Goal: Task Accomplishment & Management: Complete application form

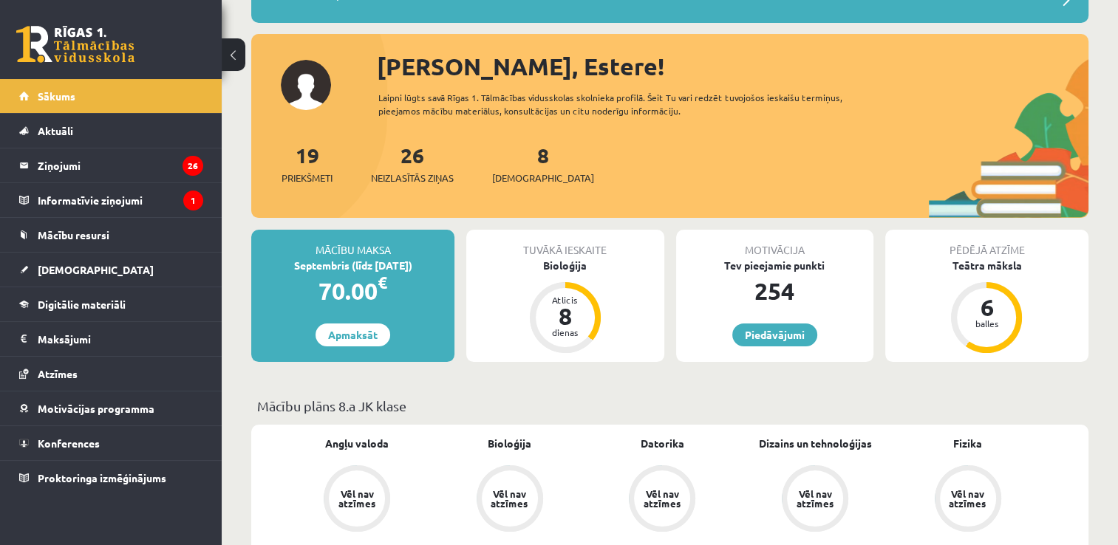
scroll to position [222, 0]
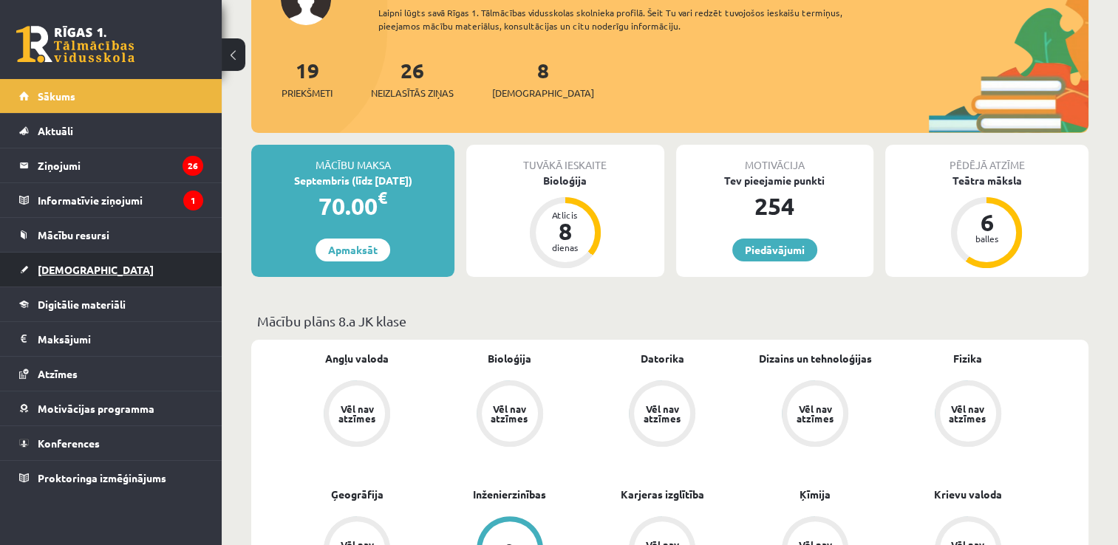
click at [47, 271] on span "[DEMOGRAPHIC_DATA]" at bounding box center [96, 269] width 116 height 13
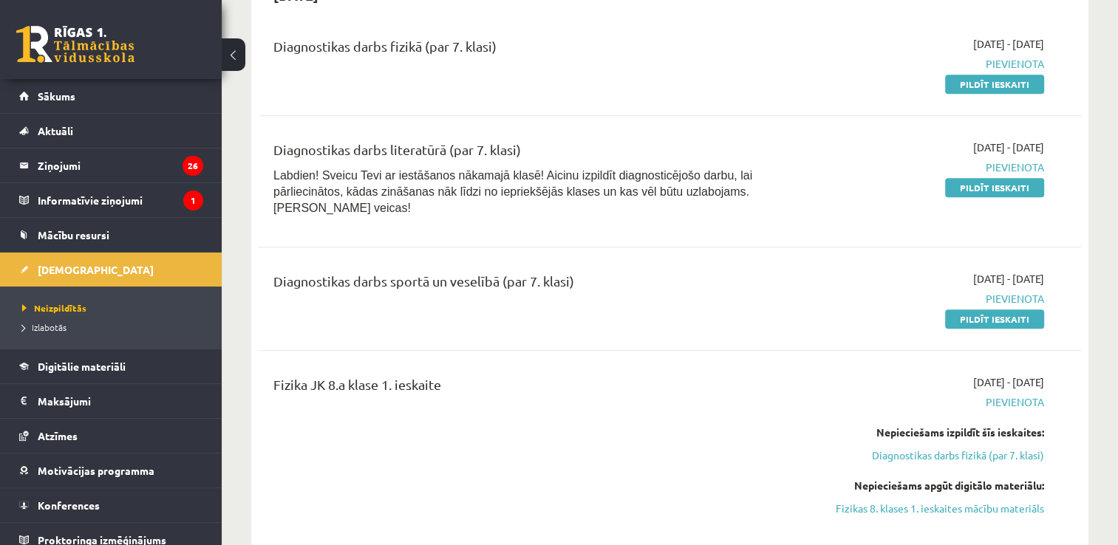
scroll to position [665, 0]
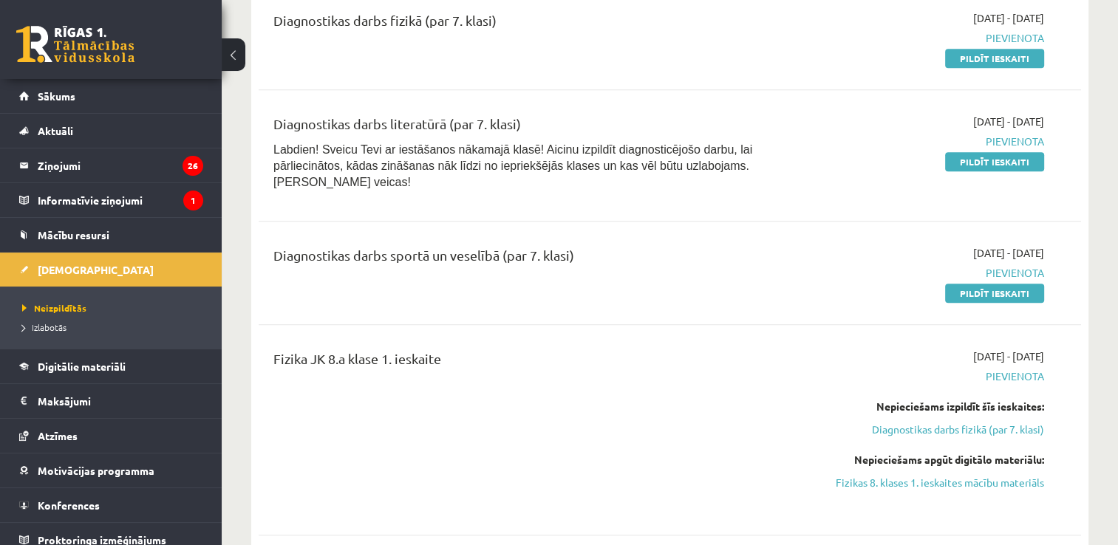
click at [646, 158] on span "Labdien! Sveicu Tevi ar iestāšanos nākamajā klasē! Aicinu izpildīt diagnosticēj…" at bounding box center [512, 165] width 479 height 45
click at [984, 157] on link "Pildīt ieskaiti" at bounding box center [994, 161] width 99 height 19
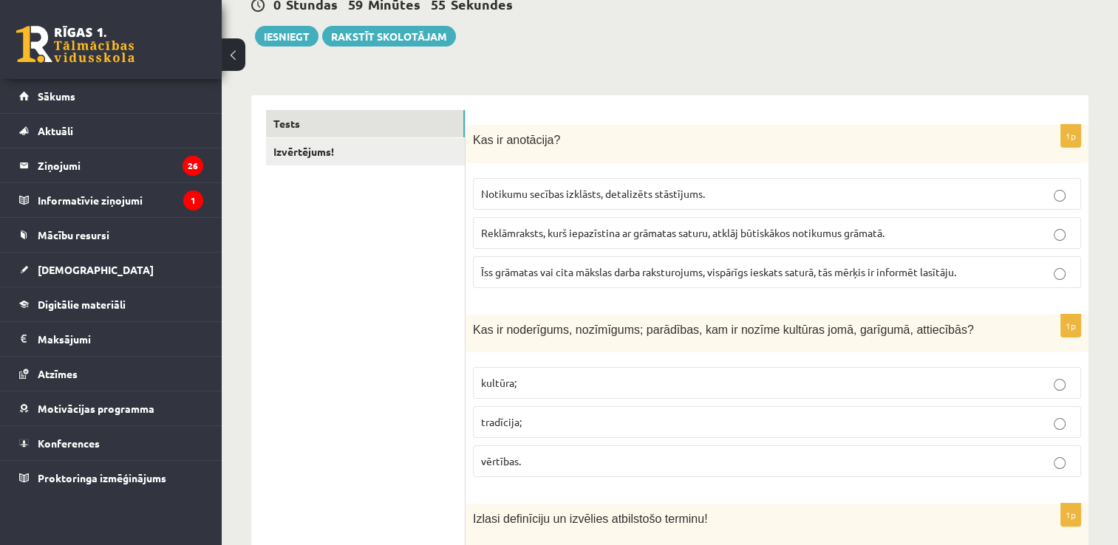
scroll to position [222, 0]
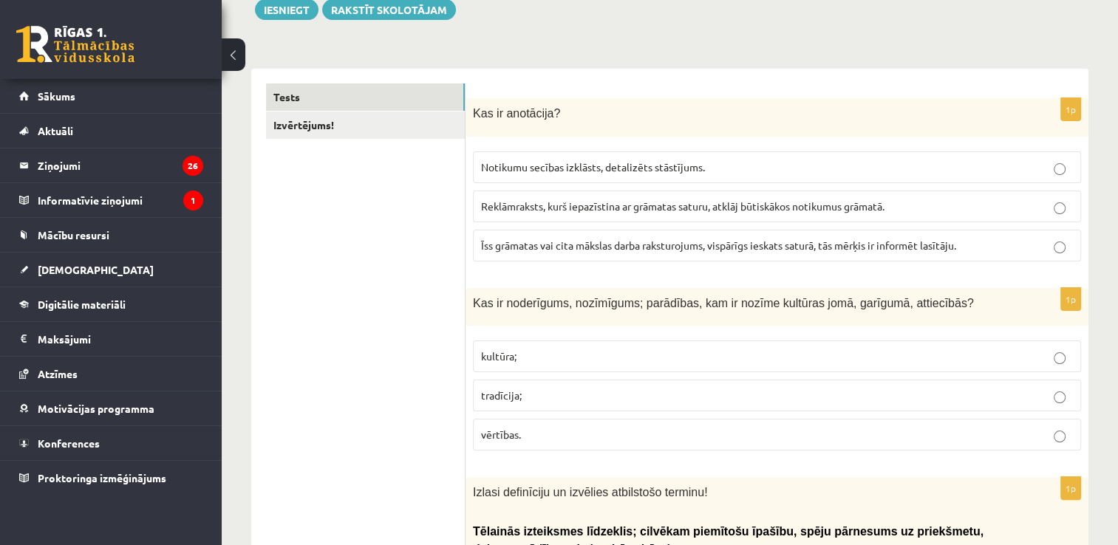
click at [623, 245] on span "Īss grāmatas vai cita mākslas darba raksturojums, vispārīgs ieskats saturā, tās…" at bounding box center [718, 245] width 475 height 13
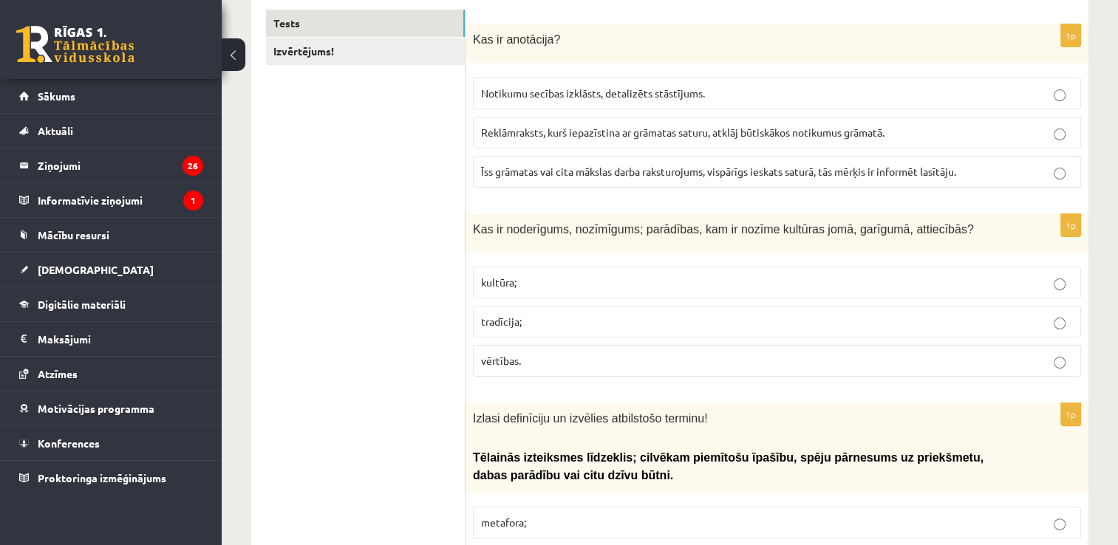
scroll to position [369, 0]
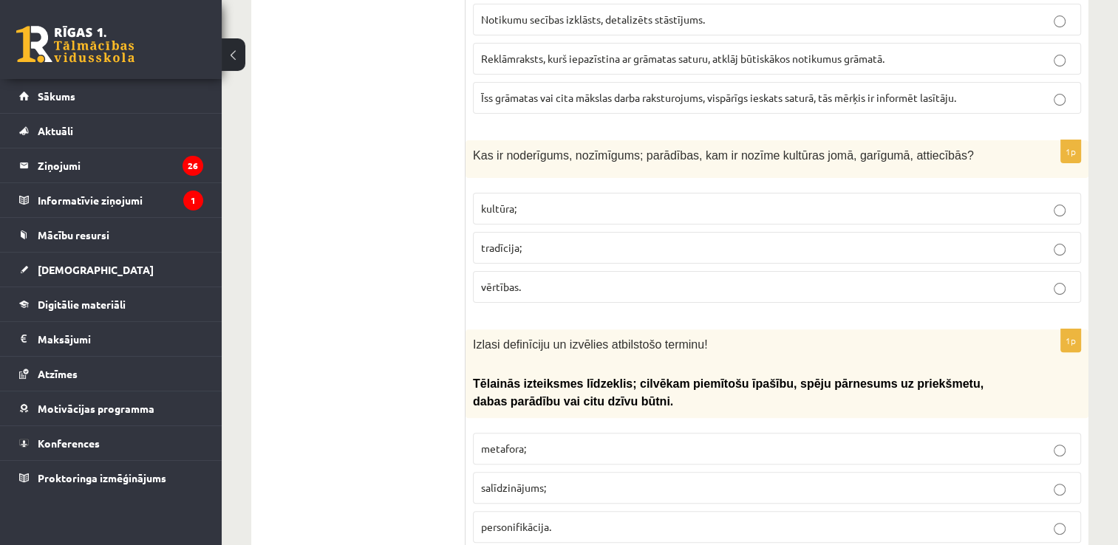
click at [562, 287] on p "vērtības." at bounding box center [777, 287] width 592 height 16
click at [593, 247] on p "tradīcija;" at bounding box center [777, 248] width 592 height 16
click at [586, 281] on p "vērtības." at bounding box center [777, 287] width 592 height 16
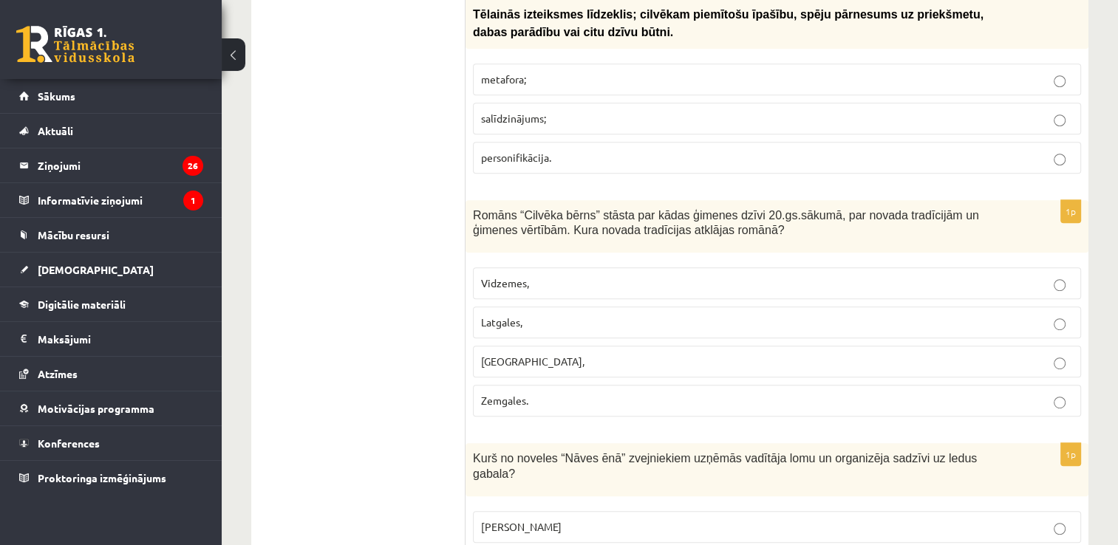
scroll to position [591, 0]
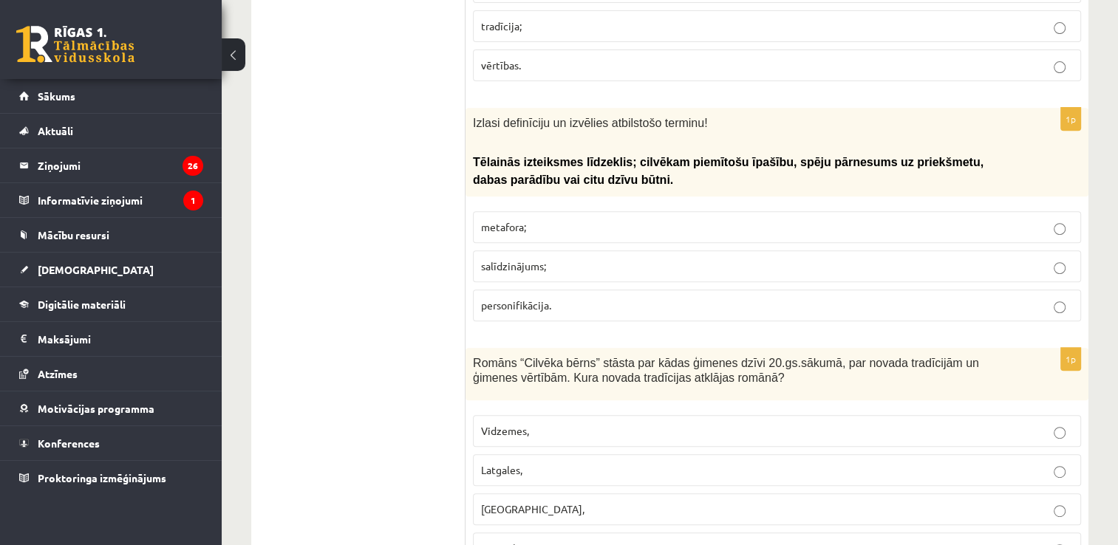
click at [583, 300] on p "personifikācija." at bounding box center [777, 306] width 592 height 16
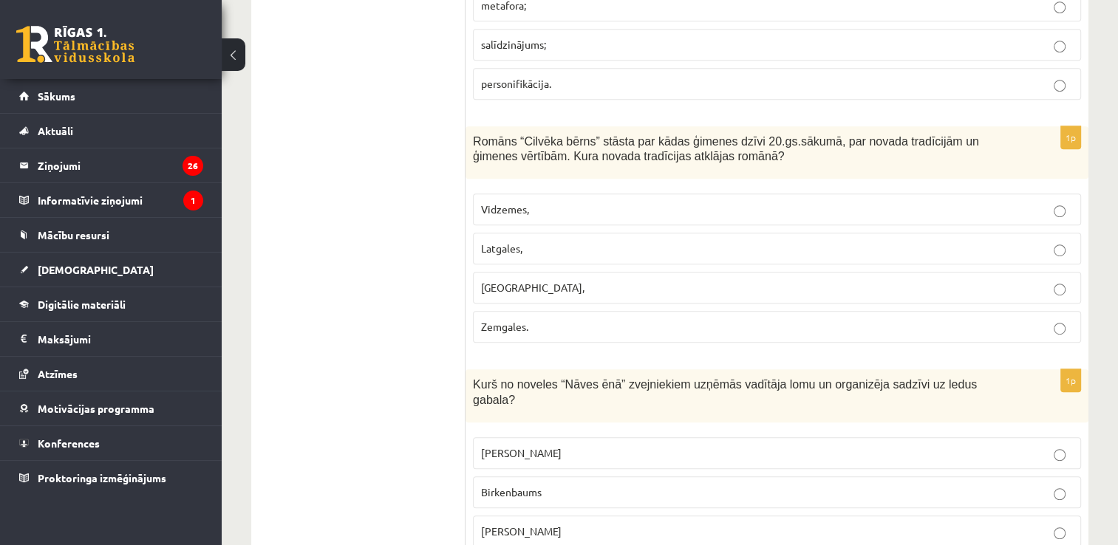
scroll to position [887, 0]
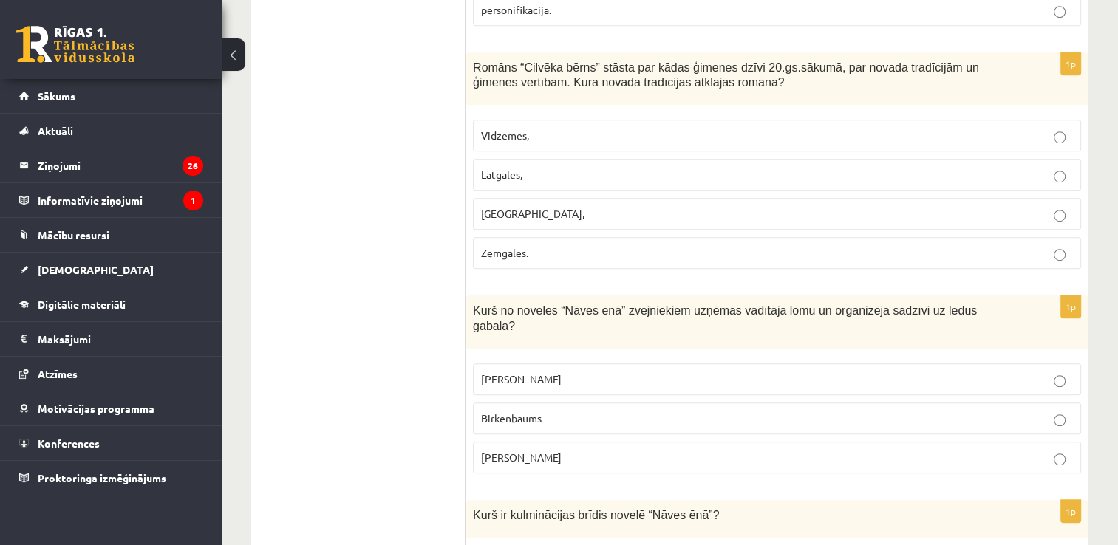
click at [585, 167] on p "Latgales," at bounding box center [777, 175] width 592 height 16
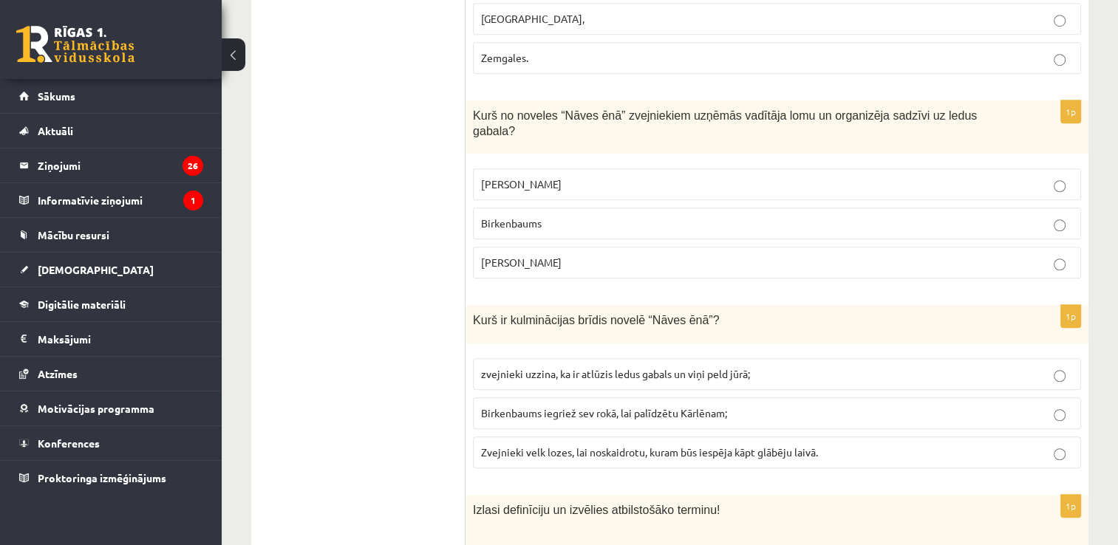
scroll to position [1108, 0]
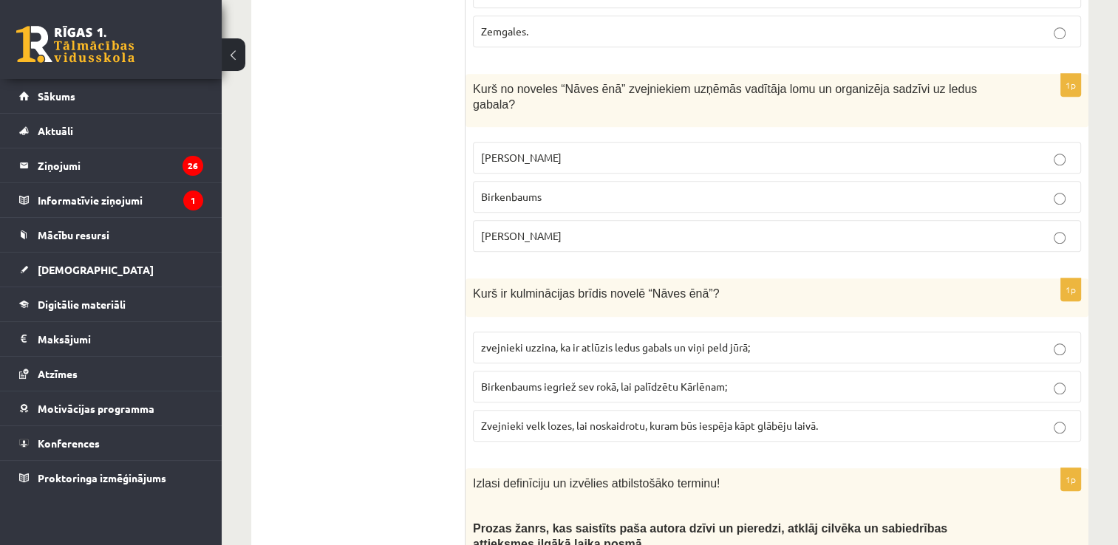
click at [562, 150] on p "Grīntāls" at bounding box center [777, 158] width 592 height 16
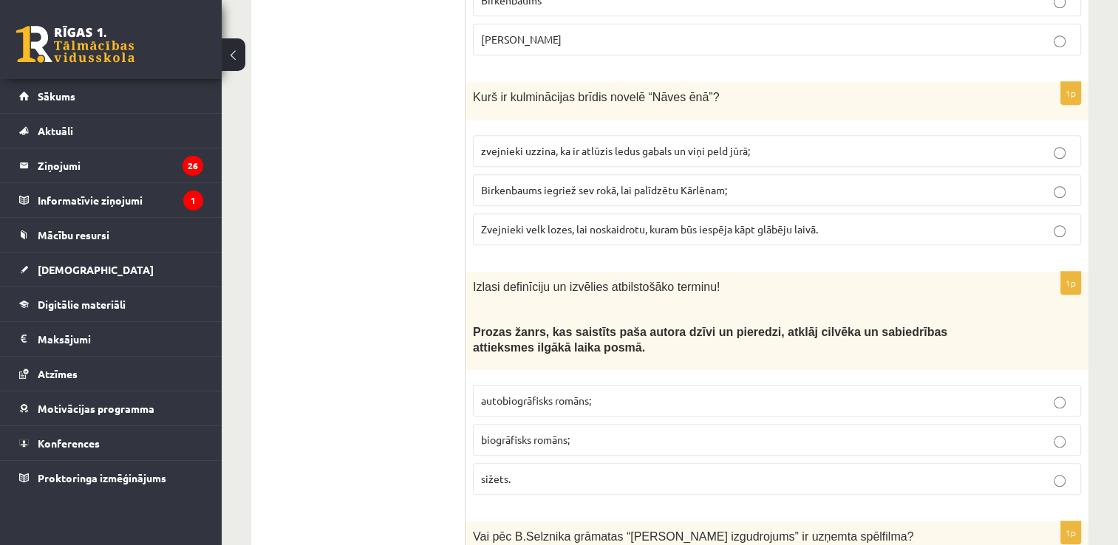
scroll to position [1330, 0]
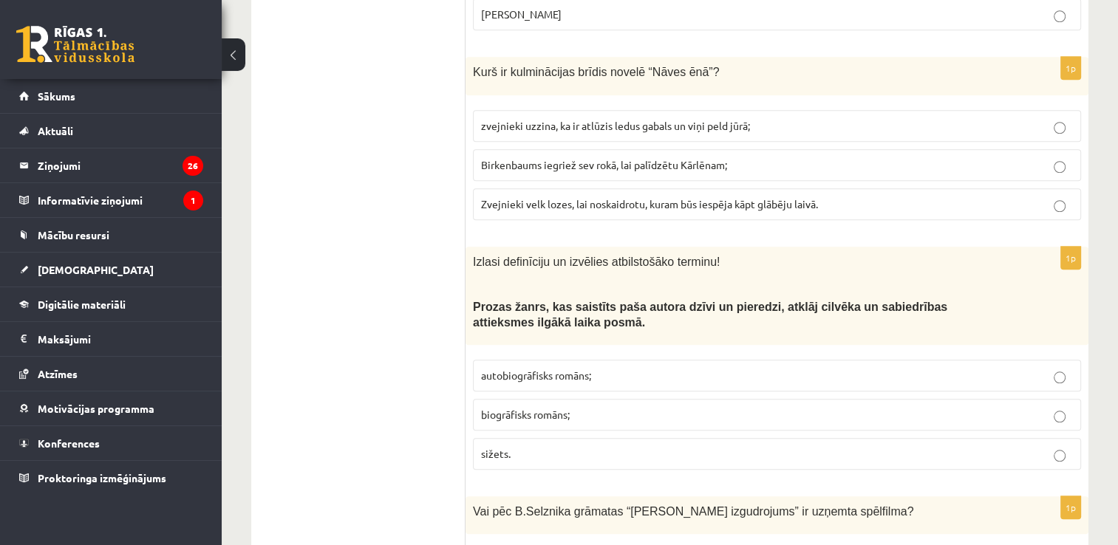
click at [610, 197] on span "Zvejnieki velk lozes, lai noskaidrotu, kuram būs iespēja kāpt glābēju laivā." at bounding box center [649, 203] width 337 height 13
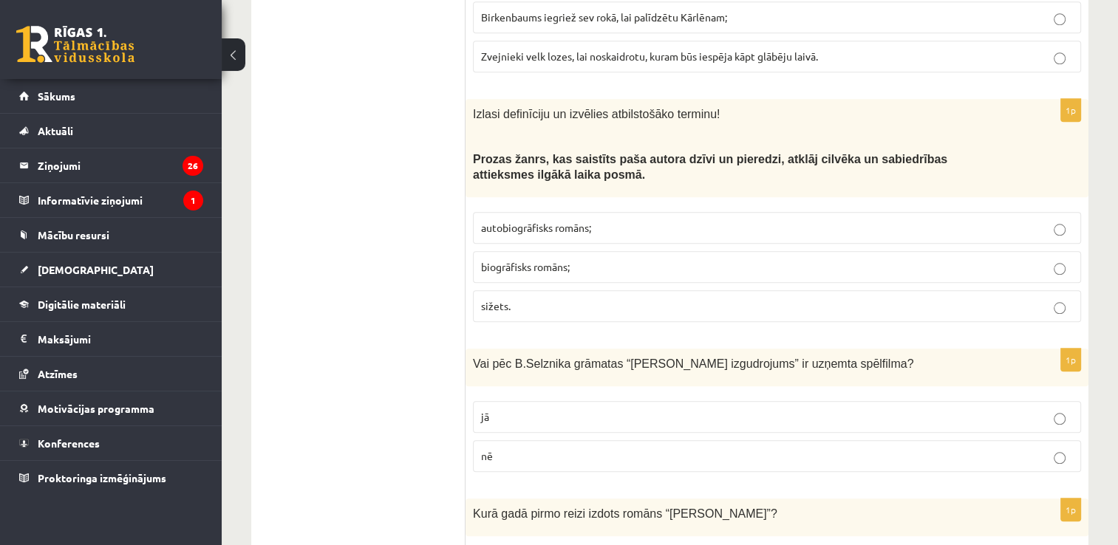
scroll to position [1552, 0]
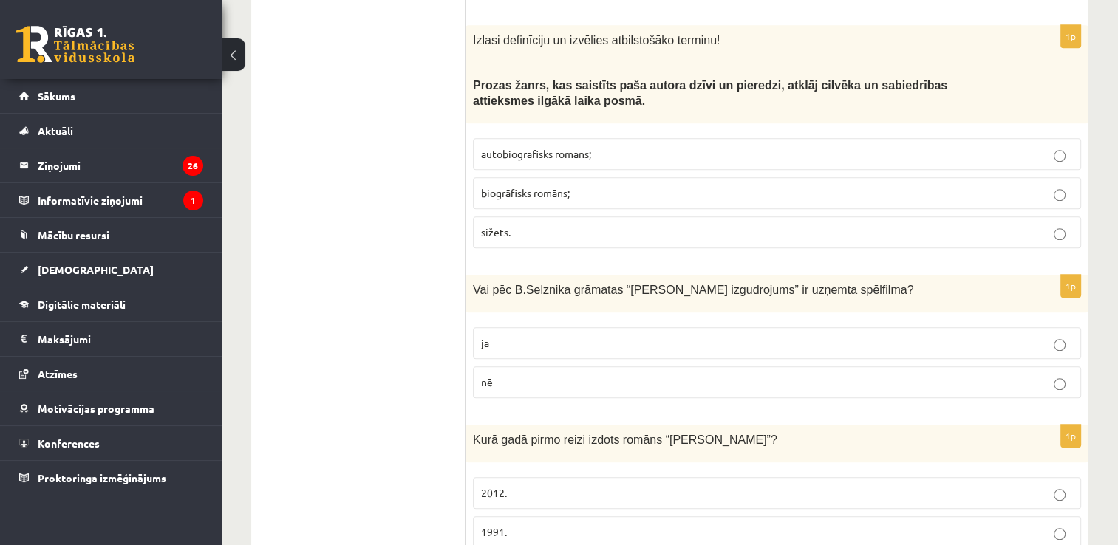
click at [601, 185] on p "biogrāfisks romāns;" at bounding box center [777, 193] width 592 height 16
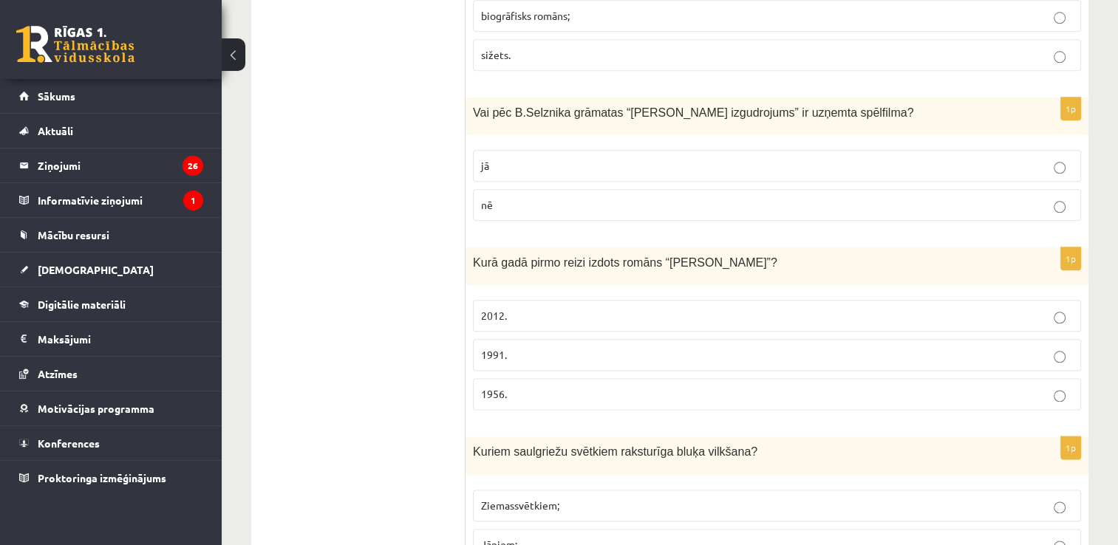
scroll to position [1773, 0]
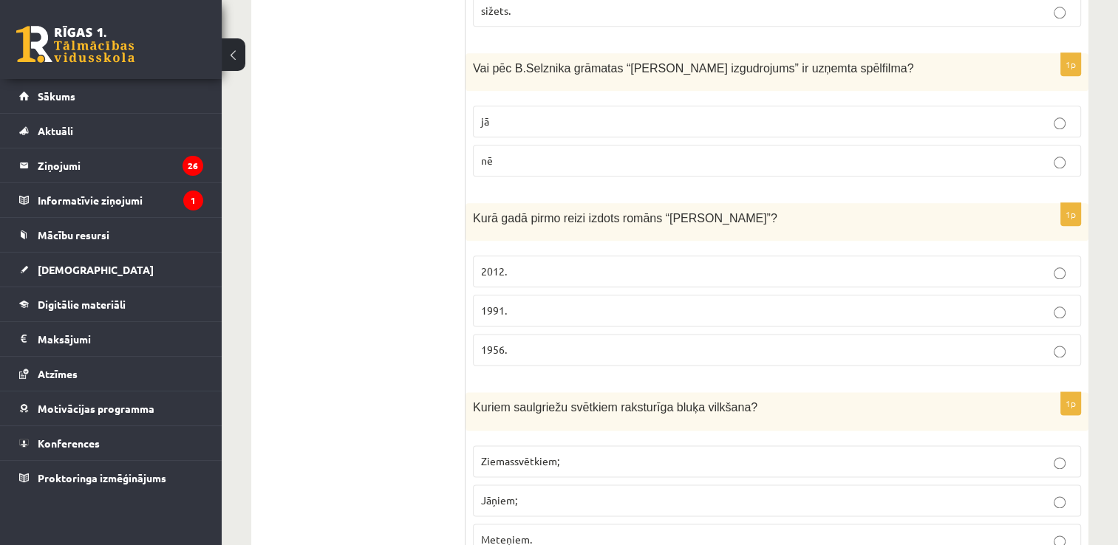
click at [612, 153] on p "nē" at bounding box center [777, 161] width 592 height 16
drag, startPoint x: 499, startPoint y: 111, endPoint x: 502, endPoint y: 101, distance: 9.9
click at [502, 106] on label "jā" at bounding box center [777, 122] width 608 height 32
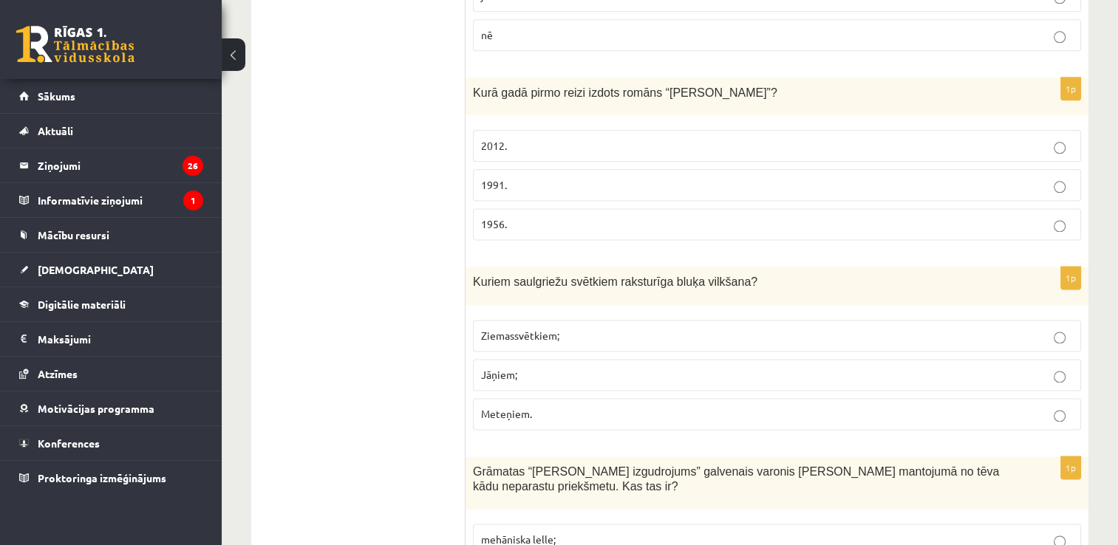
scroll to position [1921, 0]
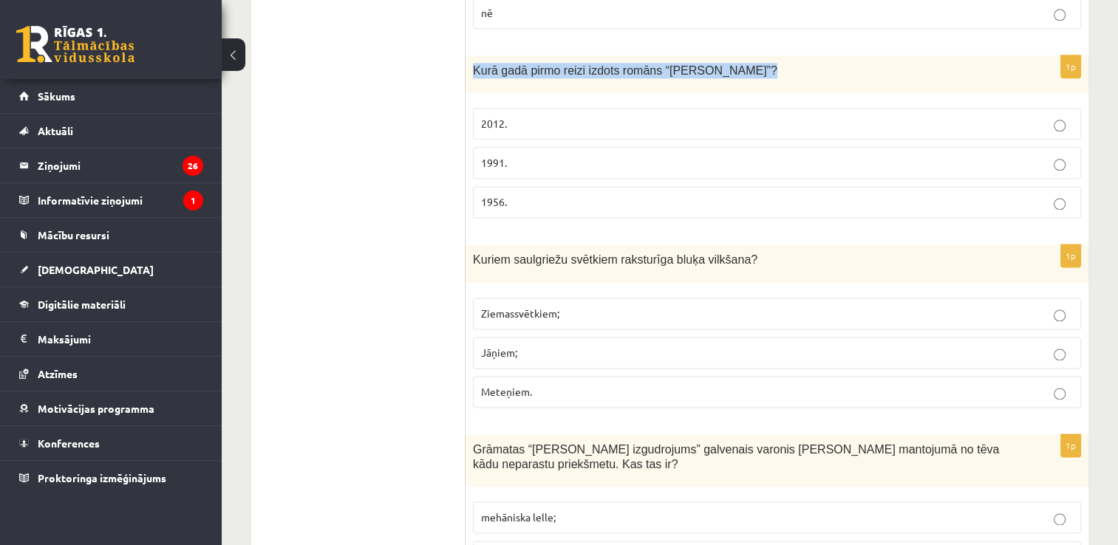
drag, startPoint x: 727, startPoint y: 49, endPoint x: 468, endPoint y: 44, distance: 259.4
click at [468, 55] on div "Kurā gadā pirmo reizi izdots romāns “Cilvēka bērns”?" at bounding box center [776, 74] width 623 height 38
copy span "Kurā gadā pirmo reizi izdots romāns “Cilvēka bērns”?"
click at [550, 194] on p "1956." at bounding box center [777, 202] width 592 height 16
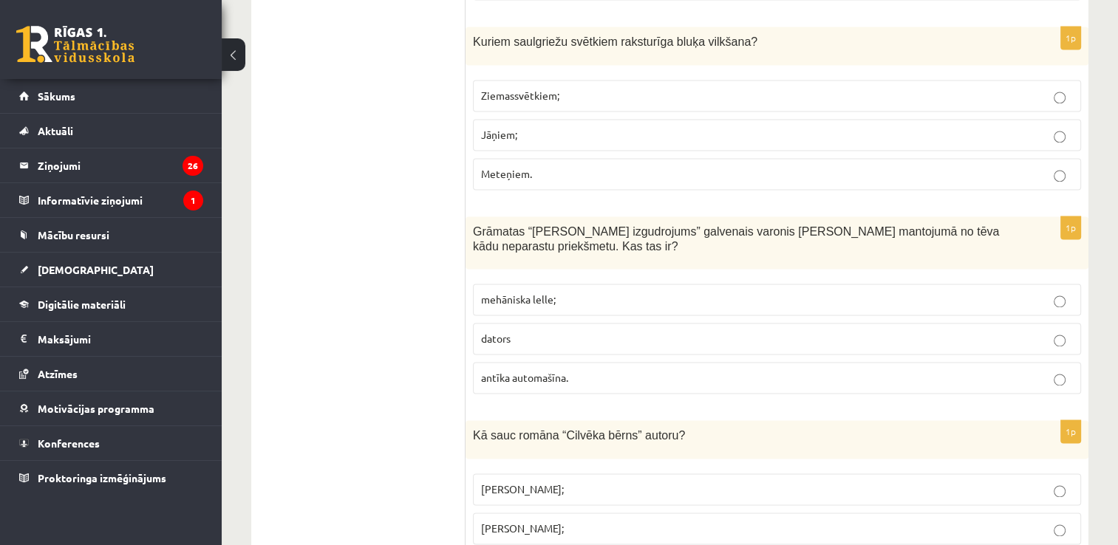
scroll to position [2143, 0]
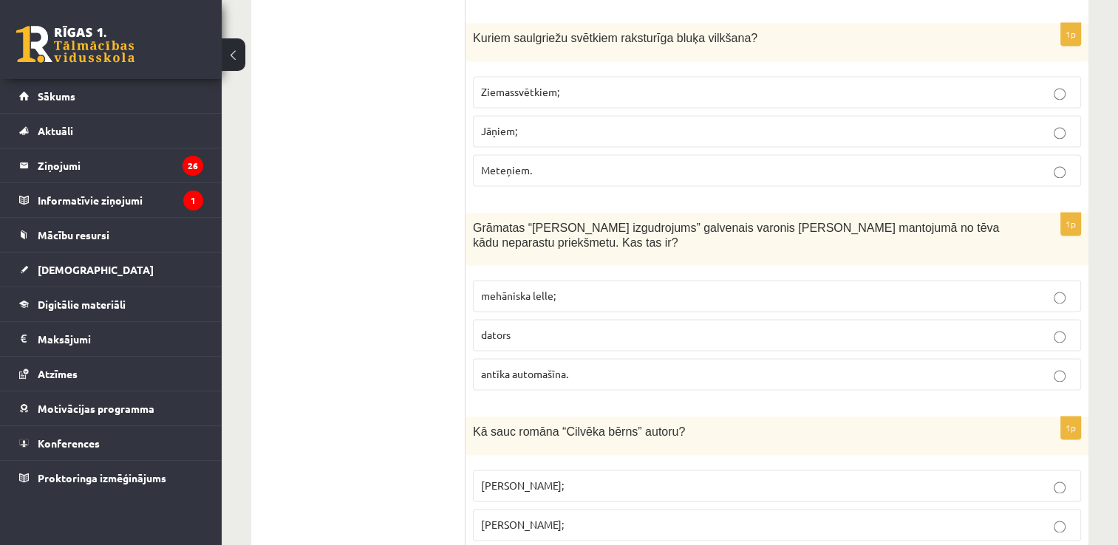
click at [570, 84] on p "Ziemassvētkiem;" at bounding box center [777, 92] width 592 height 16
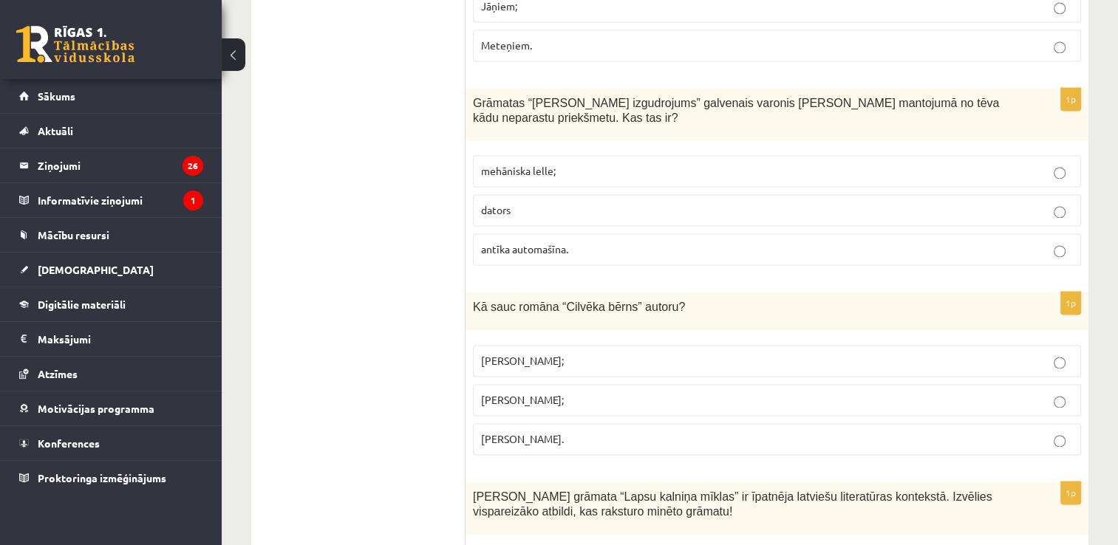
scroll to position [2290, 0]
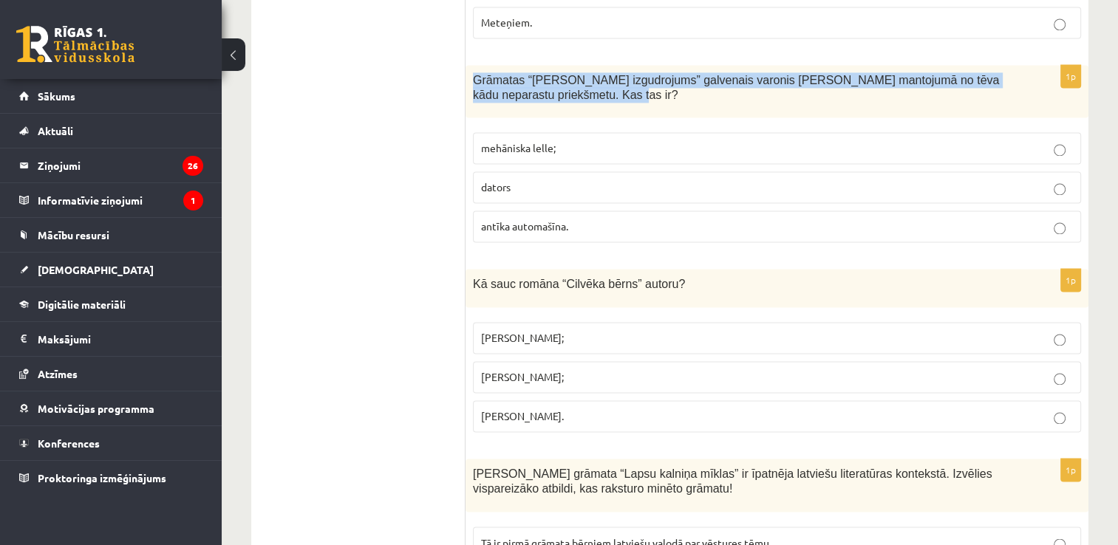
drag, startPoint x: 471, startPoint y: 50, endPoint x: 593, endPoint y: 89, distance: 128.0
click at [593, 89] on div "Grāmatas “Hugo Kabrē izgudrojums” galvenais varonis Hugo saņem mantojumā no tēv…" at bounding box center [776, 91] width 623 height 53
copy span "Grāmatas “Hugo Kabrē izgudrojums” galvenais varonis Hugo saņem mantojumā no tēv…"
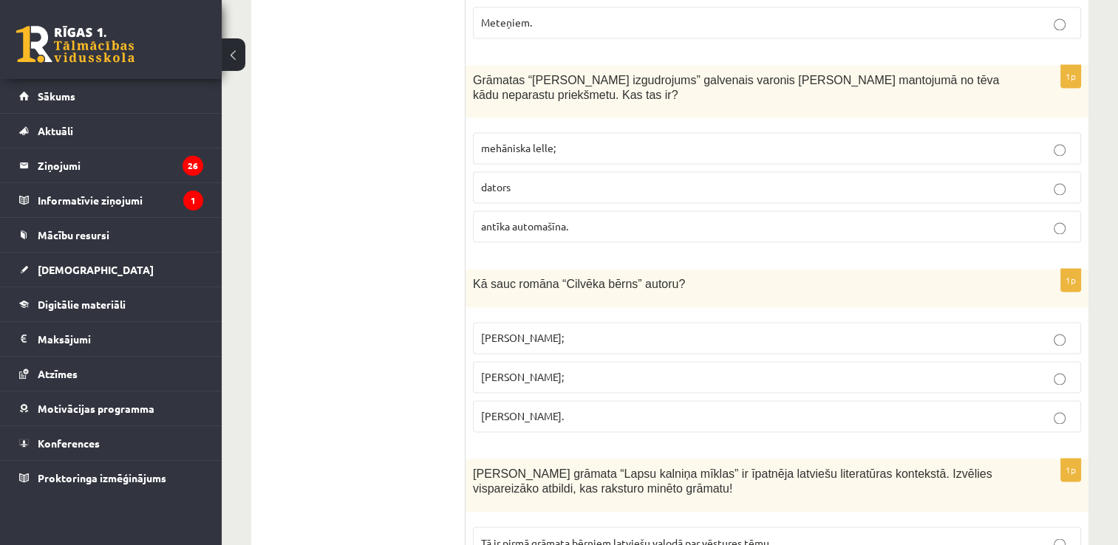
click at [573, 219] on p "antīka automašīna." at bounding box center [777, 227] width 592 height 16
click at [542, 141] on span "mehāniska lelle;" at bounding box center [518, 147] width 75 height 13
click at [566, 219] on span "antīka automašīna." at bounding box center [524, 225] width 87 height 13
click at [511, 141] on span "mehāniska lelle;" at bounding box center [518, 147] width 75 height 13
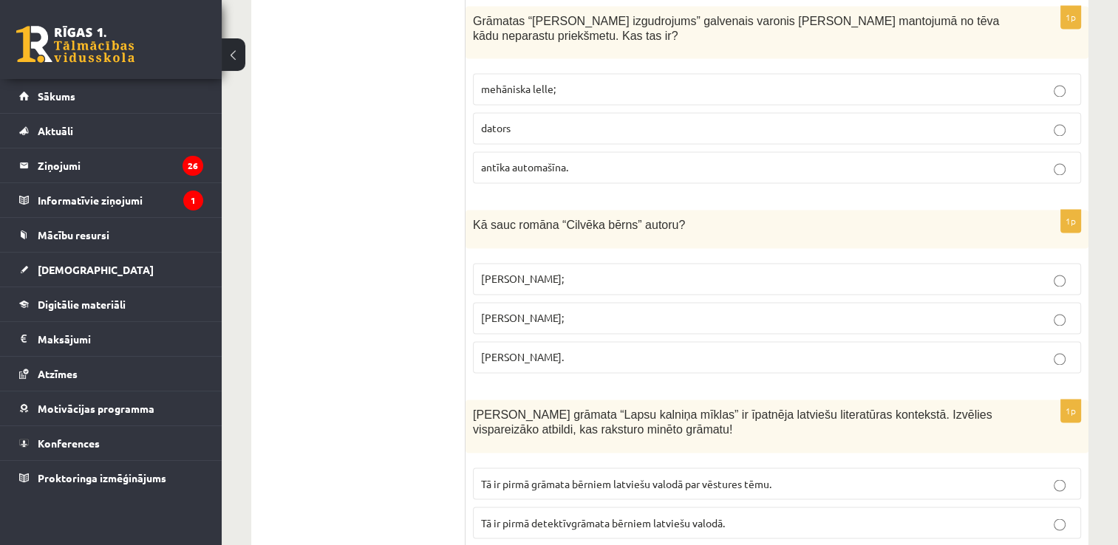
scroll to position [2438, 0]
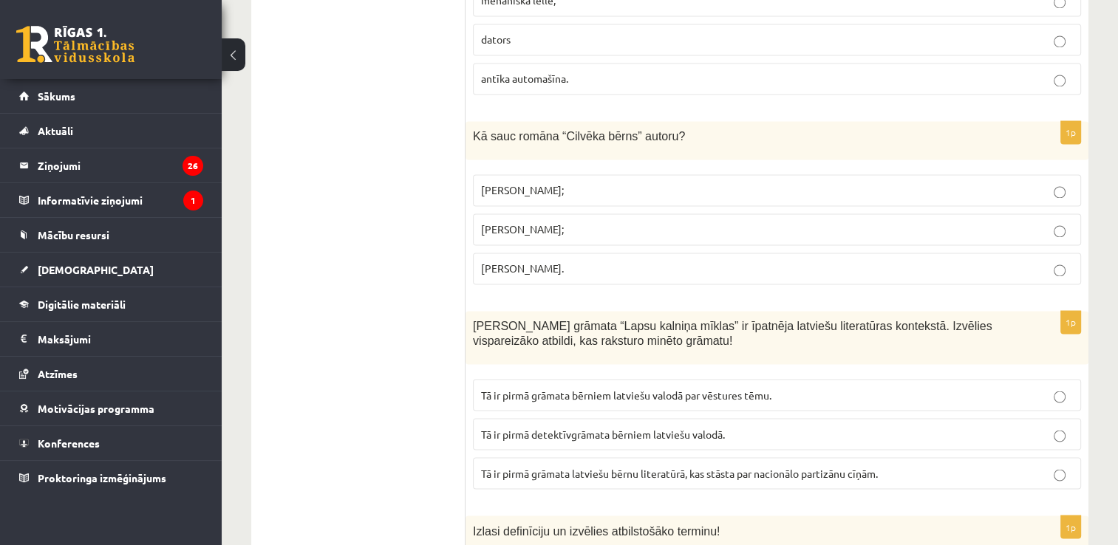
click at [536, 222] on span "Jānis Klīdzējs;" at bounding box center [522, 228] width 83 height 13
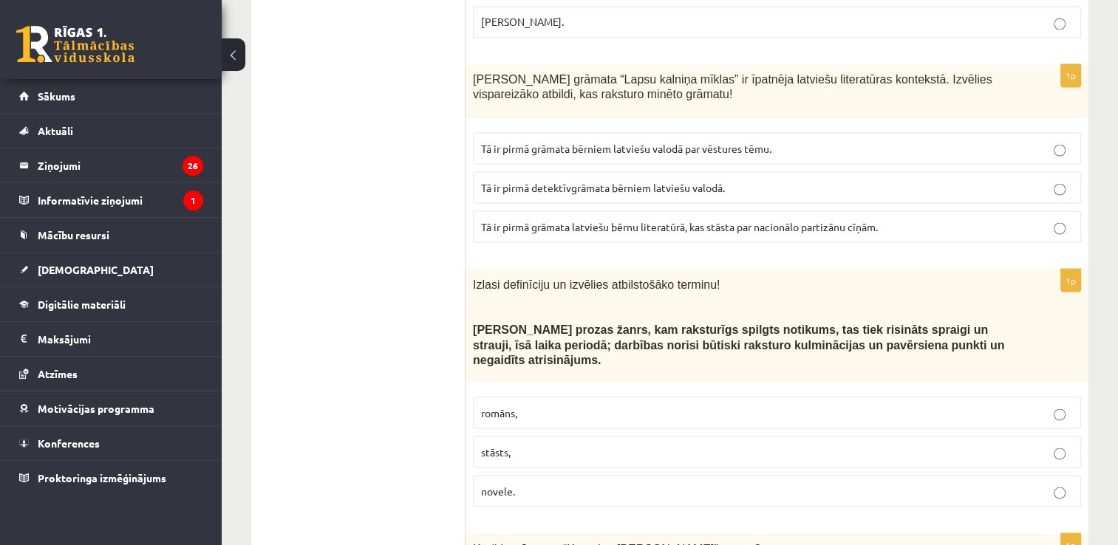
scroll to position [2660, 0]
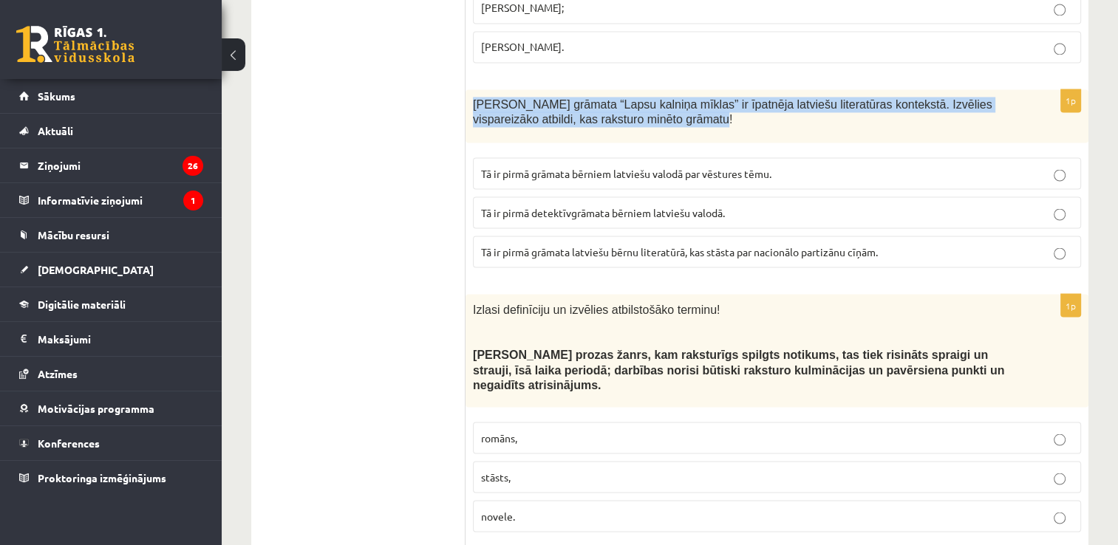
drag, startPoint x: 472, startPoint y: 72, endPoint x: 693, endPoint y: 106, distance: 223.4
click at [693, 106] on div "Māra Runguļa grāmata “Lapsu kalniņa mīklas” ir īpatnēja latviešu literatūras ko…" at bounding box center [776, 115] width 623 height 53
copy span "Māra Runguļa grāmata “Lapsu kalniņa mīklas” ir īpatnēja latviešu literatūras ko…"
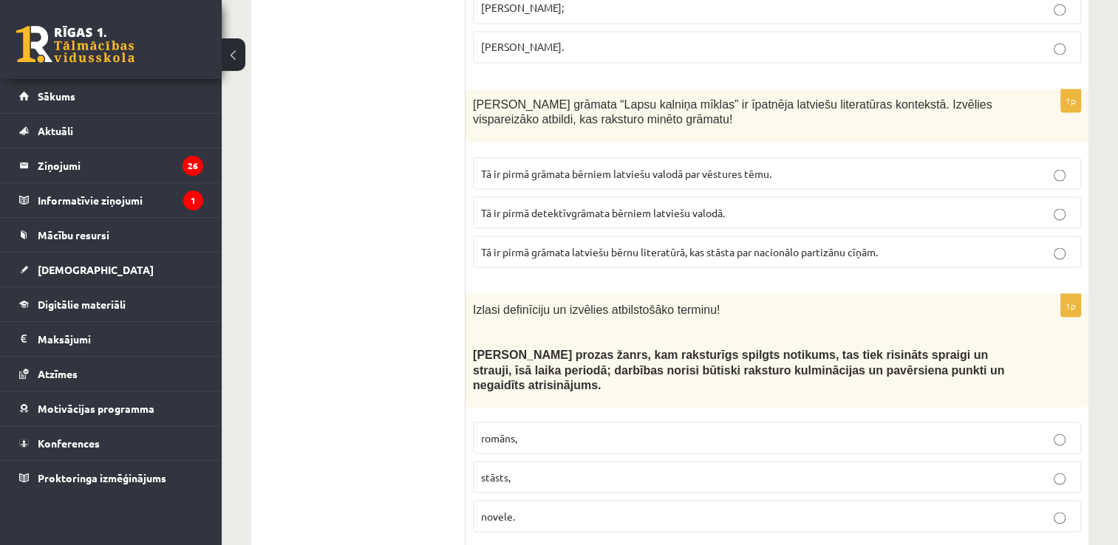
click at [585, 205] on span "Tā ir pirmā detektīvgrāmata bērniem latviešu valodā." at bounding box center [603, 211] width 244 height 13
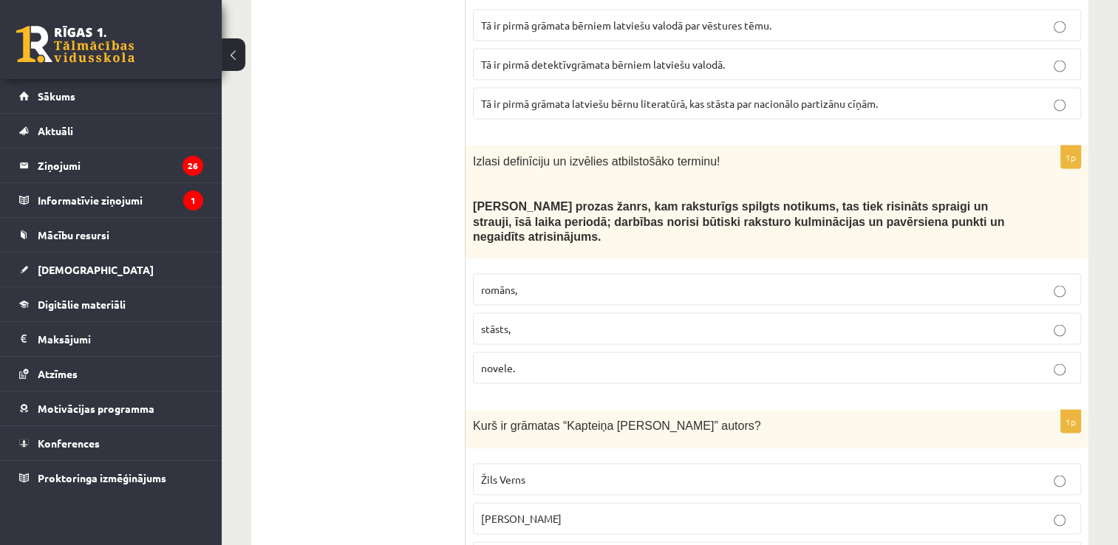
scroll to position [2955, 0]
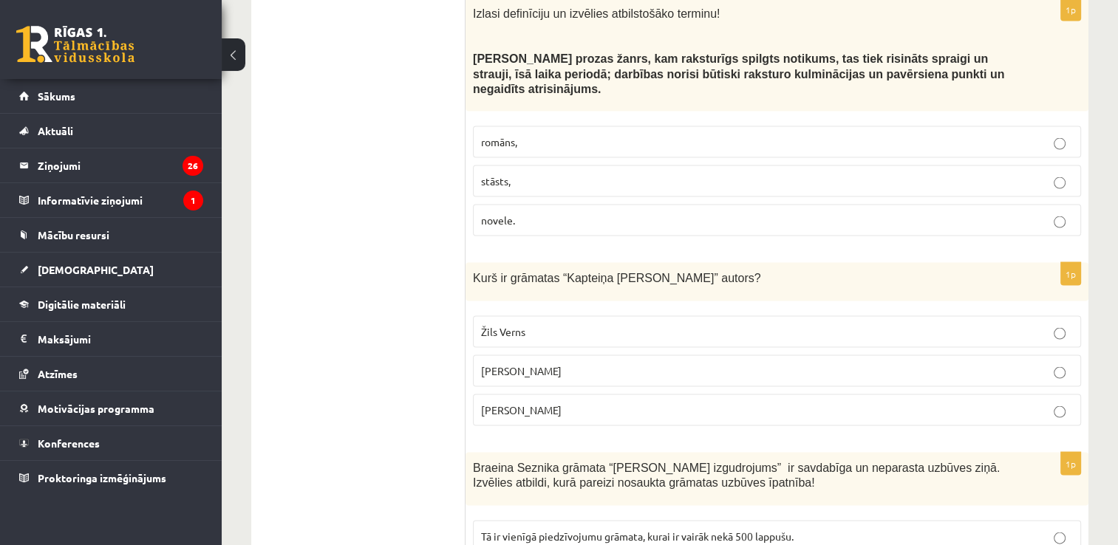
click at [585, 213] on p "novele." at bounding box center [777, 221] width 592 height 16
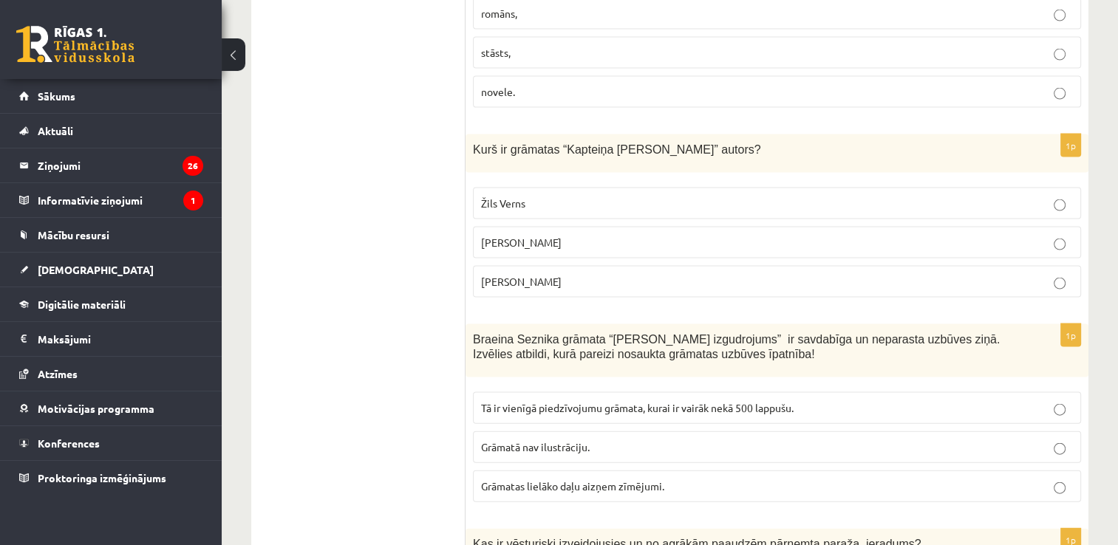
scroll to position [3177, 0]
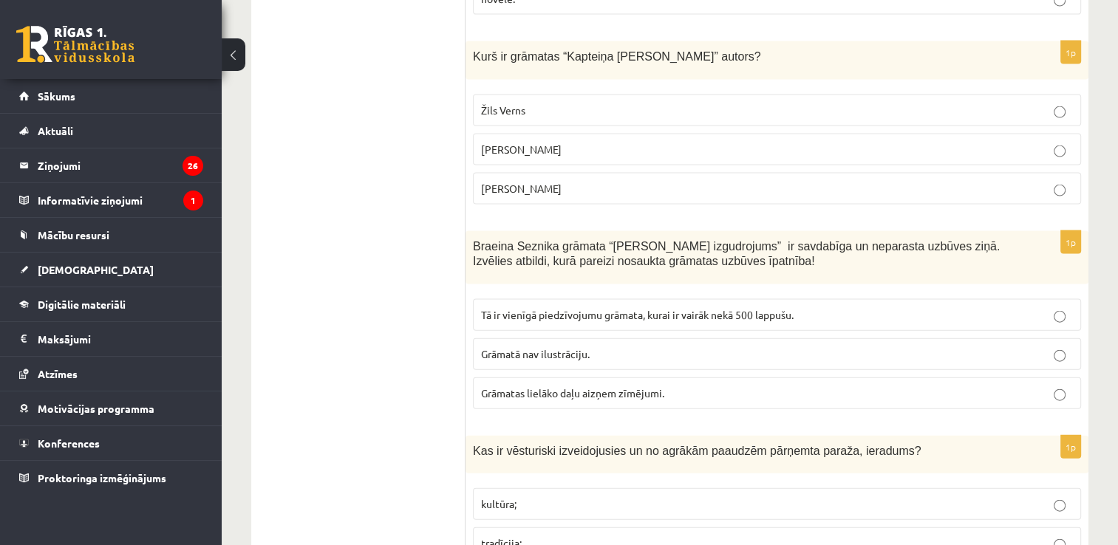
click at [527, 103] on p "Žils Verns" at bounding box center [777, 111] width 592 height 16
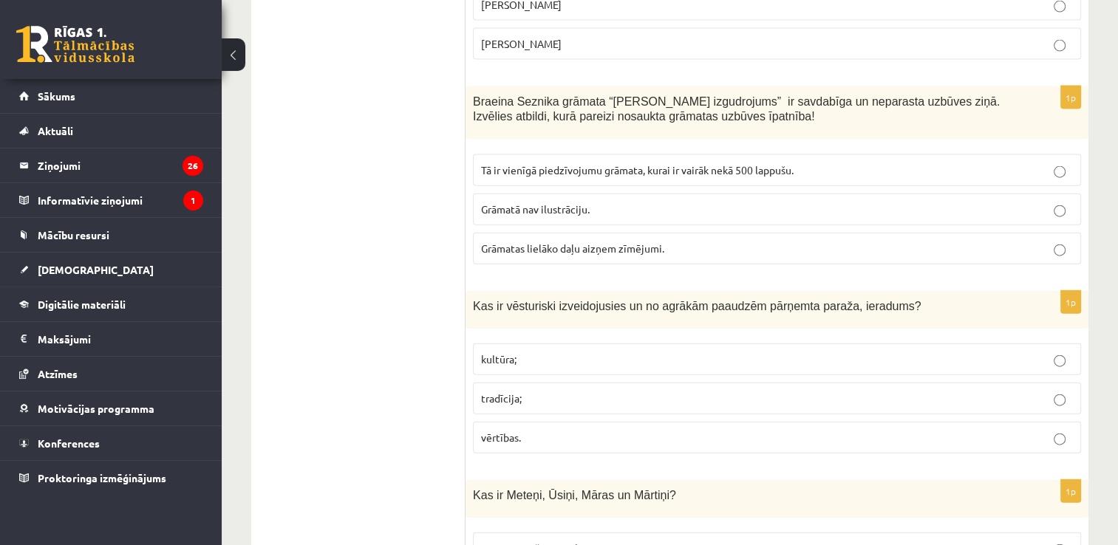
scroll to position [3325, 0]
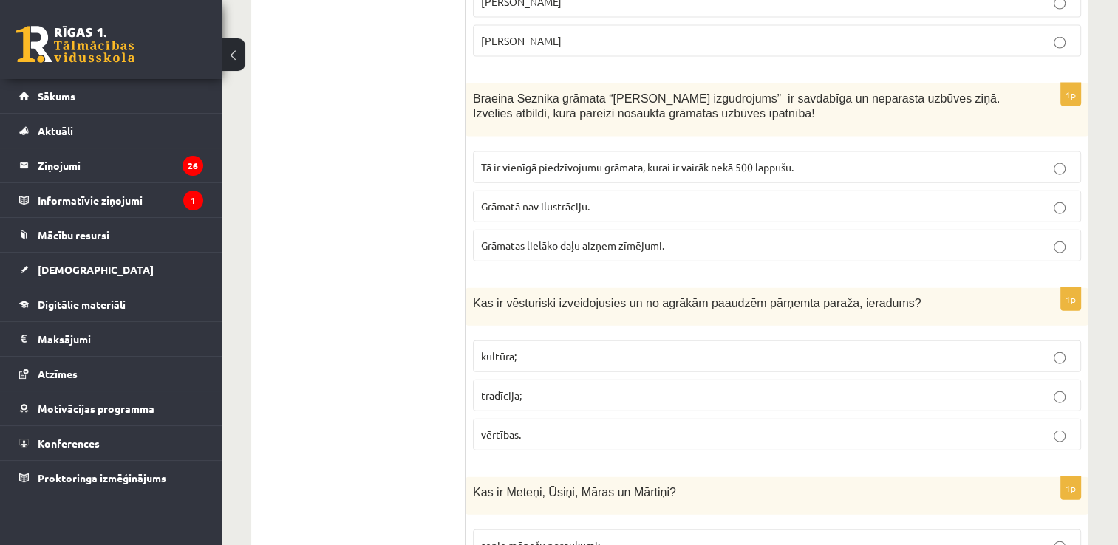
click at [688, 238] on p "Grāmatas lielāko daļu aizņem zīmējumi." at bounding box center [777, 246] width 592 height 16
drag, startPoint x: 729, startPoint y: 250, endPoint x: 784, endPoint y: 252, distance: 55.5
click at [784, 288] on div "Kas ir vēsturiski izveidojusies un no agrākām paaudzēm pārņemta paraža, ieradum…" at bounding box center [776, 307] width 623 height 38
click at [910, 230] on label "Grāmatas lielāko daļu aizņem zīmējumi." at bounding box center [777, 246] width 608 height 32
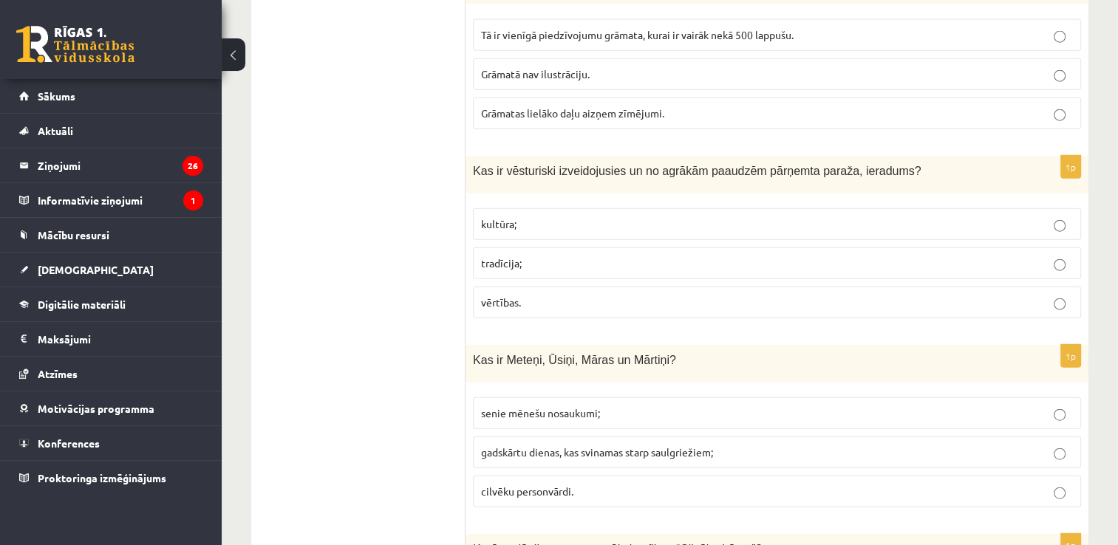
scroll to position [3547, 0]
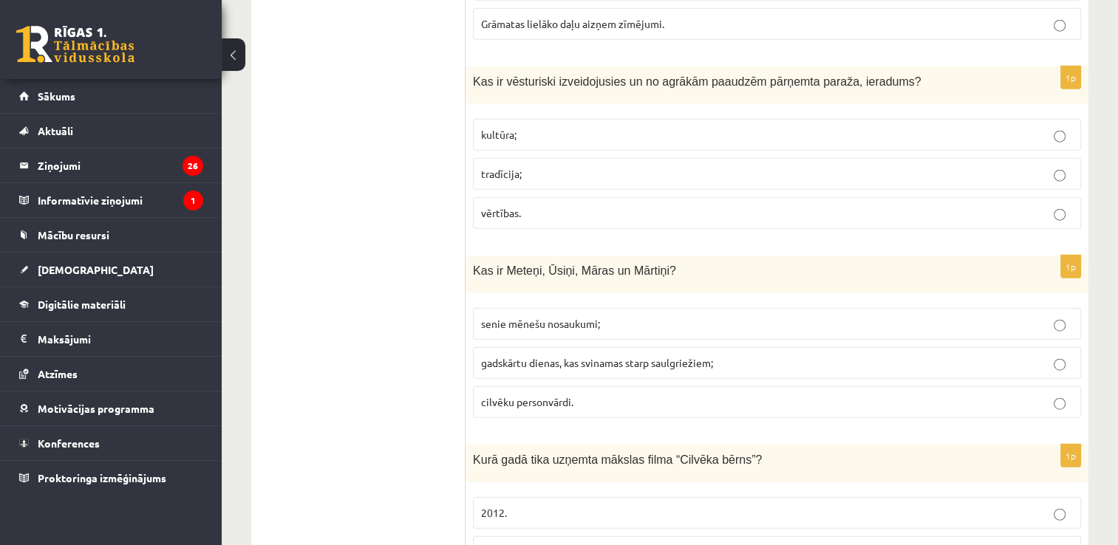
click at [527, 166] on p "tradīcija;" at bounding box center [777, 174] width 592 height 16
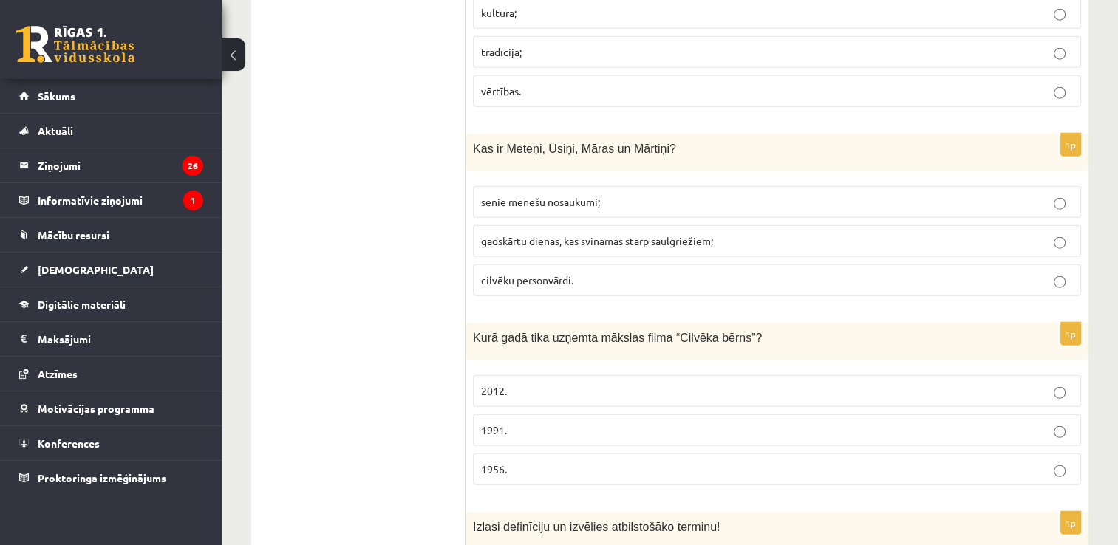
scroll to position [3694, 0]
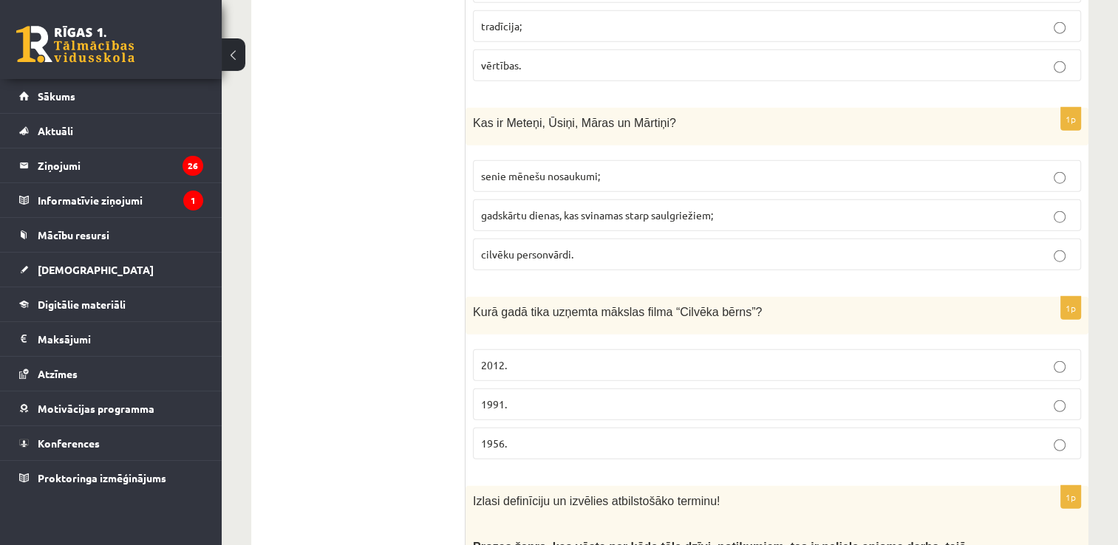
click at [586, 168] on p "senie mēnešu nosaukumi;" at bounding box center [777, 176] width 592 height 16
click at [615, 199] on label "gadskārtu dienas, kas svinamas starp saulgriežiem;" at bounding box center [777, 215] width 608 height 32
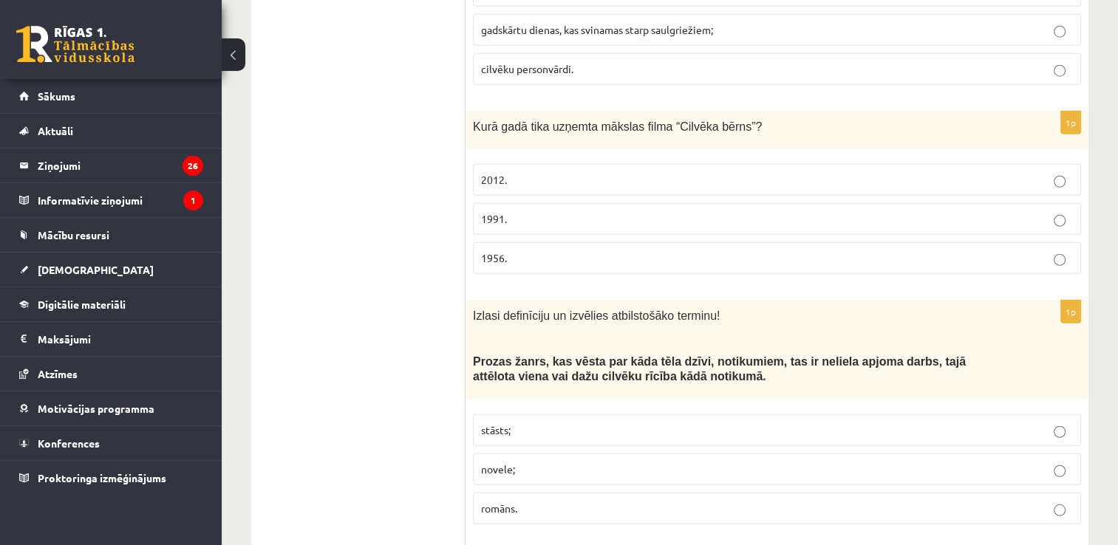
scroll to position [3916, 0]
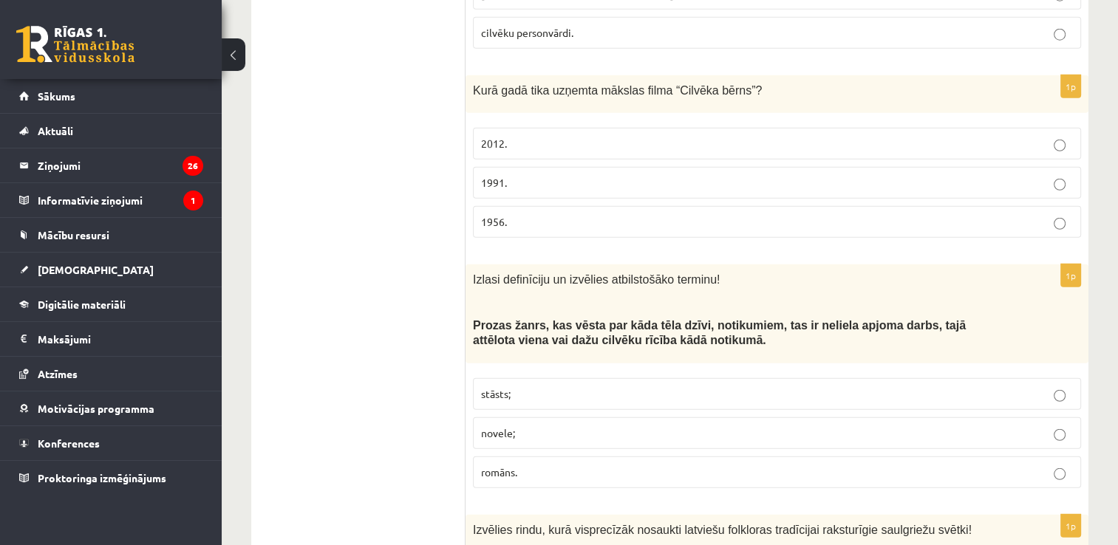
click at [576, 214] on p "1956." at bounding box center [777, 222] width 592 height 16
drag, startPoint x: 471, startPoint y: 41, endPoint x: 739, endPoint y: 55, distance: 268.6
click at [739, 75] on div "Kurā gadā tika uzņemta mākslas filma “Cilvēka bērns”?" at bounding box center [776, 94] width 623 height 38
copy span "Kurā gadā tika uzņemta mākslas filma “Cilvēka bērns”?"
click at [579, 175] on p "1991." at bounding box center [777, 183] width 592 height 16
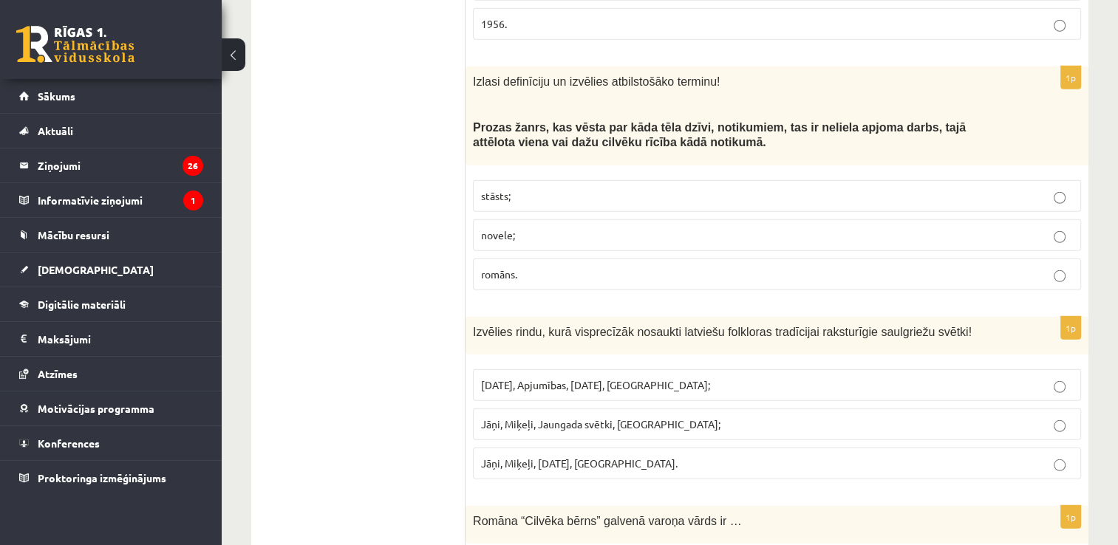
scroll to position [4138, 0]
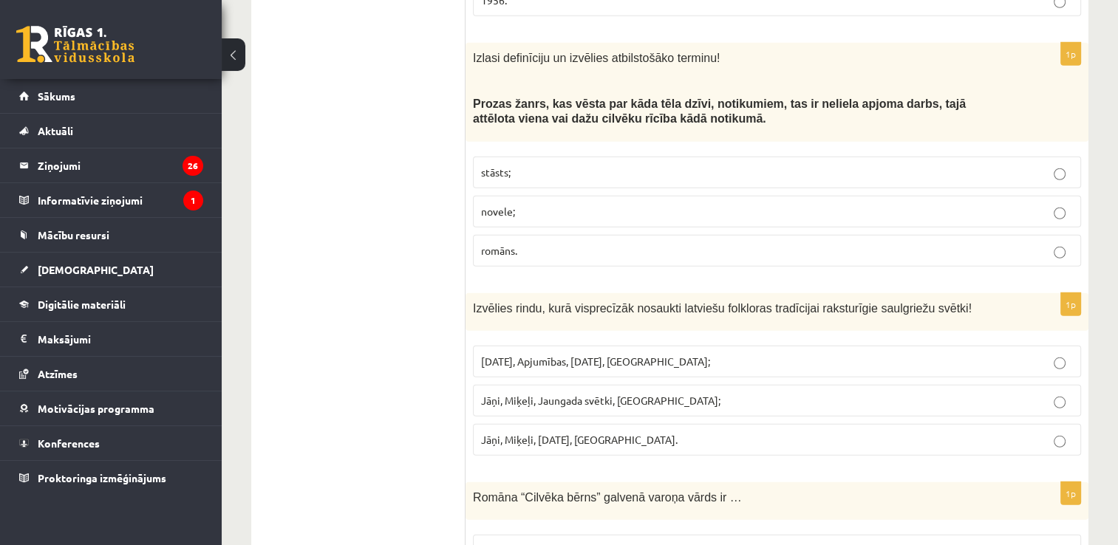
click at [528, 165] on p "stāsts;" at bounding box center [777, 173] width 592 height 16
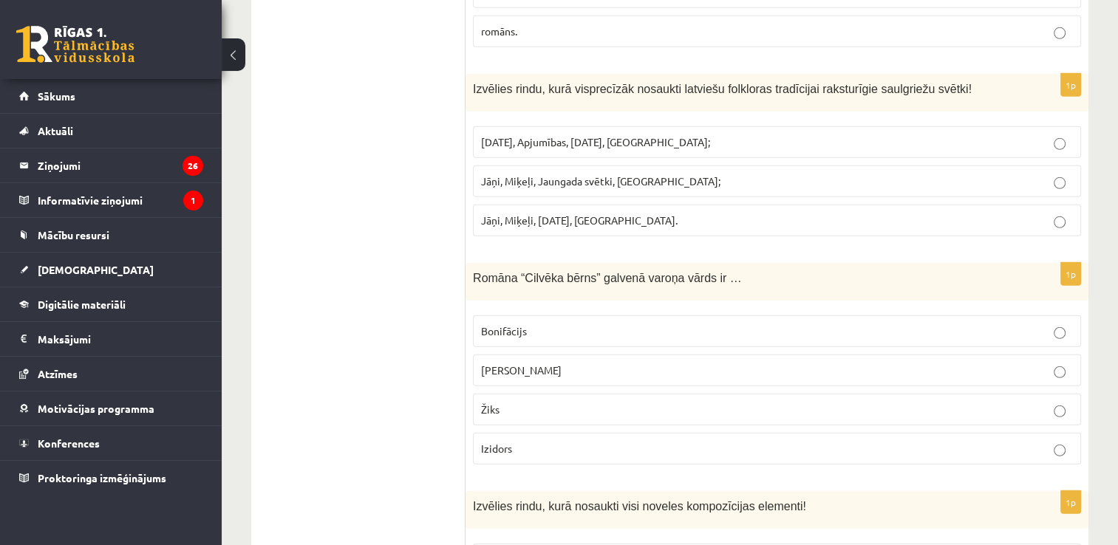
scroll to position [4359, 0]
click at [564, 211] on span "Jāņi, Miķeļi, Ziemassvētki, Lieldienas." at bounding box center [579, 217] width 197 height 13
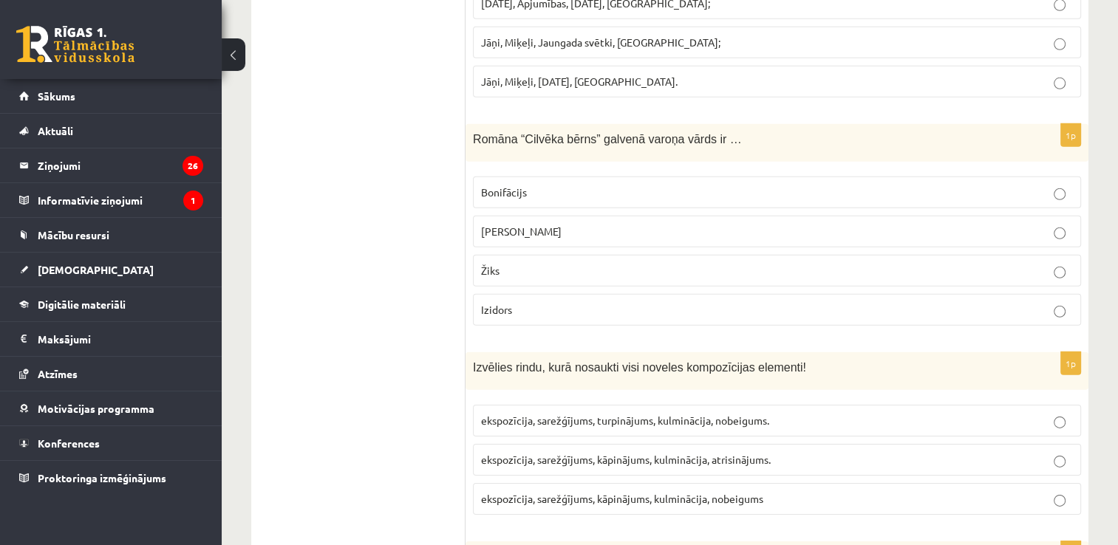
scroll to position [4507, 0]
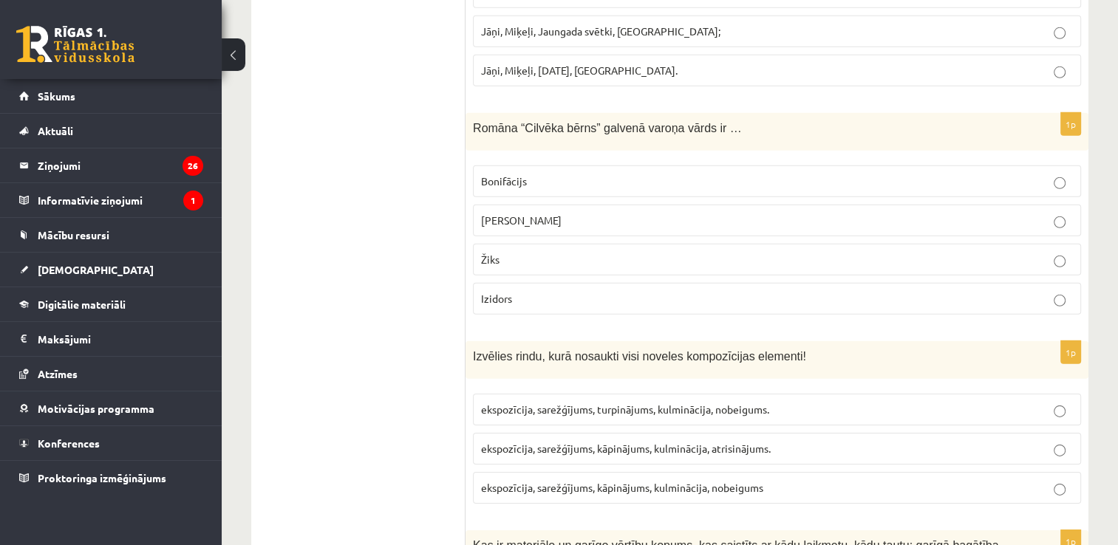
click at [700, 122] on span "Romāna “Cilvēka bērns” galvenā varoņa vārds ir …" at bounding box center [607, 128] width 269 height 13
click at [505, 174] on span "Bonifācijs" at bounding box center [504, 180] width 46 height 13
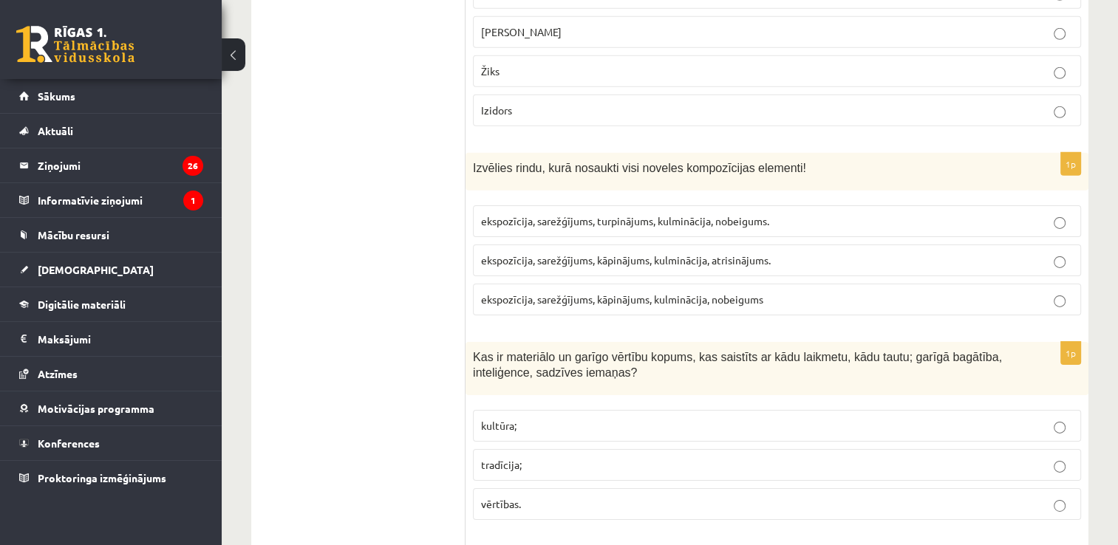
scroll to position [4729, 0]
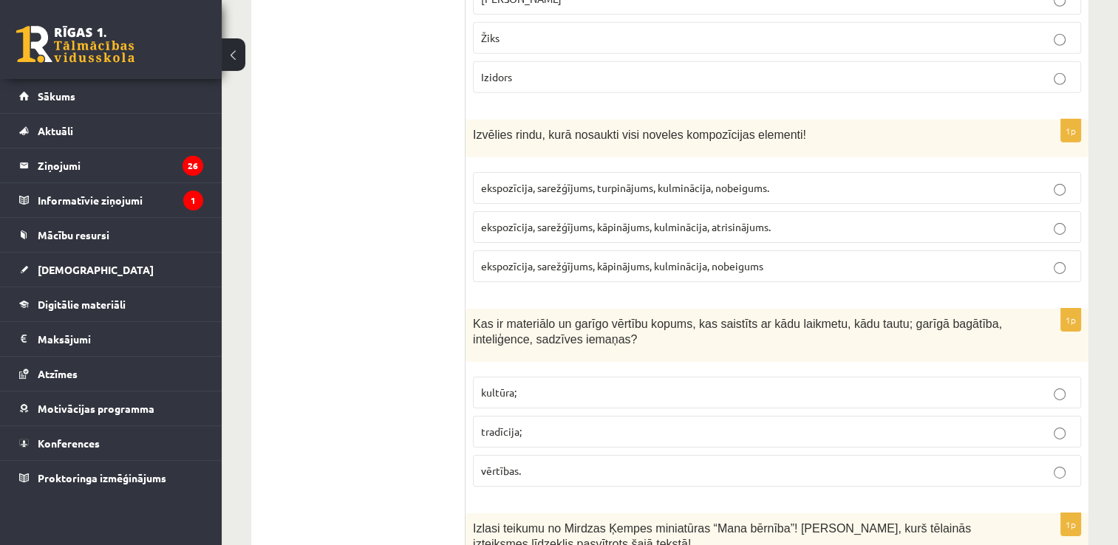
click at [617, 220] on span "ekspozīcija, sarežģījums, kāpinājums, kulminācija, atrisinājums." at bounding box center [626, 226] width 290 height 13
click at [678, 259] on span "ekspozīcija, sarežģījums, kāpinājums, kulminācija, nobeigums" at bounding box center [622, 265] width 282 height 13
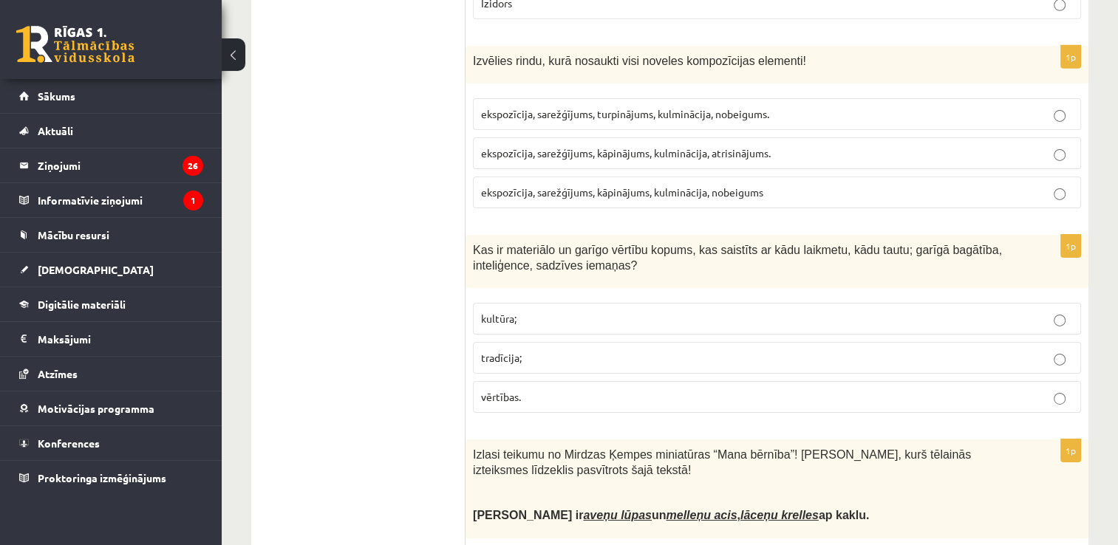
scroll to position [4876, 0]
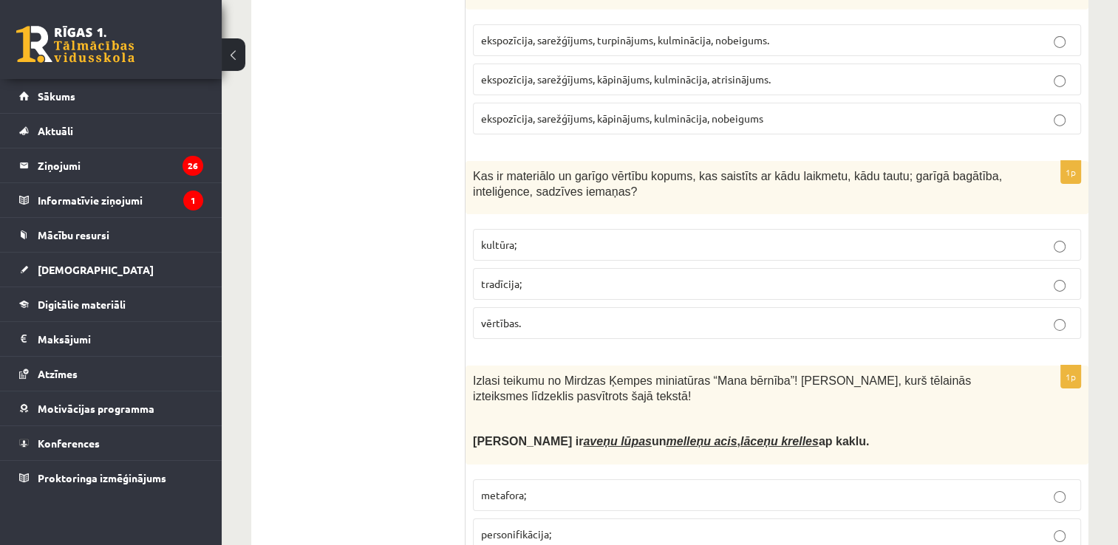
drag, startPoint x: 742, startPoint y: 29, endPoint x: 734, endPoint y: 28, distance: 7.4
click at [741, 72] on span "ekspozīcija, sarežģījums, kāpinājums, kulminācija, atrisinājums." at bounding box center [626, 78] width 290 height 13
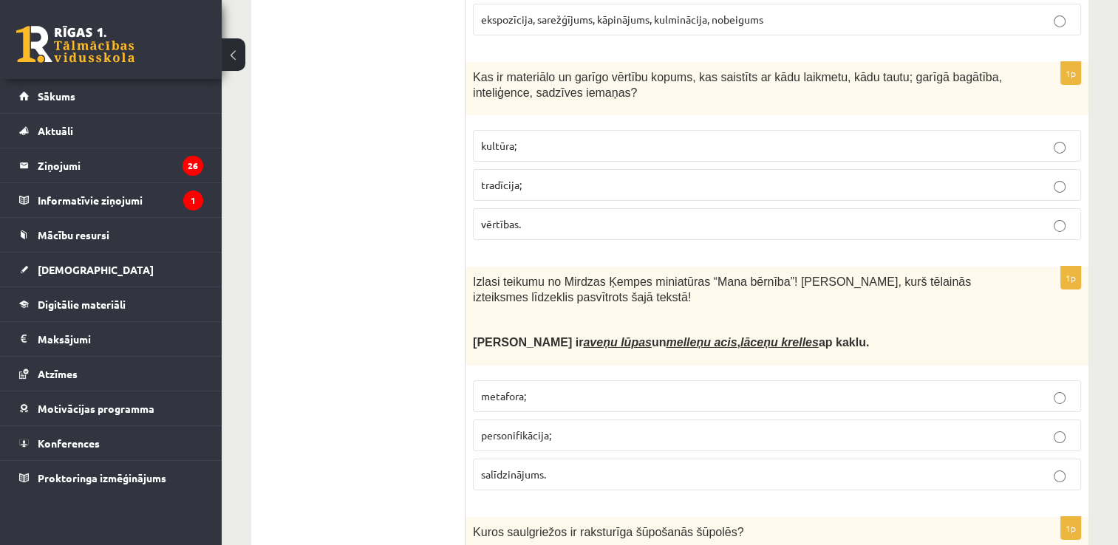
scroll to position [4950, 0]
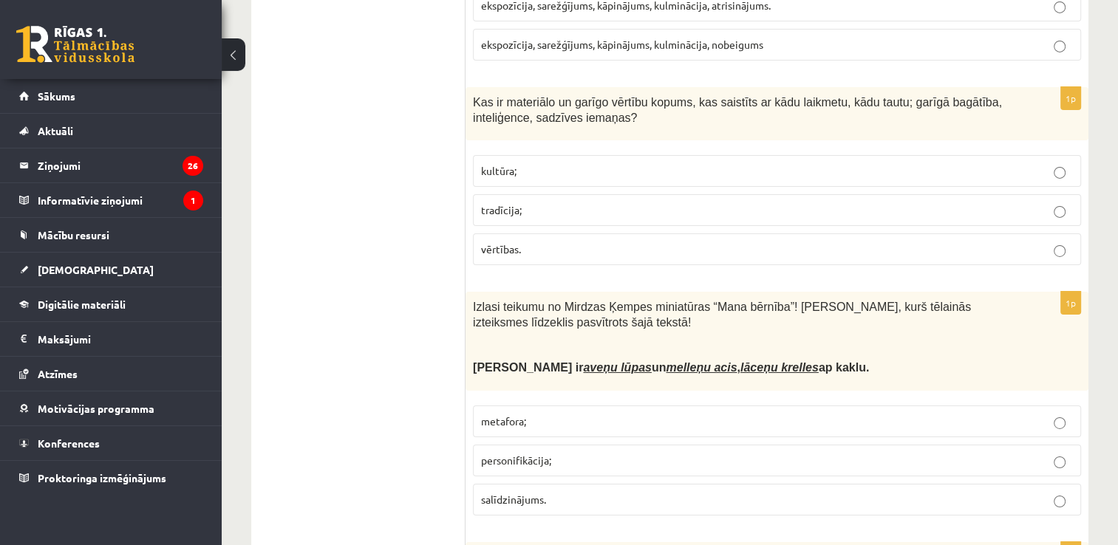
click at [682, 163] on p "kultūra;" at bounding box center [777, 171] width 592 height 16
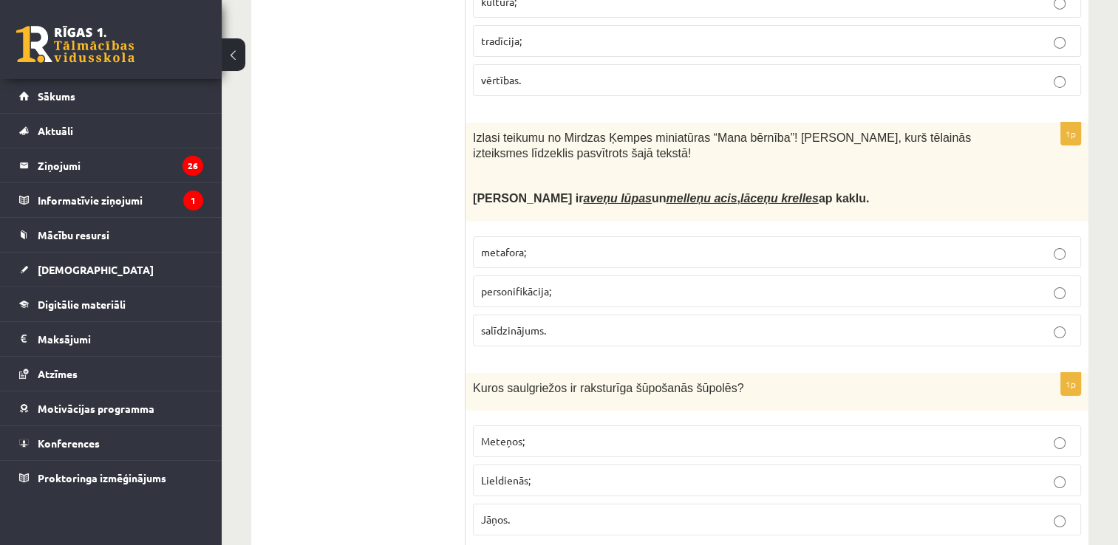
scroll to position [5172, 0]
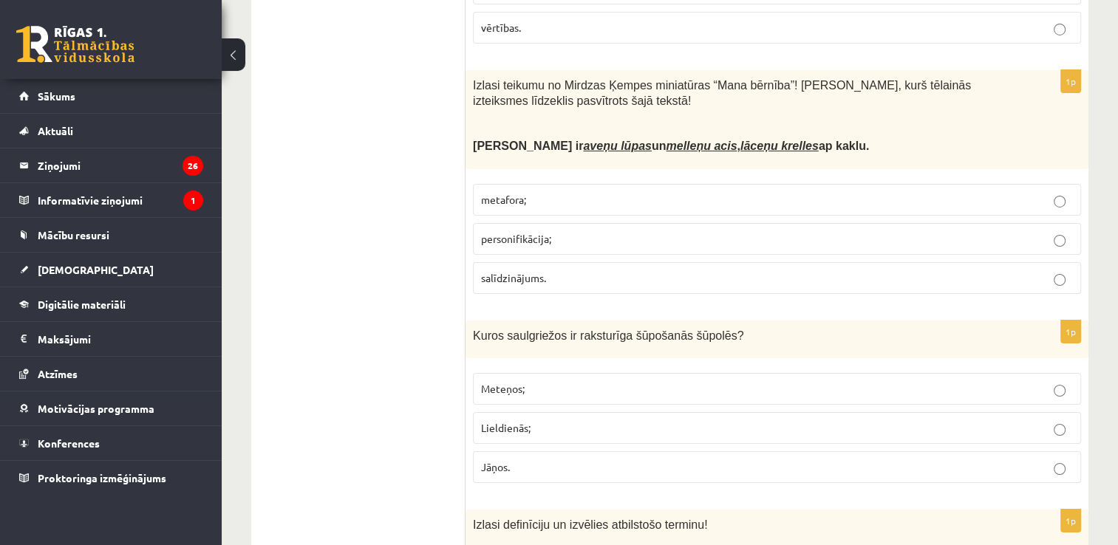
click at [545, 271] on span "salīdzinājums." at bounding box center [513, 277] width 65 height 13
click at [546, 270] on p "salīdzinājums." at bounding box center [777, 278] width 592 height 16
click at [567, 192] on p "metafora;" at bounding box center [777, 200] width 592 height 16
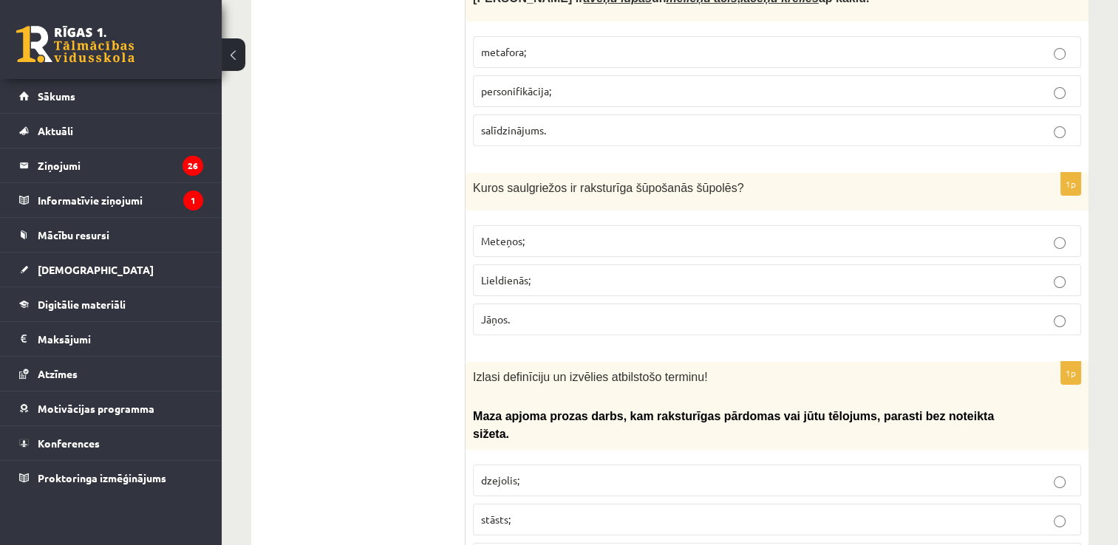
scroll to position [5394, 0]
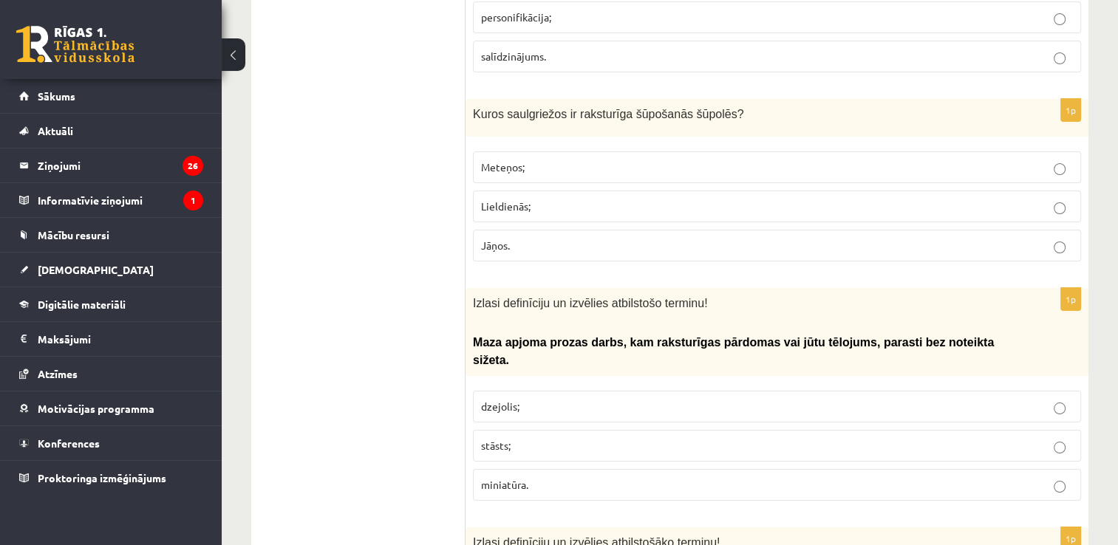
click at [563, 199] on p "Lieldienās;" at bounding box center [777, 207] width 592 height 16
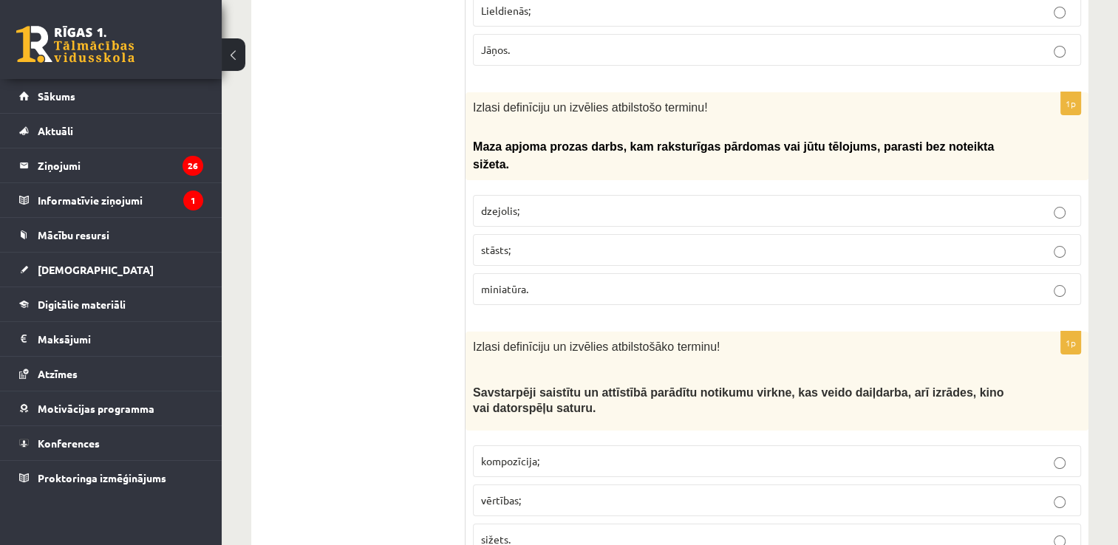
scroll to position [5615, 0]
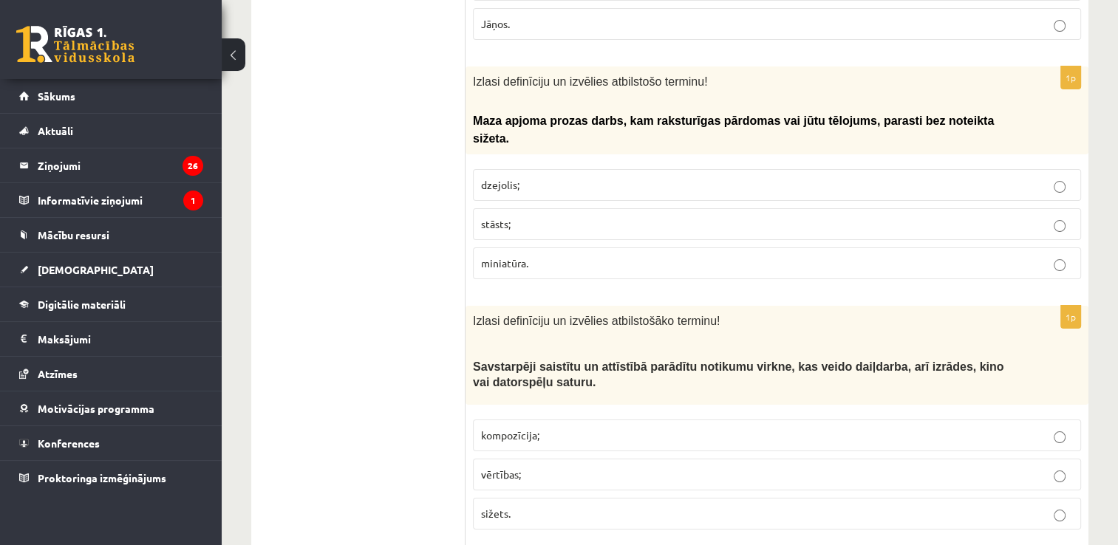
click at [576, 177] on p "dzejolis;" at bounding box center [777, 185] width 592 height 16
click at [565, 256] on p "miniatūra." at bounding box center [777, 264] width 592 height 16
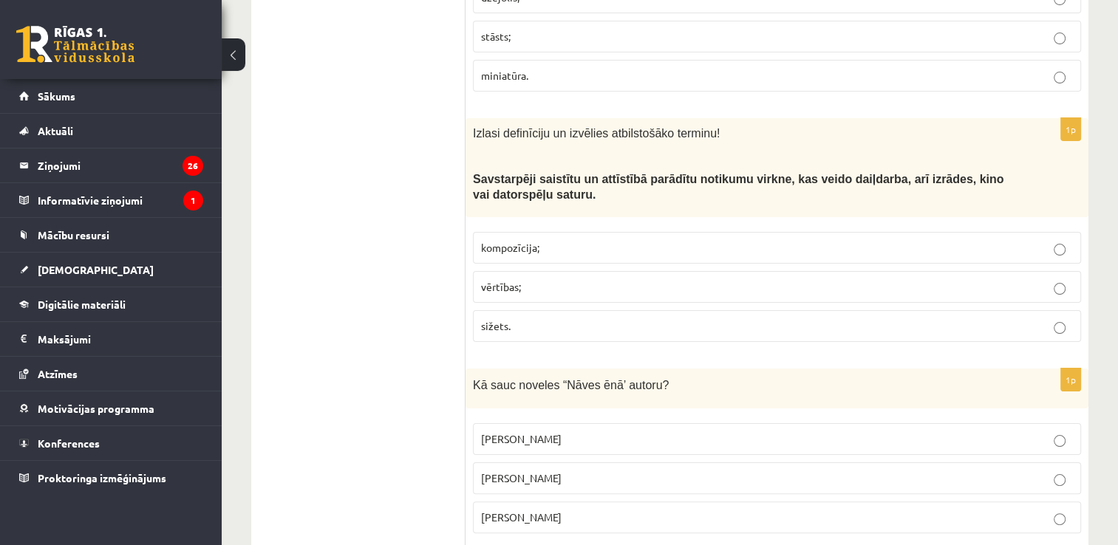
scroll to position [5837, 0]
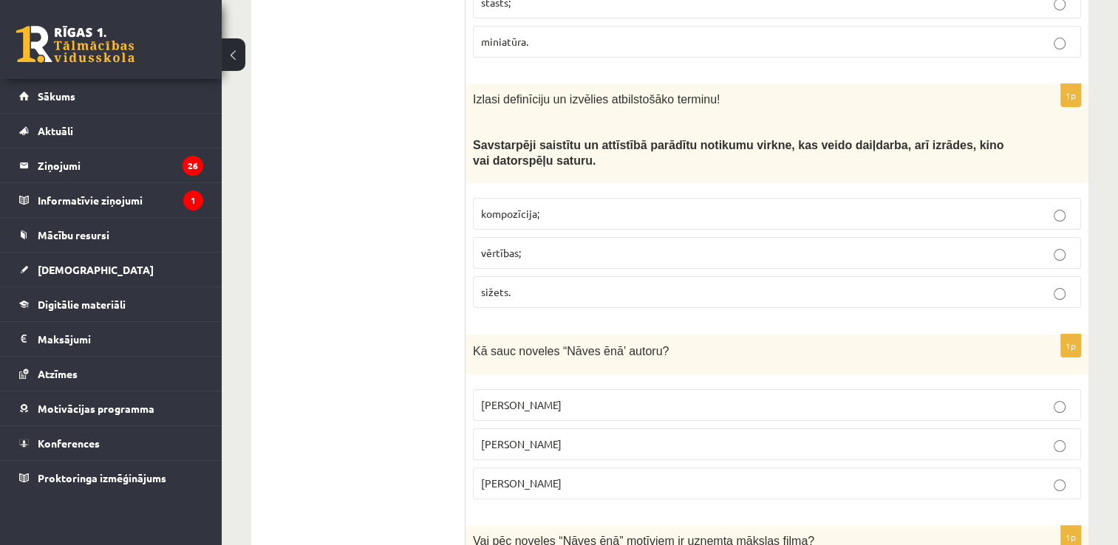
click at [595, 206] on p "kompozīcija;" at bounding box center [777, 214] width 592 height 16
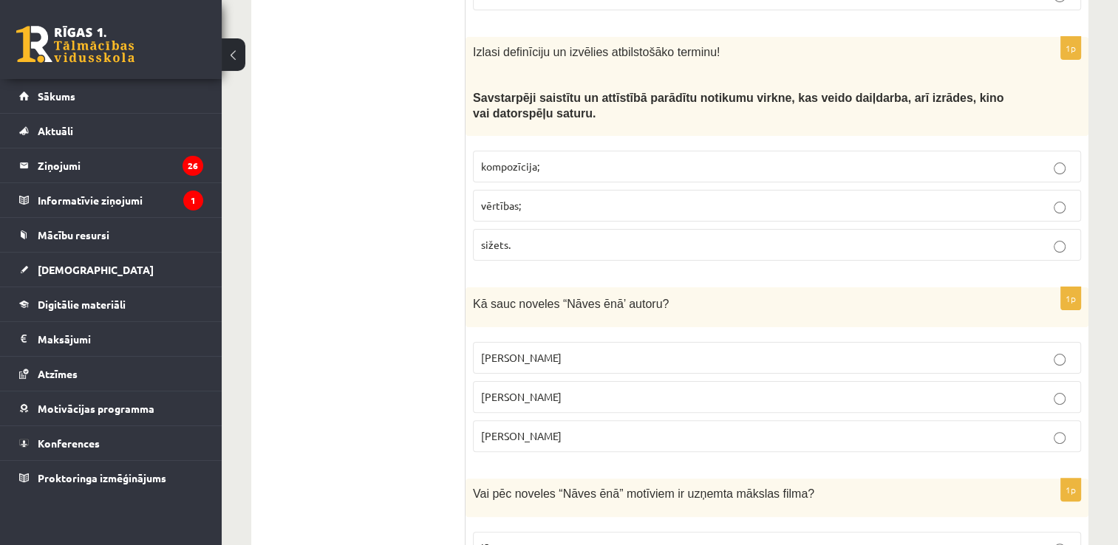
scroll to position [5918, 0]
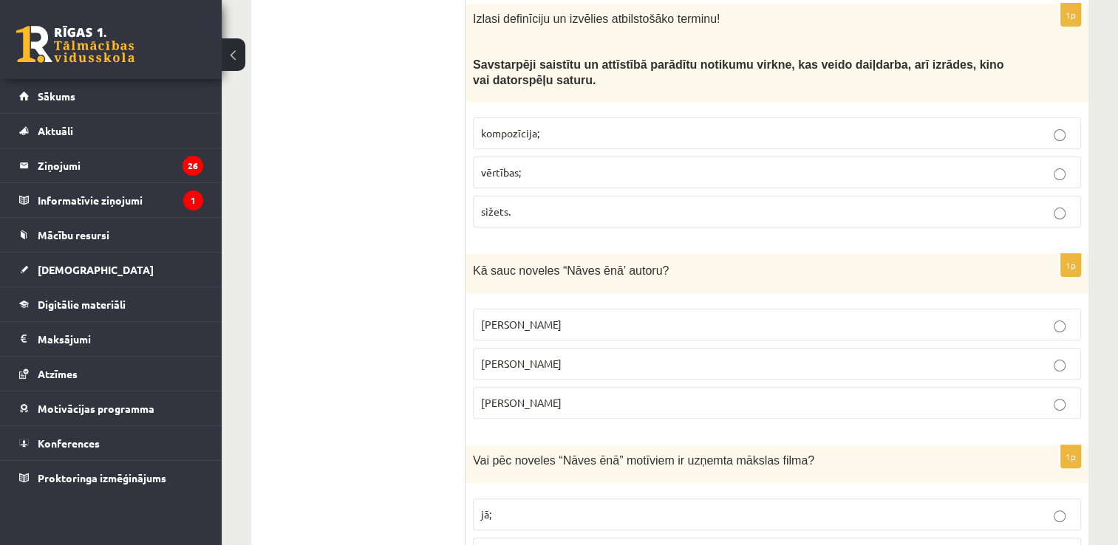
click at [604, 317] on p "Rūdolfs Blaumanis" at bounding box center [777, 325] width 592 height 16
click at [539, 507] on p "jā;" at bounding box center [777, 515] width 592 height 16
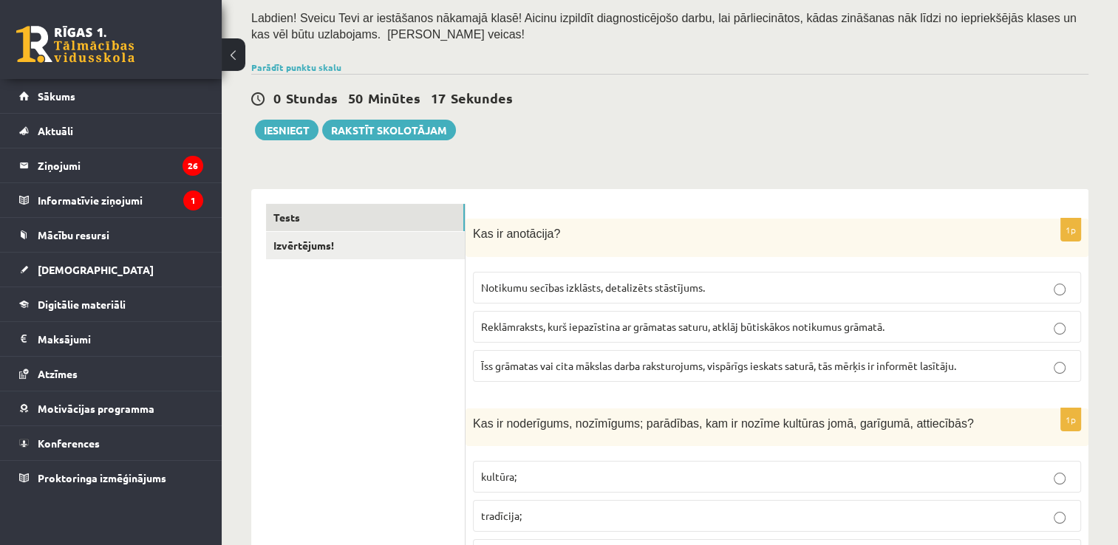
scroll to position [0, 0]
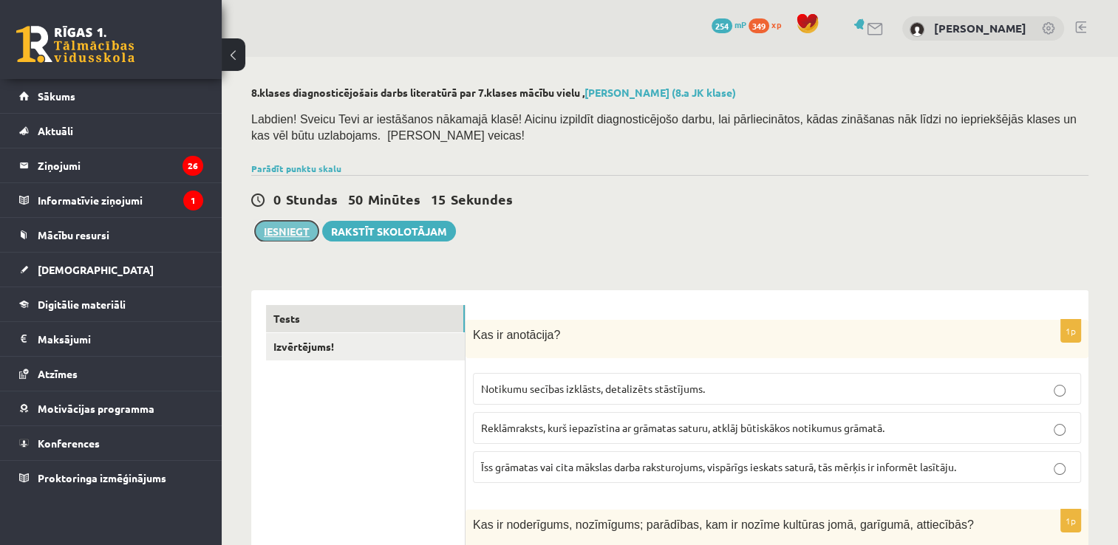
click at [305, 231] on button "Iesniegt" at bounding box center [287, 231] width 64 height 21
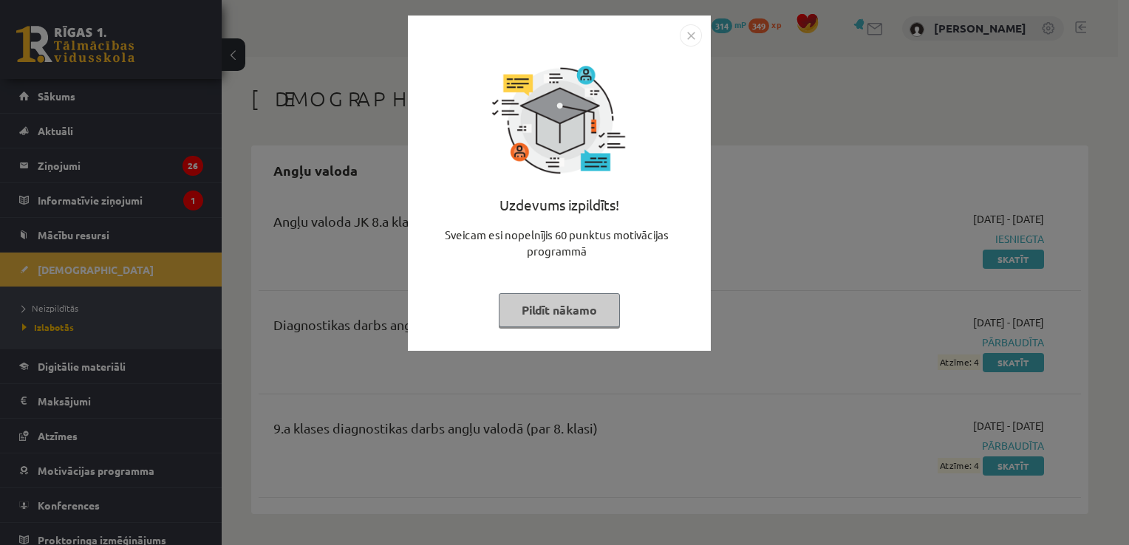
click at [598, 310] on button "Pildīt nākamo" at bounding box center [559, 310] width 121 height 34
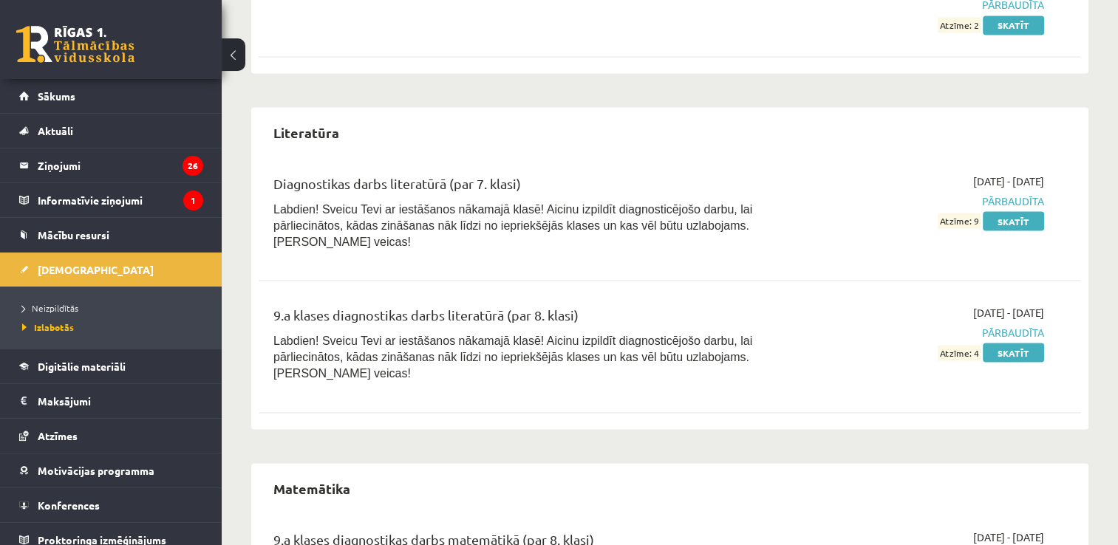
scroll to position [2808, 0]
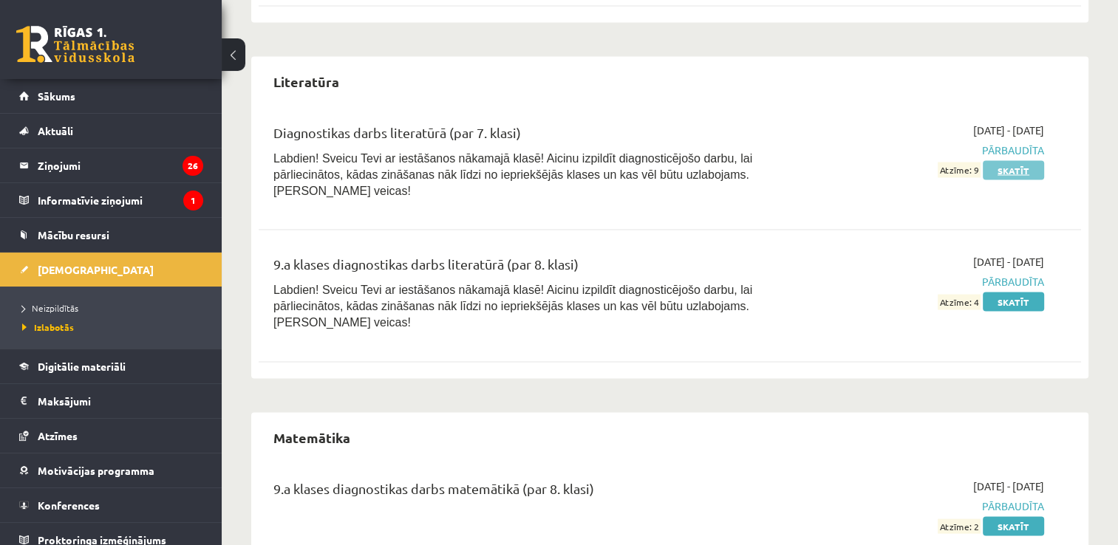
click at [1008, 168] on link "Skatīt" at bounding box center [1013, 170] width 61 height 19
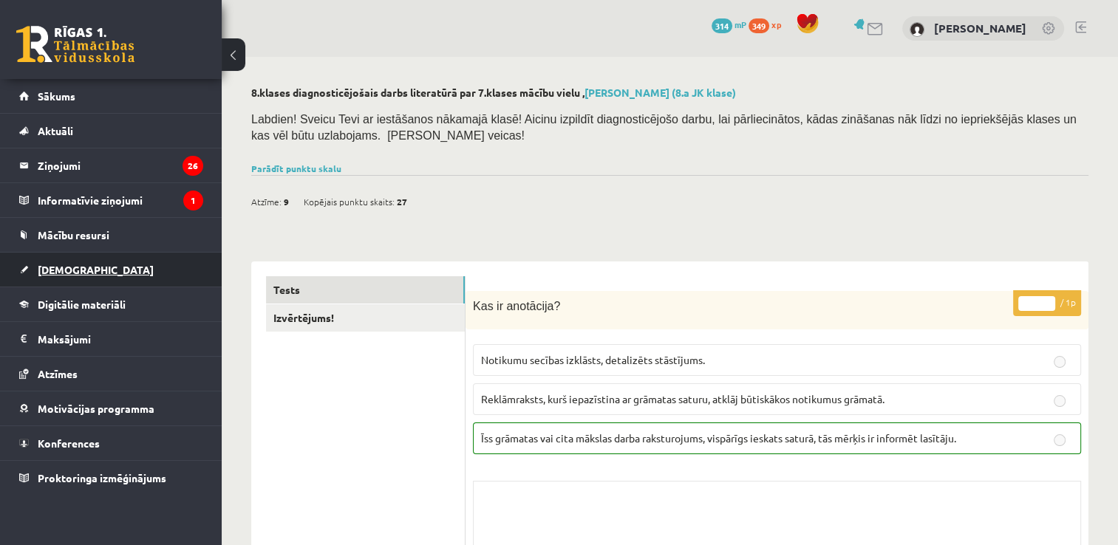
click at [58, 274] on link "[DEMOGRAPHIC_DATA]" at bounding box center [111, 270] width 184 height 34
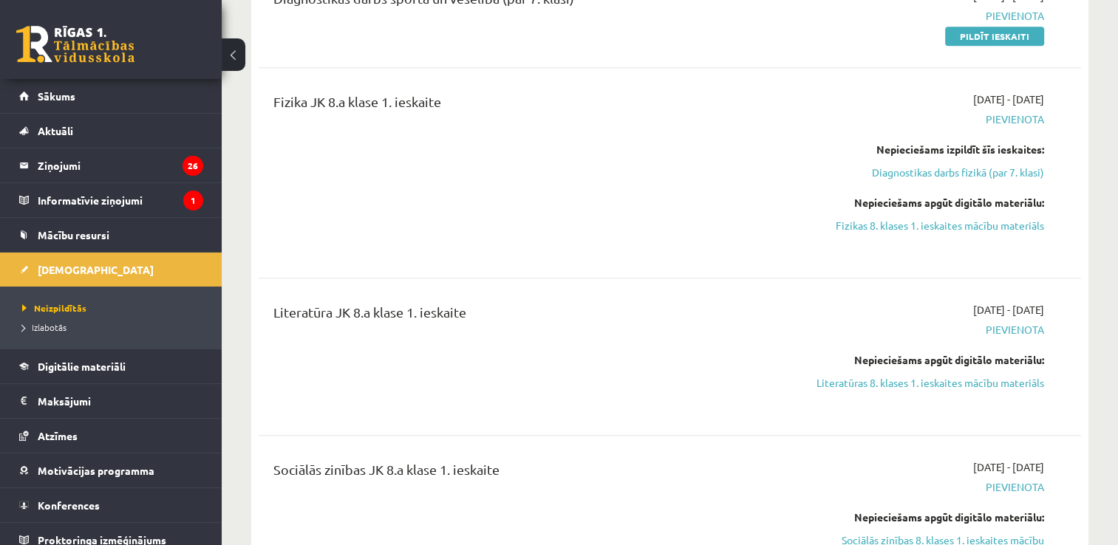
scroll to position [813, 0]
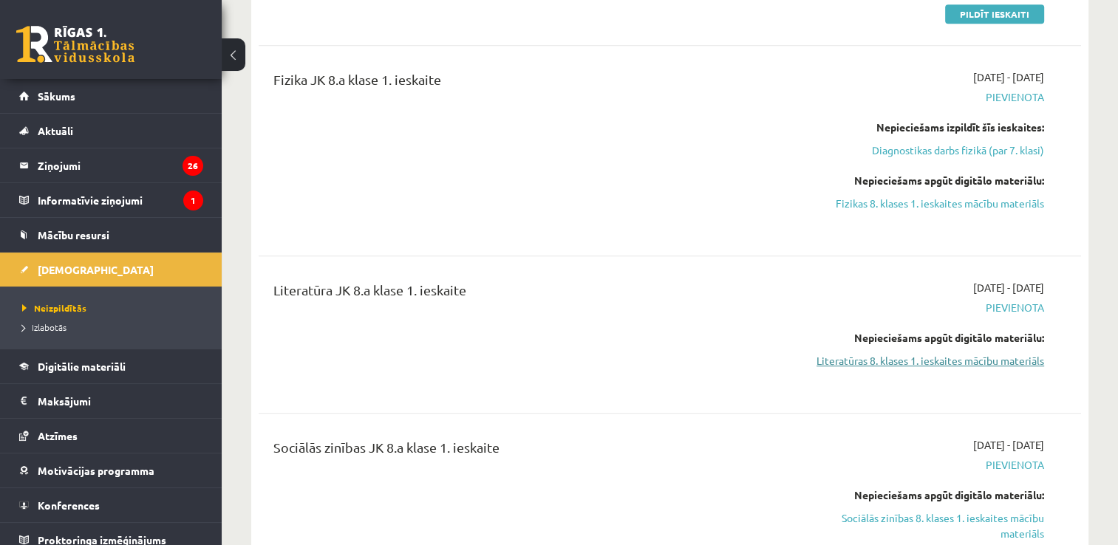
click at [927, 355] on link "Literatūras 8. klases 1. ieskaites mācību materiāls" at bounding box center [923, 361] width 242 height 16
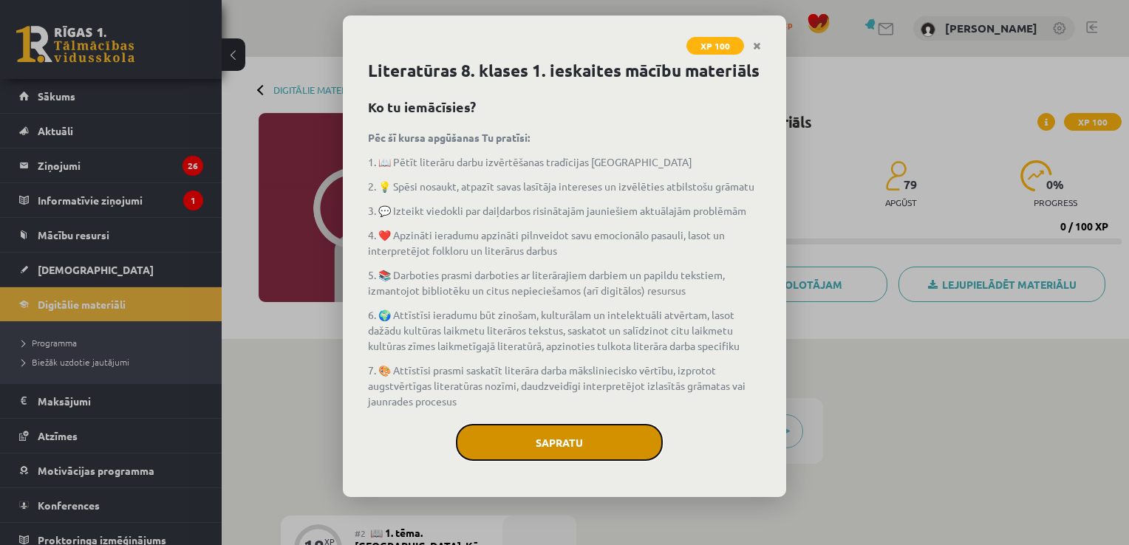
click at [596, 434] on button "Sapratu" at bounding box center [559, 442] width 207 height 37
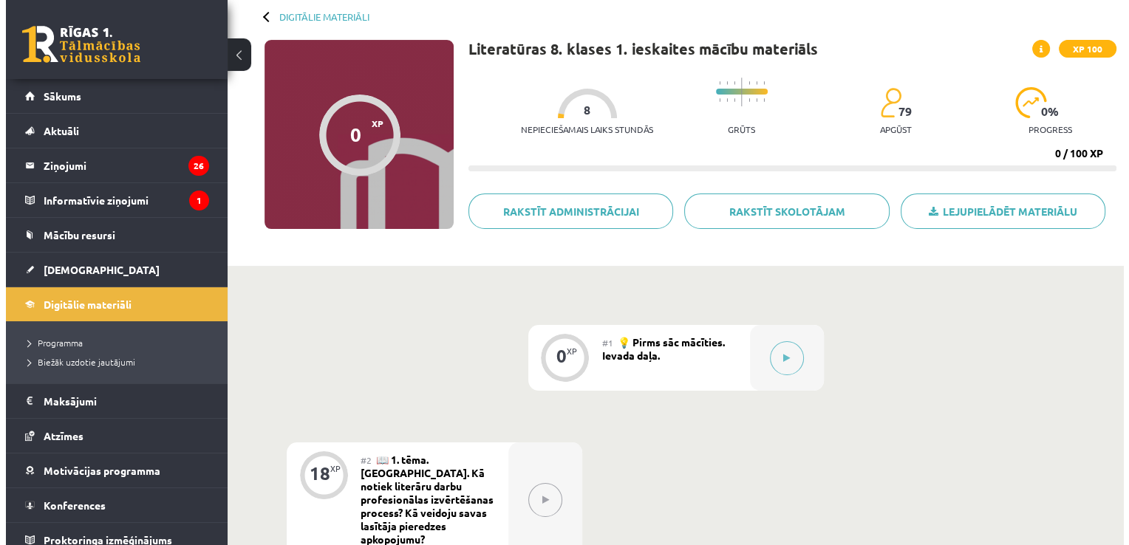
scroll to position [74, 0]
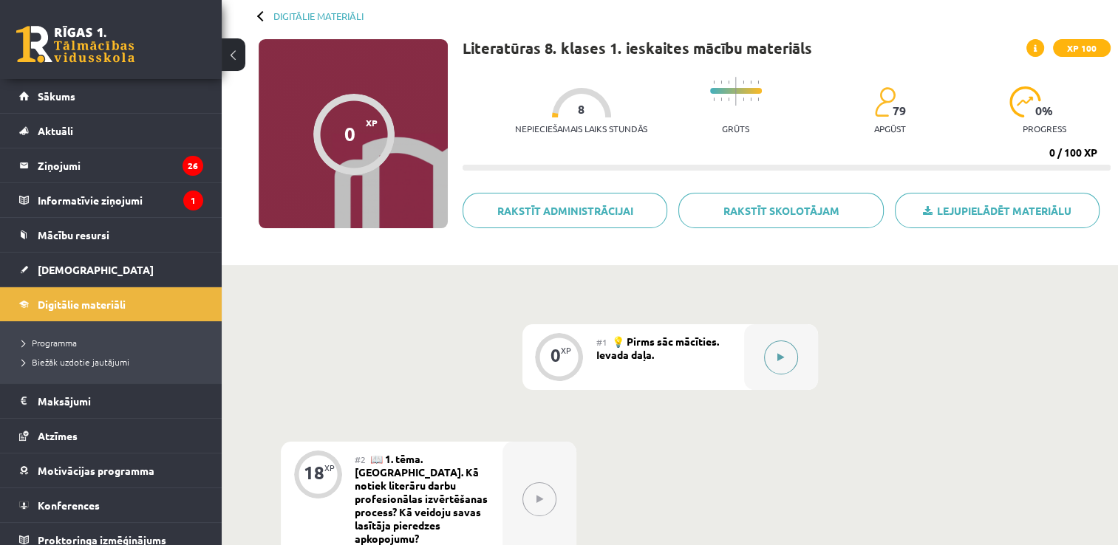
click at [775, 357] on button at bounding box center [781, 358] width 34 height 34
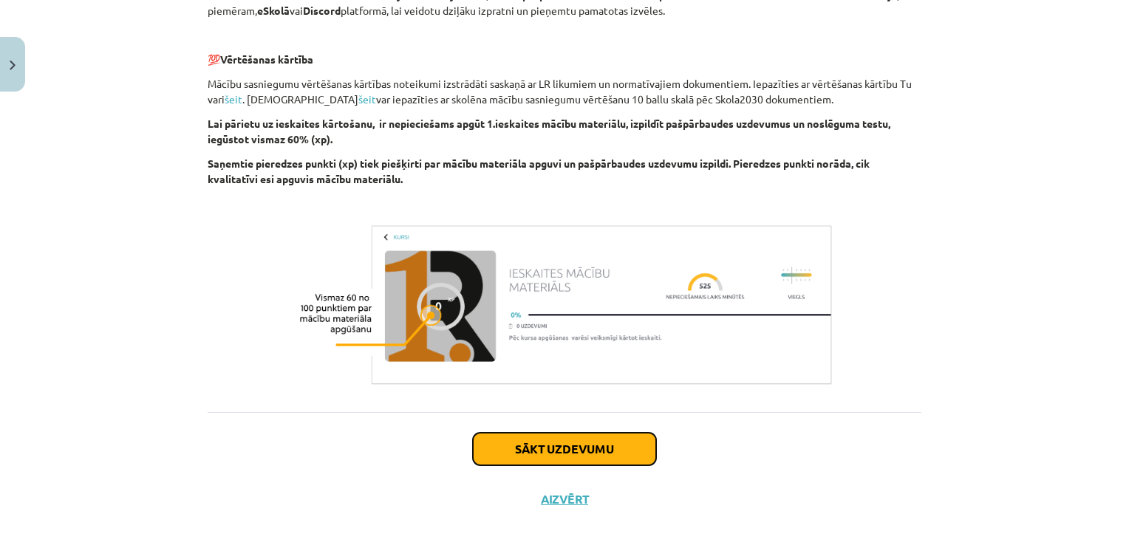
click at [594, 433] on button "Sākt uzdevumu" at bounding box center [564, 449] width 183 height 33
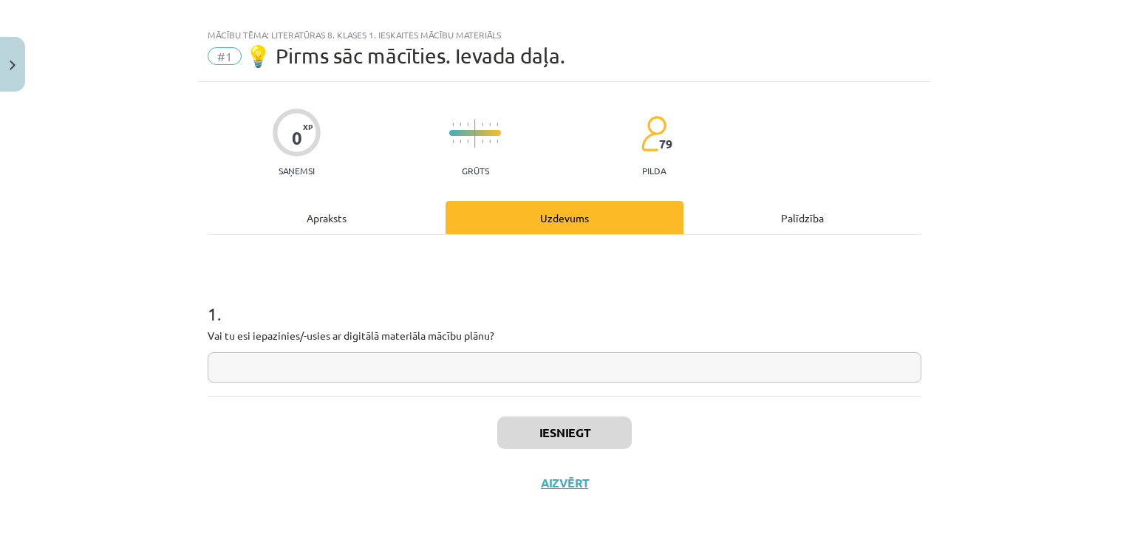
scroll to position [15, 0]
click at [542, 369] on input "text" at bounding box center [565, 369] width 714 height 30
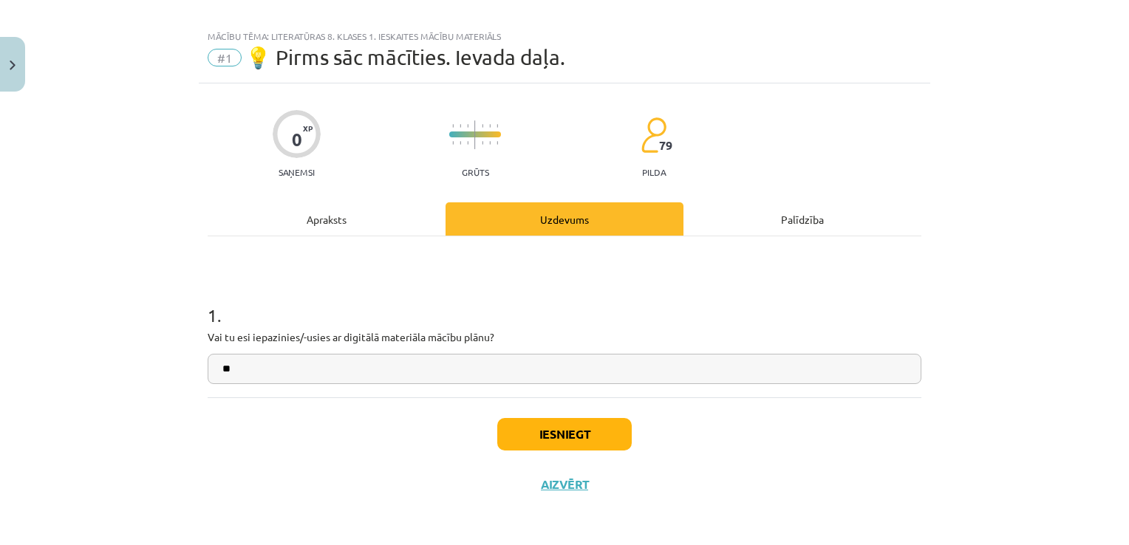
type input "**"
click at [549, 437] on button "Iesniegt" at bounding box center [564, 434] width 134 height 33
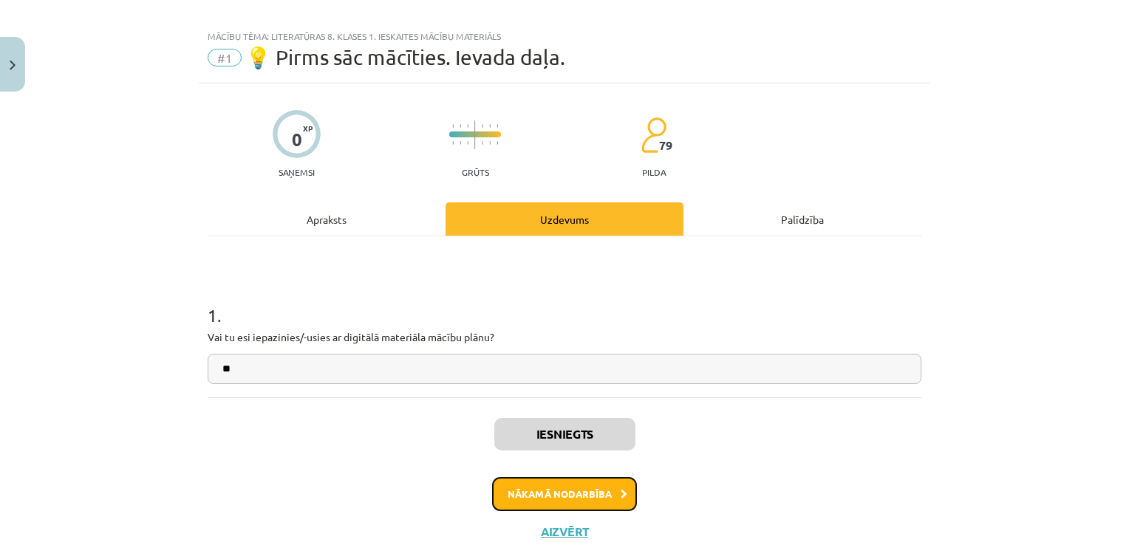
click at [564, 483] on button "Nākamā nodarbība" at bounding box center [564, 494] width 145 height 34
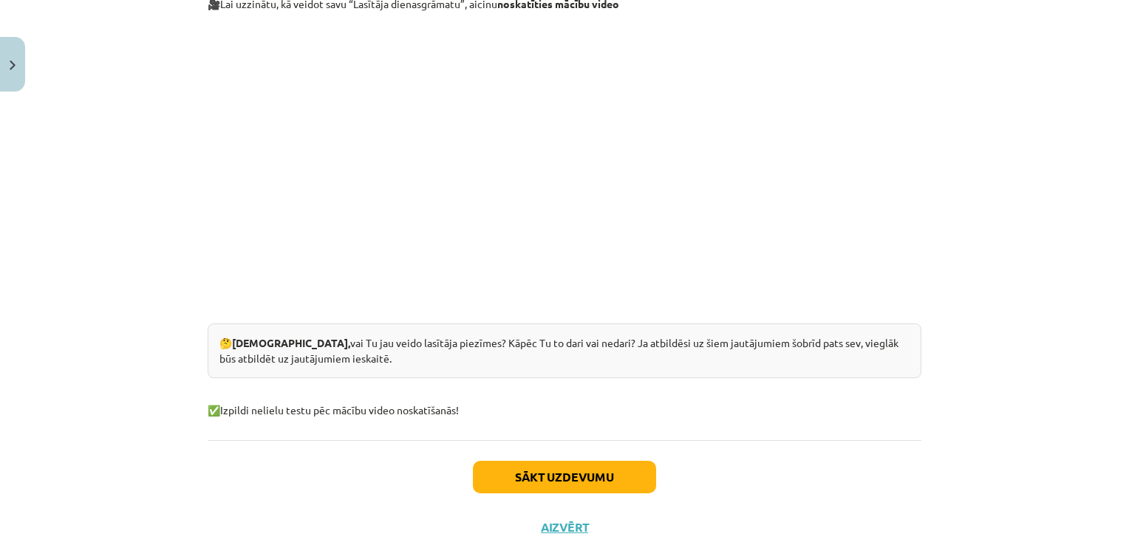
scroll to position [1070, 0]
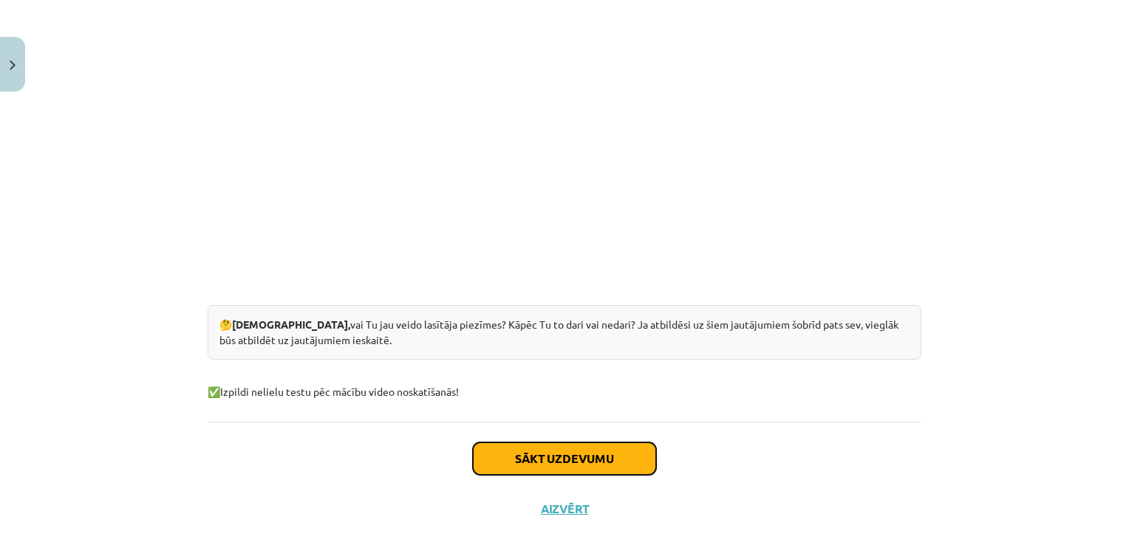
click at [559, 443] on button "Sākt uzdevumu" at bounding box center [564, 459] width 183 height 33
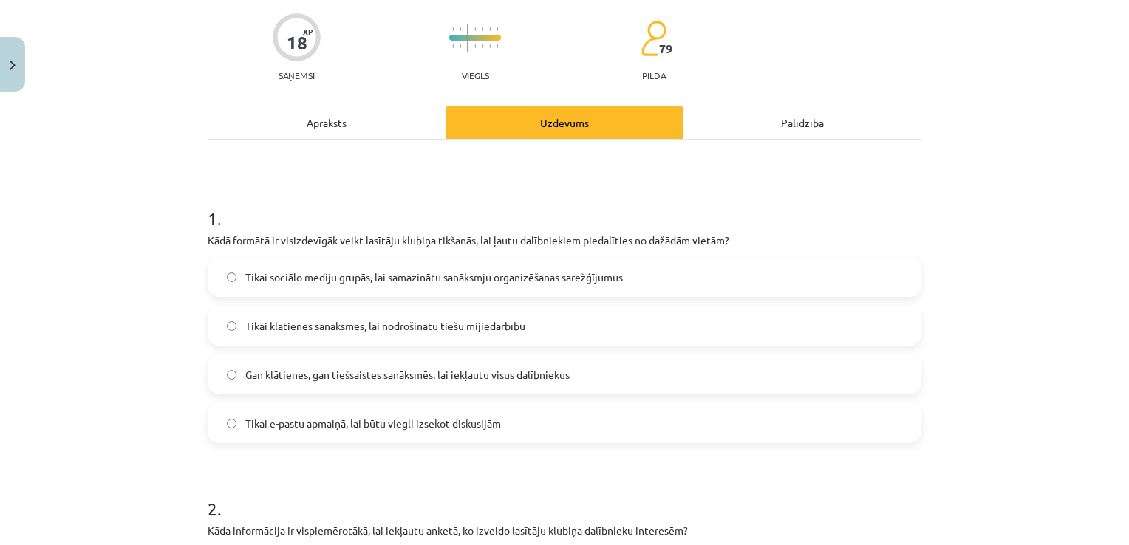
scroll to position [185, 0]
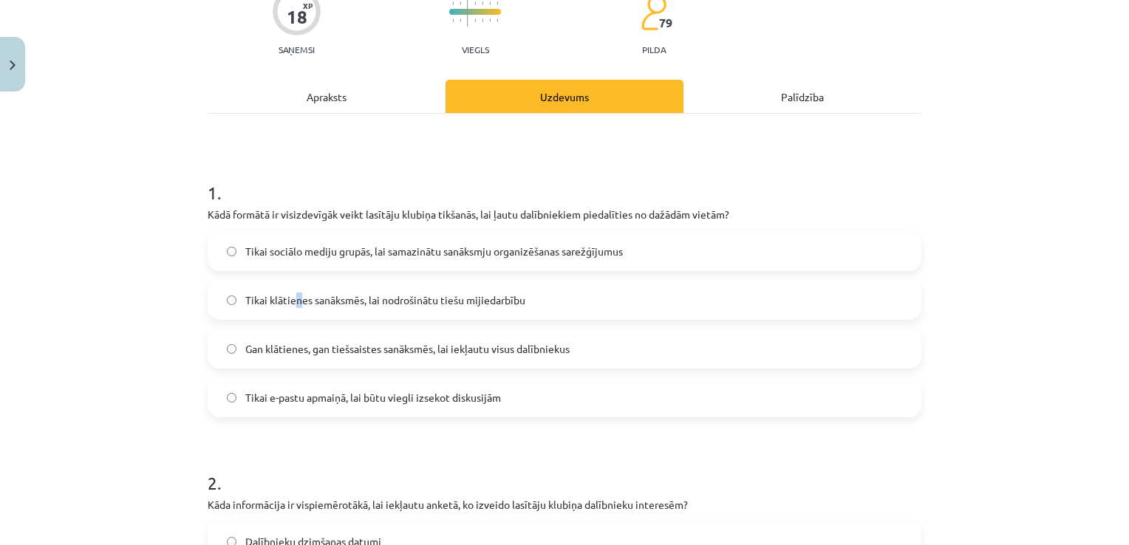
click at [295, 293] on span "Tikai klātienes sanāksmēs, lai nodrošinātu tiešu mijiedarbību" at bounding box center [385, 301] width 280 height 16
click at [296, 293] on span "Tikai klātienes sanāksmēs, lai nodrošinātu tiešu mijiedarbību" at bounding box center [385, 301] width 280 height 16
click at [342, 341] on span "Gan klātienes, gan tiešsaistes sanāksmēs, lai iekļautu visus dalībniekus" at bounding box center [407, 349] width 324 height 16
drag, startPoint x: 342, startPoint y: 326, endPoint x: 337, endPoint y: 319, distance: 8.4
click at [337, 341] on span "Gan klātienes, gan tiešsaistes sanāksmēs, lai iekļautu visus dalībniekus" at bounding box center [407, 349] width 324 height 16
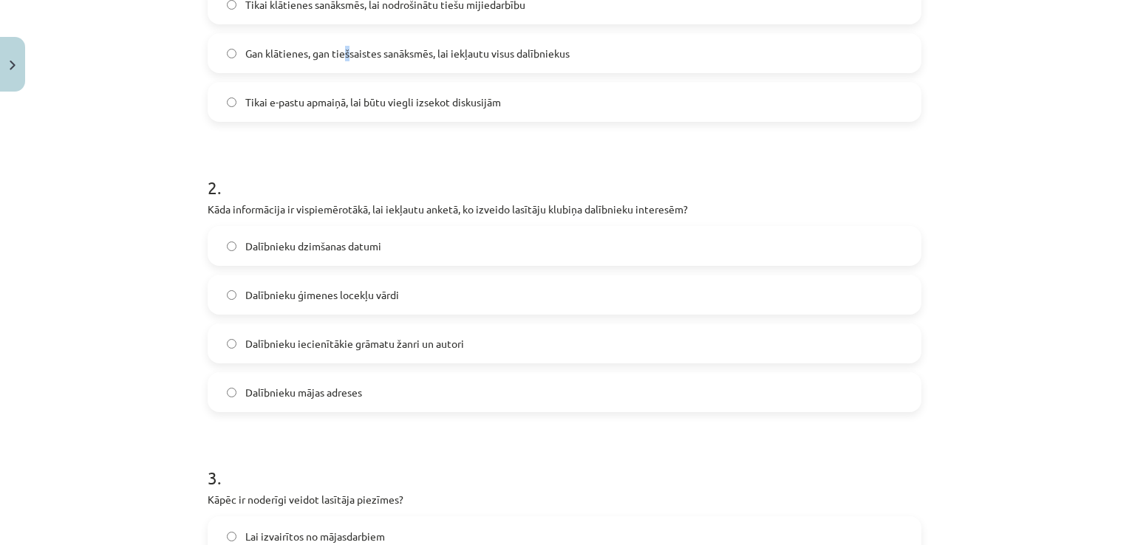
scroll to position [554, 0]
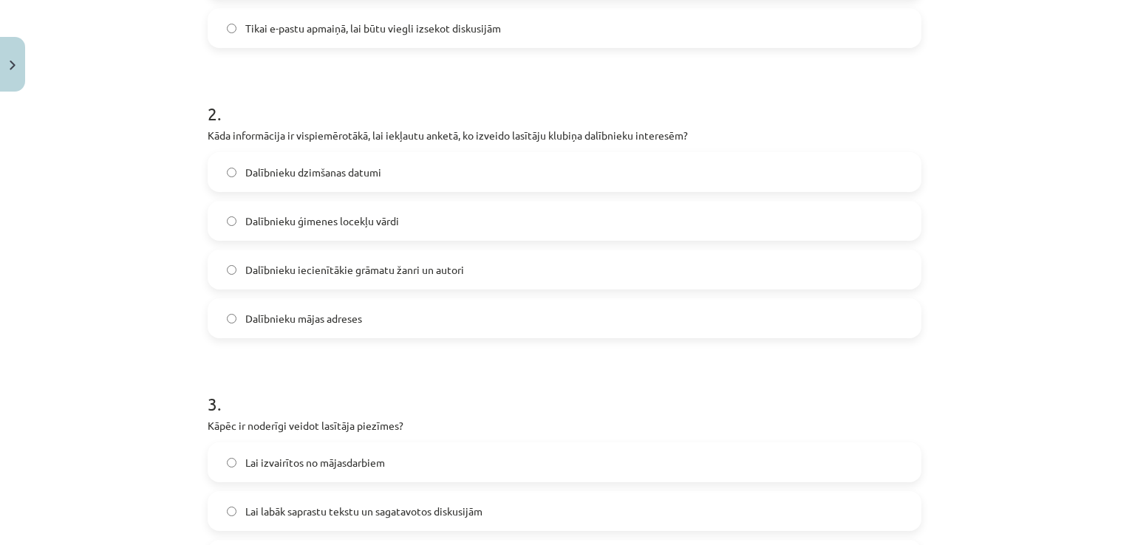
click at [365, 262] on span "Dalībnieku iecienītākie grāmatu žanri un autori" at bounding box center [354, 270] width 219 height 16
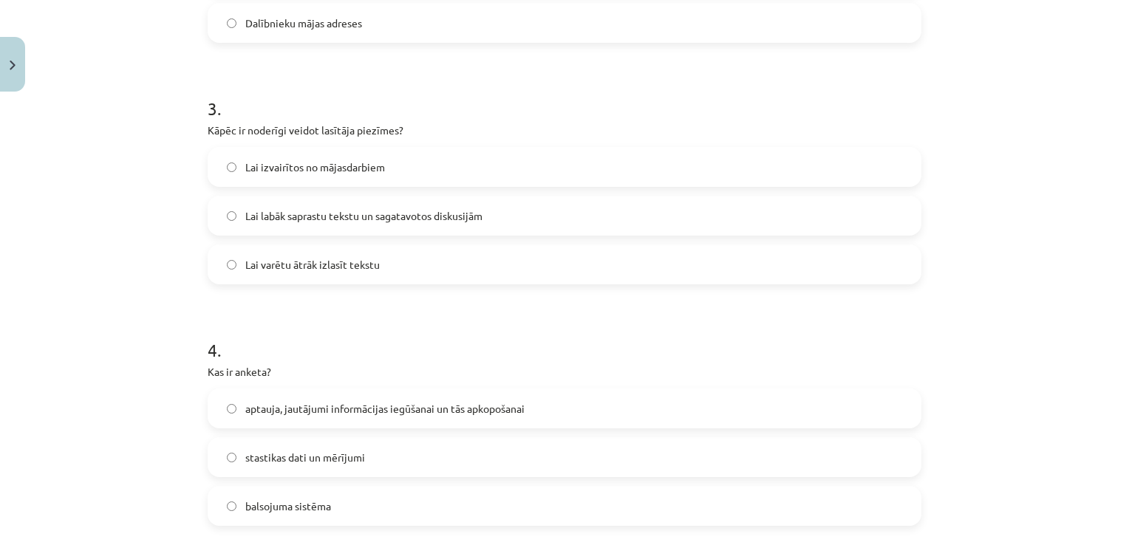
scroll to position [924, 0]
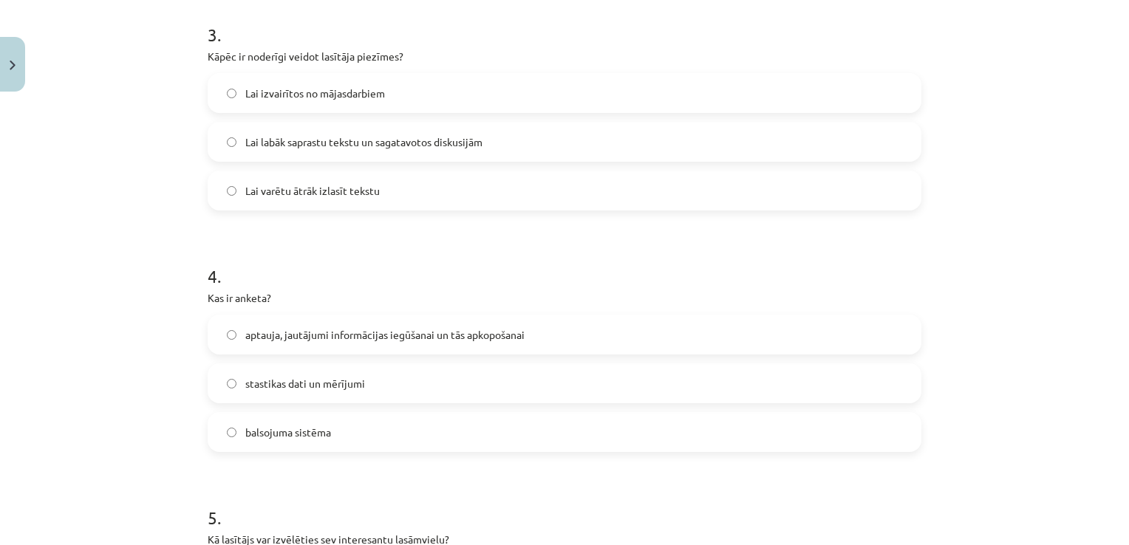
click at [384, 134] on span "Lai labāk saprastu tekstu un sagatavotos diskusijām" at bounding box center [363, 142] width 237 height 16
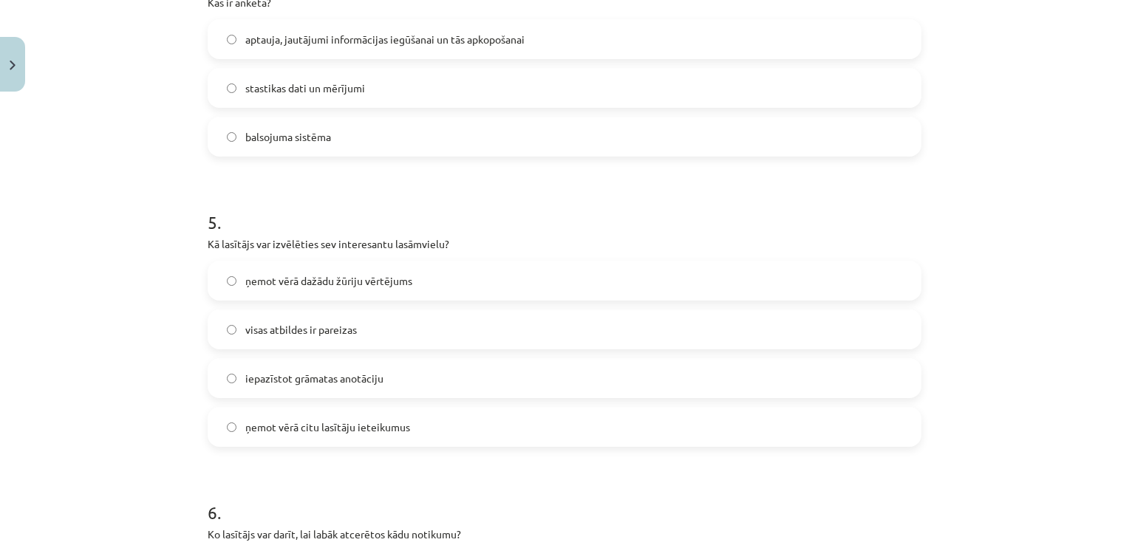
scroll to position [1145, 0]
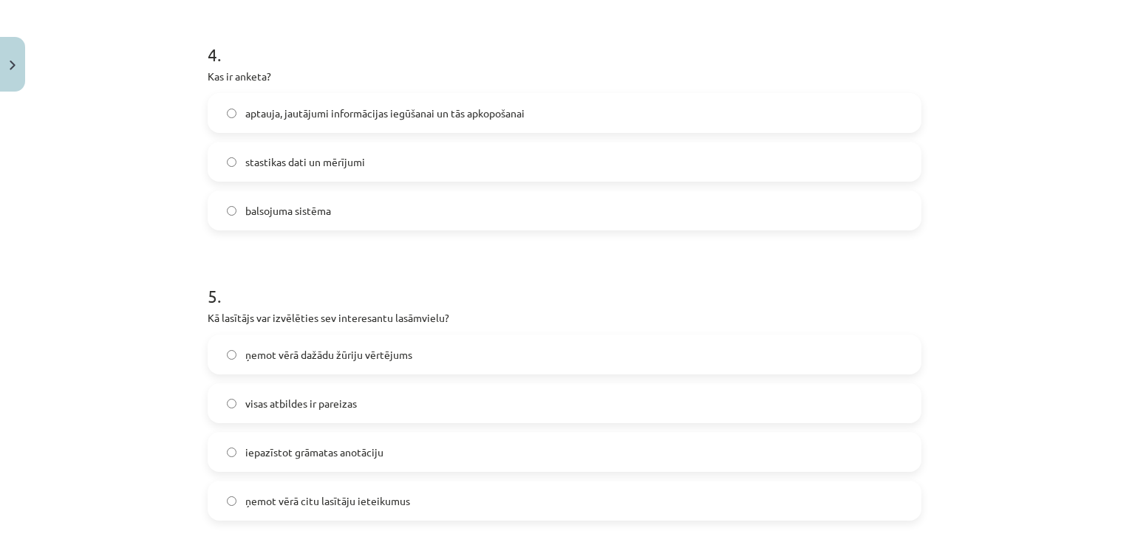
click at [396, 99] on label "aptauja, jautājumi informācijas iegūšanai un tās apkopošanai" at bounding box center [564, 113] width 711 height 37
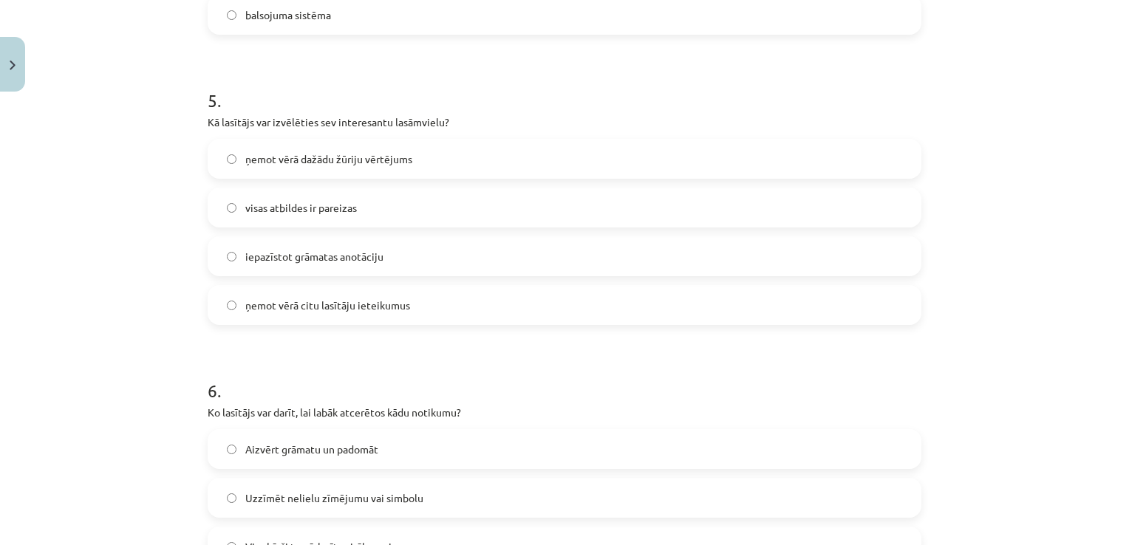
scroll to position [1367, 0]
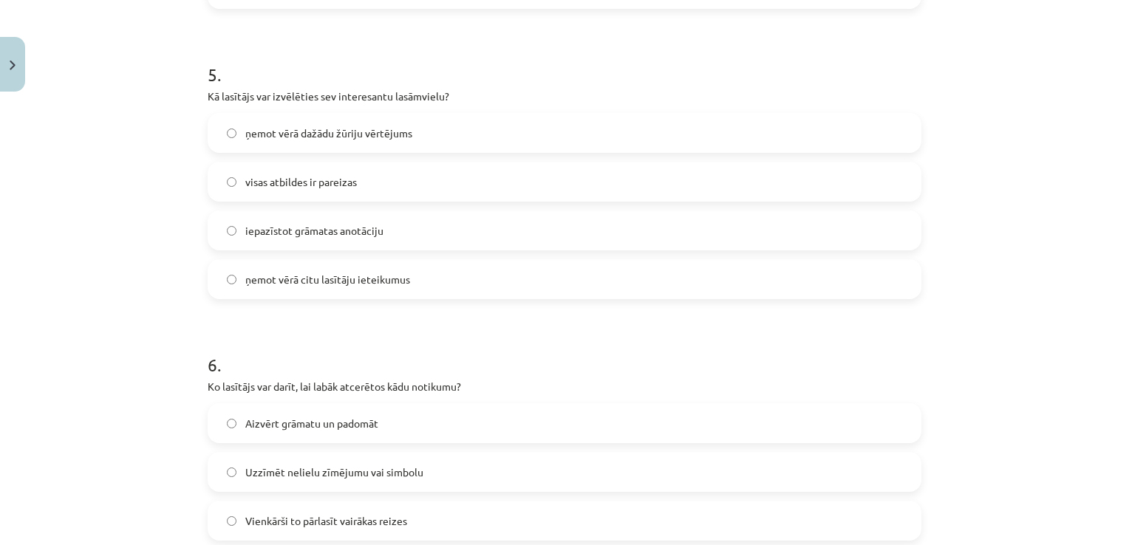
click at [317, 174] on span "visas atbildes ir pareizas" at bounding box center [301, 182] width 112 height 16
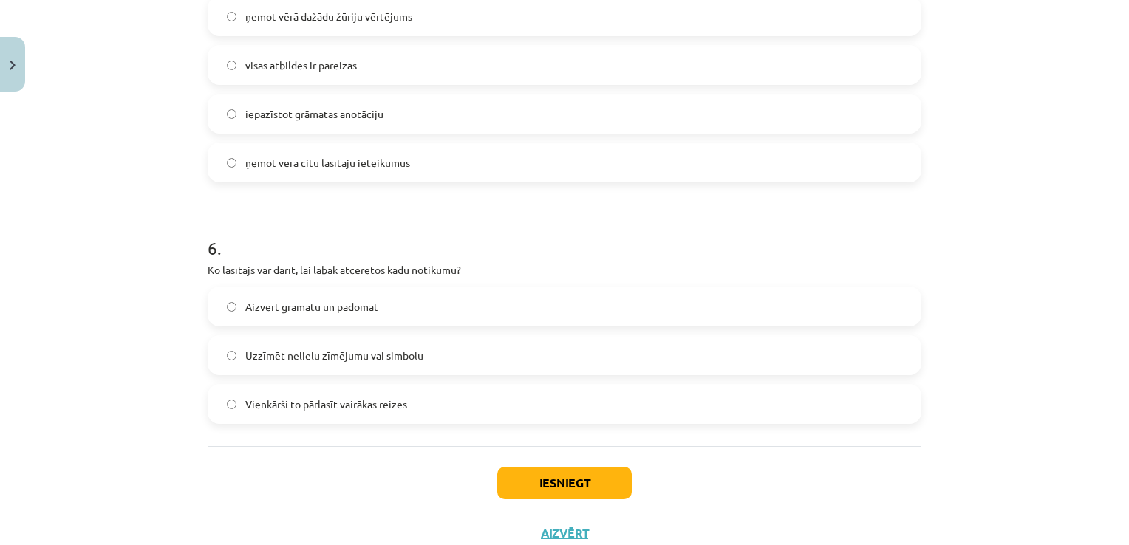
scroll to position [1509, 0]
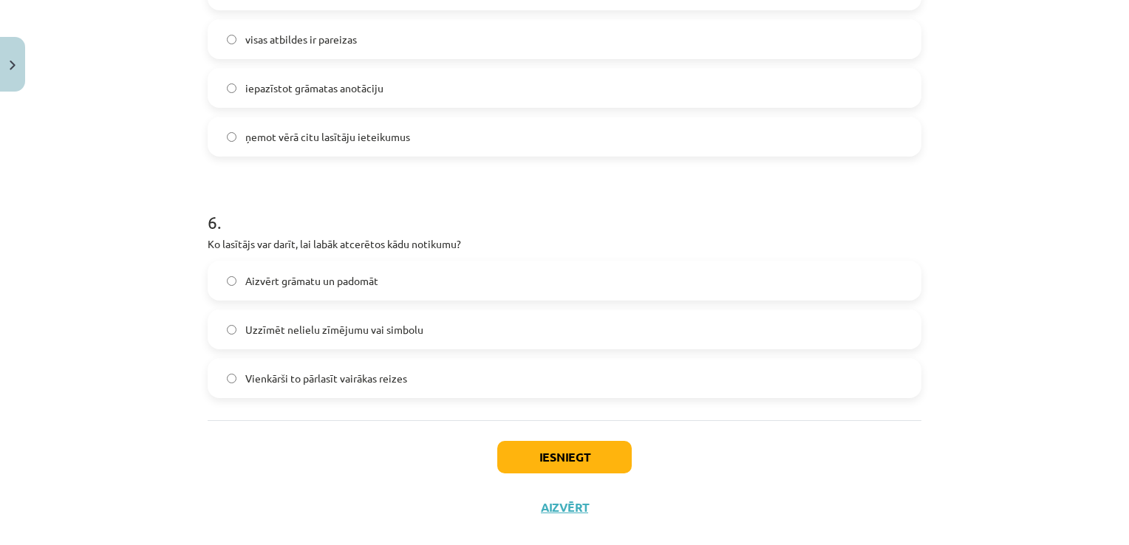
click at [383, 322] on span "Uzzīmēt nelielu zīmējumu vai simbolu" at bounding box center [334, 330] width 178 height 16
click at [362, 371] on span "Vienkārši to pārlasīt vairākas reizes" at bounding box center [326, 379] width 162 height 16
click at [360, 322] on span "Uzzīmēt nelielu zīmējumu vai simbolu" at bounding box center [334, 330] width 178 height 16
click at [350, 371] on span "Vienkārši to pārlasīt vairākas reizes" at bounding box center [326, 379] width 162 height 16
drag, startPoint x: 350, startPoint y: 354, endPoint x: 340, endPoint y: 307, distance: 48.4
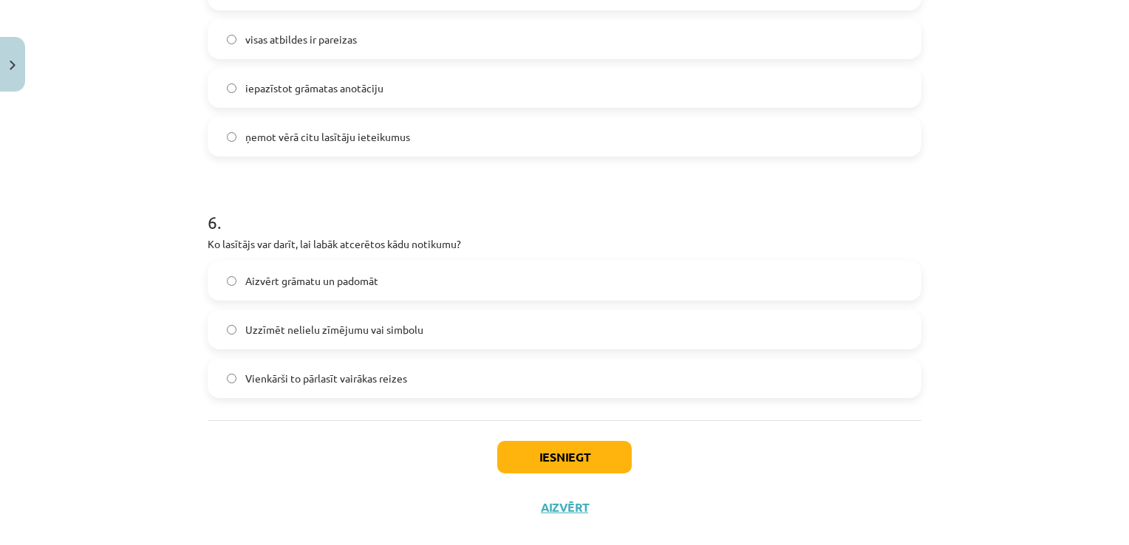
click at [340, 322] on span "Uzzīmēt nelielu zīmējumu vai simbolu" at bounding box center [334, 330] width 178 height 16
click at [330, 371] on span "Vienkārši to pārlasīt vairākas reizes" at bounding box center [326, 379] width 162 height 16
click at [375, 322] on span "Uzzīmēt nelielu zīmējumu vai simbolu" at bounding box center [334, 330] width 178 height 16
click at [352, 360] on label "Vienkārši to pārlasīt vairākas reizes" at bounding box center [564, 378] width 711 height 37
click at [369, 315] on label "Uzzīmēt nelielu zīmējumu vai simbolu" at bounding box center [564, 329] width 711 height 37
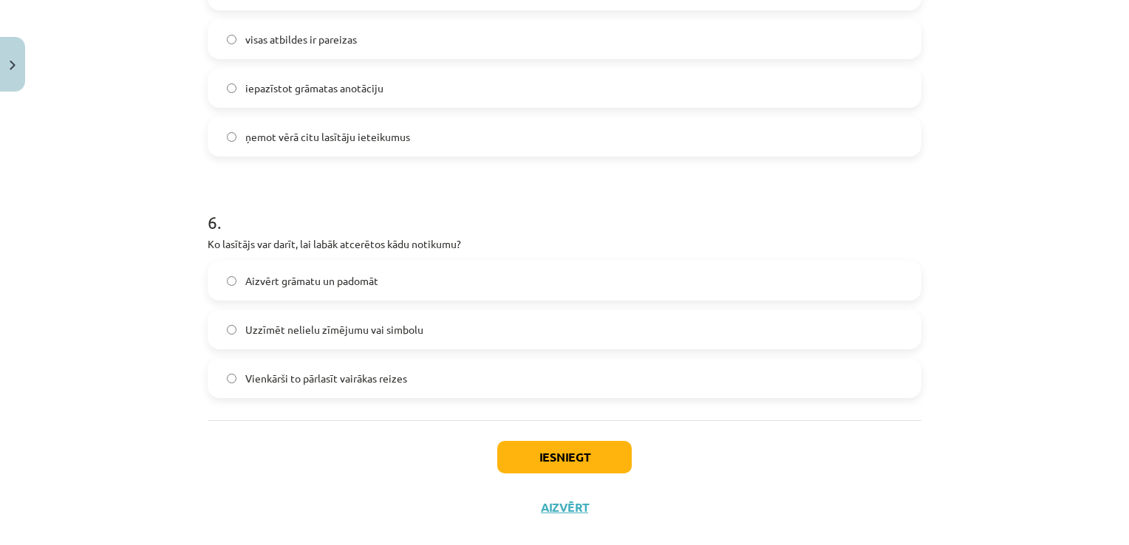
click at [353, 371] on span "Vienkārši to pārlasīt vairākas reizes" at bounding box center [326, 379] width 162 height 16
drag, startPoint x: 357, startPoint y: 315, endPoint x: 355, endPoint y: 352, distance: 37.7
click at [355, 352] on div "Aizvērt grāmatu un padomāt Uzzīmēt nelielu zīmējumu vai simbolu Vienkārši to pā…" at bounding box center [565, 329] width 714 height 137
drag, startPoint x: 355, startPoint y: 352, endPoint x: 316, endPoint y: 315, distance: 53.3
click at [316, 315] on label "Uzzīmēt nelielu zīmējumu vai simbolu" at bounding box center [564, 329] width 711 height 37
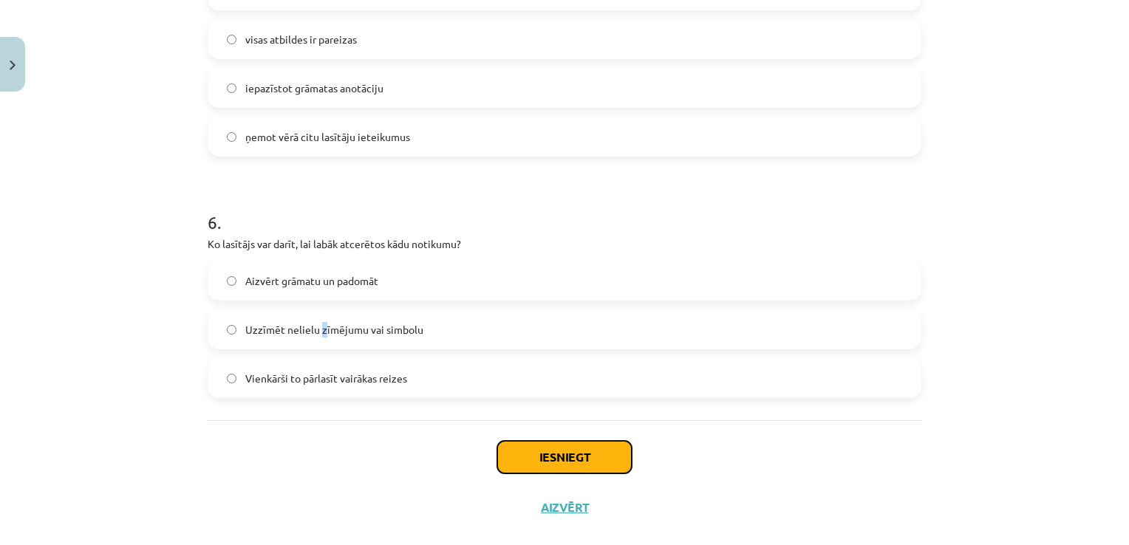
click at [515, 441] on button "Iesniegt" at bounding box center [564, 457] width 134 height 33
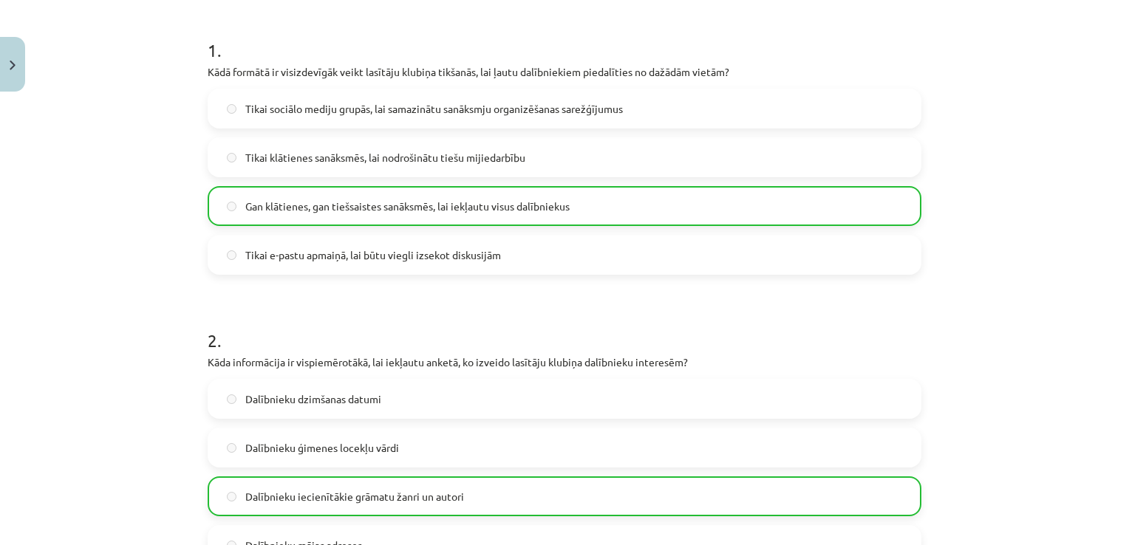
scroll to position [0, 0]
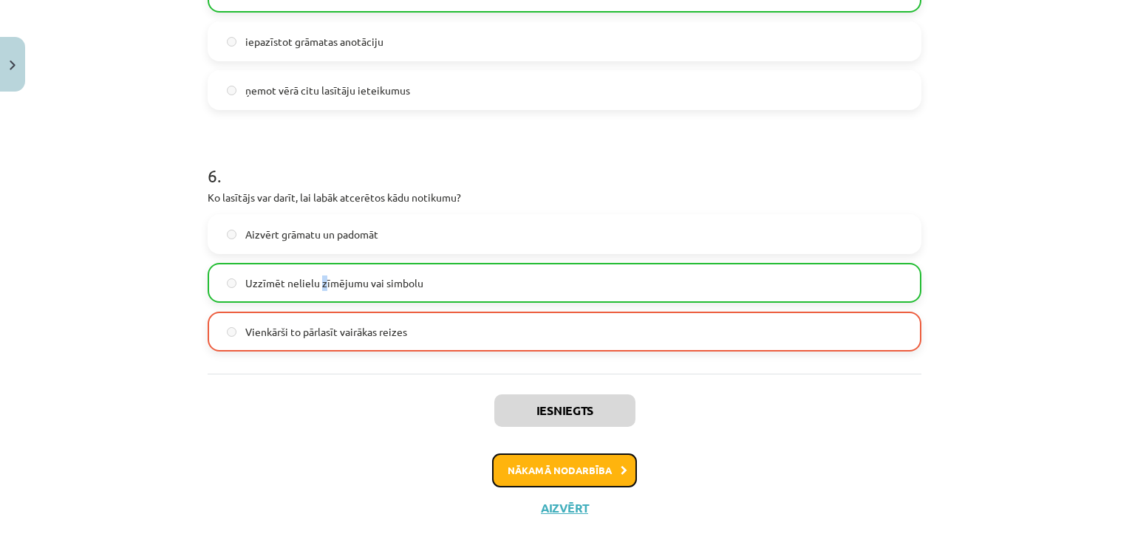
click at [560, 454] on button "Nākamā nodarbība" at bounding box center [564, 471] width 145 height 34
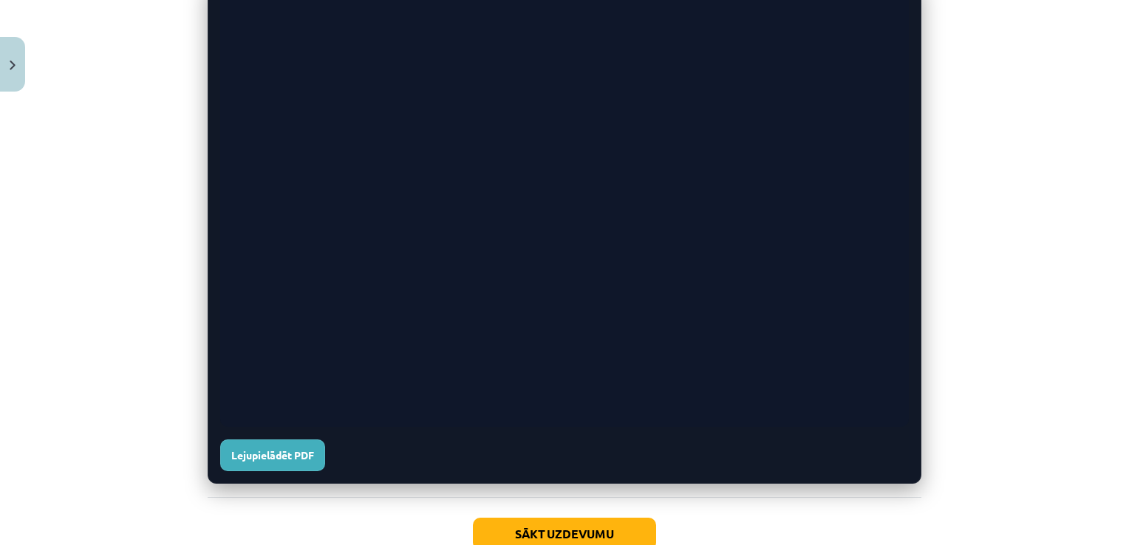
scroll to position [677, 0]
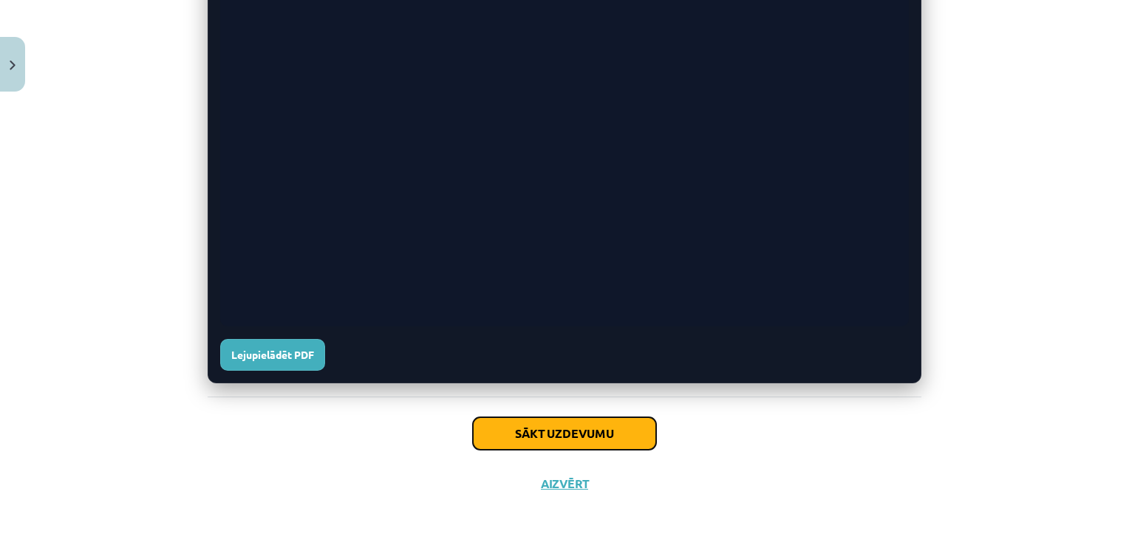
click at [559, 434] on button "Sākt uzdevumu" at bounding box center [564, 433] width 183 height 33
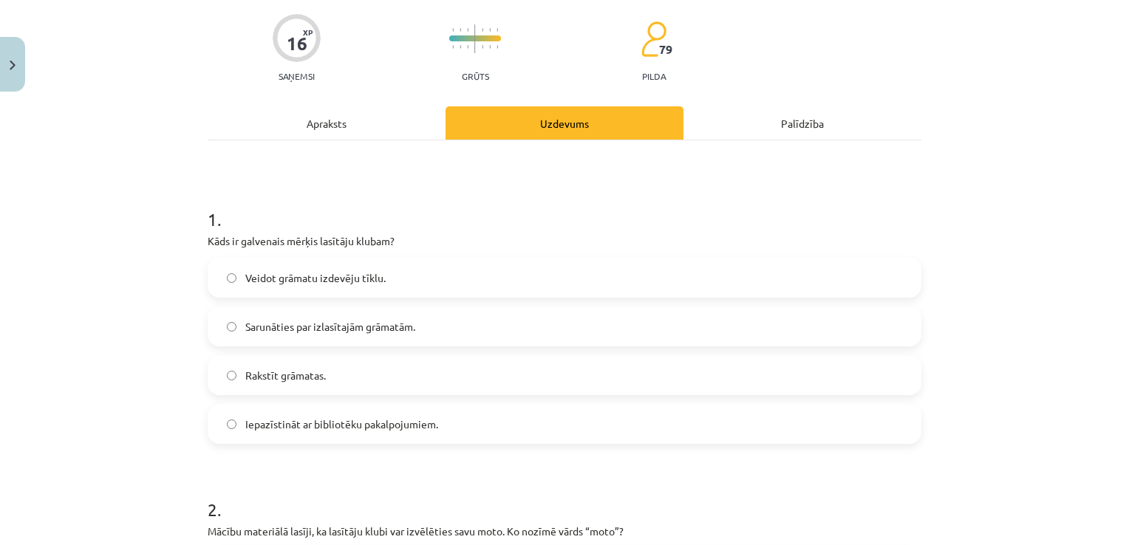
scroll to position [185, 0]
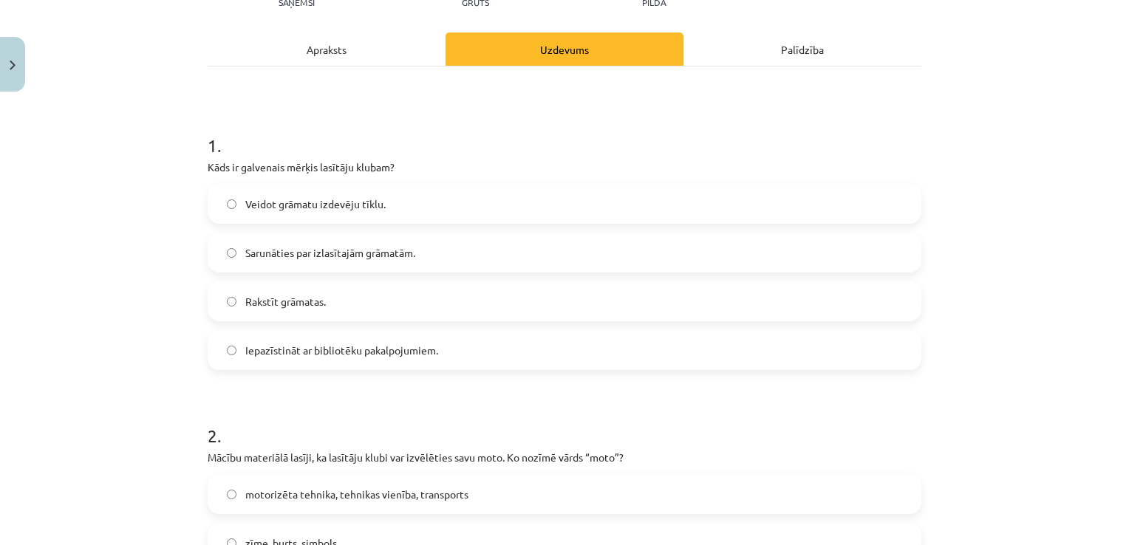
click at [332, 248] on span "Sarunāties par izlasītajām grāmatām." at bounding box center [330, 253] width 170 height 16
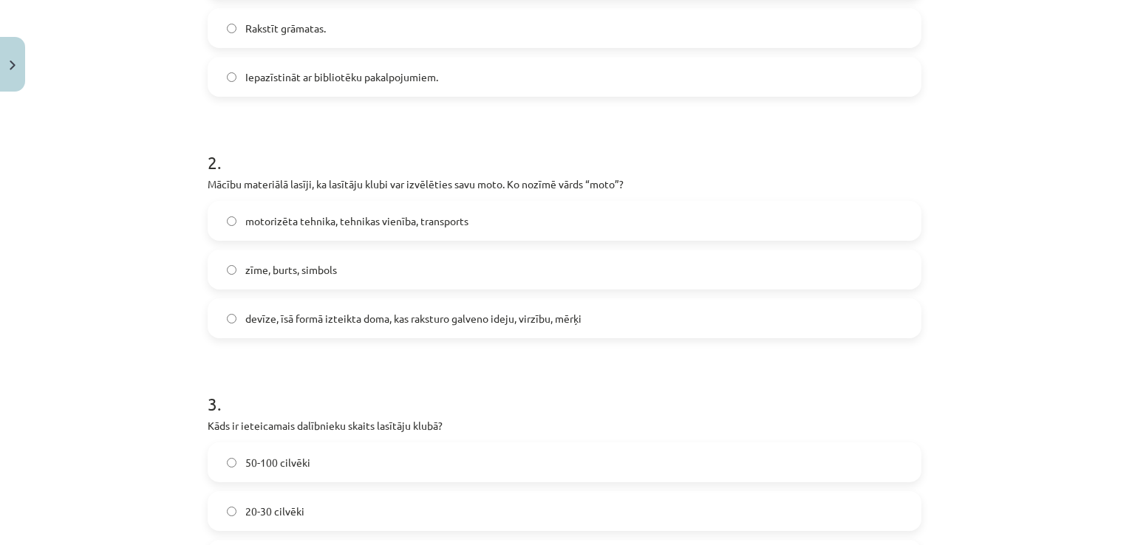
scroll to position [480, 0]
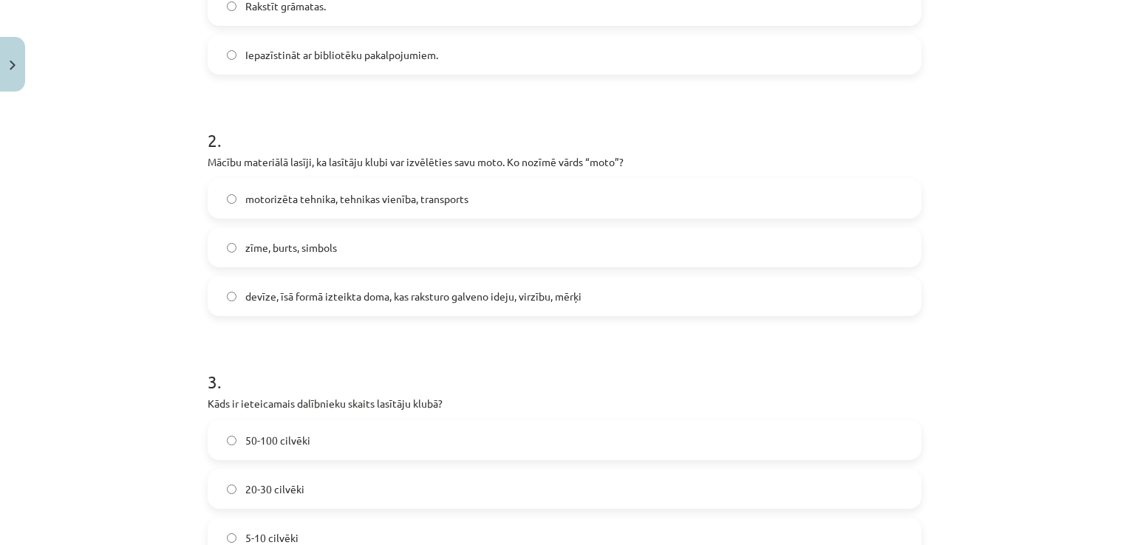
click at [348, 296] on span "devīze, īsā formā izteikta doma, kas raksturo galveno ideju, virzību, mērķi" at bounding box center [413, 297] width 336 height 16
click at [347, 295] on span "devīze, īsā formā izteikta doma, kas raksturo galveno ideju, virzību, mērķi" at bounding box center [413, 297] width 336 height 16
click at [350, 294] on span "devīze, īsā formā izteikta doma, kas raksturo galveno ideju, virzību, mērķi" at bounding box center [413, 297] width 336 height 16
click at [346, 294] on span "devīze, īsā formā izteikta doma, kas raksturo galveno ideju, virzību, mērķi" at bounding box center [413, 297] width 336 height 16
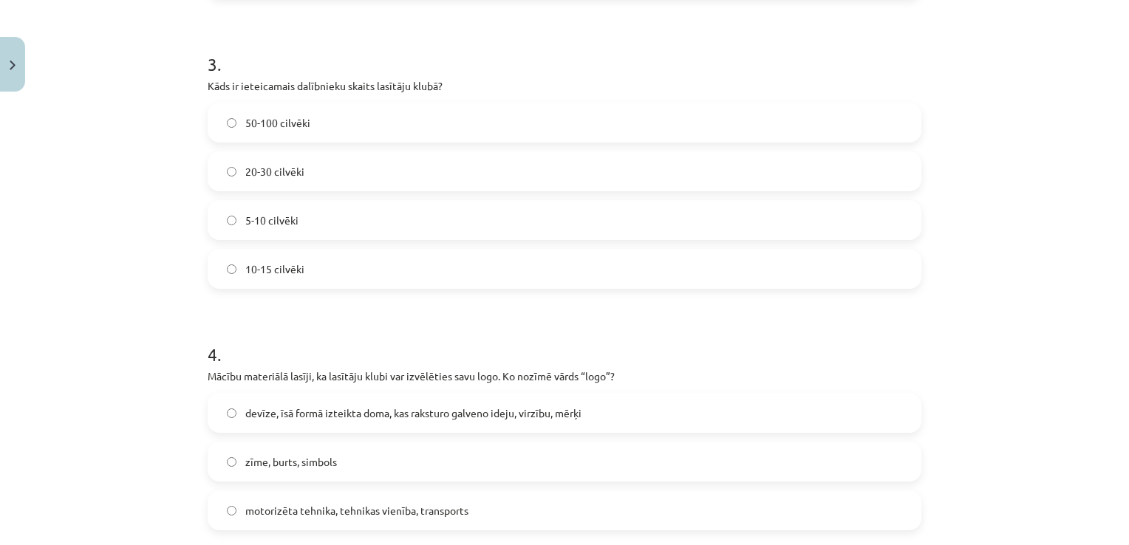
scroll to position [776, 0]
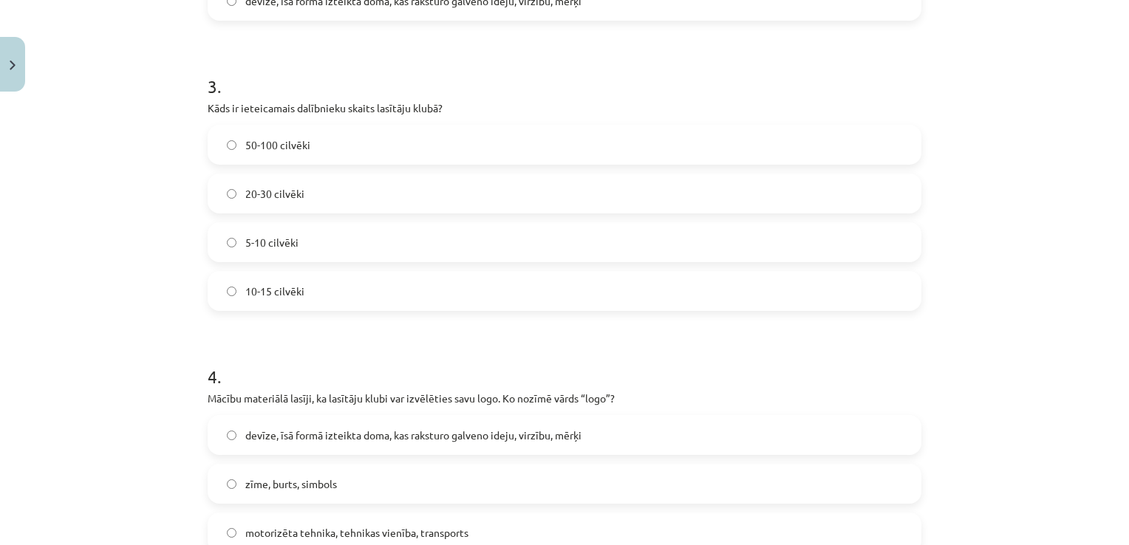
click at [359, 239] on label "5-10 cilvēki" at bounding box center [564, 242] width 711 height 37
click at [383, 295] on label "10-15 cilvēki" at bounding box center [564, 291] width 711 height 37
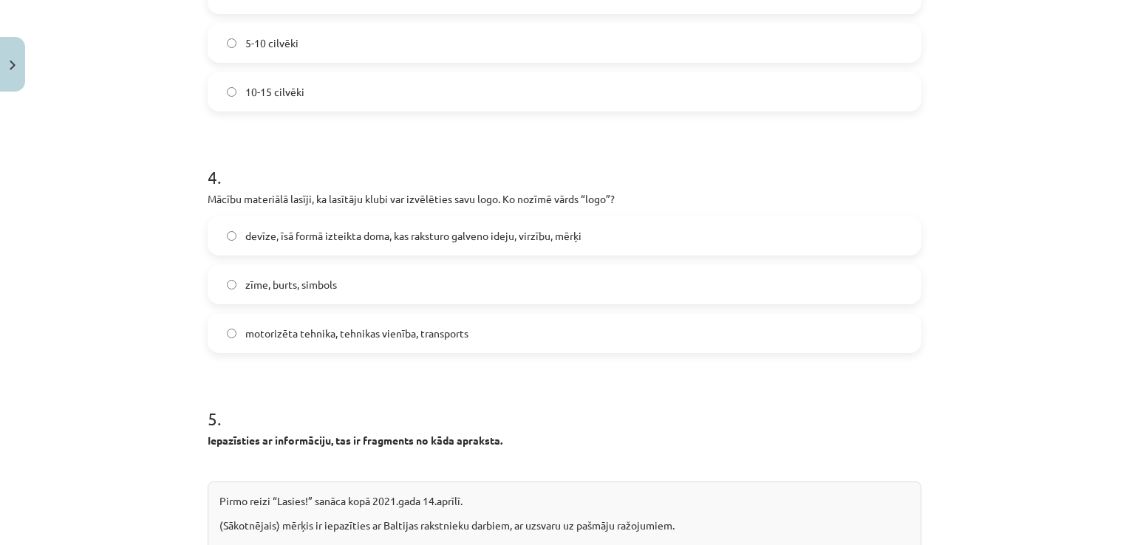
scroll to position [997, 0]
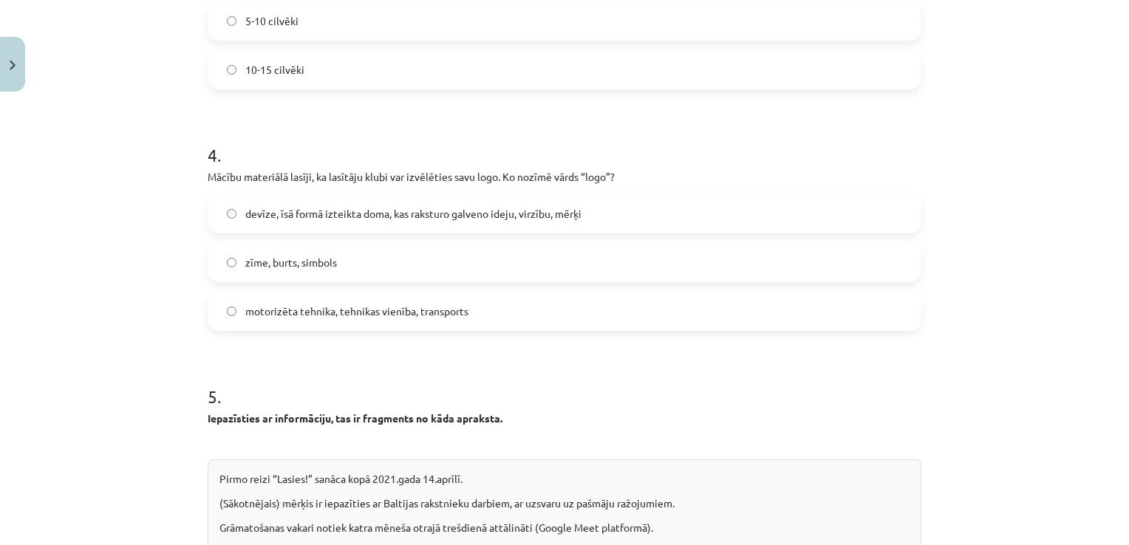
click at [308, 26] on label "5-10 cilvēki" at bounding box center [564, 20] width 711 height 37
click at [303, 81] on label "10-15 cilvēki" at bounding box center [564, 69] width 711 height 37
click at [270, 19] on span "5-10 cilvēki" at bounding box center [271, 21] width 53 height 16
click at [287, 85] on label "10-15 cilvēki" at bounding box center [564, 69] width 711 height 37
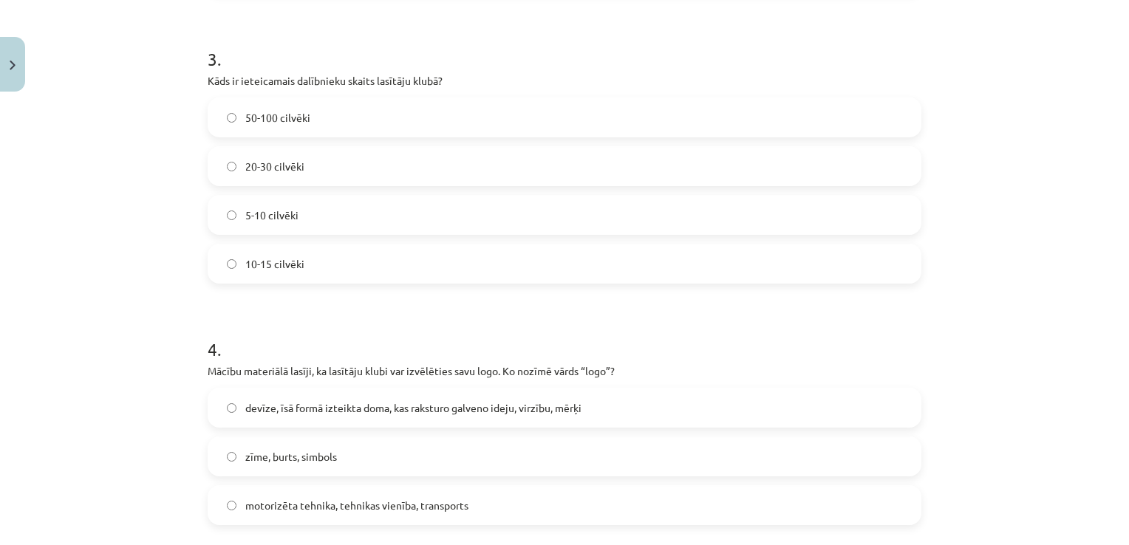
scroll to position [776, 0]
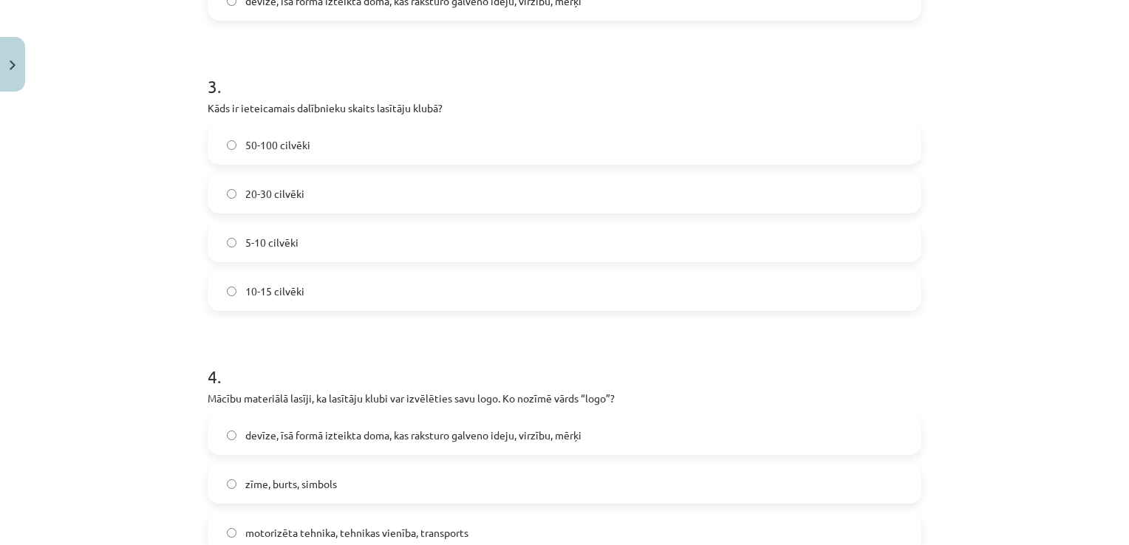
click at [329, 196] on label "20-30 cilvēki" at bounding box center [564, 193] width 711 height 37
click at [336, 239] on label "5-10 cilvēki" at bounding box center [564, 242] width 711 height 37
click at [337, 285] on label "10-15 cilvēki" at bounding box center [564, 291] width 711 height 37
click at [315, 230] on label "5-10 cilvēki" at bounding box center [564, 242] width 711 height 37
click at [307, 281] on label "10-15 cilvēki" at bounding box center [564, 291] width 711 height 37
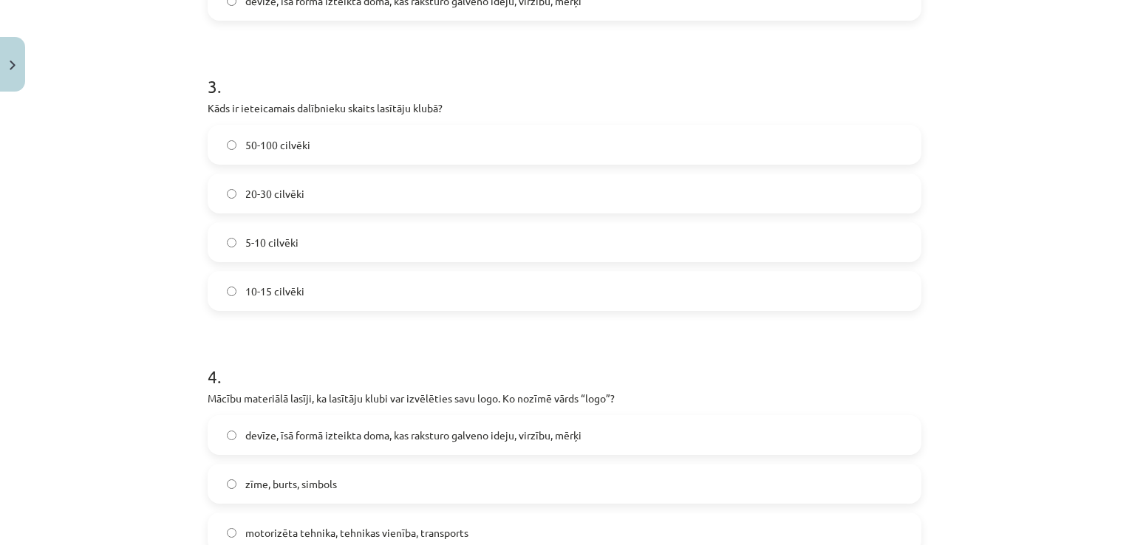
drag, startPoint x: 324, startPoint y: 239, endPoint x: 325, endPoint y: 247, distance: 8.2
click at [327, 238] on label "5-10 cilvēki" at bounding box center [564, 242] width 711 height 37
click at [346, 285] on label "10-15 cilvēki" at bounding box center [564, 291] width 711 height 37
drag, startPoint x: 358, startPoint y: 282, endPoint x: 358, endPoint y: 296, distance: 14.1
click at [358, 296] on div "50-100 cilvēki 20-30 cilvēki 5-10 cilvēki 10-15 cilvēki" at bounding box center [565, 218] width 714 height 186
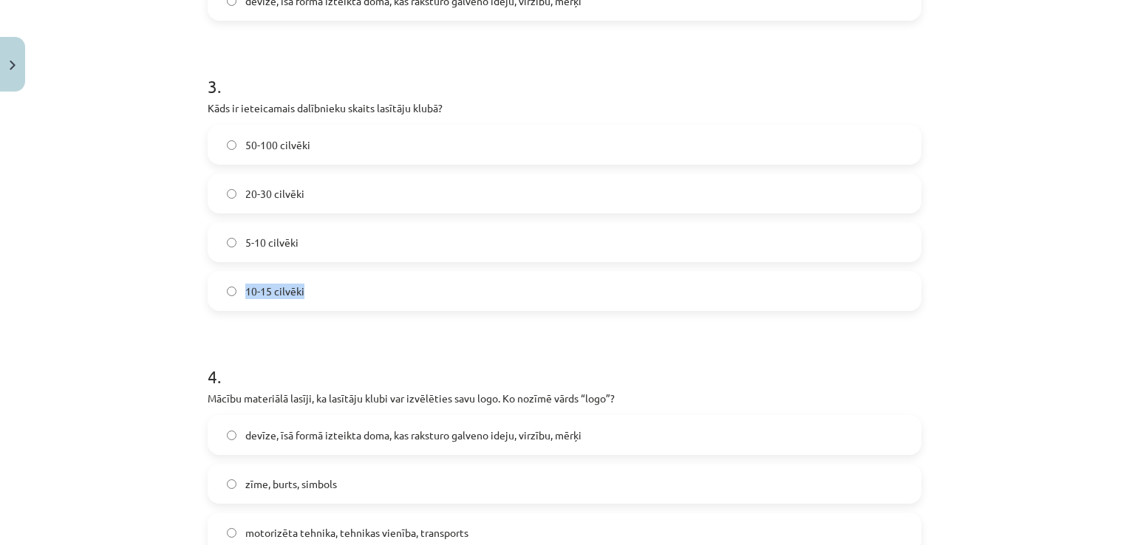
drag, startPoint x: 373, startPoint y: 262, endPoint x: 369, endPoint y: 284, distance: 21.7
click at [372, 264] on div "50-100 cilvēki 20-30 cilvēki 5-10 cilvēki 10-15 cilvēki" at bounding box center [565, 218] width 714 height 186
drag, startPoint x: 371, startPoint y: 285, endPoint x: 371, endPoint y: 273, distance: 12.6
click at [371, 285] on label "10-15 cilvēki" at bounding box center [564, 291] width 711 height 37
click at [375, 256] on label "5-10 cilvēki" at bounding box center [564, 242] width 711 height 37
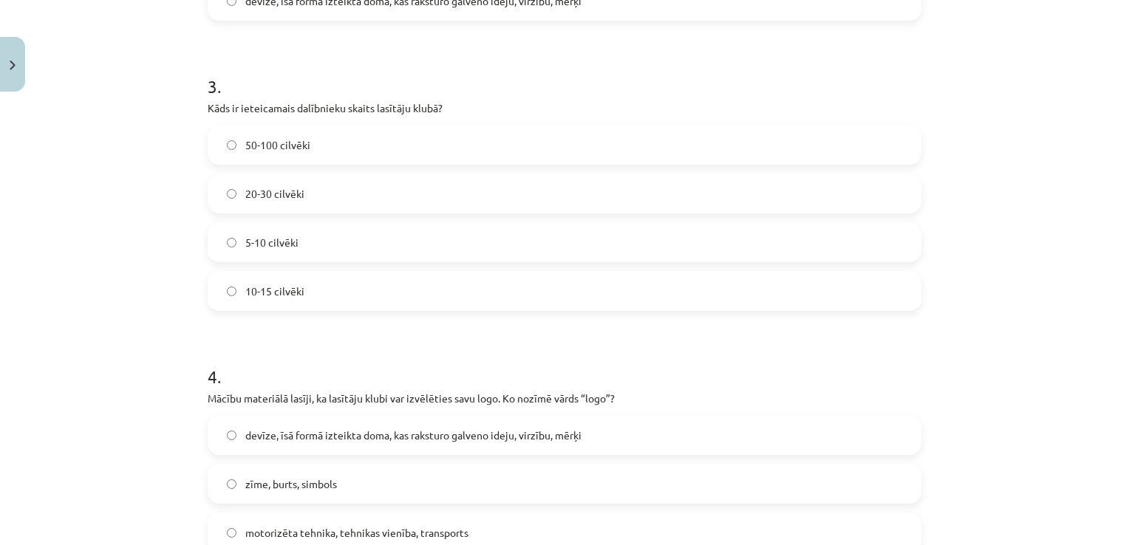
click at [373, 282] on label "10-15 cilvēki" at bounding box center [564, 291] width 711 height 37
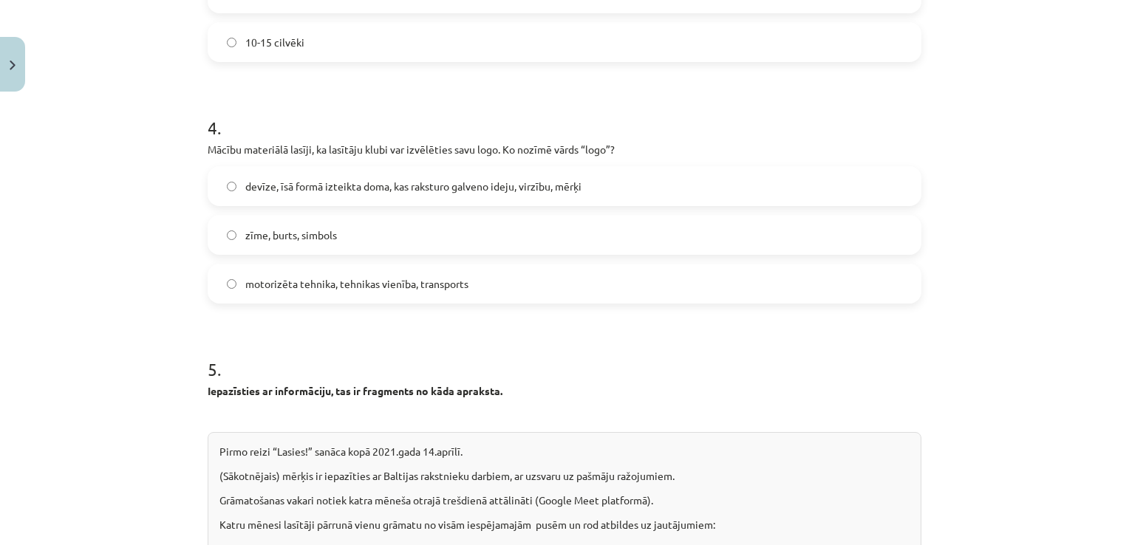
scroll to position [1071, 0]
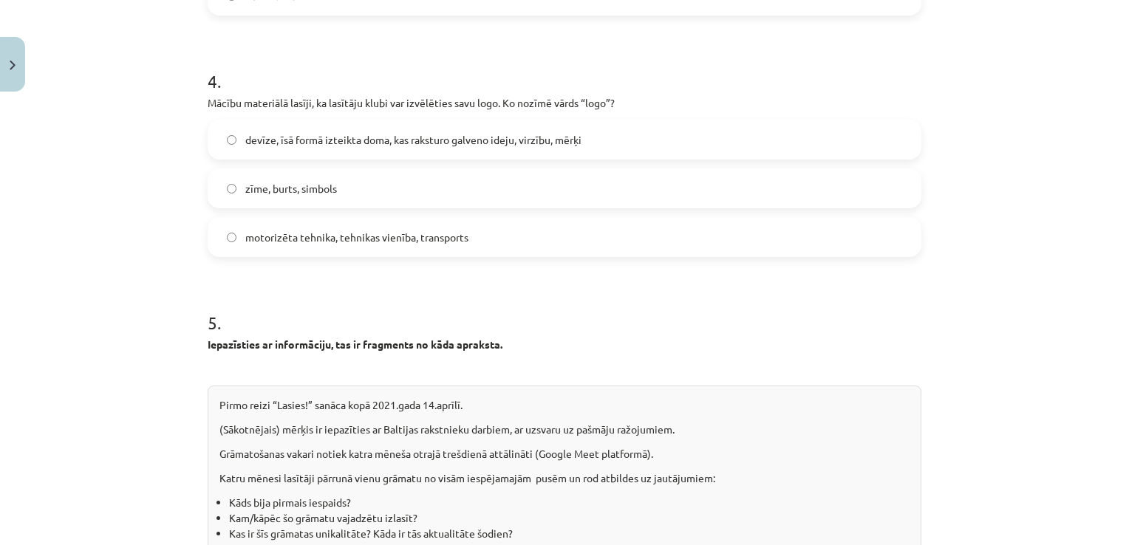
click at [399, 191] on label "zīme, burts, simbols" at bounding box center [564, 188] width 711 height 37
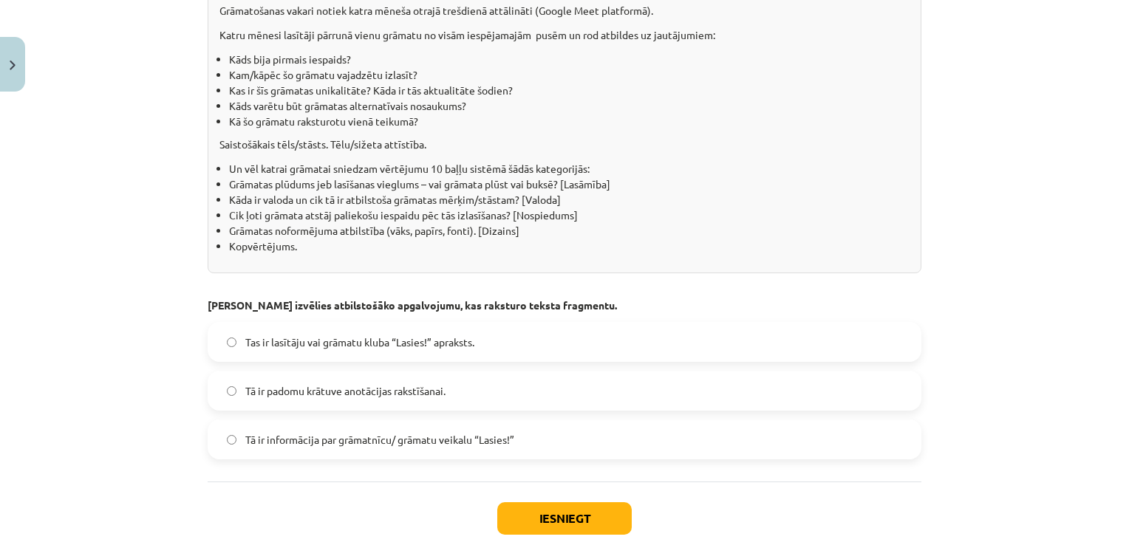
scroll to position [1441, 0]
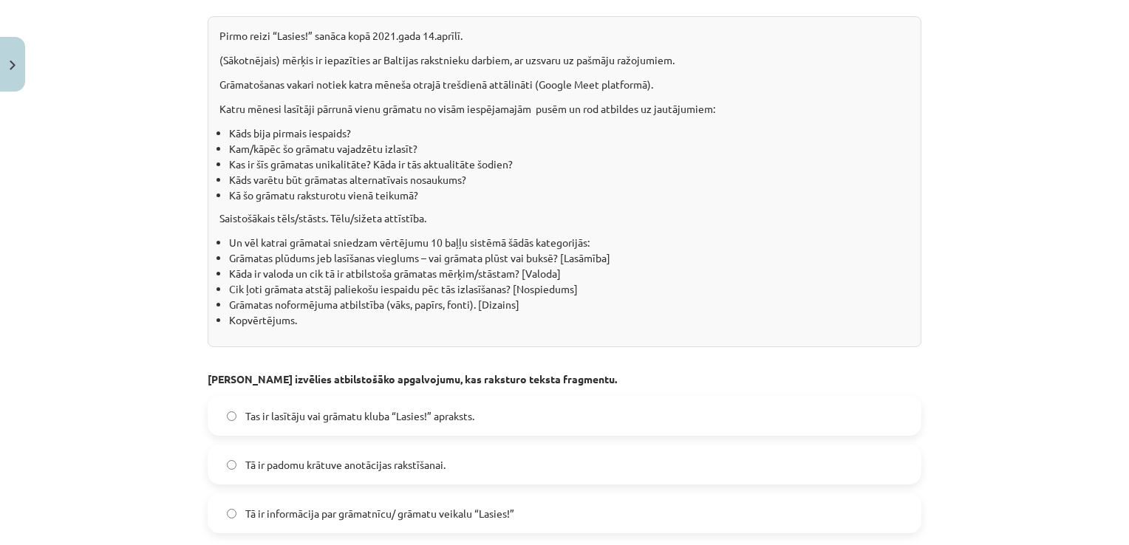
click at [499, 513] on span "Tā ir informācija par grāmatnīcu/ grāmatu veikalu “Lasies!”" at bounding box center [379, 514] width 269 height 16
click at [408, 421] on span "Tas ir lasītāju vai grāmatu kluba “Lasies!” apraksts." at bounding box center [359, 417] width 229 height 16
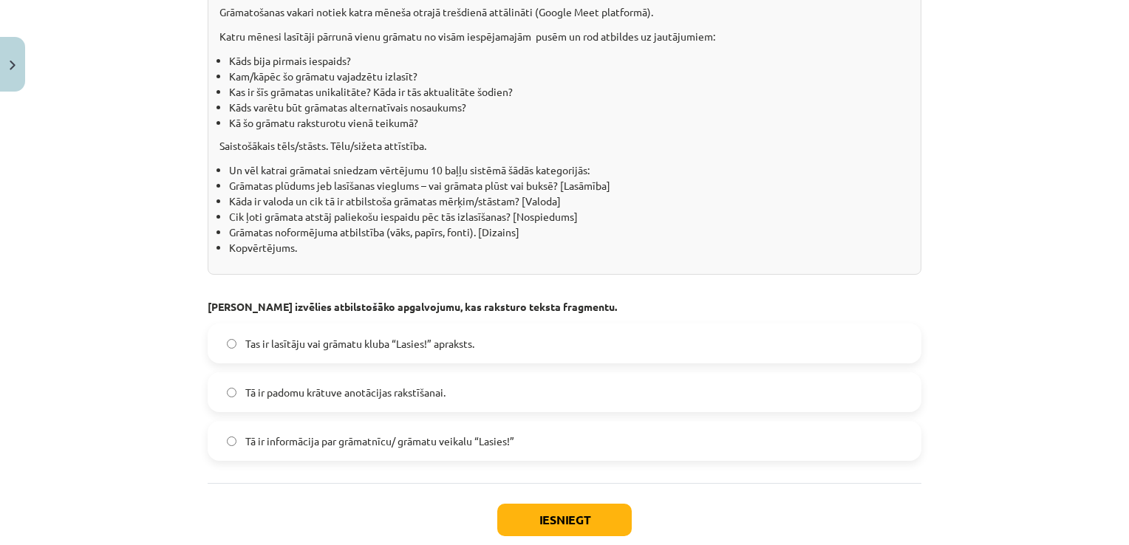
scroll to position [1589, 0]
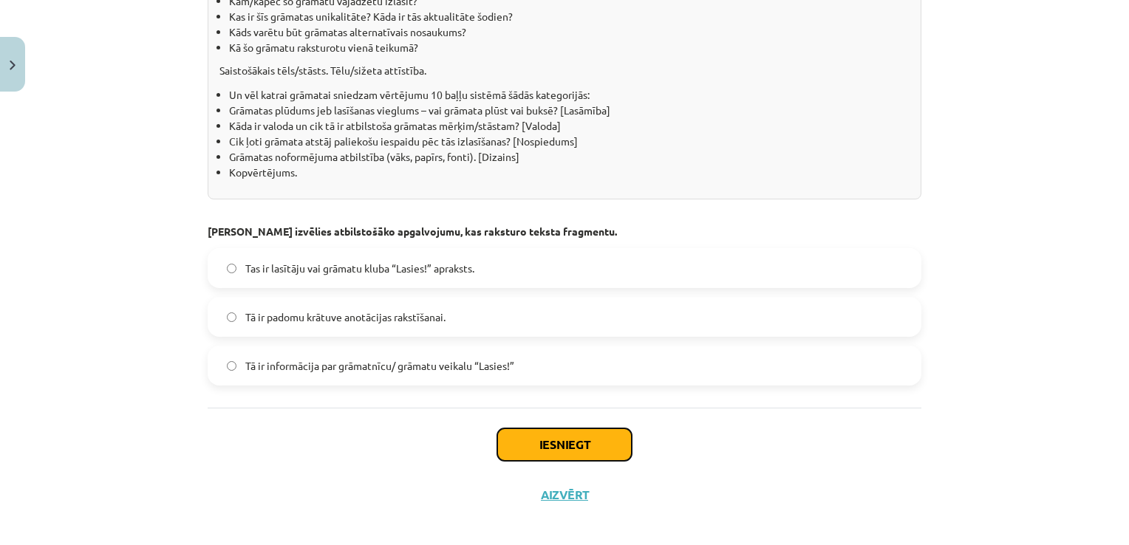
click at [570, 446] on button "Iesniegt" at bounding box center [564, 445] width 134 height 33
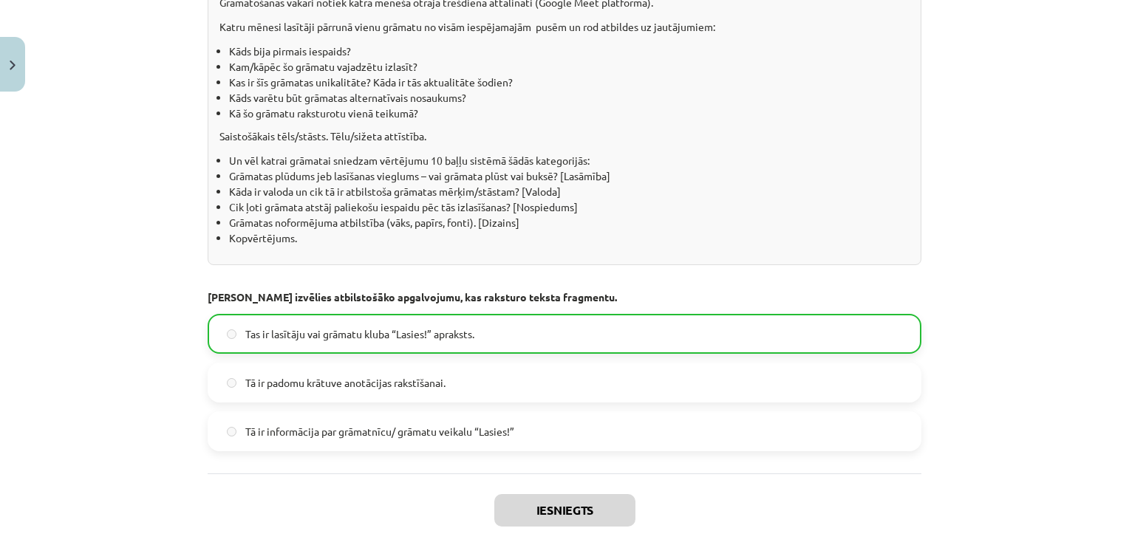
scroll to position [1625, 0]
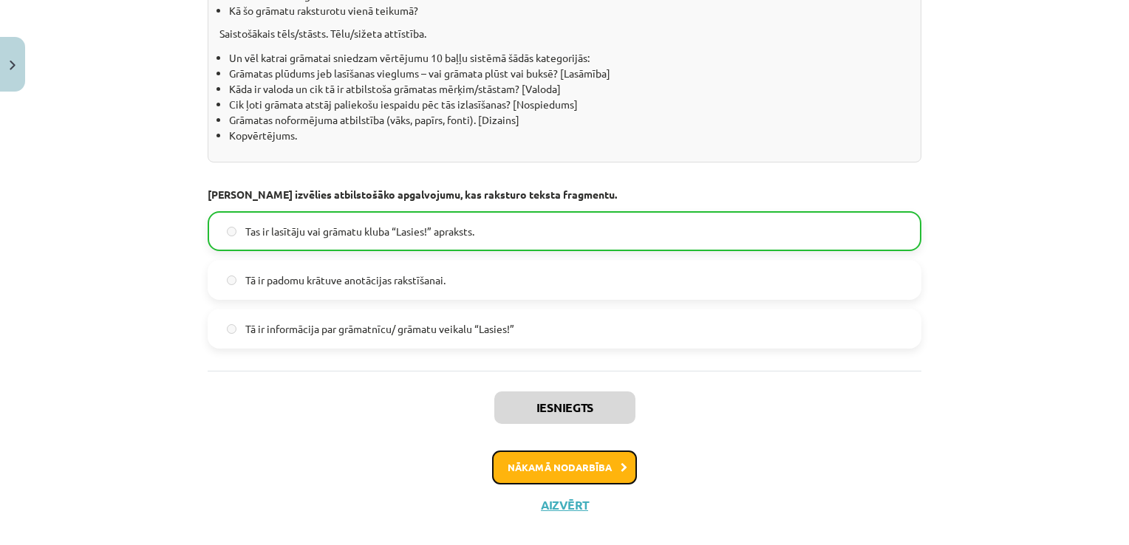
click at [584, 464] on button "Nākamā nodarbība" at bounding box center [564, 468] width 145 height 34
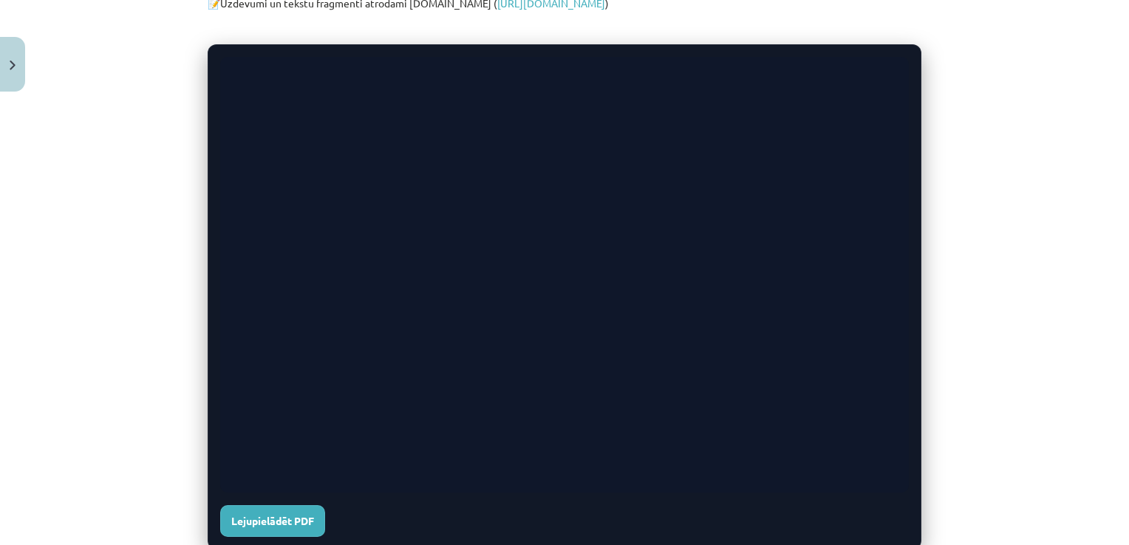
scroll to position [597, 0]
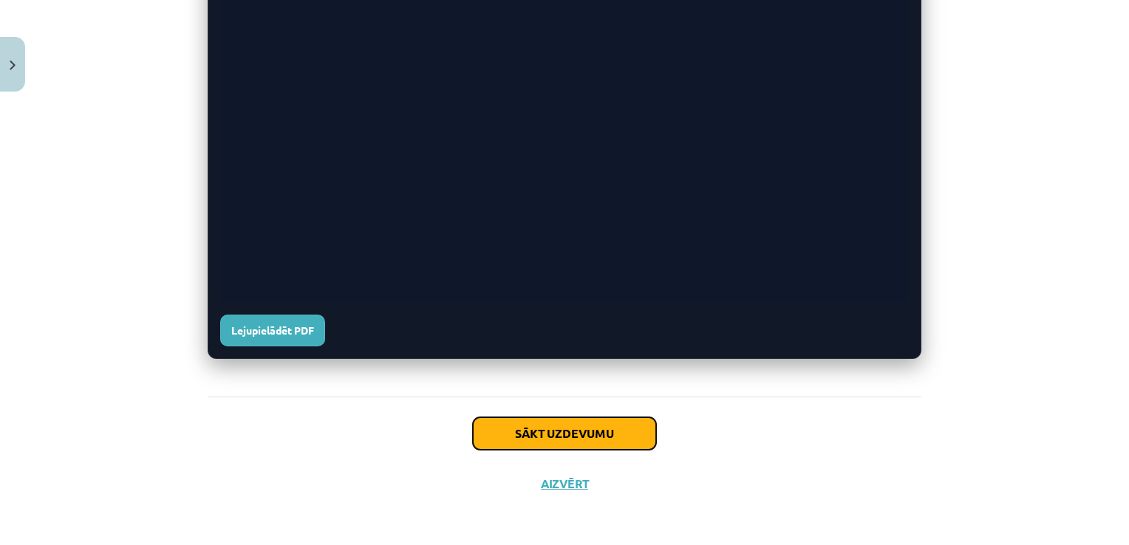
click at [591, 429] on button "Sākt uzdevumu" at bounding box center [564, 433] width 183 height 33
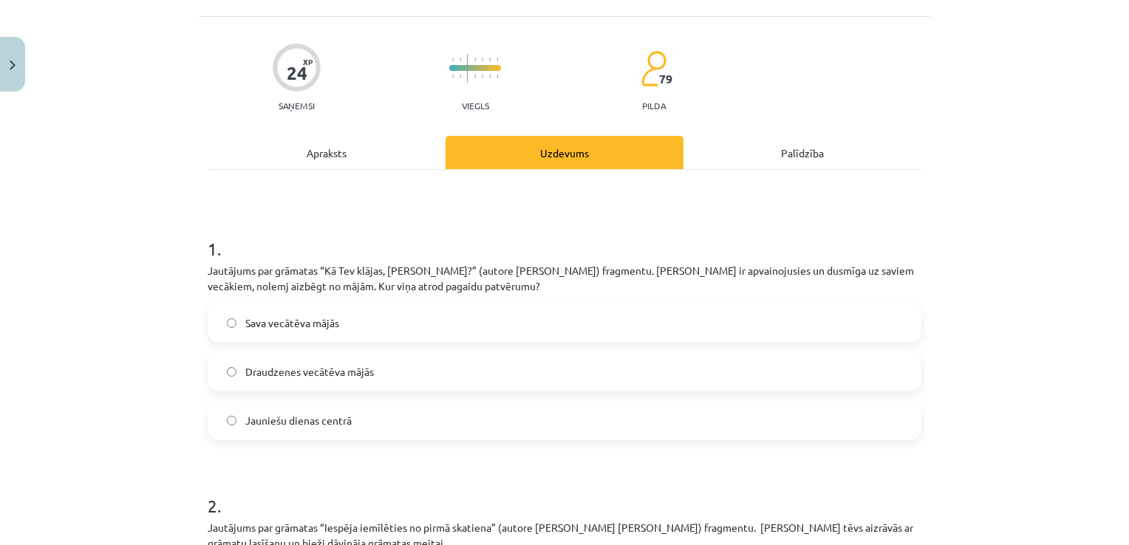
scroll to position [0, 0]
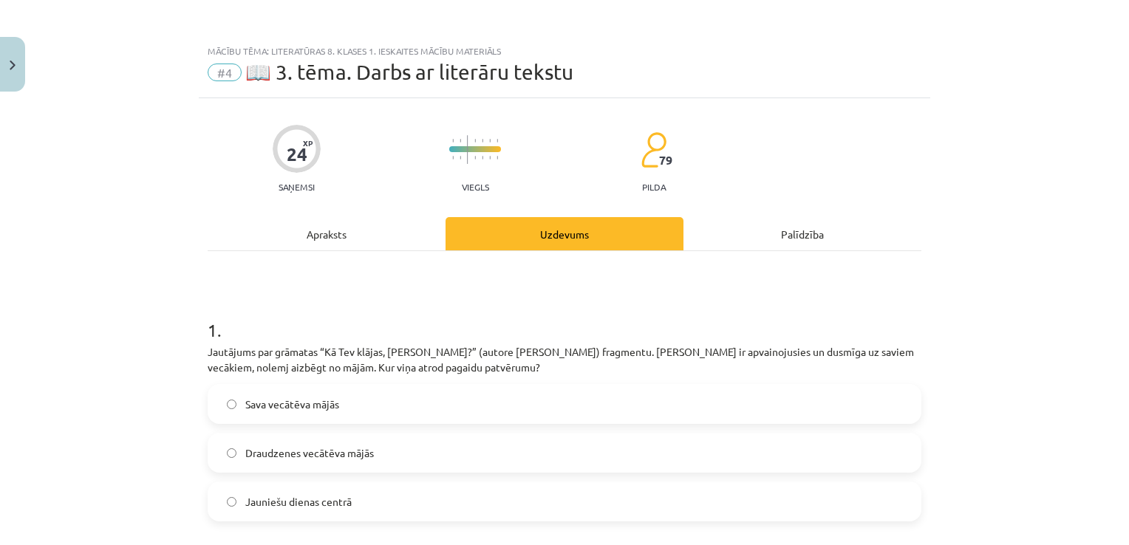
click at [301, 236] on div "Apraksts" at bounding box center [327, 233] width 238 height 33
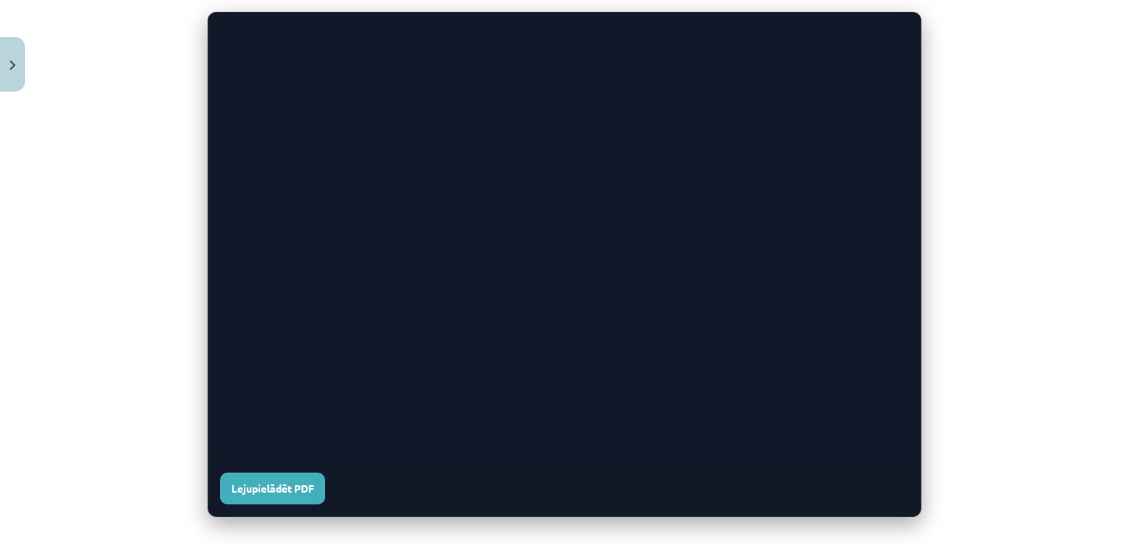
scroll to position [480, 0]
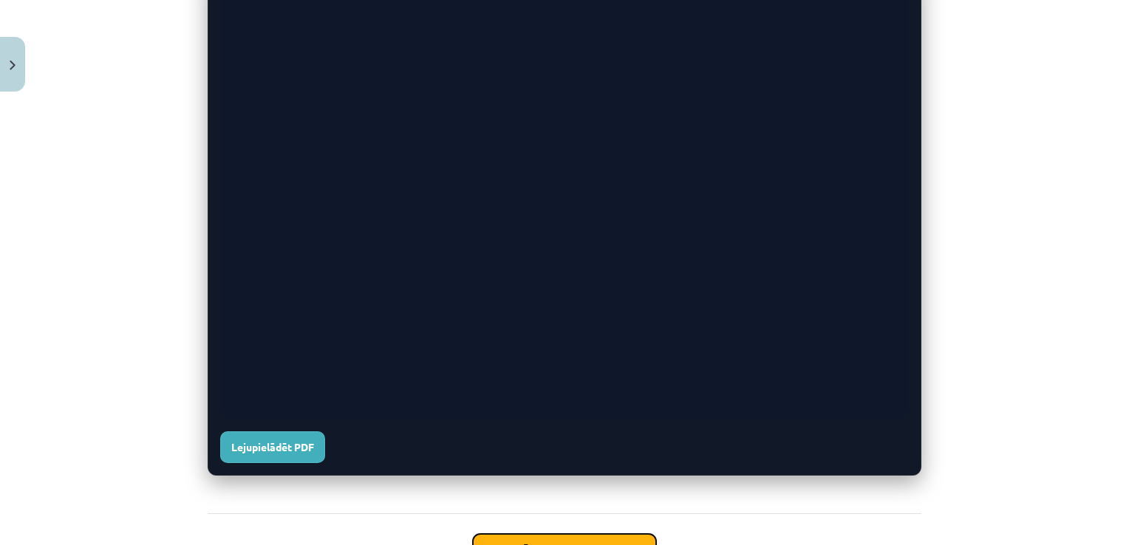
click at [570, 541] on button "Sākt uzdevumu" at bounding box center [564, 550] width 183 height 33
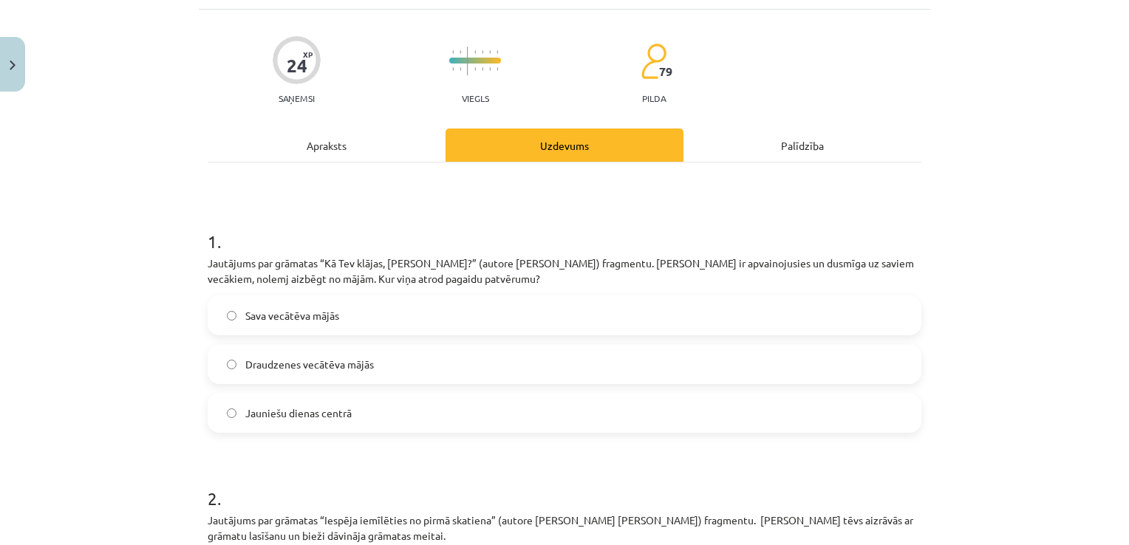
scroll to position [111, 0]
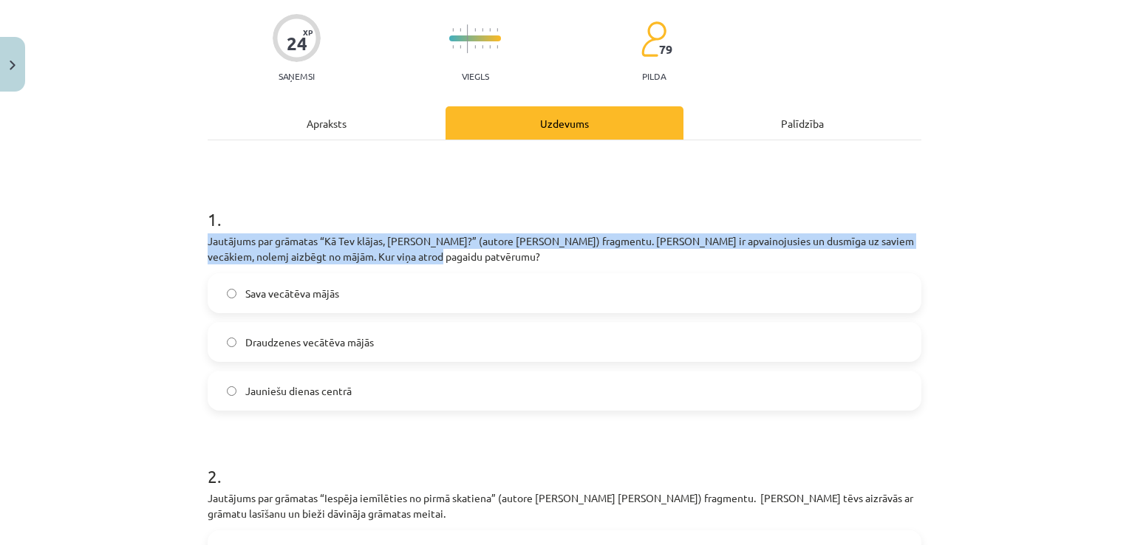
drag, startPoint x: 194, startPoint y: 232, endPoint x: 470, endPoint y: 255, distance: 276.5
copy p "Jautājums par grāmatas “Kā Tev klājas, [PERSON_NAME]?” (autore [PERSON_NAME]) f…"
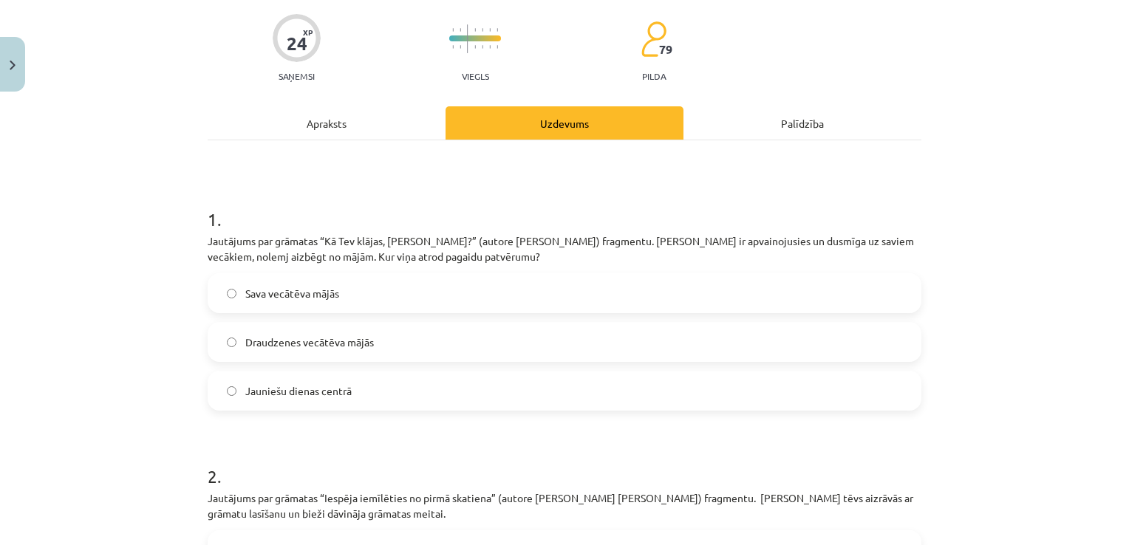
click at [343, 383] on span "Jauniešu dienas centrā" at bounding box center [298, 391] width 106 height 16
click at [322, 332] on label "Draudzenes vecātēva mājās" at bounding box center [564, 342] width 711 height 37
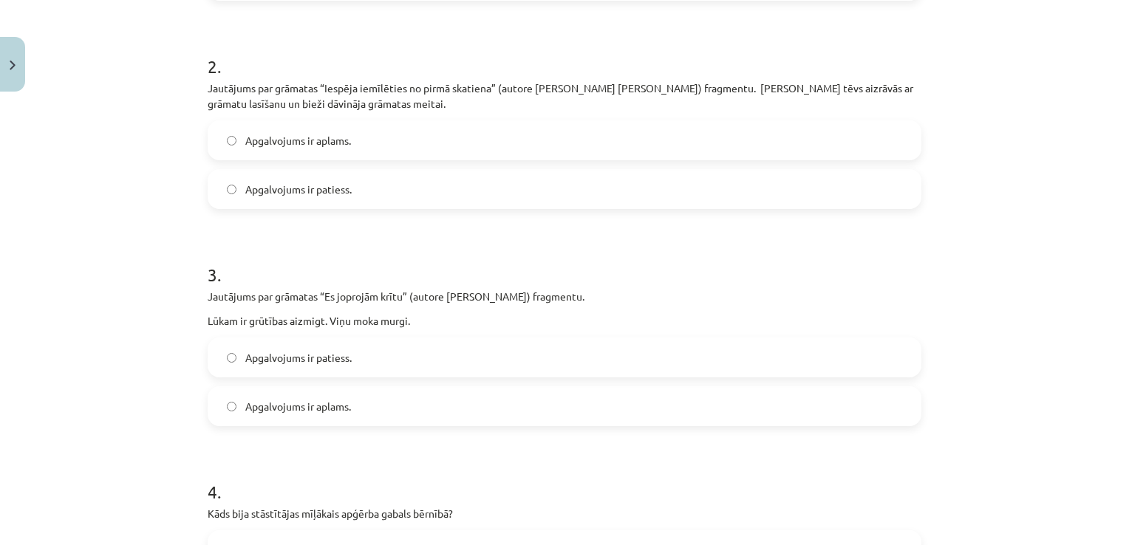
scroll to position [554, 0]
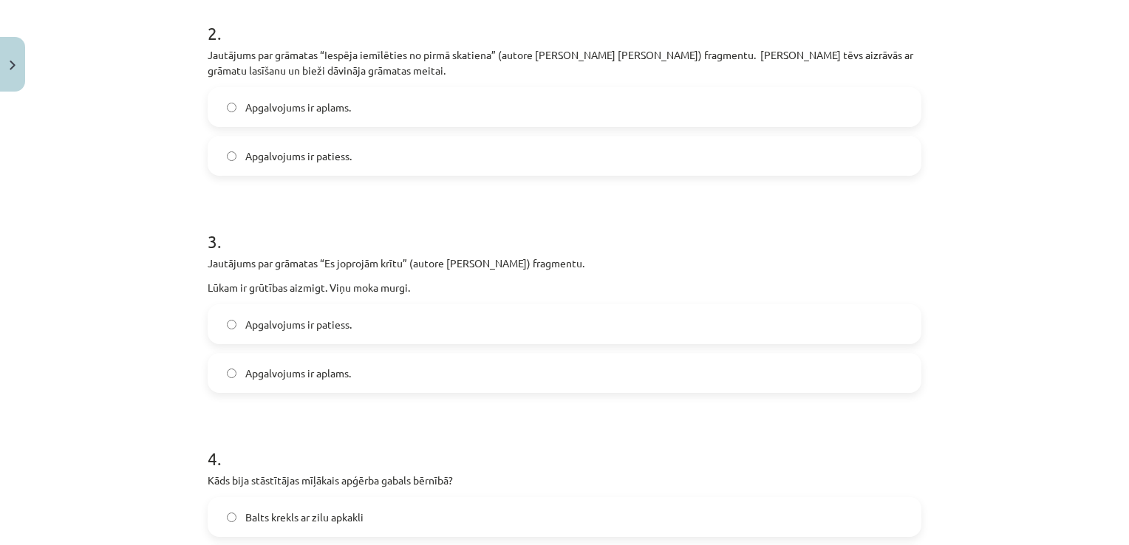
drag, startPoint x: 287, startPoint y: 114, endPoint x: 288, endPoint y: 104, distance: 9.7
click at [287, 106] on label "Apgalvojums ir aplams." at bounding box center [564, 107] width 711 height 37
click at [298, 155] on span "Apgalvojums ir patiess." at bounding box center [298, 157] width 106 height 16
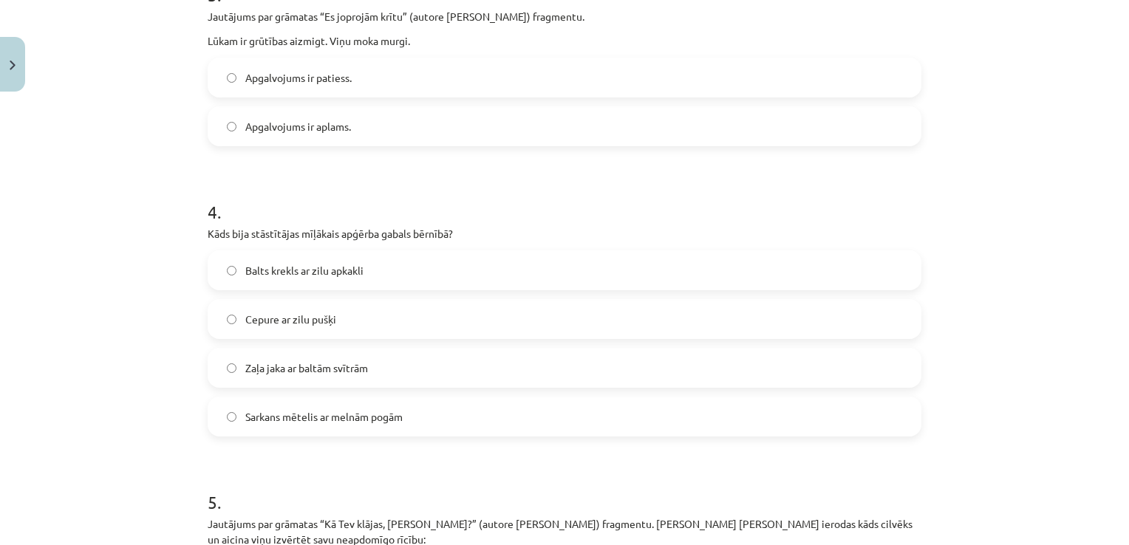
scroll to position [776, 0]
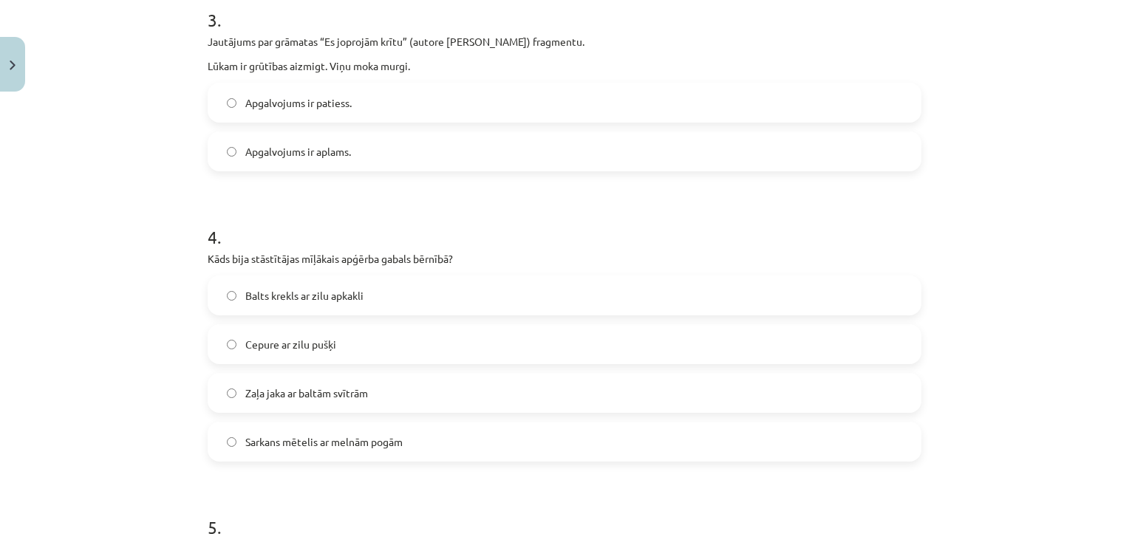
click at [291, 113] on label "Apgalvojums ir patiess." at bounding box center [564, 102] width 711 height 37
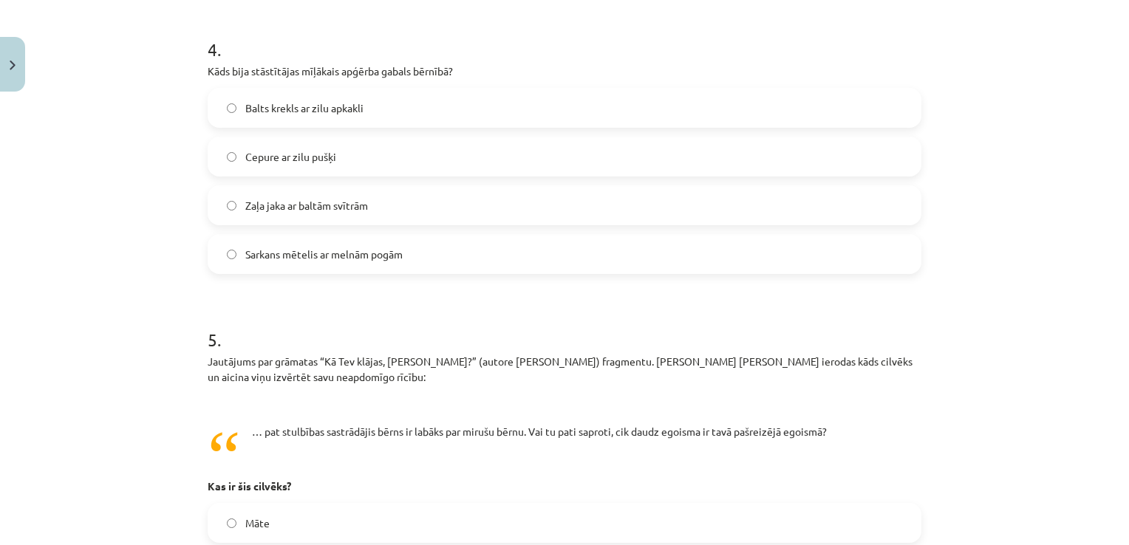
scroll to position [997, 0]
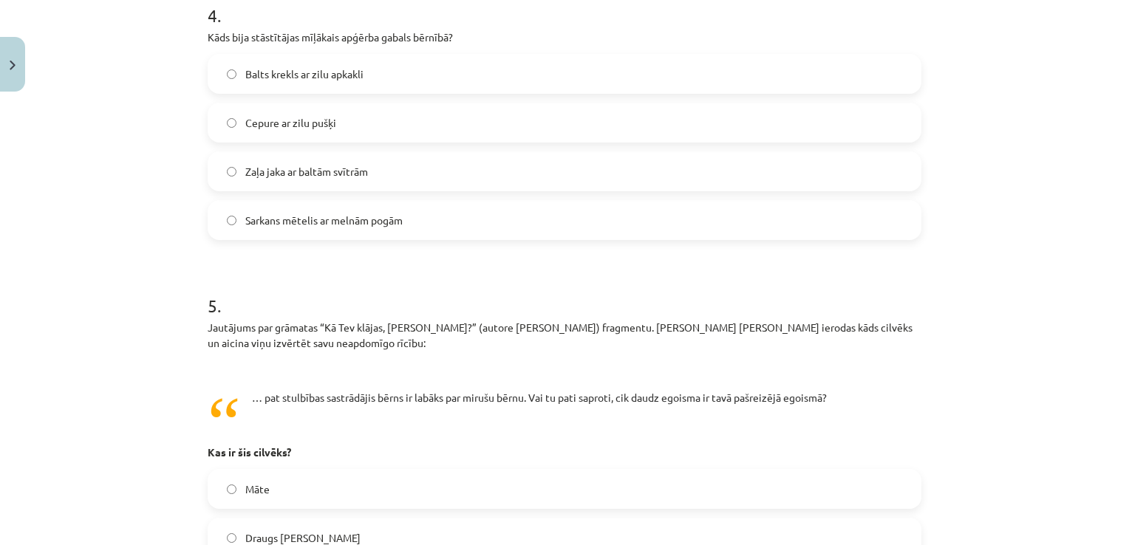
click at [388, 122] on label "Cepure ar zilu pušķi" at bounding box center [564, 122] width 711 height 37
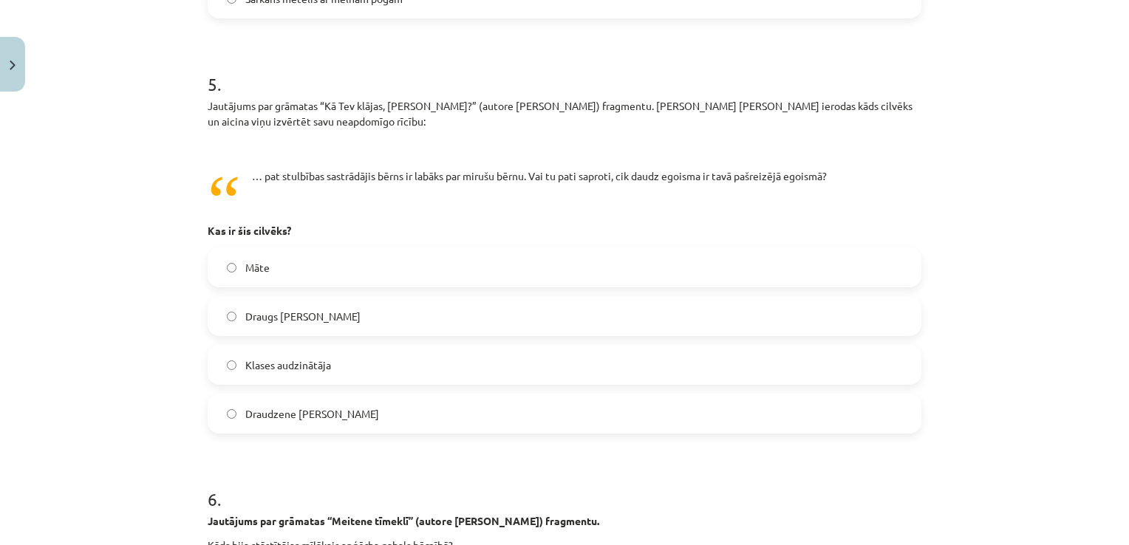
scroll to position [1293, 0]
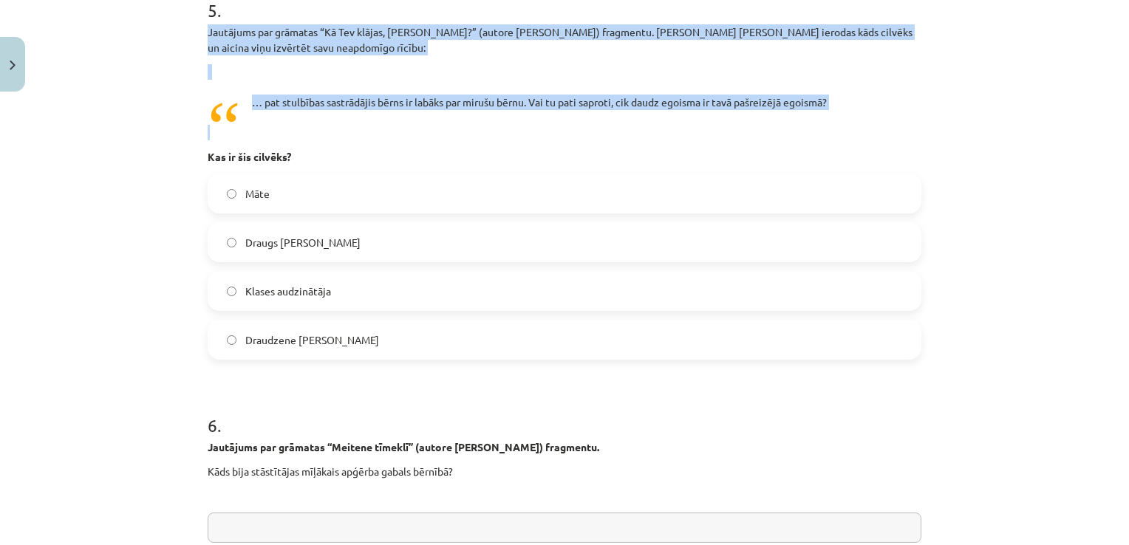
drag, startPoint x: 202, startPoint y: 28, endPoint x: 851, endPoint y: 111, distance: 654.0
click at [851, 111] on div "Jautājums par grāmatas “Kā Tev klājas, [PERSON_NAME]?” (autore [PERSON_NAME]) f…" at bounding box center [565, 94] width 714 height 140
copy div "Jautājums par grāmatas “Kā Tev klājas, [PERSON_NAME]?” (autore [PERSON_NAME]) f…"
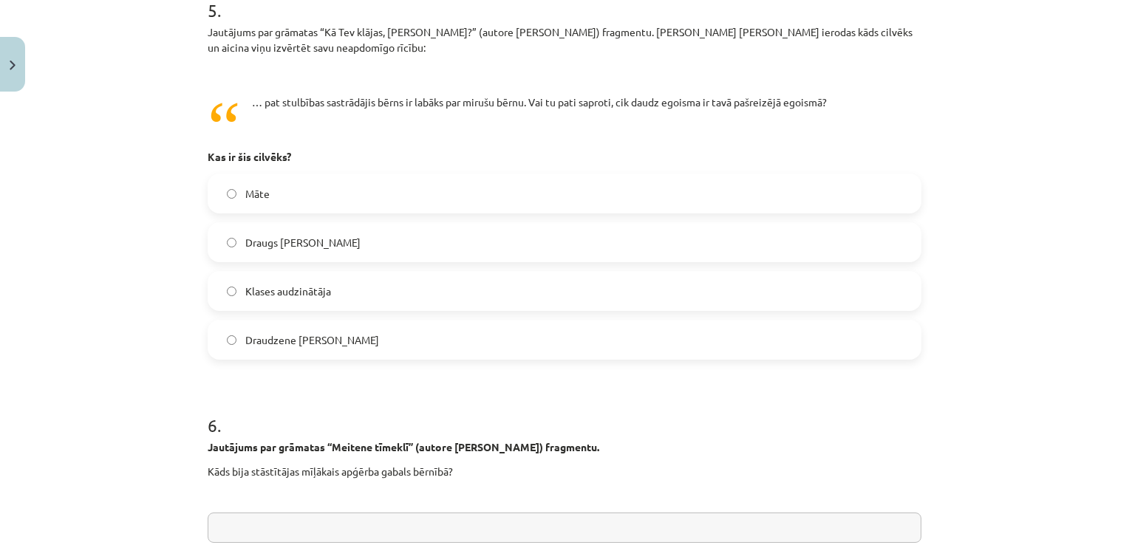
click at [290, 197] on label "Māte" at bounding box center [564, 193] width 711 height 37
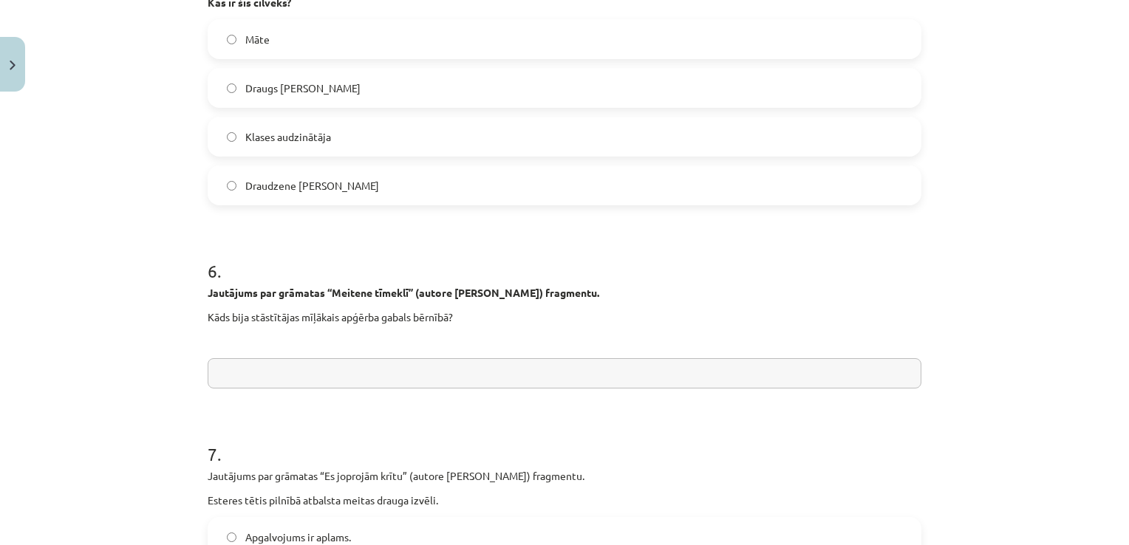
scroll to position [1441, 0]
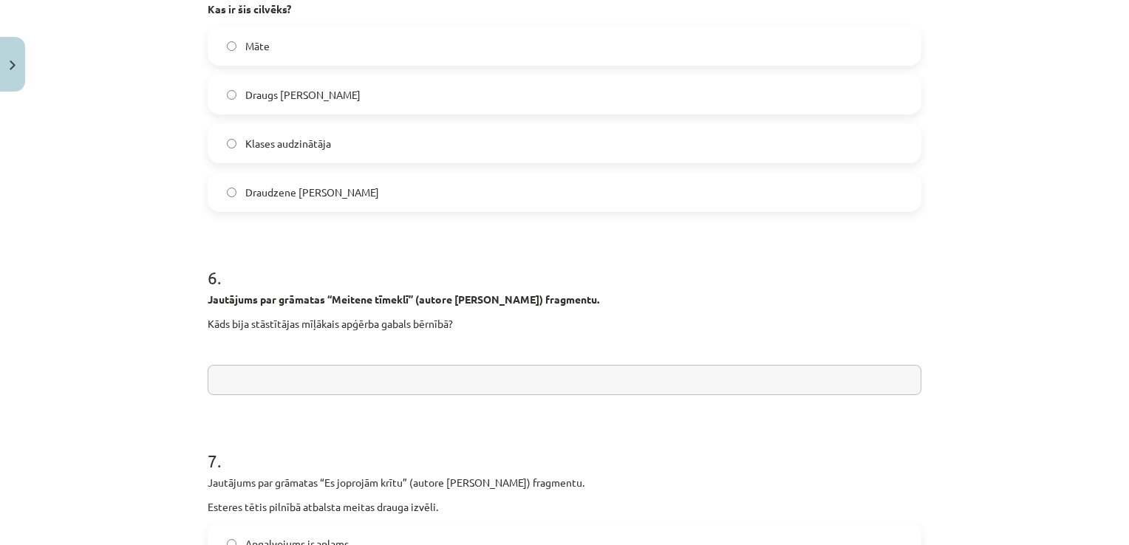
drag, startPoint x: 308, startPoint y: 140, endPoint x: 317, endPoint y: 123, distance: 18.5
click at [309, 140] on span "Klases audzinātāja" at bounding box center [288, 144] width 86 height 16
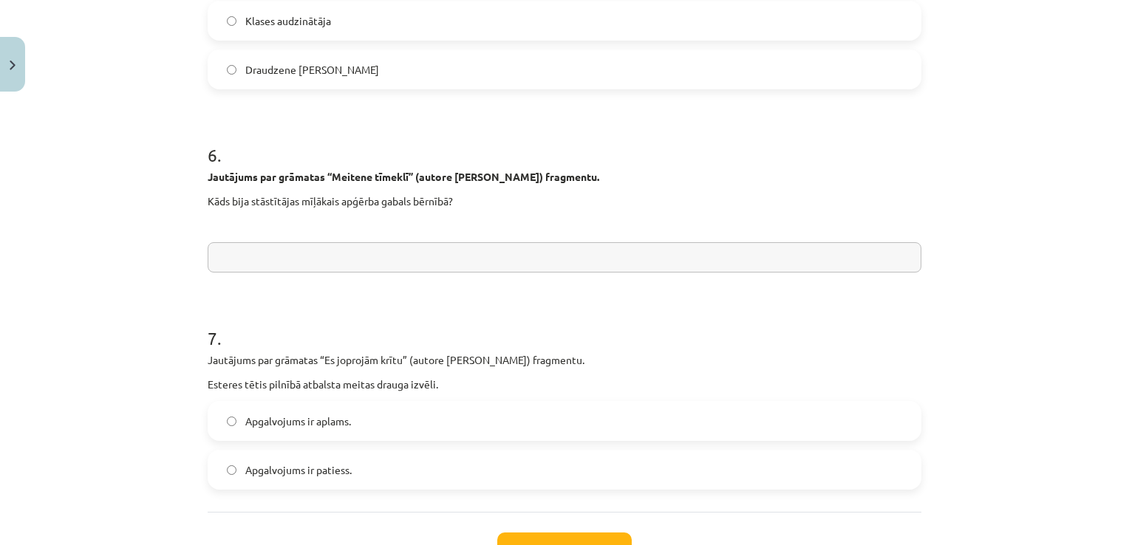
scroll to position [1662, 0]
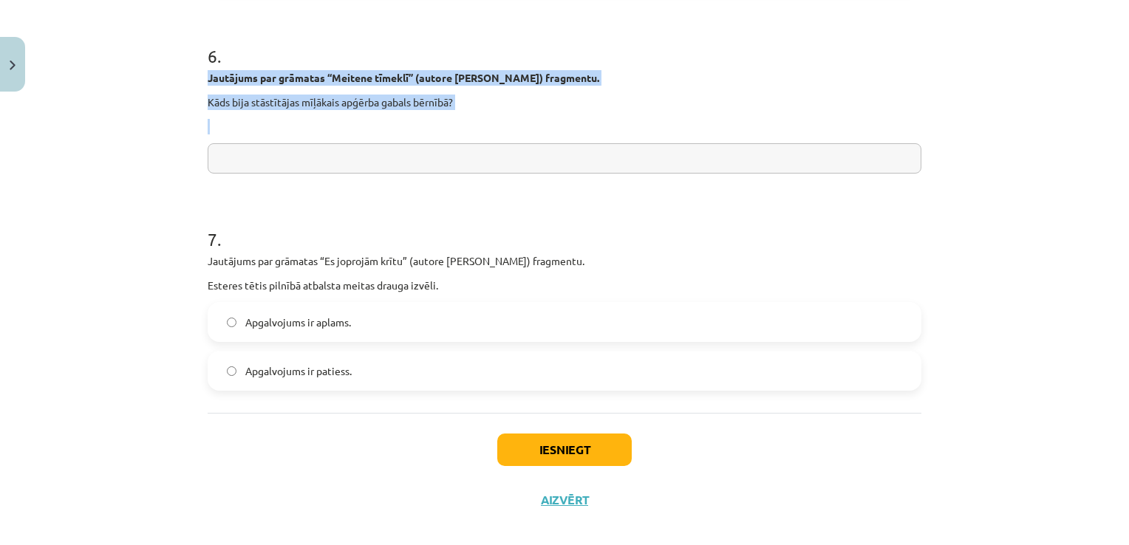
drag, startPoint x: 203, startPoint y: 78, endPoint x: 467, endPoint y: 118, distance: 266.9
click at [467, 118] on div "Jautājums par grāmatas “Meitene tīmeklī” (autore [PERSON_NAME]) fragmentu. Kāds…" at bounding box center [565, 102] width 714 height 64
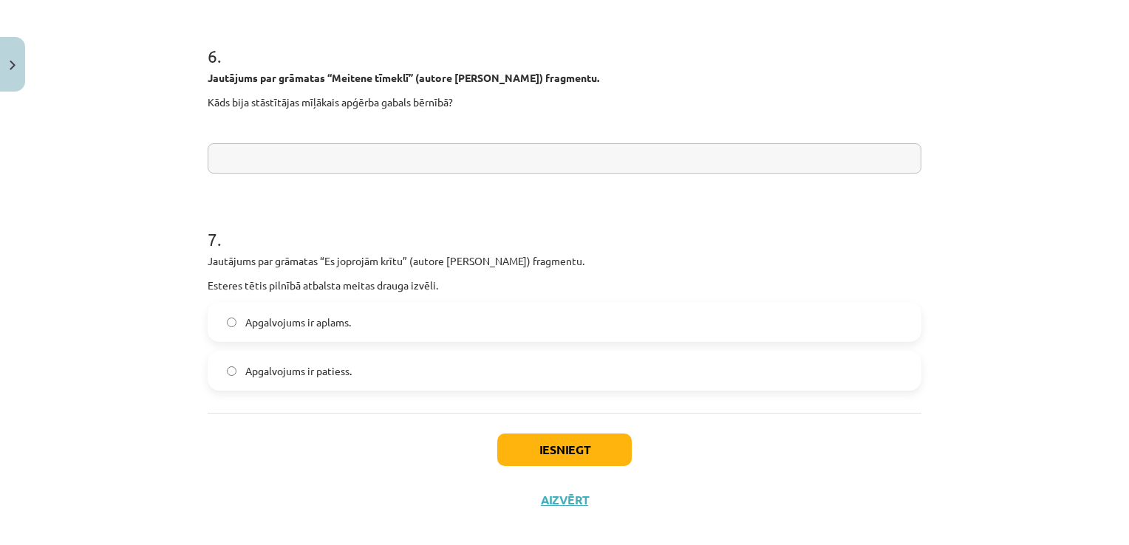
drag, startPoint x: 467, startPoint y: 118, endPoint x: 420, endPoint y: 147, distance: 55.4
click at [420, 147] on input "text" at bounding box center [565, 158] width 714 height 30
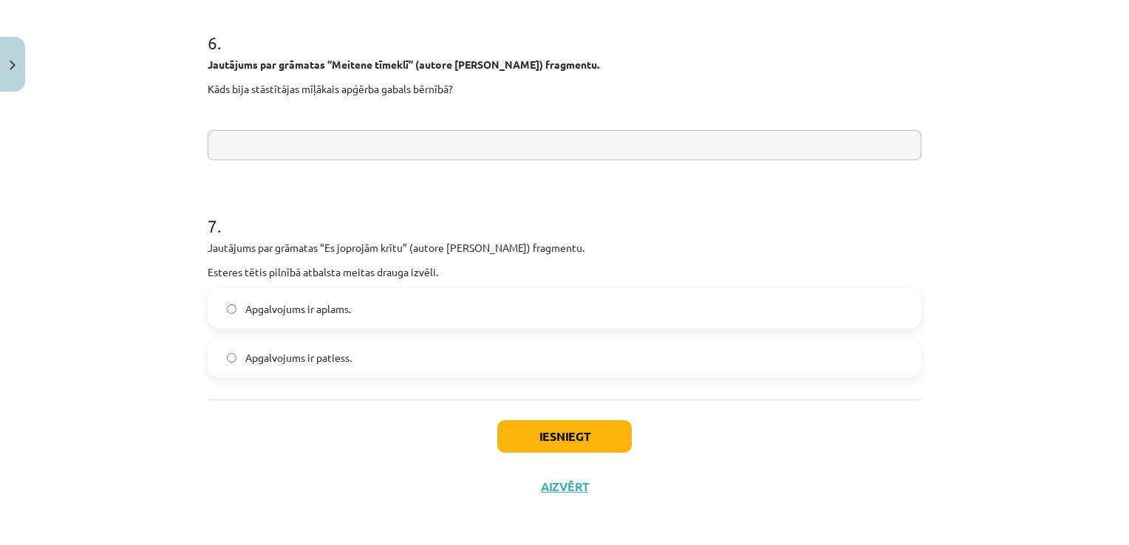
scroll to position [1679, 0]
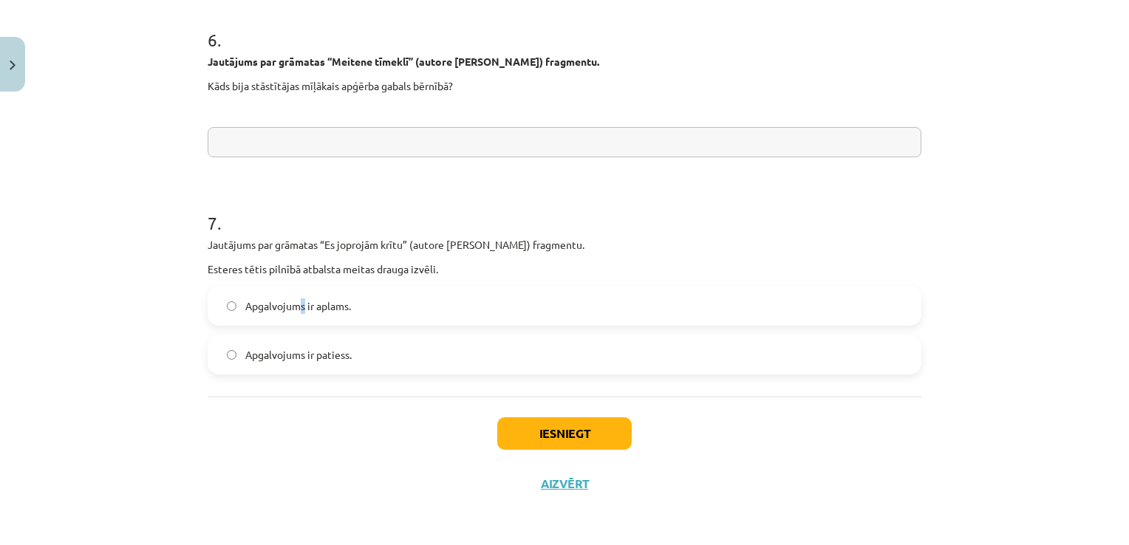
click at [298, 313] on label "Apgalvojums ir aplams." at bounding box center [564, 305] width 711 height 37
drag, startPoint x: 298, startPoint y: 313, endPoint x: 347, endPoint y: 315, distance: 48.8
click at [347, 315] on label "Apgalvojums ir aplams." at bounding box center [564, 305] width 711 height 37
drag, startPoint x: 347, startPoint y: 315, endPoint x: 359, endPoint y: 318, distance: 12.4
click at [358, 318] on label "Apgalvojums ir aplams." at bounding box center [564, 305] width 711 height 37
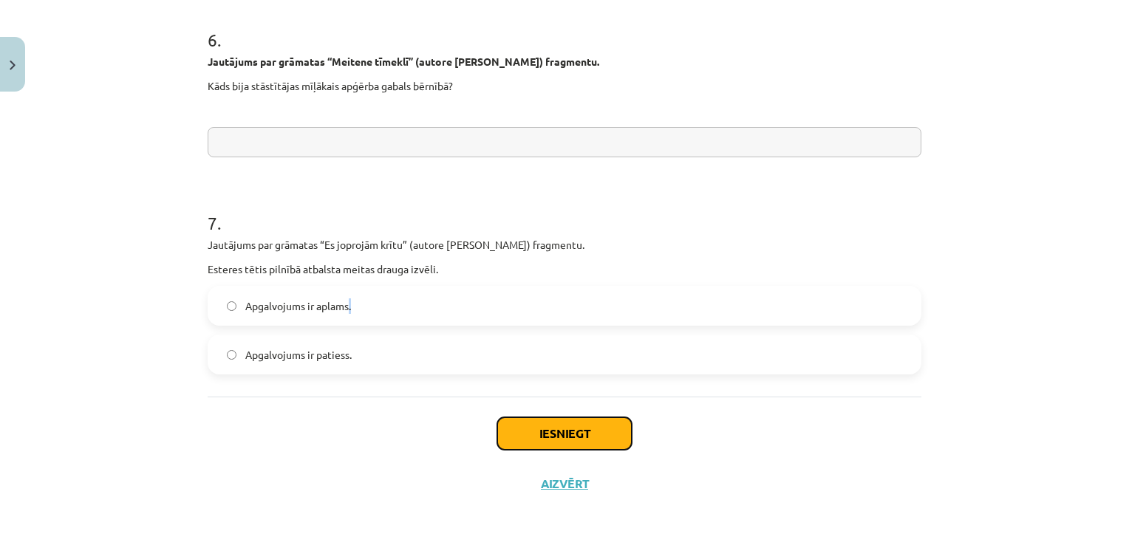
click at [590, 431] on button "Iesniegt" at bounding box center [564, 433] width 134 height 33
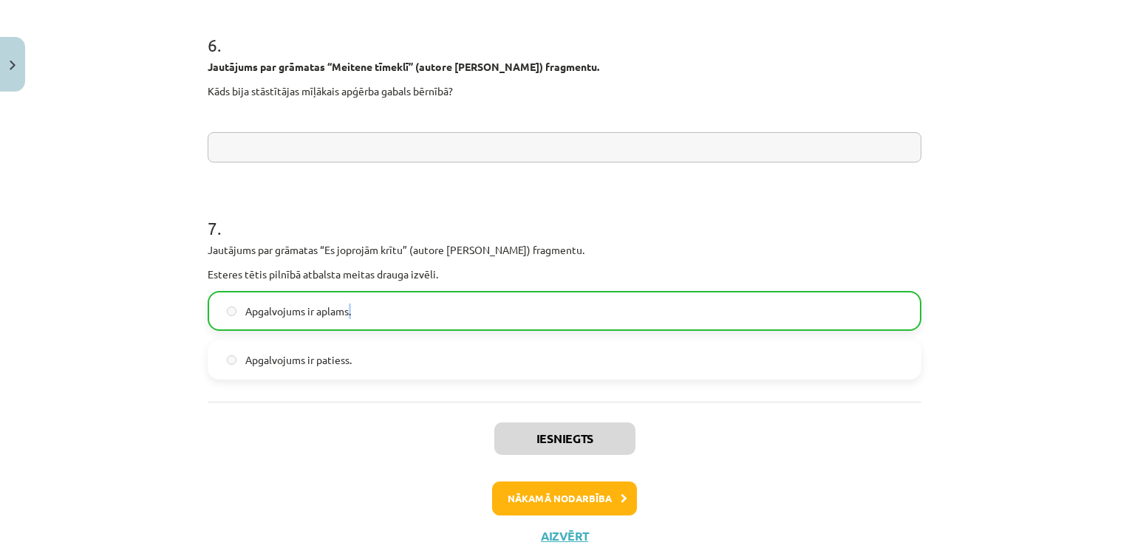
scroll to position [1725, 0]
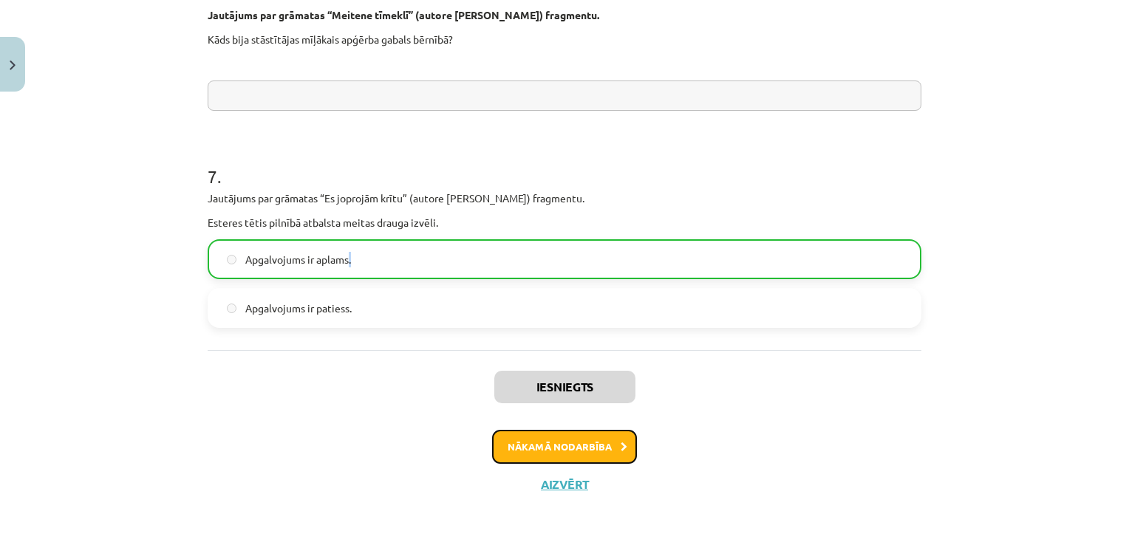
click at [534, 445] on button "Nākamā nodarbība" at bounding box center [564, 447] width 145 height 34
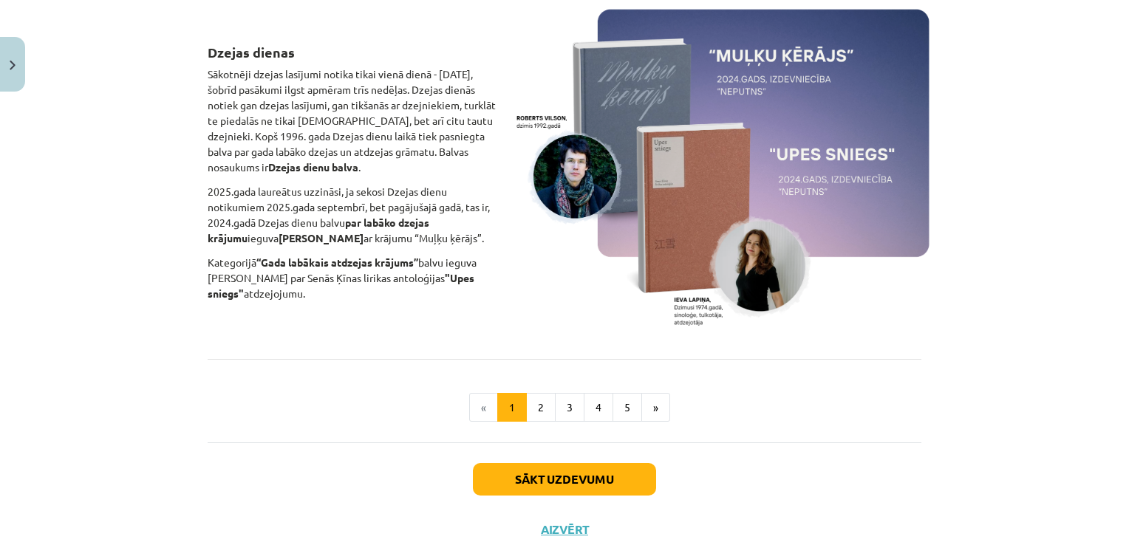
scroll to position [1052, 0]
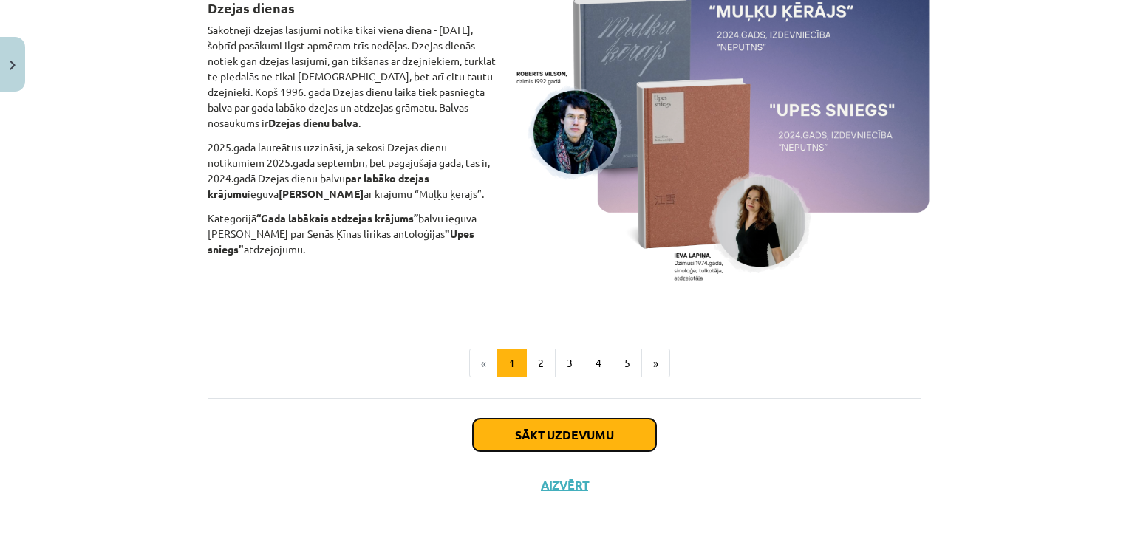
click at [562, 437] on button "Sākt uzdevumu" at bounding box center [564, 435] width 183 height 33
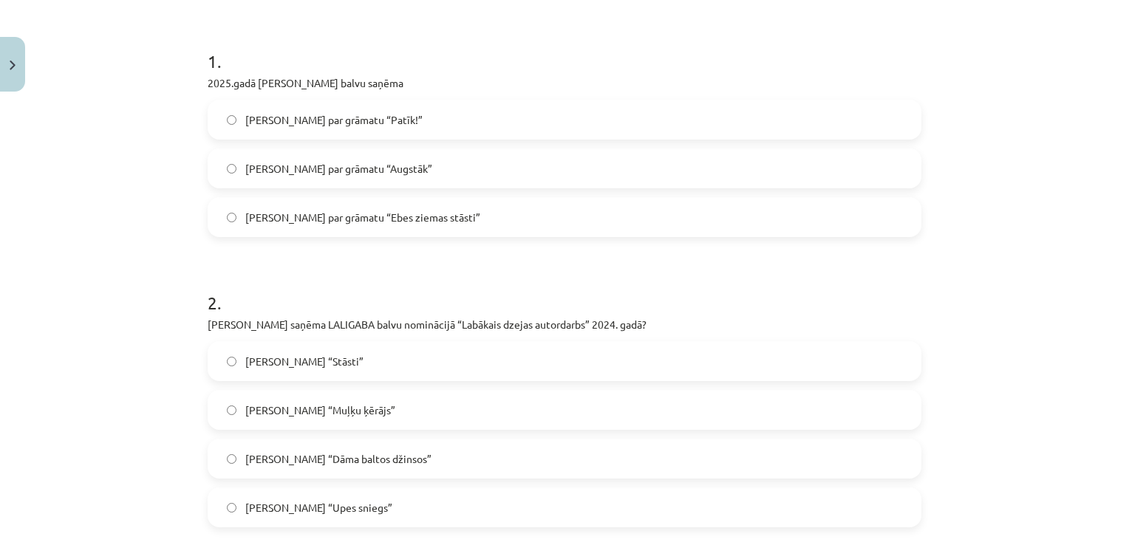
scroll to position [296, 0]
drag, startPoint x: 384, startPoint y: 78, endPoint x: 197, endPoint y: 77, distance: 187.7
copy p "2025.gadā [PERSON_NAME] balvu saņēma"
click at [328, 111] on span "[PERSON_NAME] par grāmatu “Patīk!”" at bounding box center [333, 117] width 177 height 16
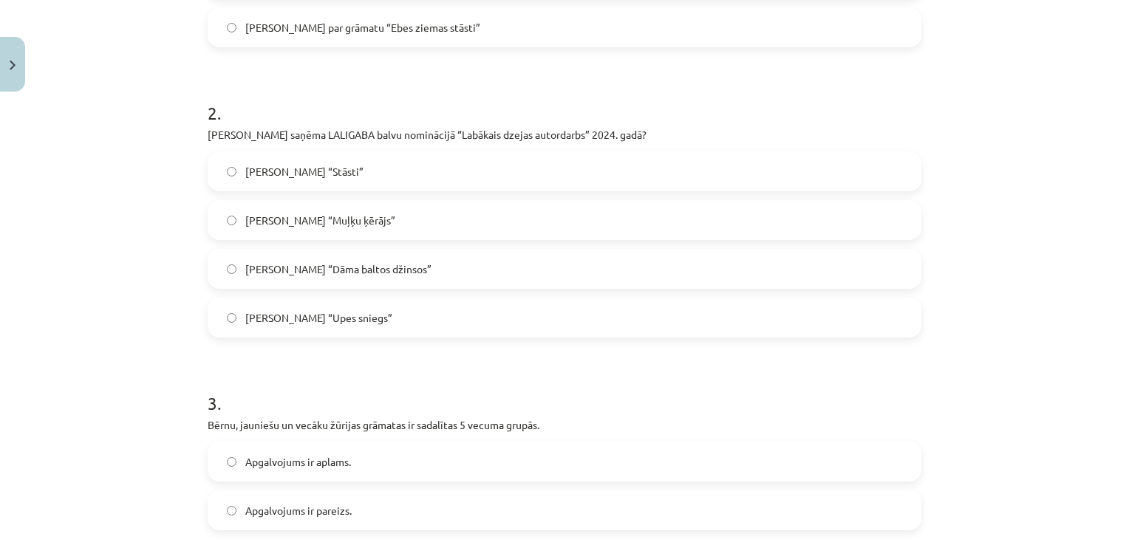
scroll to position [517, 0]
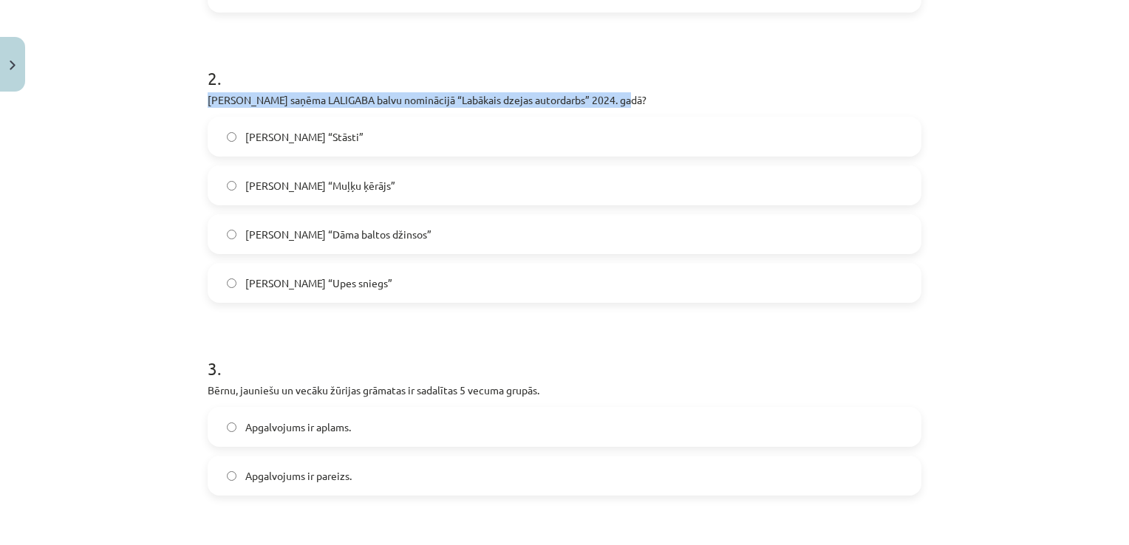
drag, startPoint x: 621, startPoint y: 97, endPoint x: 194, endPoint y: 98, distance: 427.1
click at [199, 98] on div "18 XP Saņemsi Grūts 79 pilda Apraksts Uzdevums Palīdzība 1 . 2025.gadā [PERSON_…" at bounding box center [564, 553] width 731 height 1897
copy p "[PERSON_NAME] saņēma LALIGABA balvu nominācijā “Labākais dzejas autordarbs” 202…"
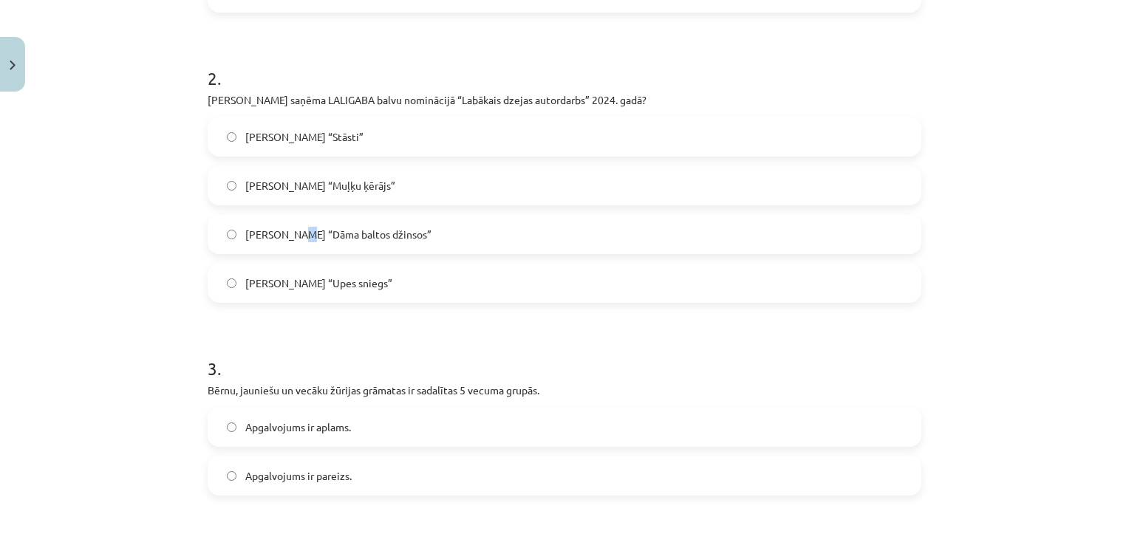
click at [292, 235] on span "[PERSON_NAME] “Dāma baltos džinsos”" at bounding box center [338, 235] width 186 height 16
click at [291, 232] on span "[PERSON_NAME] “Dāma baltos džinsos”" at bounding box center [338, 235] width 186 height 16
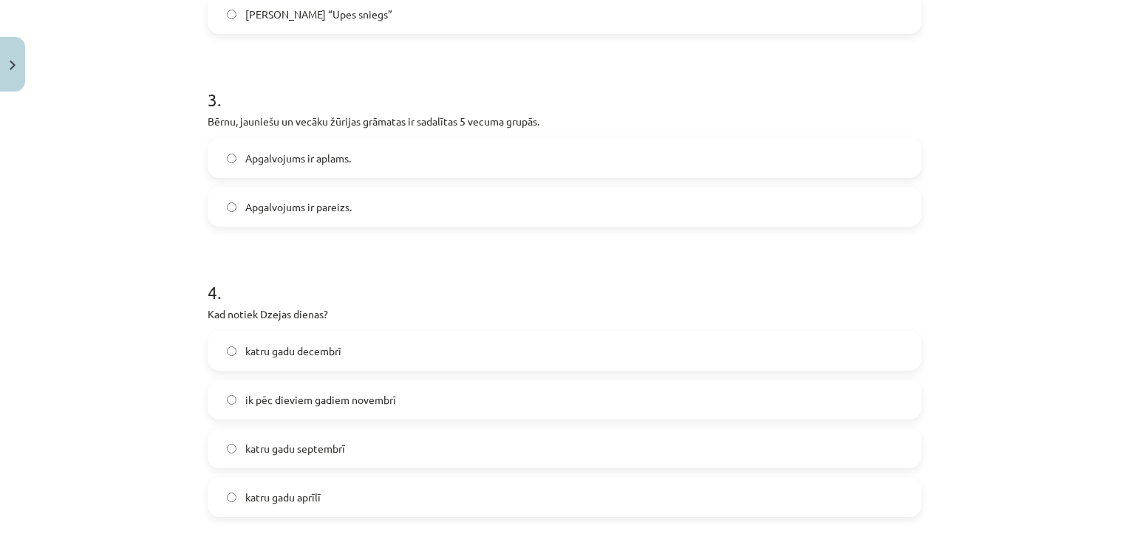
scroll to position [813, 0]
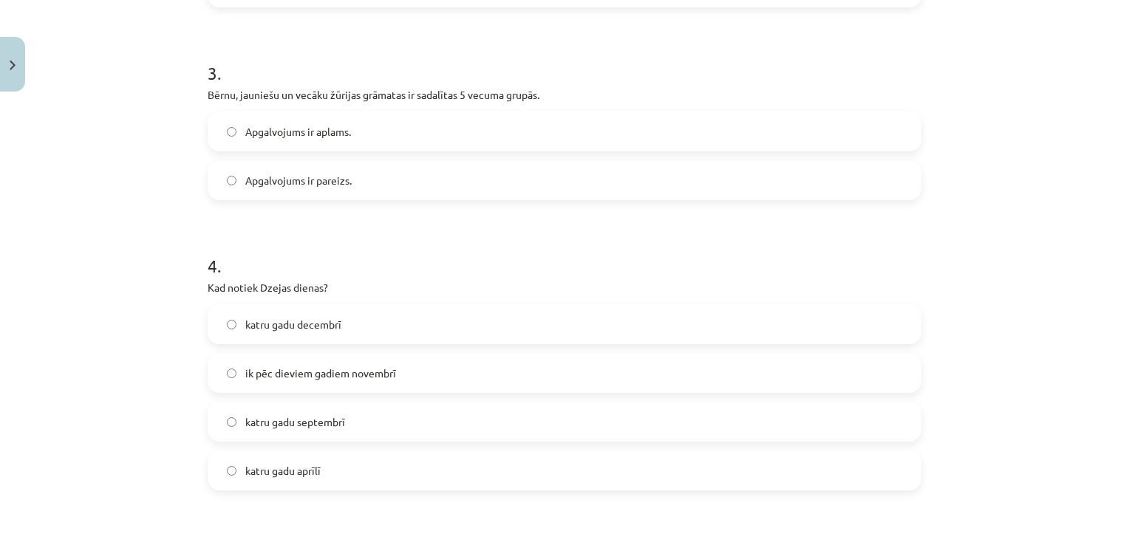
drag, startPoint x: 360, startPoint y: 193, endPoint x: 364, endPoint y: 184, distance: 9.6
click at [361, 191] on label "Apgalvojums ir pareizs." at bounding box center [564, 180] width 711 height 37
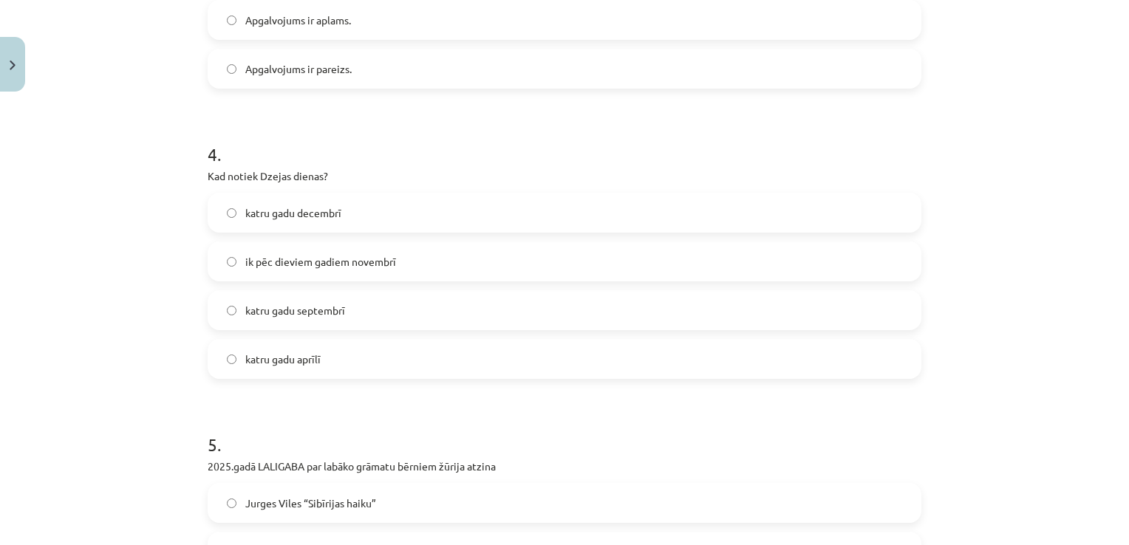
scroll to position [961, 0]
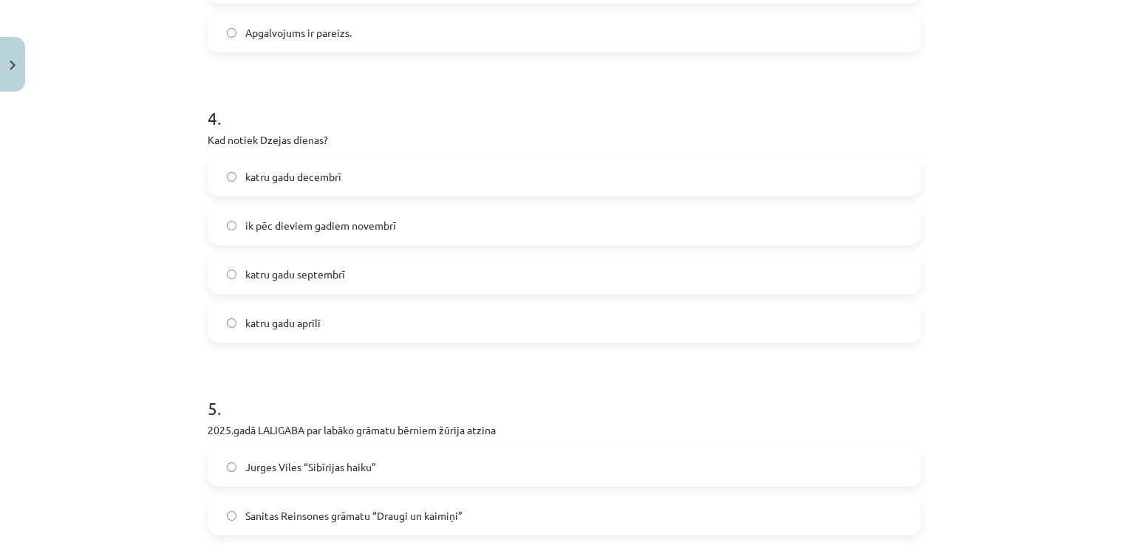
click at [335, 267] on span "katru gadu septembrī" at bounding box center [295, 275] width 100 height 16
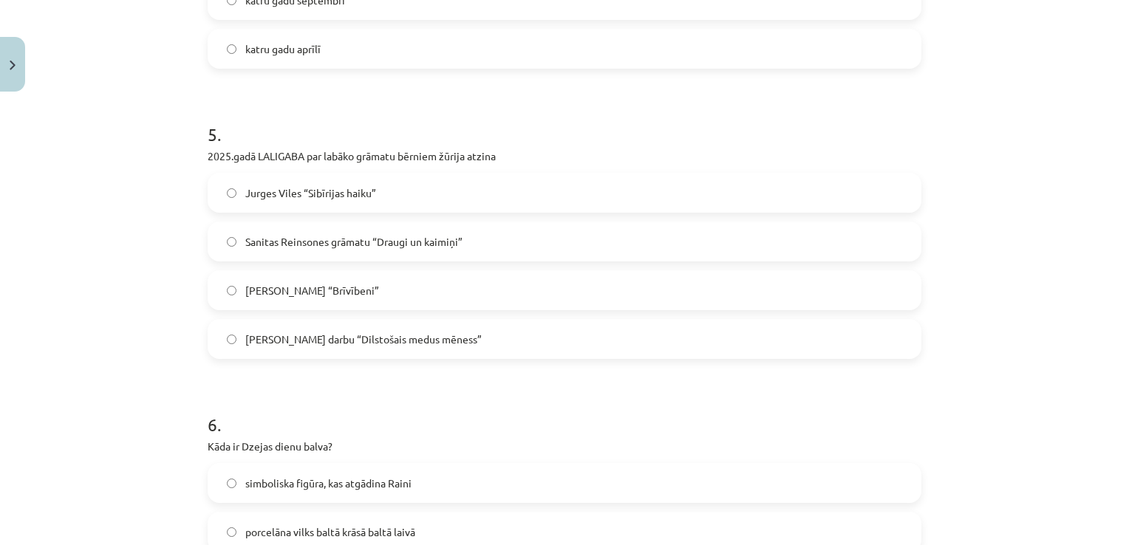
scroll to position [1256, 0]
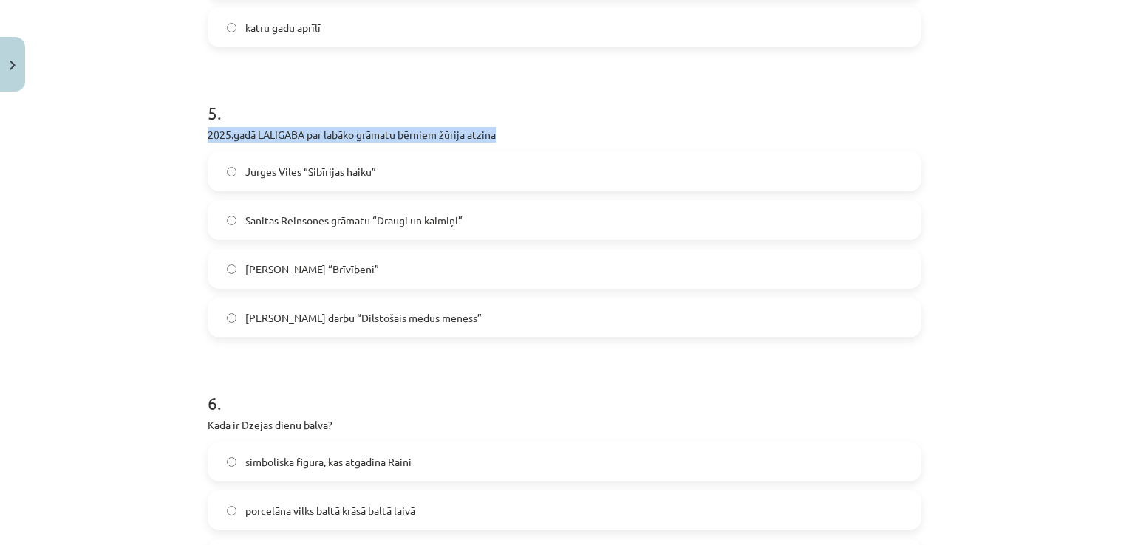
drag, startPoint x: 514, startPoint y: 122, endPoint x: 534, endPoint y: 132, distance: 22.1
click at [534, 132] on div "5 . 2025.gadā [GEOGRAPHIC_DATA] par labāko grāmatu bērniem žūrija atzina Jurges…" at bounding box center [565, 207] width 714 height 261
copy div "2025.gadā LALIGABA par labāko grāmatu bērniem žūrija atzina"
drag, startPoint x: 378, startPoint y: 238, endPoint x: 375, endPoint y: 218, distance: 20.3
click at [378, 232] on label "Sanitas Reinsones grāmatu “Draugi un kaimiņi”" at bounding box center [564, 220] width 711 height 37
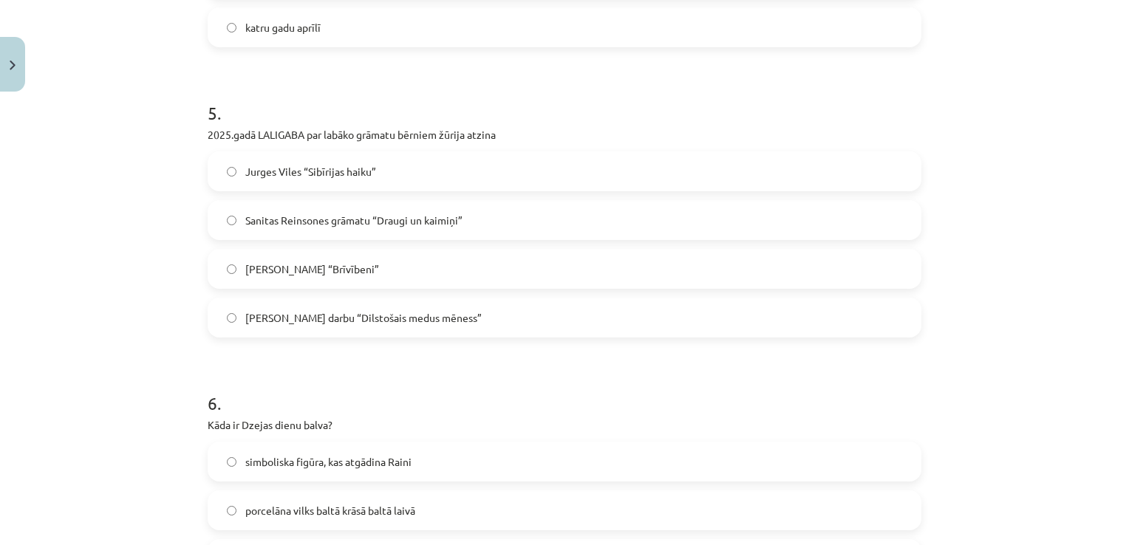
click at [370, 217] on span "Sanitas Reinsones grāmatu “Draugi un kaimiņi”" at bounding box center [353, 221] width 217 height 16
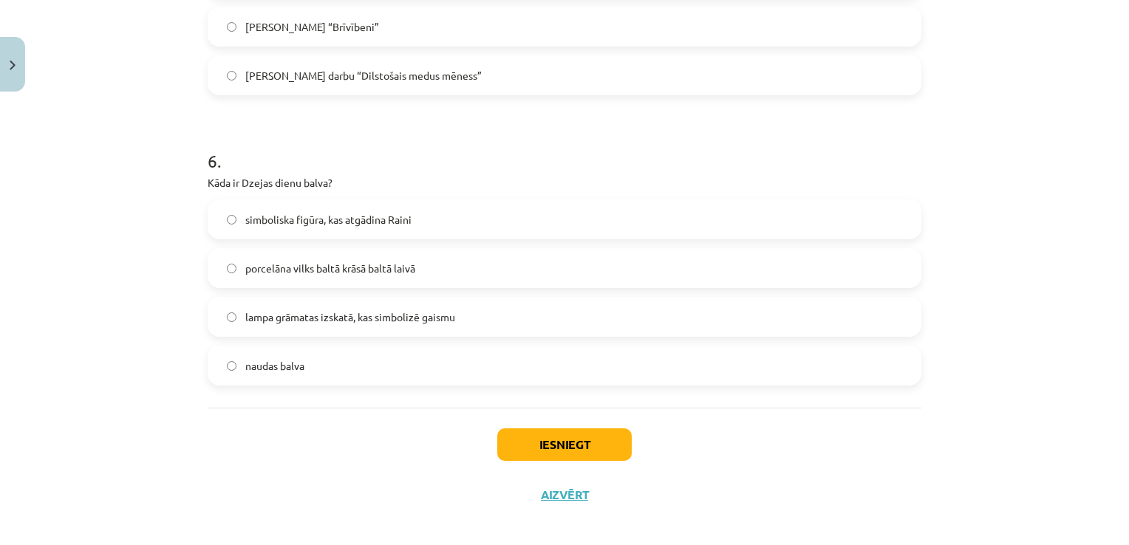
scroll to position [1509, 0]
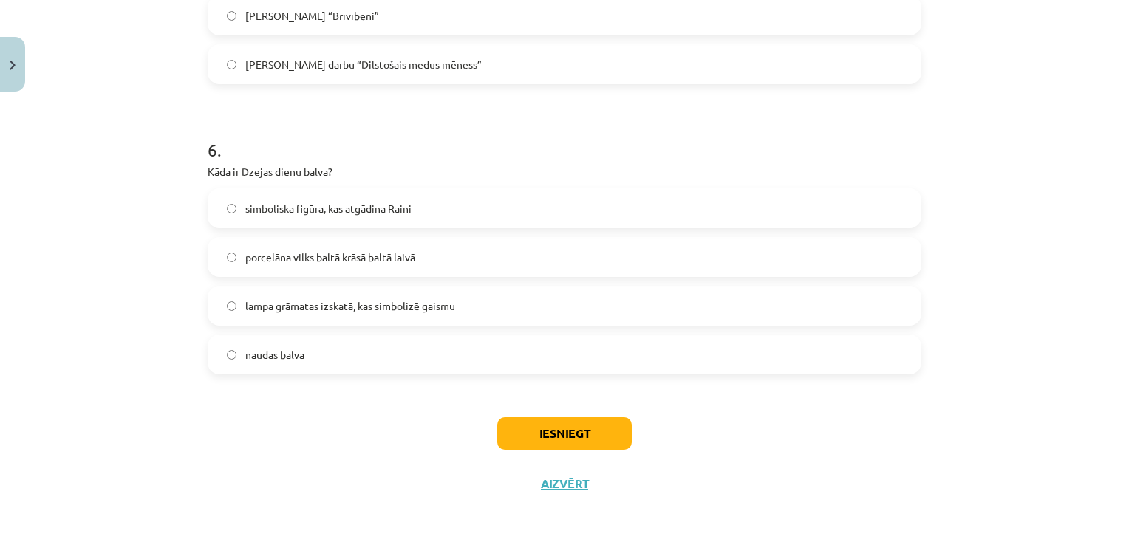
click at [406, 209] on span "simboliska figūra, kas atgādina Raini" at bounding box center [328, 209] width 166 height 16
click at [533, 444] on button "Iesniegt" at bounding box center [564, 433] width 134 height 33
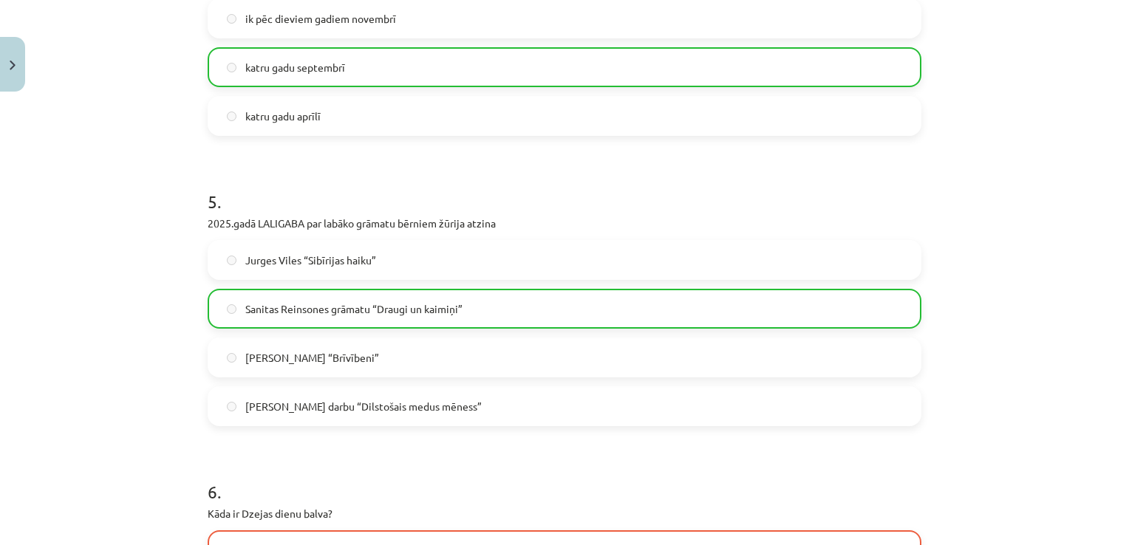
scroll to position [1556, 0]
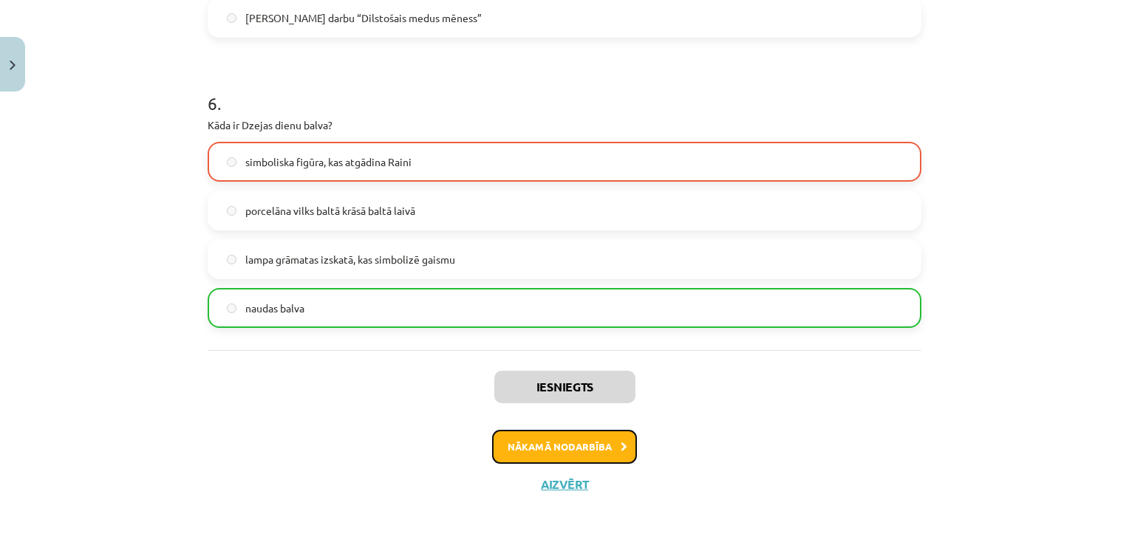
click at [602, 448] on button "Nākamā nodarbība" at bounding box center [564, 447] width 145 height 34
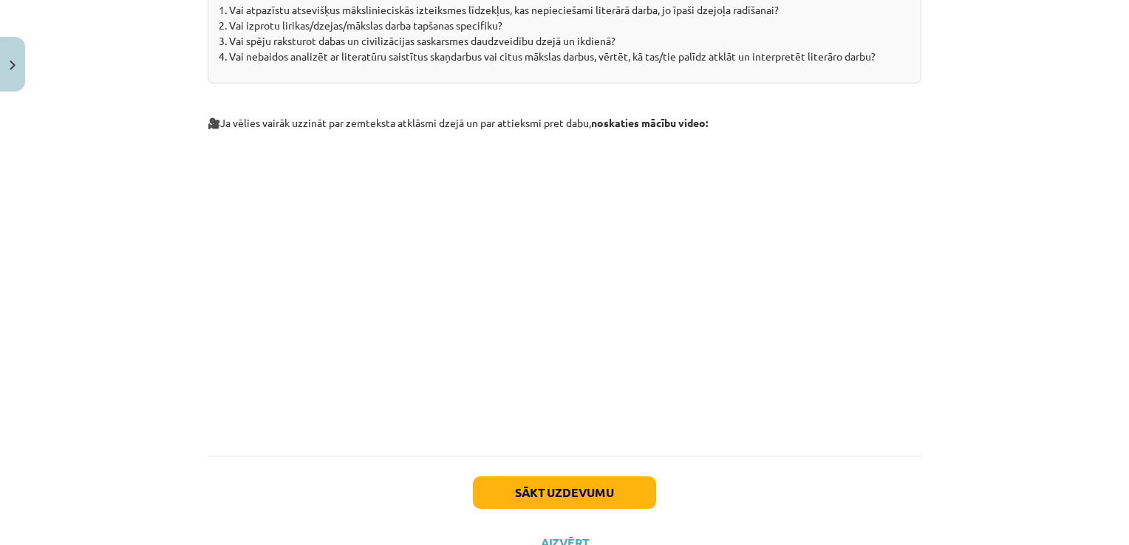
scroll to position [1876, 0]
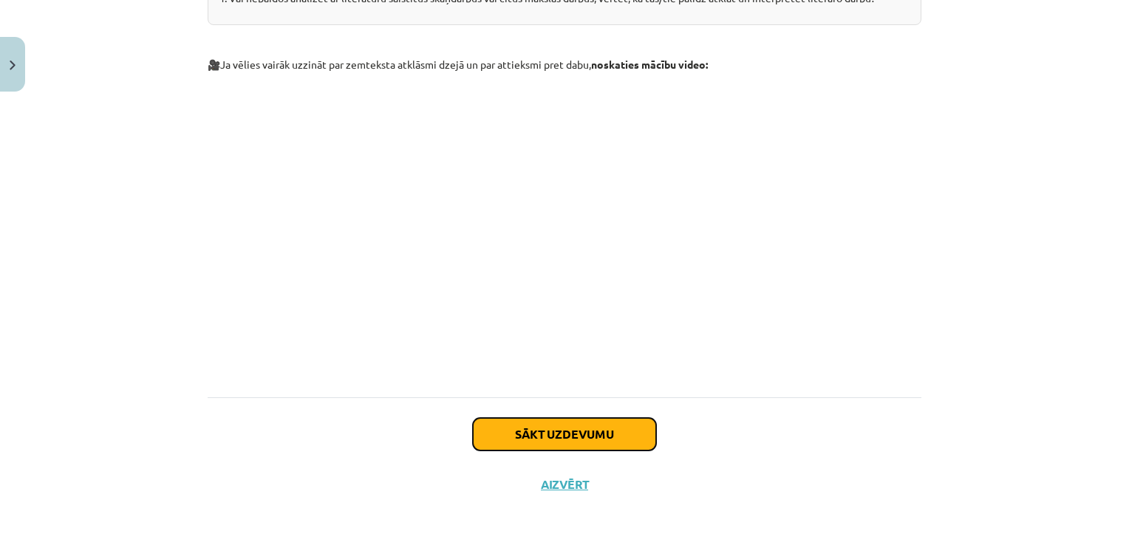
click at [583, 433] on button "Sākt uzdevumu" at bounding box center [564, 434] width 183 height 33
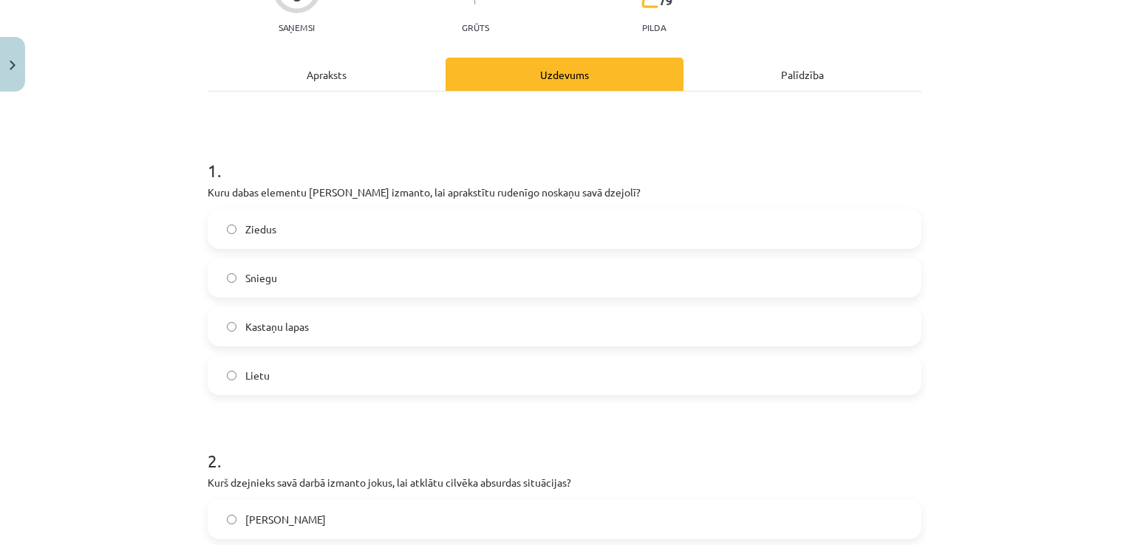
scroll to position [185, 0]
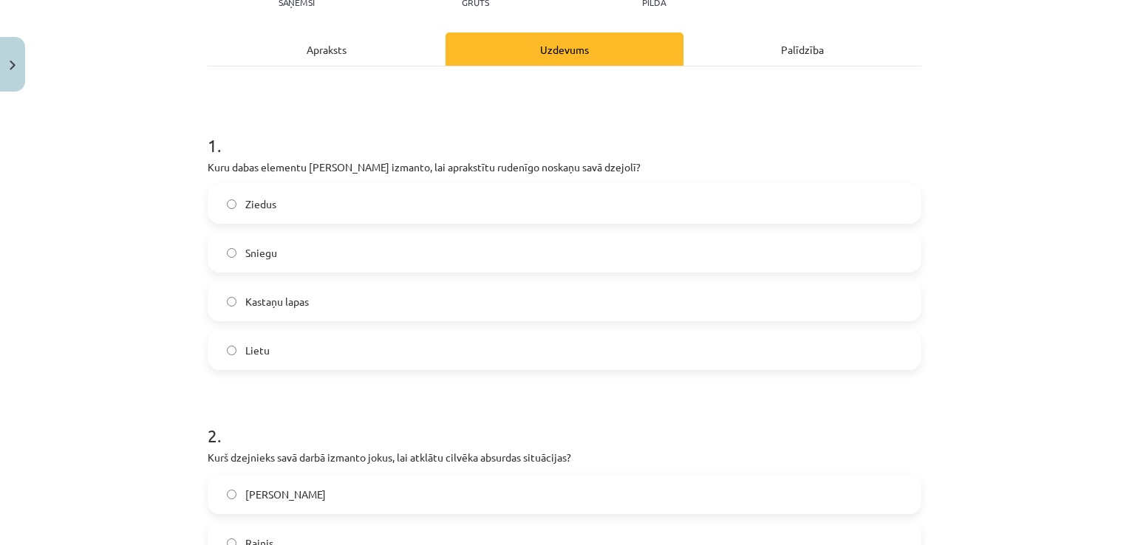
drag, startPoint x: 443, startPoint y: 353, endPoint x: 457, endPoint y: 350, distance: 14.3
click at [446, 353] on label "Lietu" at bounding box center [564, 350] width 711 height 37
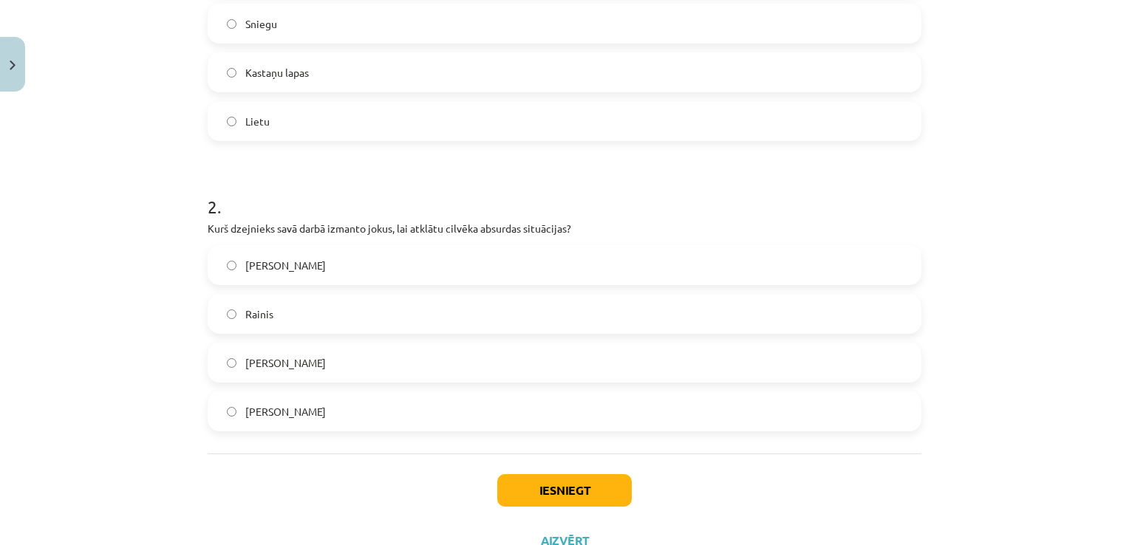
scroll to position [470, 0]
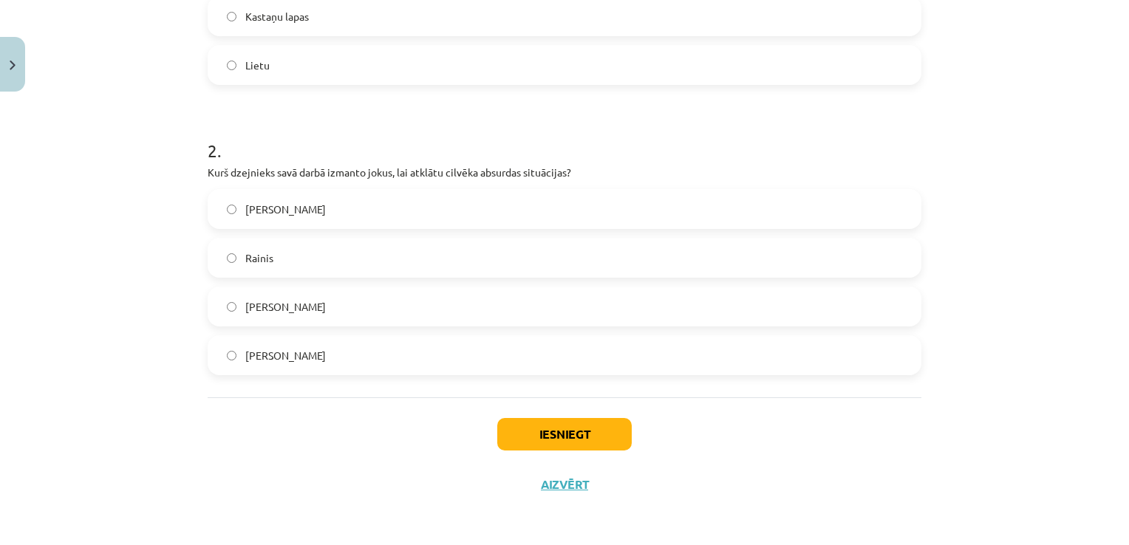
drag, startPoint x: 413, startPoint y: 355, endPoint x: 393, endPoint y: 355, distance: 19.9
click at [403, 357] on label "[PERSON_NAME]" at bounding box center [564, 355] width 711 height 37
click at [536, 435] on button "Iesniegt" at bounding box center [564, 434] width 134 height 33
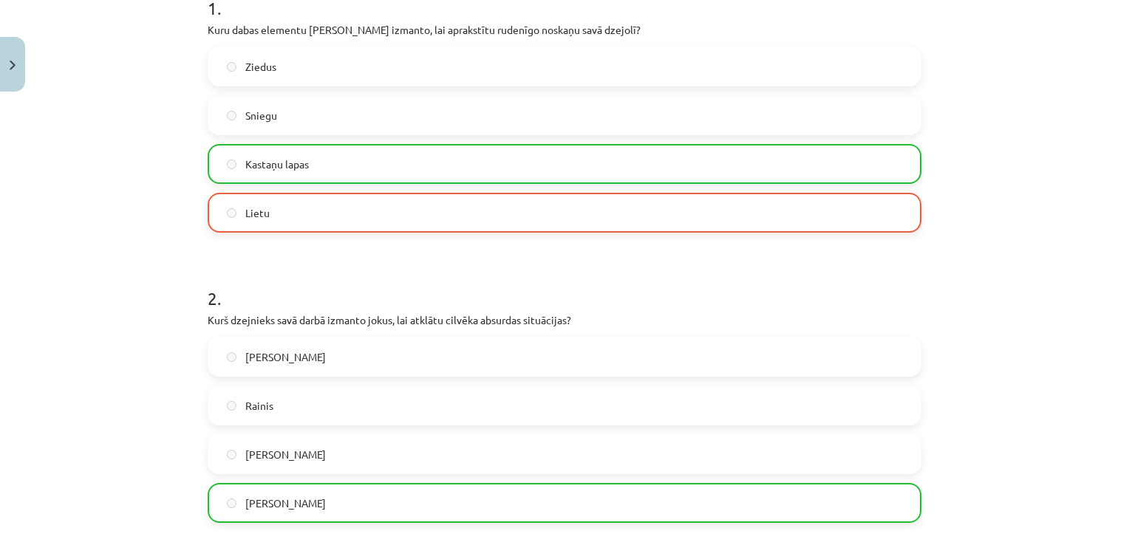
scroll to position [248, 0]
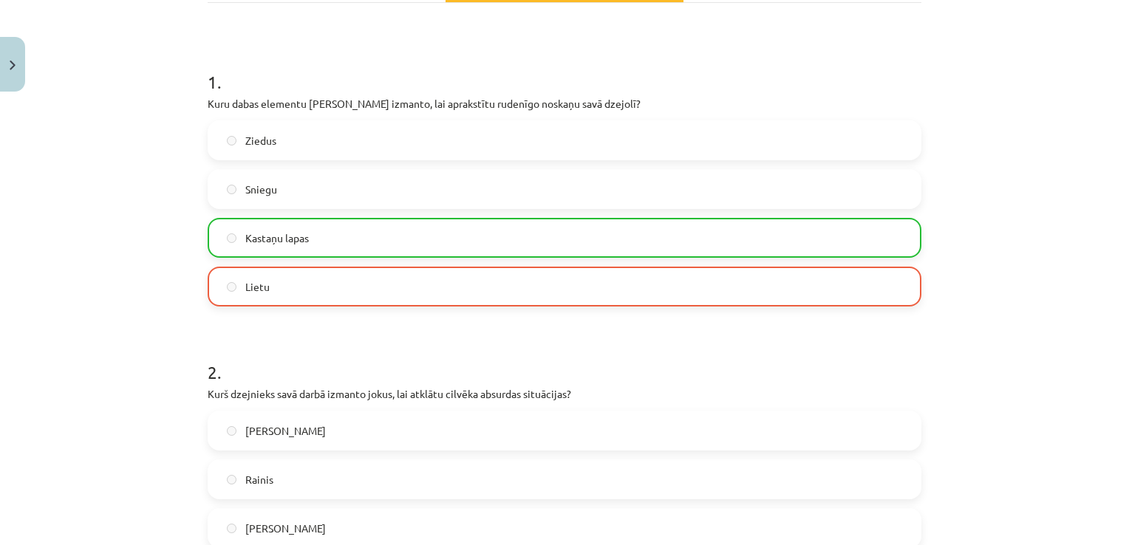
click at [369, 235] on label "Kastaņu lapas" at bounding box center [564, 237] width 711 height 37
click at [369, 234] on label "Kastaņu lapas" at bounding box center [564, 237] width 711 height 37
click at [369, 233] on label "Kastaņu lapas" at bounding box center [564, 237] width 711 height 37
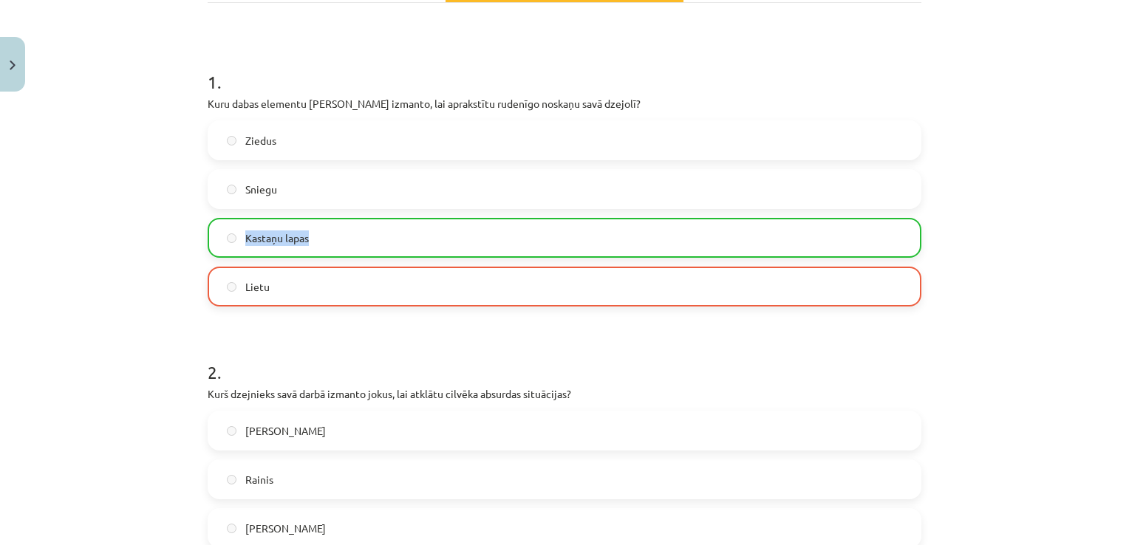
click at [373, 233] on label "Kastaņu lapas" at bounding box center [564, 237] width 711 height 37
drag, startPoint x: 373, startPoint y: 233, endPoint x: 360, endPoint y: 288, distance: 57.0
click at [361, 290] on label "Lietu" at bounding box center [564, 286] width 711 height 37
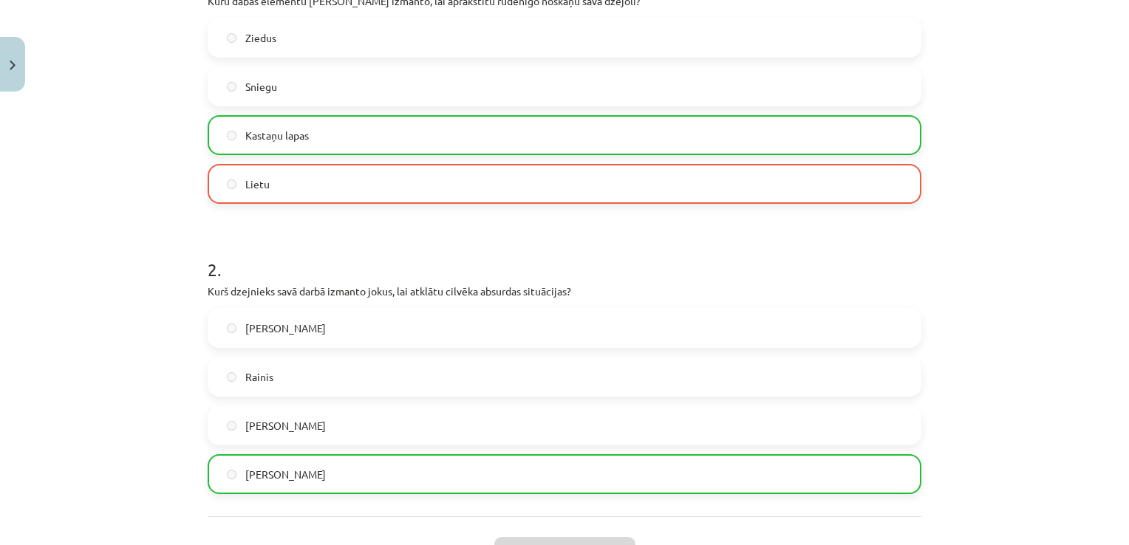
scroll to position [517, 0]
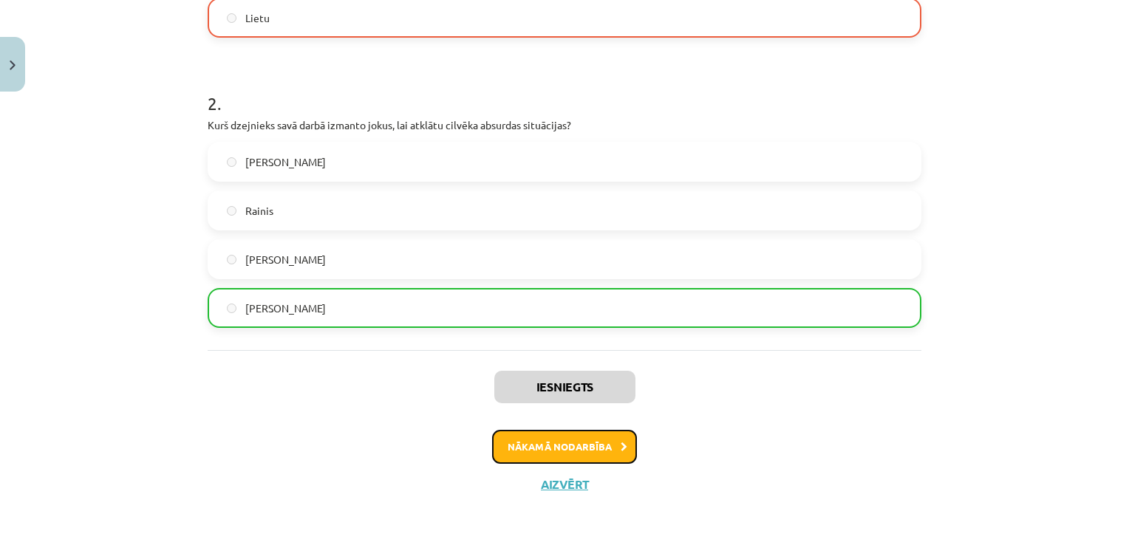
click at [565, 451] on button "Nākamā nodarbība" at bounding box center [564, 447] width 145 height 34
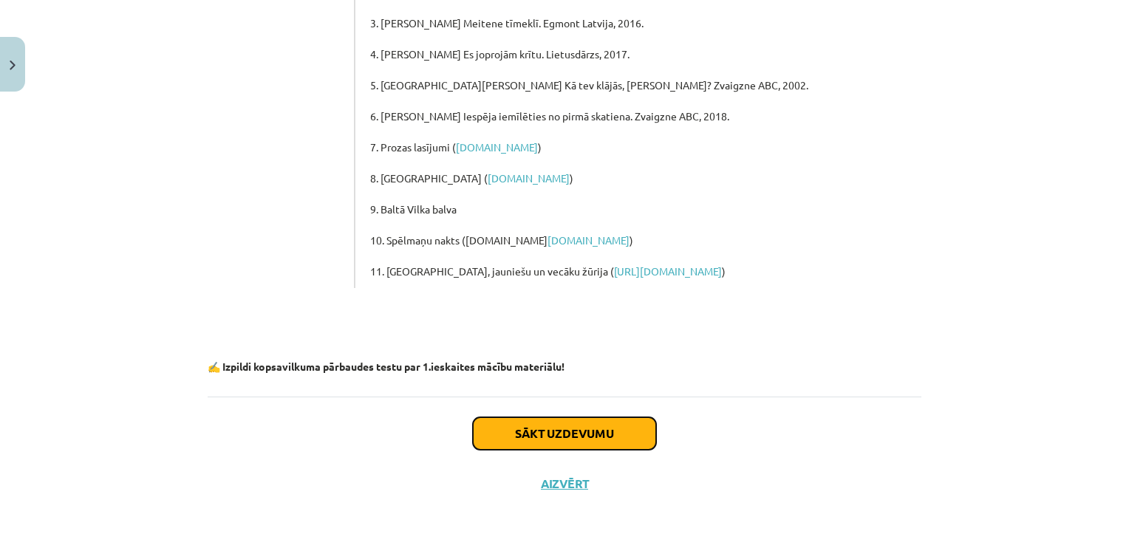
click at [580, 435] on button "Sākt uzdevumu" at bounding box center [564, 433] width 183 height 33
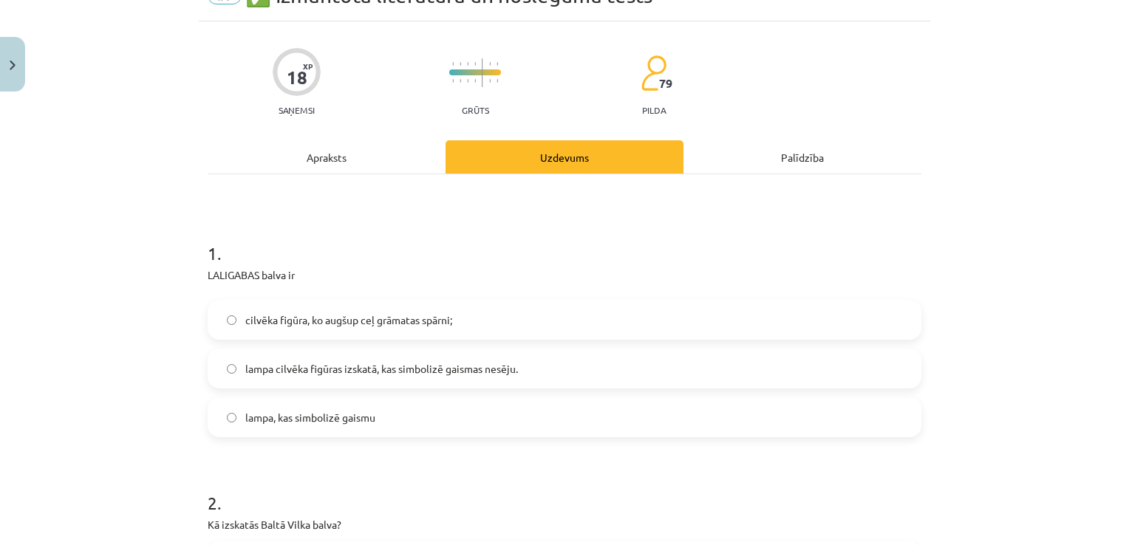
scroll to position [111, 0]
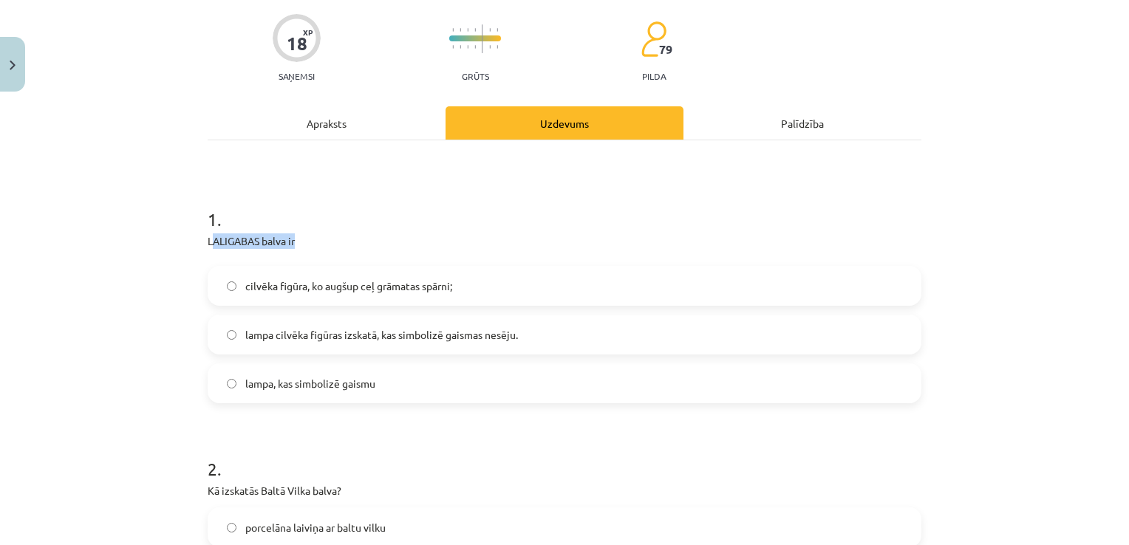
drag, startPoint x: 297, startPoint y: 238, endPoint x: 210, endPoint y: 246, distance: 87.6
click at [210, 246] on div "1 . LALIGABAS balva ir cilvēka figūra, ko augšup ceļ grāmatas spārni; lampa cil…" at bounding box center [565, 293] width 714 height 220
drag, startPoint x: 210, startPoint y: 246, endPoint x: 203, endPoint y: 238, distance: 10.5
click at [208, 238] on p "LALIGABAS balva ir" at bounding box center [565, 241] width 714 height 16
drag, startPoint x: 201, startPoint y: 238, endPoint x: 298, endPoint y: 238, distance: 97.5
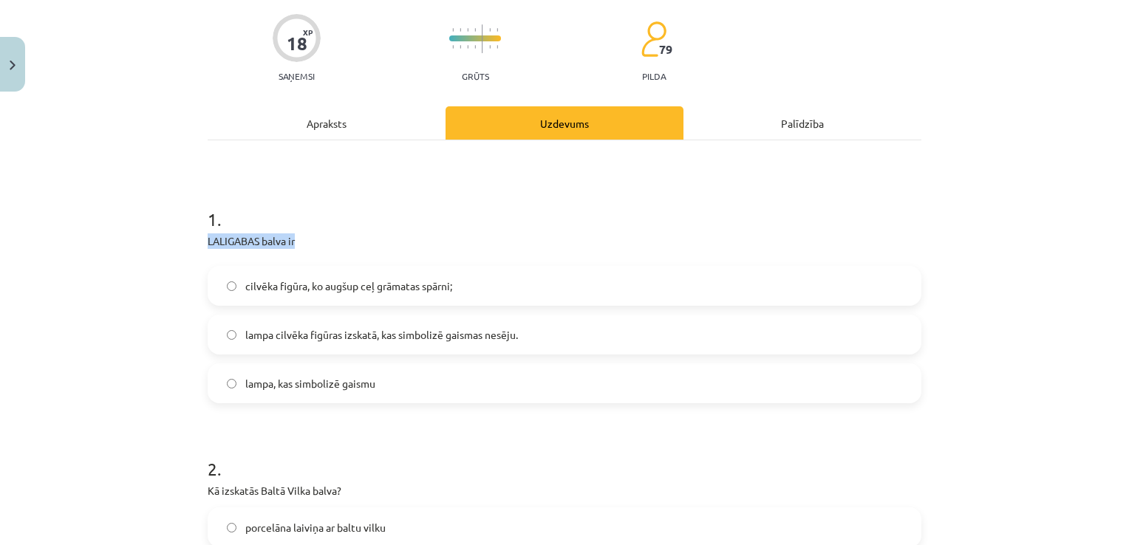
copy p "LALIGABAS balva ir"
click at [348, 379] on span "lampa, kas simbolizē gaismu" at bounding box center [310, 384] width 130 height 16
click at [335, 324] on label "lampa cilvēka figūras izskatā, kas simbolizē gaismas nesēju." at bounding box center [564, 334] width 711 height 37
click at [352, 378] on span "lampa, kas simbolizē gaismu" at bounding box center [310, 384] width 130 height 16
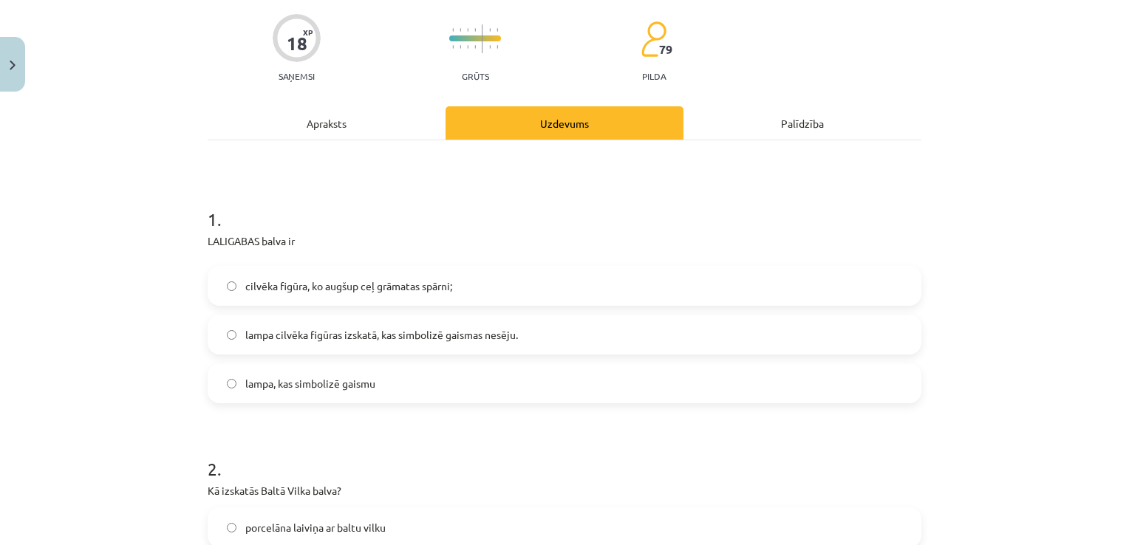
click at [377, 325] on label "lampa cilvēka figūras izskatā, kas simbolizē gaismas nesēju." at bounding box center [564, 334] width 711 height 37
click at [380, 390] on label "lampa, kas simbolizē gaismu" at bounding box center [564, 383] width 711 height 37
drag, startPoint x: 413, startPoint y: 335, endPoint x: 409, endPoint y: 379, distance: 44.5
click at [413, 340] on span "lampa cilvēka figūras izskatā, kas simbolizē gaismas nesēju." at bounding box center [381, 335] width 273 height 16
click at [429, 395] on label "lampa, kas simbolizē gaismu" at bounding box center [564, 383] width 711 height 37
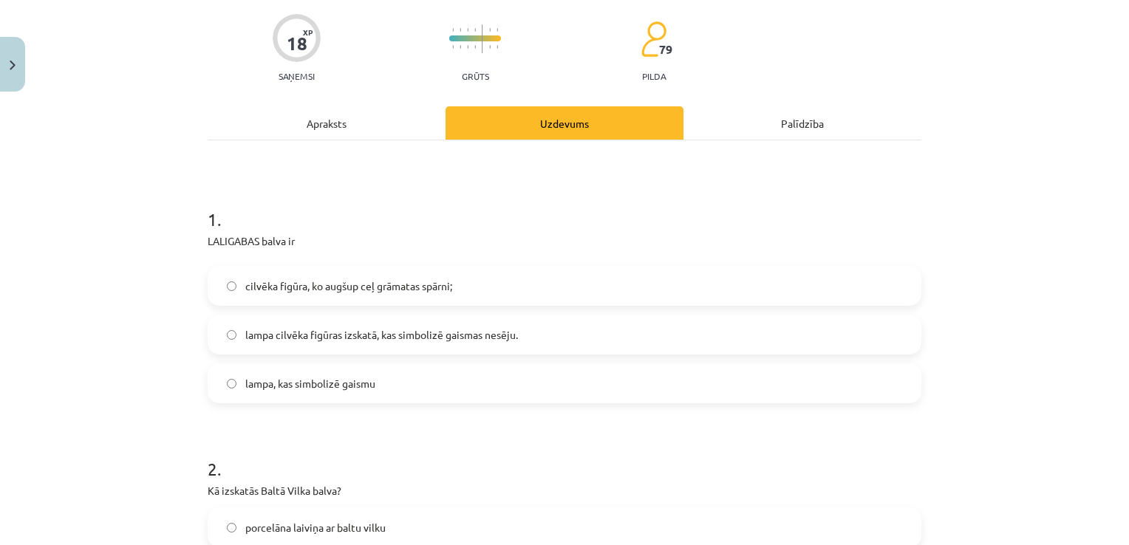
drag, startPoint x: 459, startPoint y: 331, endPoint x: 459, endPoint y: 344, distance: 13.3
click at [459, 332] on span "lampa cilvēka figūras izskatā, kas simbolizē gaismas nesēju." at bounding box center [381, 335] width 273 height 16
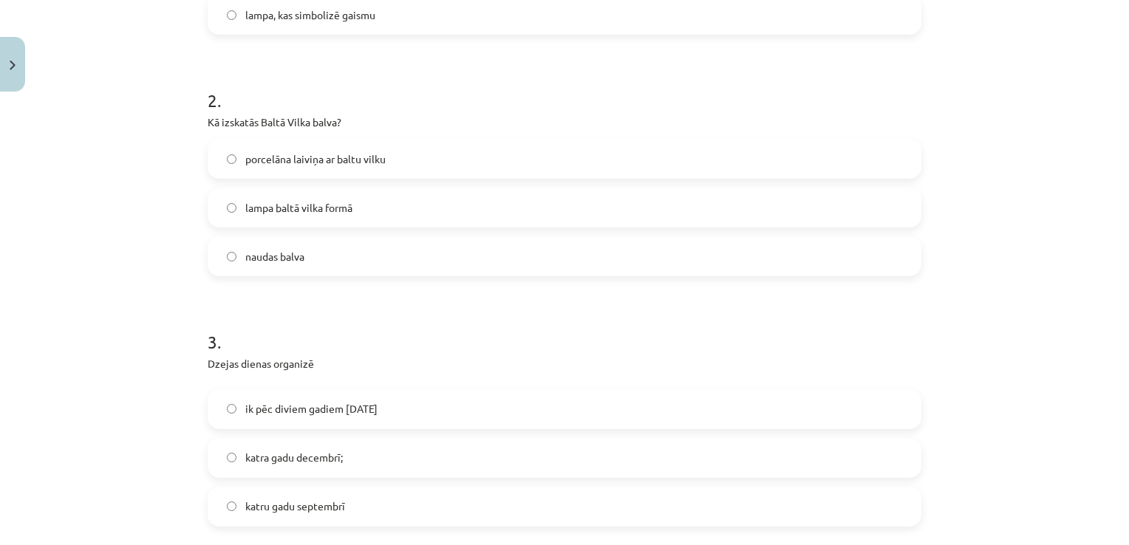
scroll to position [480, 0]
click at [321, 155] on span "porcelāna laiviņa ar baltu vilku" at bounding box center [315, 159] width 140 height 16
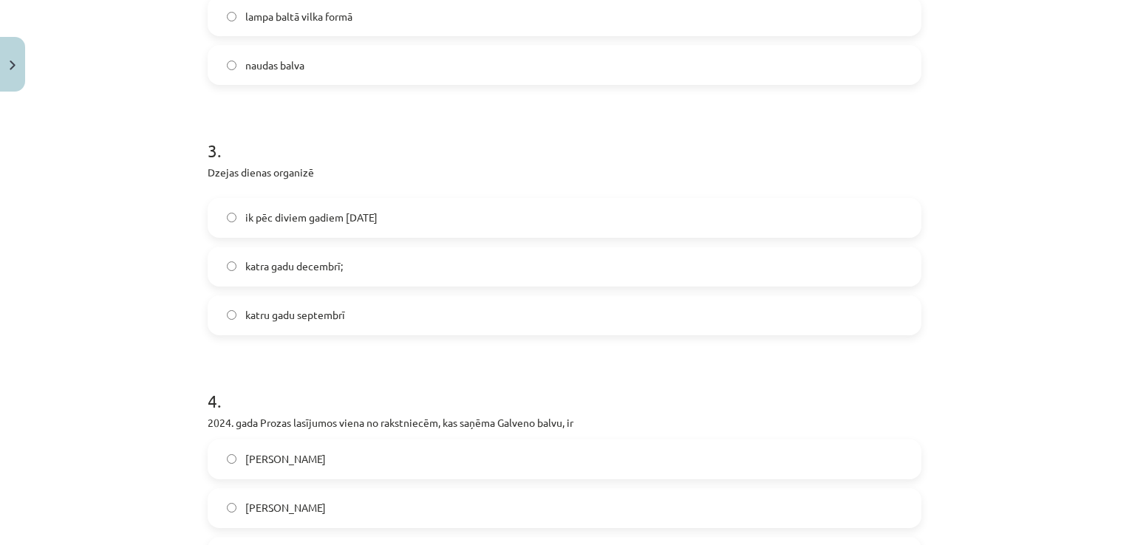
scroll to position [702, 0]
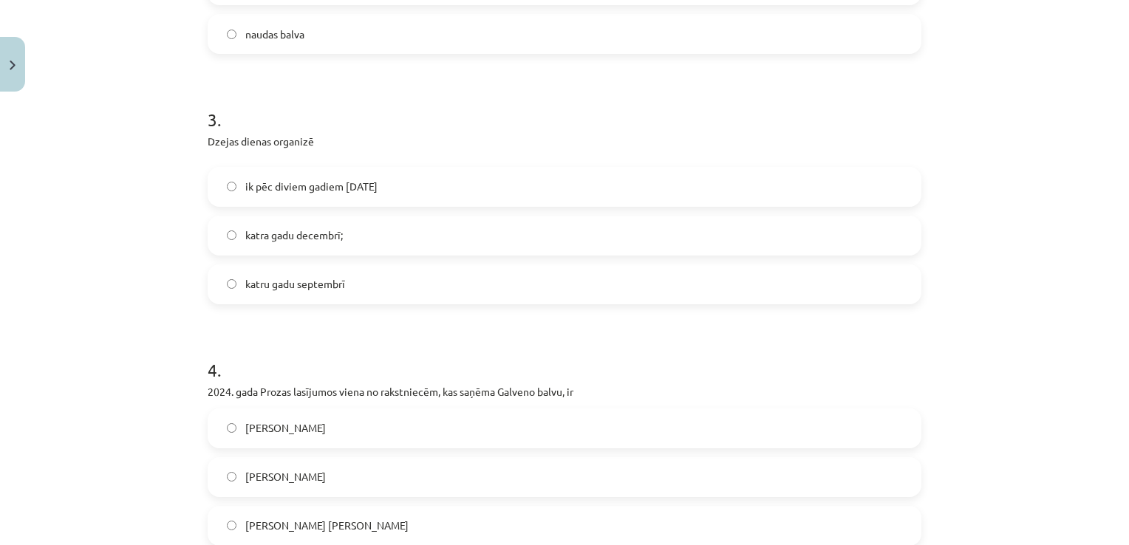
click at [408, 246] on label "katra gadu decembrī;" at bounding box center [564, 235] width 711 height 37
click at [378, 191] on span "ik pēc diviem gadiem [DATE]" at bounding box center [311, 187] width 132 height 16
click at [366, 245] on label "katra gadu decembrī;" at bounding box center [564, 235] width 711 height 37
click at [289, 282] on span "katru gadu septembrī" at bounding box center [295, 284] width 100 height 16
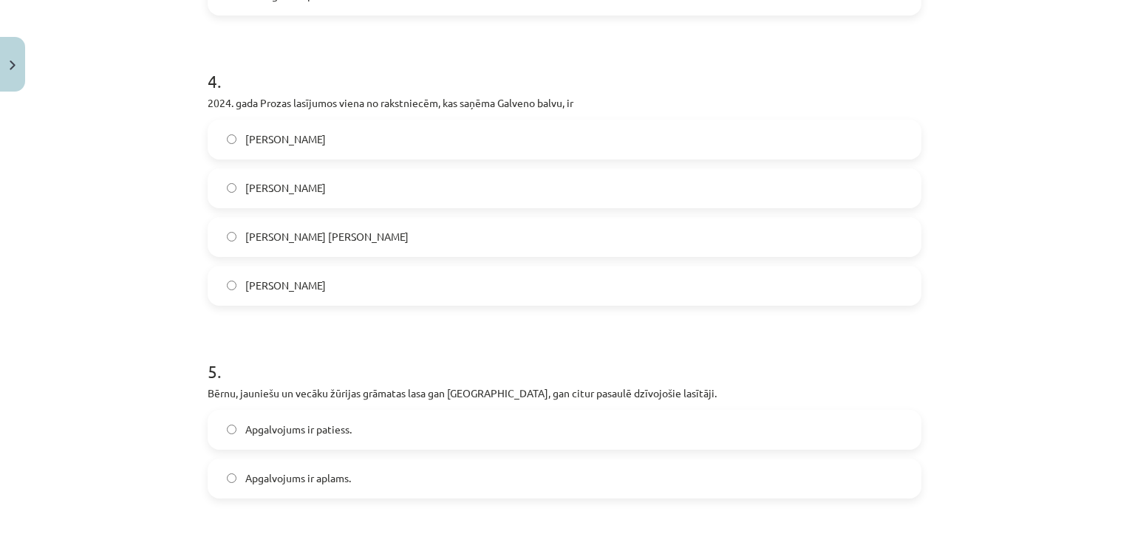
scroll to position [1071, 0]
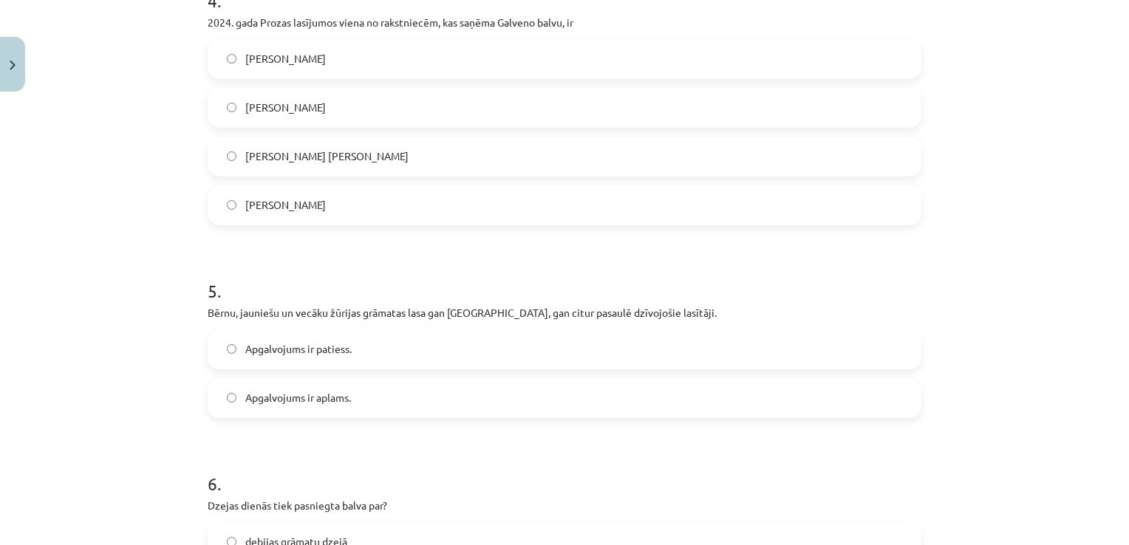
drag, startPoint x: 189, startPoint y: 16, endPoint x: 591, endPoint y: 24, distance: 402.0
click at [591, 24] on div "Mācību tēma: Literatūras 8. klases 1. ieskaites mācību materiāls #7 ✅ Izmantotā…" at bounding box center [564, 272] width 1129 height 545
copy p "2024. gada Prozas lasījumos viena no rakstniecēm, kas saņēma Galveno balvu, ir"
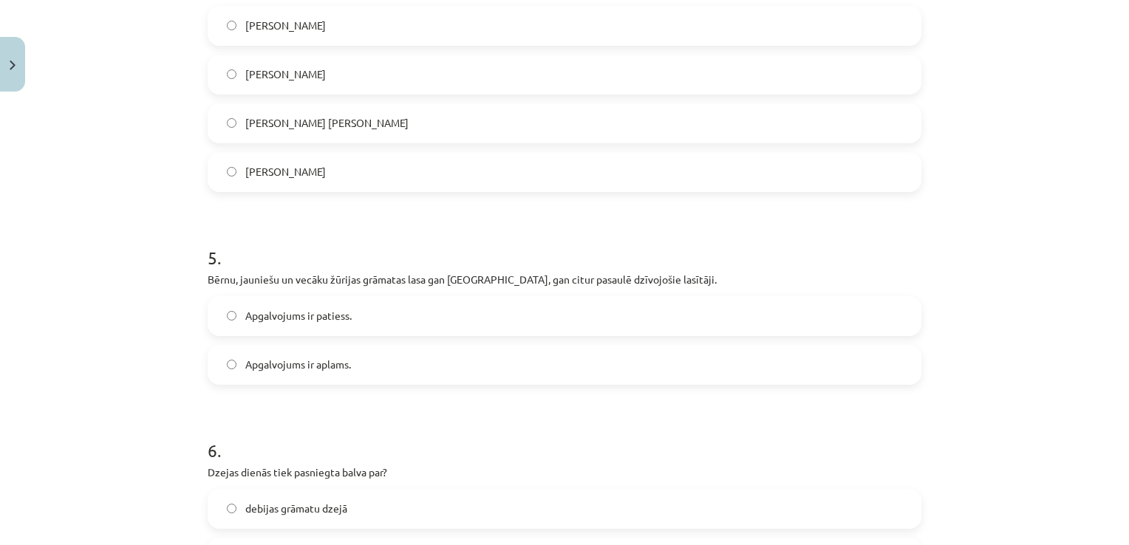
scroll to position [1108, 0]
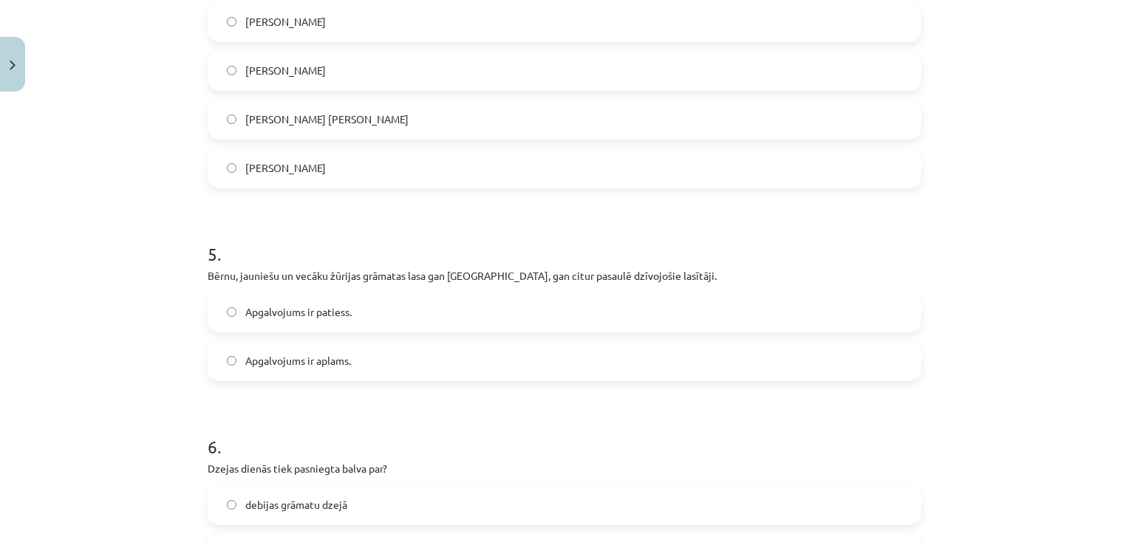
click at [764, 250] on h1 "5 ." at bounding box center [565, 241] width 714 height 46
click at [305, 23] on label "[PERSON_NAME]" at bounding box center [564, 22] width 711 height 37
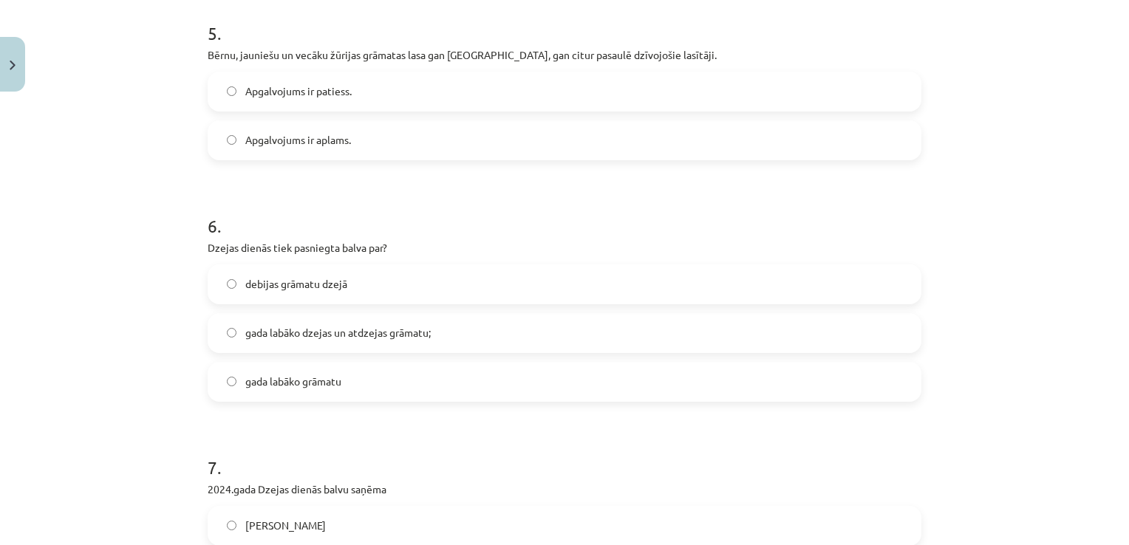
scroll to position [1330, 0]
click at [365, 92] on label "Apgalvojums ir patiess." at bounding box center [564, 90] width 711 height 37
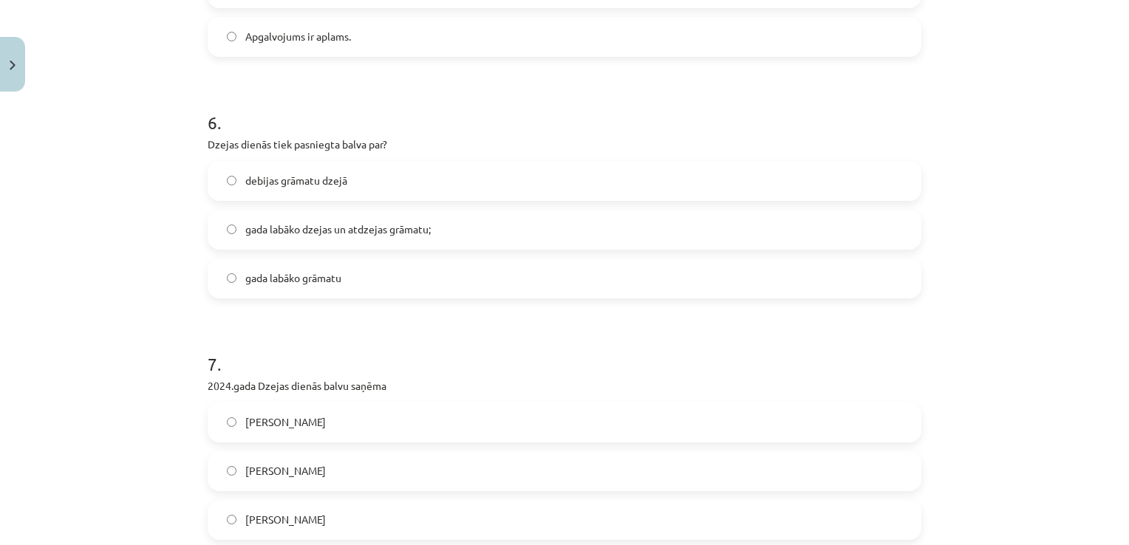
scroll to position [1552, 0]
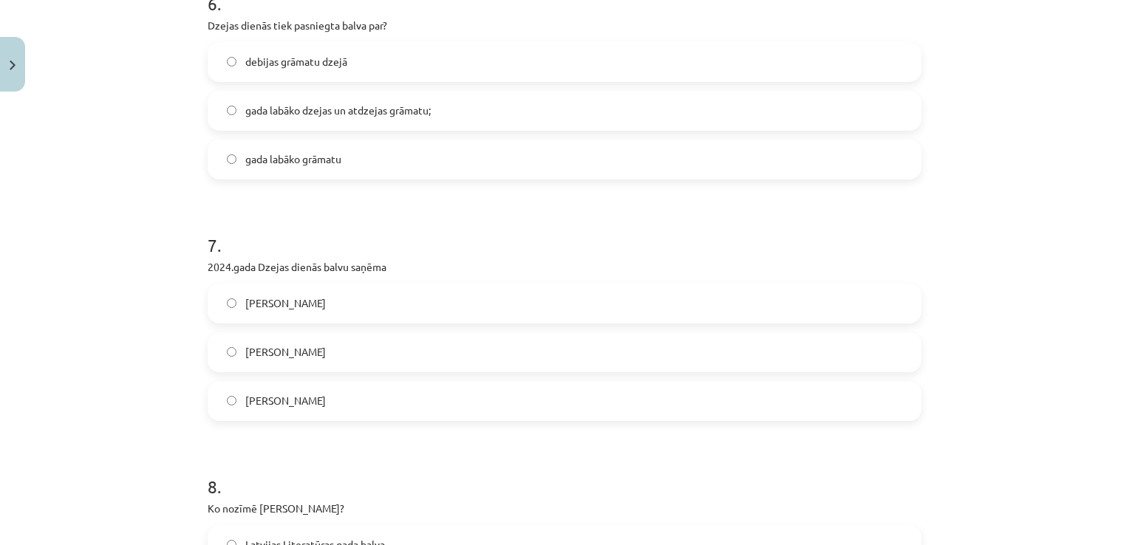
click at [417, 112] on span "gada labāko dzejas un atdzejas grāmatu;" at bounding box center [337, 111] width 185 height 16
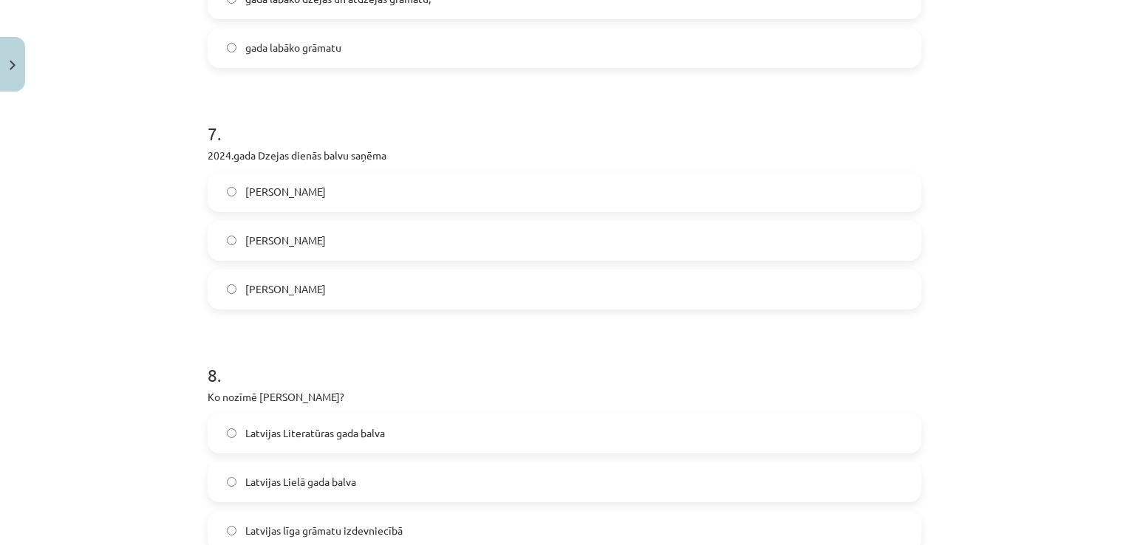
scroll to position [1699, 0]
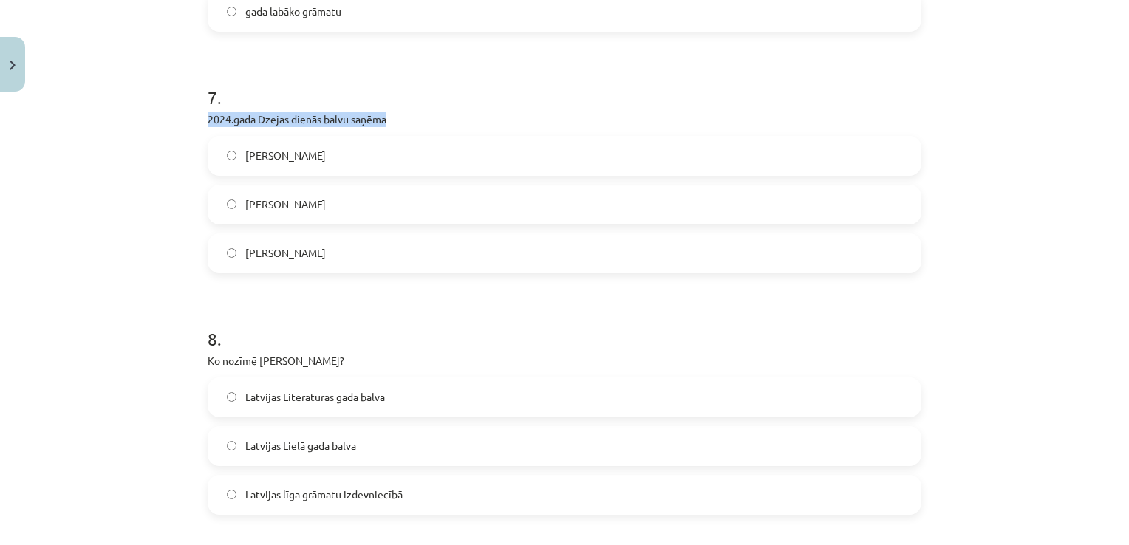
drag, startPoint x: 403, startPoint y: 118, endPoint x: 192, endPoint y: 117, distance: 210.6
copy p "2024.gada Dzejas dienās balvu saņēma"
click at [276, 157] on span "[PERSON_NAME]" at bounding box center [285, 156] width 81 height 16
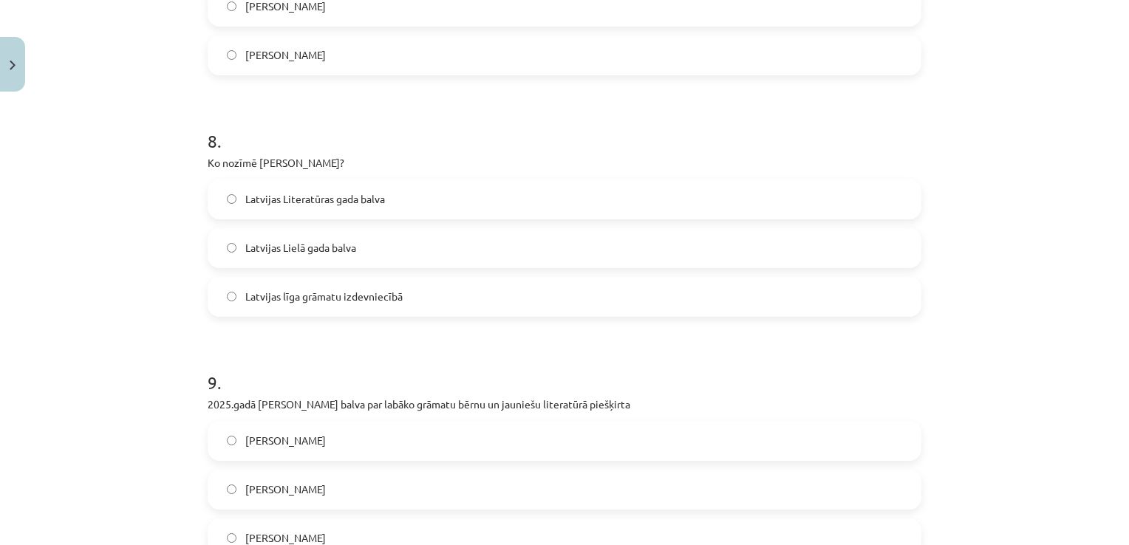
scroll to position [1921, 0]
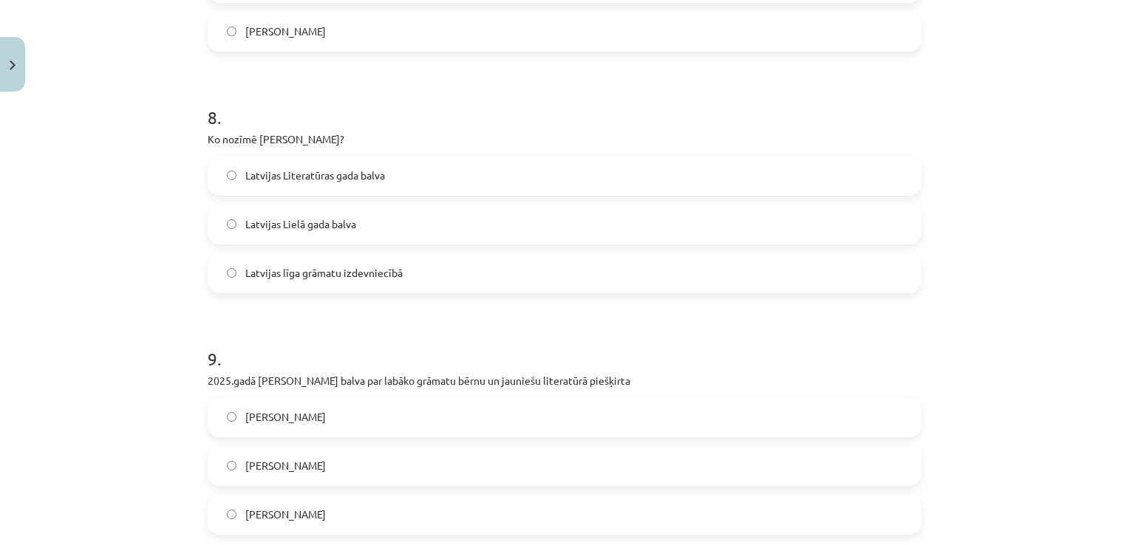
click at [328, 173] on span "Latvijas Literatūras gada balva" at bounding box center [315, 176] width 140 height 16
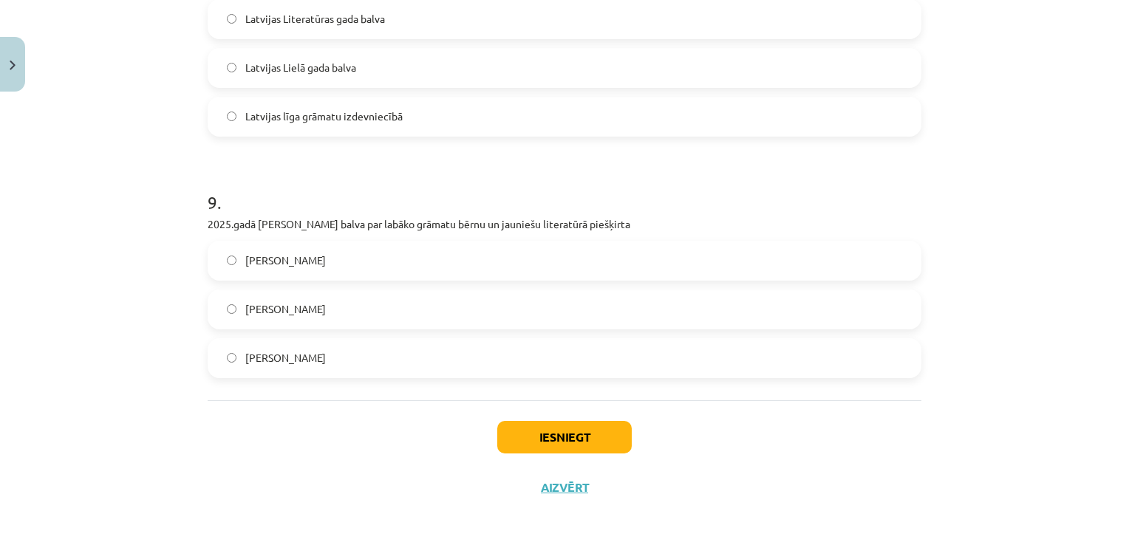
scroll to position [2081, 0]
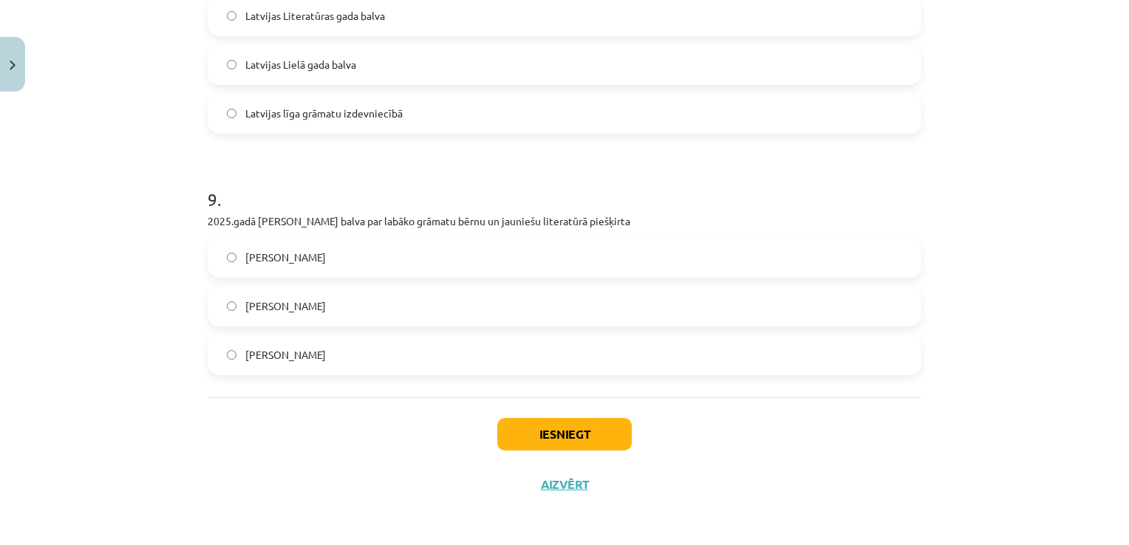
drag, startPoint x: 385, startPoint y: 301, endPoint x: 368, endPoint y: 318, distance: 23.5
click at [369, 318] on label "[PERSON_NAME]" at bounding box center [564, 306] width 711 height 37
click at [577, 429] on button "Iesniegt" at bounding box center [564, 434] width 134 height 33
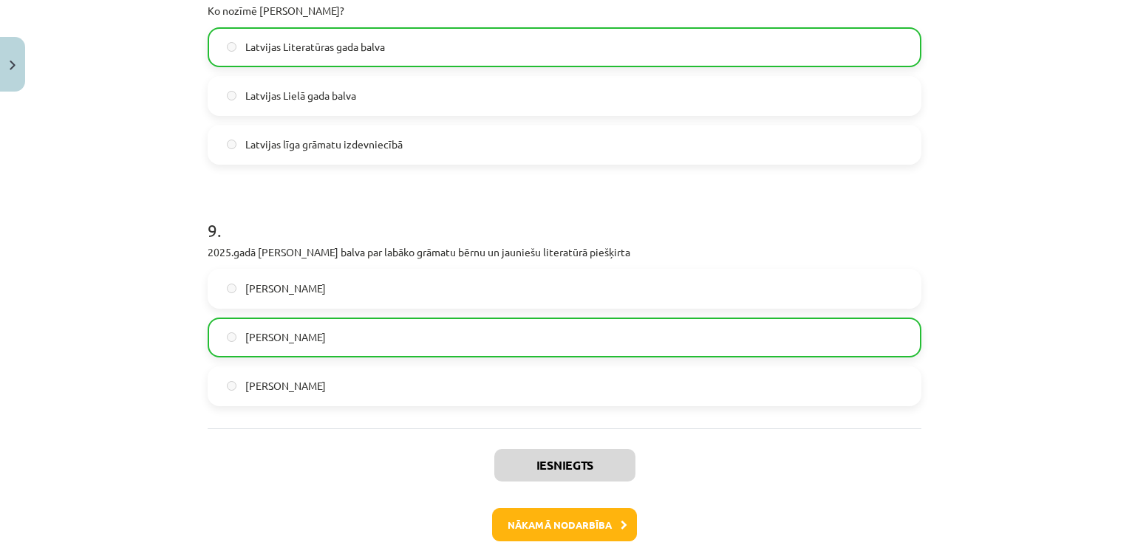
scroll to position [2128, 0]
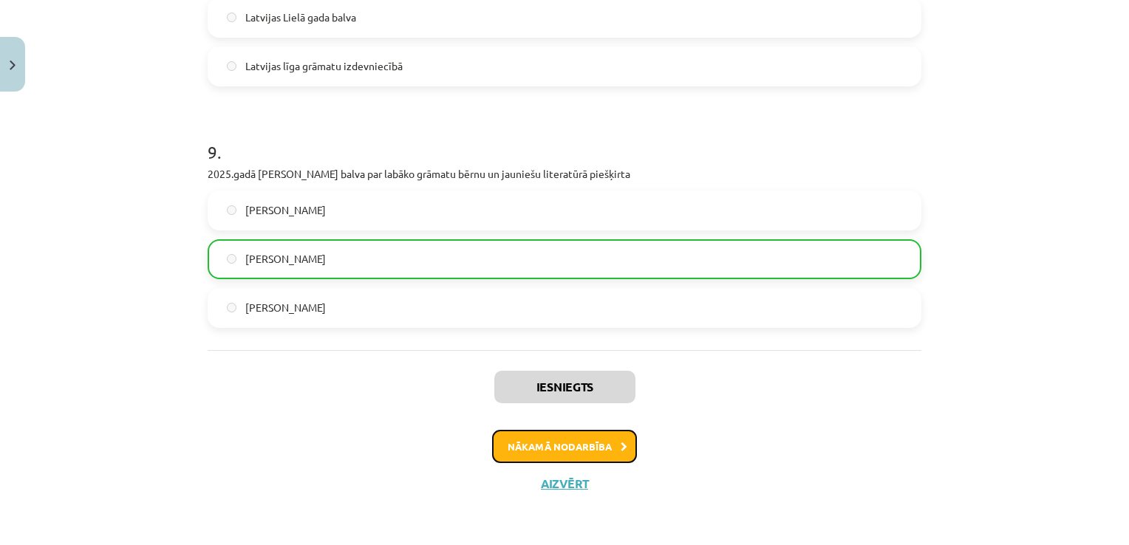
click at [524, 448] on button "Nākamā nodarbība" at bounding box center [564, 447] width 145 height 34
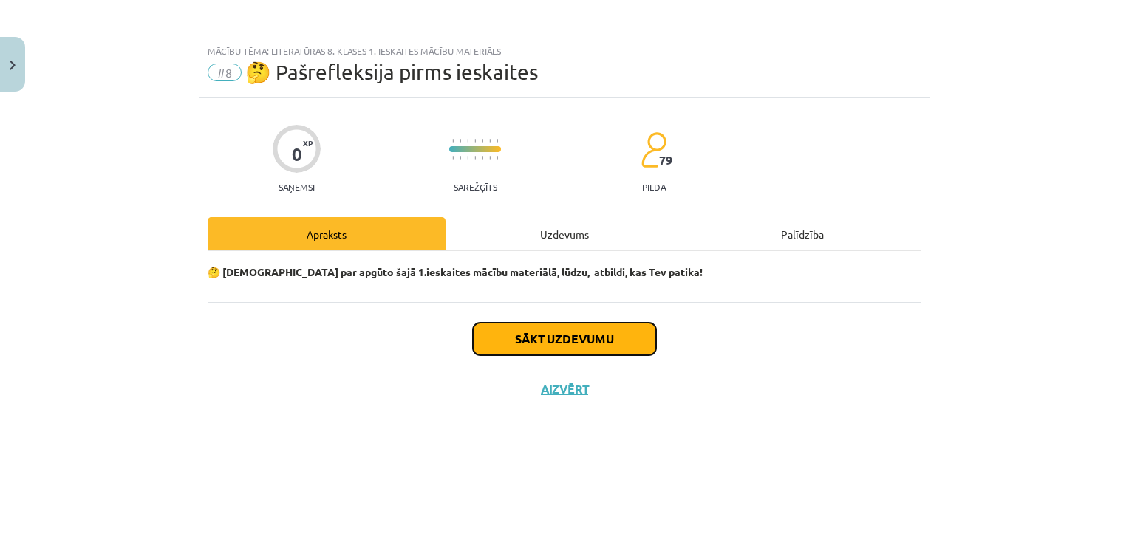
click at [545, 340] on button "Sākt uzdevumu" at bounding box center [564, 339] width 183 height 33
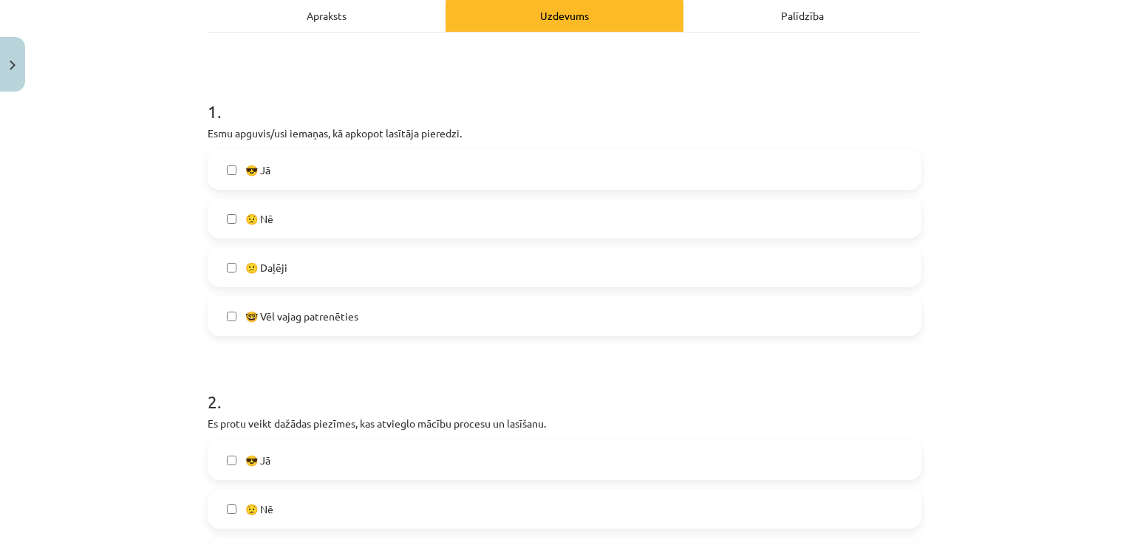
scroll to position [222, 0]
click at [313, 155] on label "😎 Jā" at bounding box center [564, 167] width 711 height 37
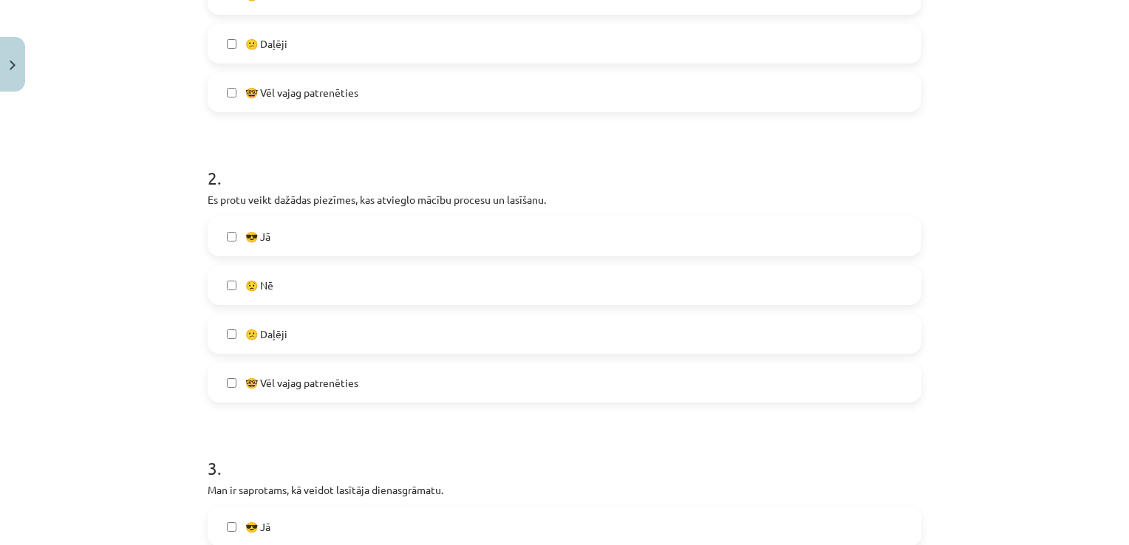
scroll to position [443, 0]
click at [390, 243] on label "😎 Jā" at bounding box center [564, 235] width 711 height 37
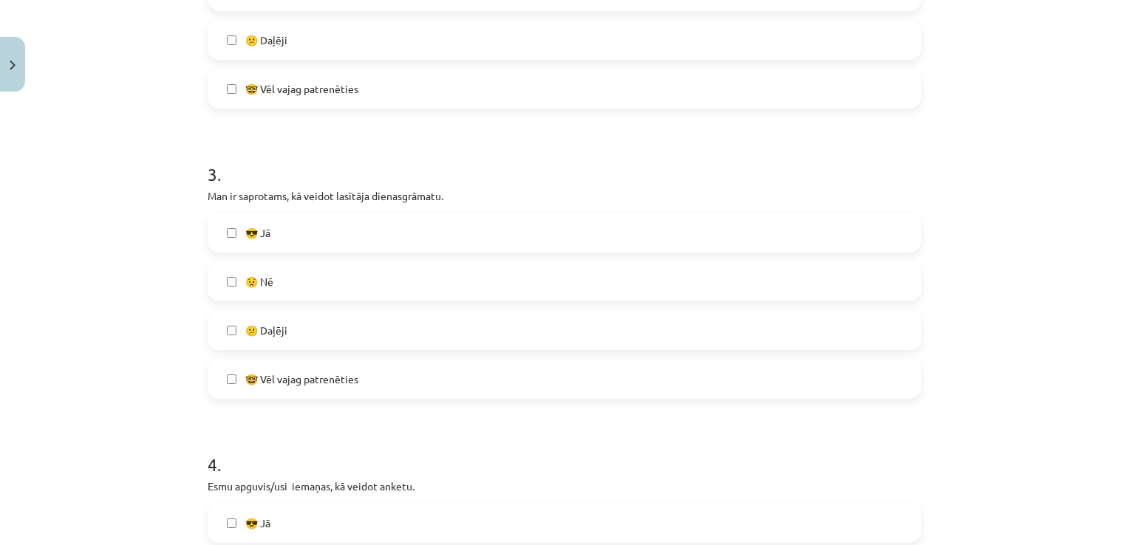
scroll to position [739, 0]
click at [380, 330] on label "😕 Daļēji" at bounding box center [564, 328] width 711 height 37
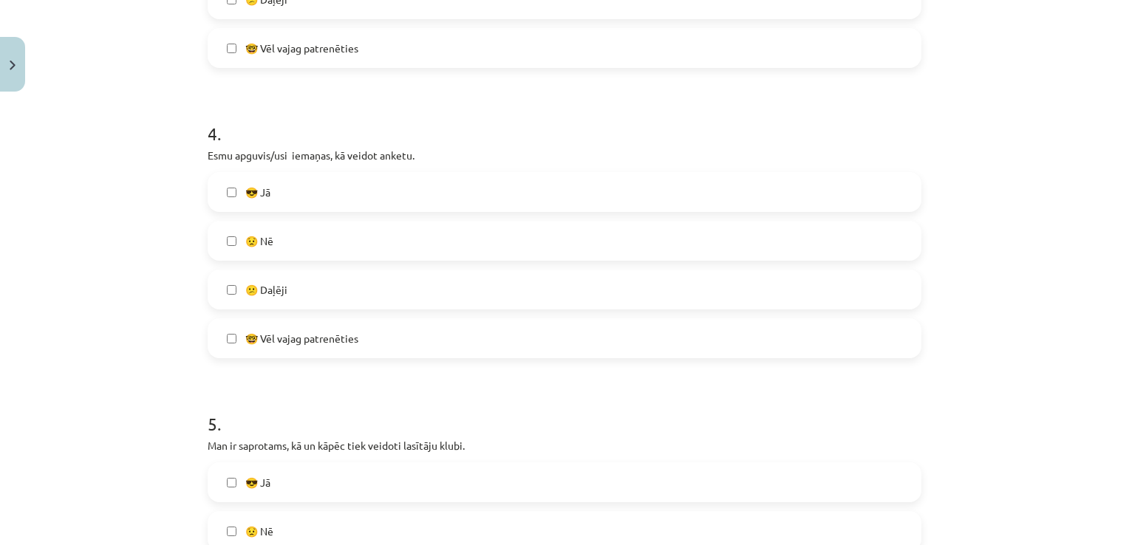
scroll to position [1108, 0]
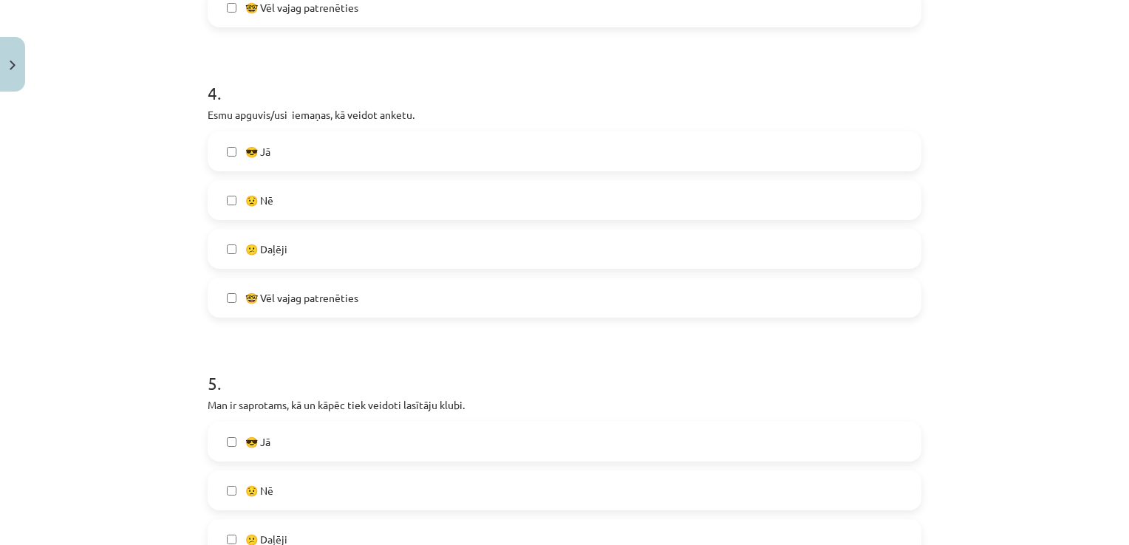
click at [387, 225] on div "😎 Jā 😟 Nē 😕 Daļēji 🤓 Vēl vajag patrenēties" at bounding box center [565, 225] width 714 height 186
click at [400, 244] on label "😕 Daļēji" at bounding box center [564, 249] width 711 height 37
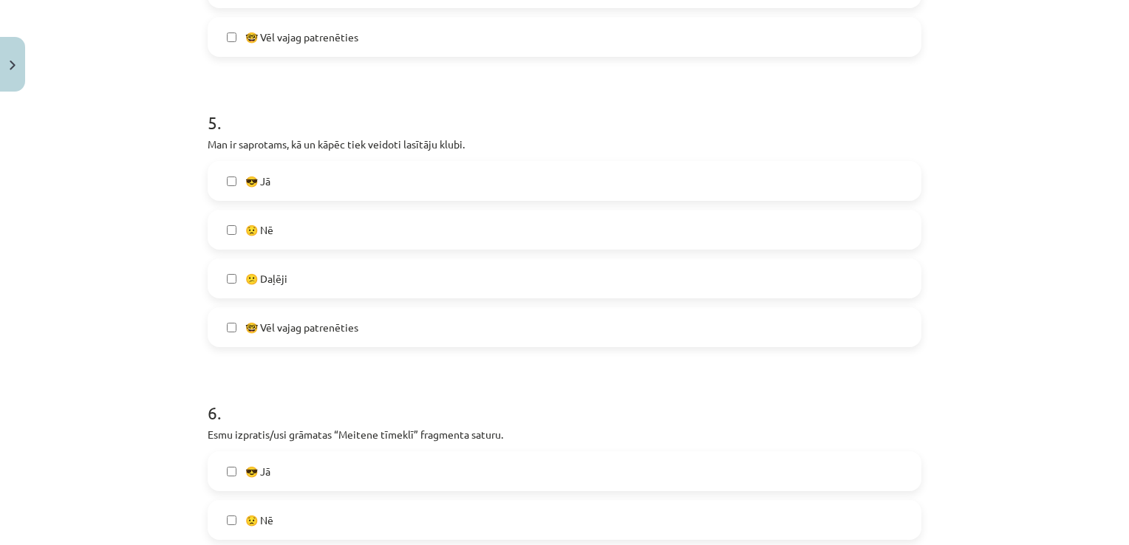
scroll to position [1404, 0]
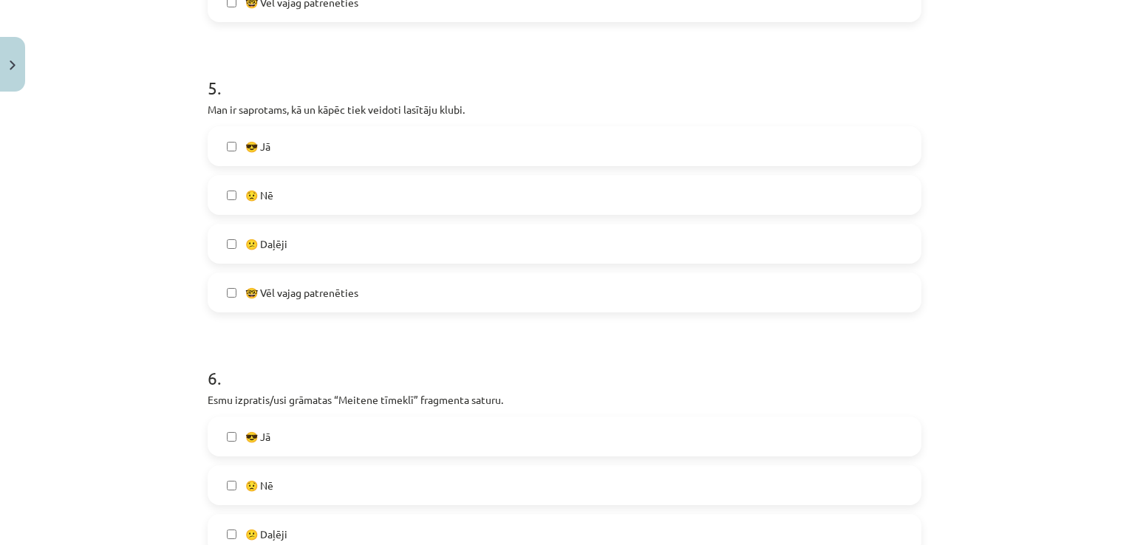
click at [410, 307] on label "🤓 Vēl vajag patrenēties" at bounding box center [564, 292] width 711 height 37
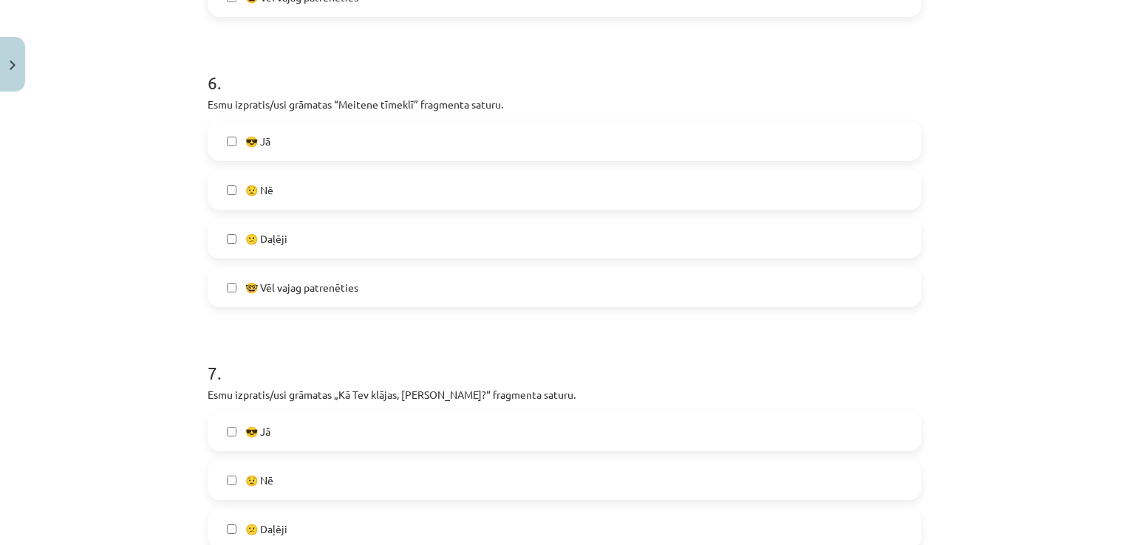
click at [459, 287] on label "🤓 Vēl vajag patrenēties" at bounding box center [564, 287] width 711 height 37
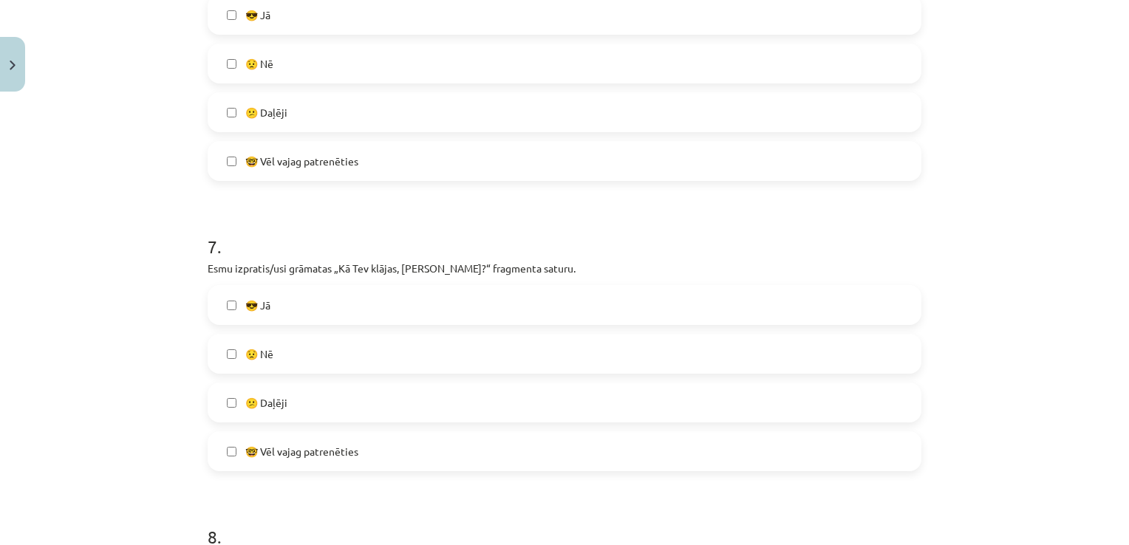
scroll to position [1995, 0]
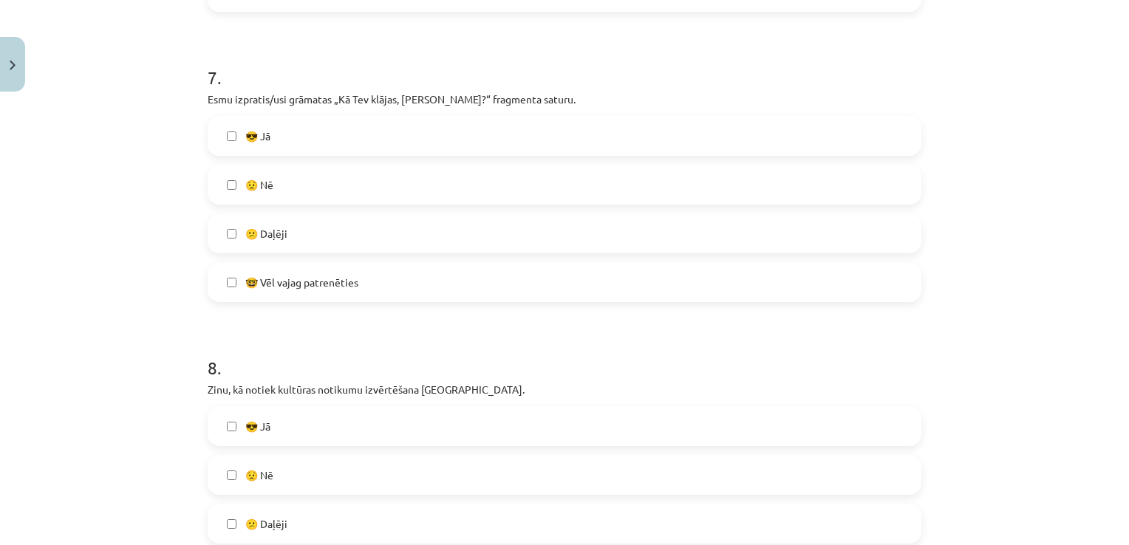
click at [396, 139] on label "😎 Jā" at bounding box center [564, 135] width 711 height 37
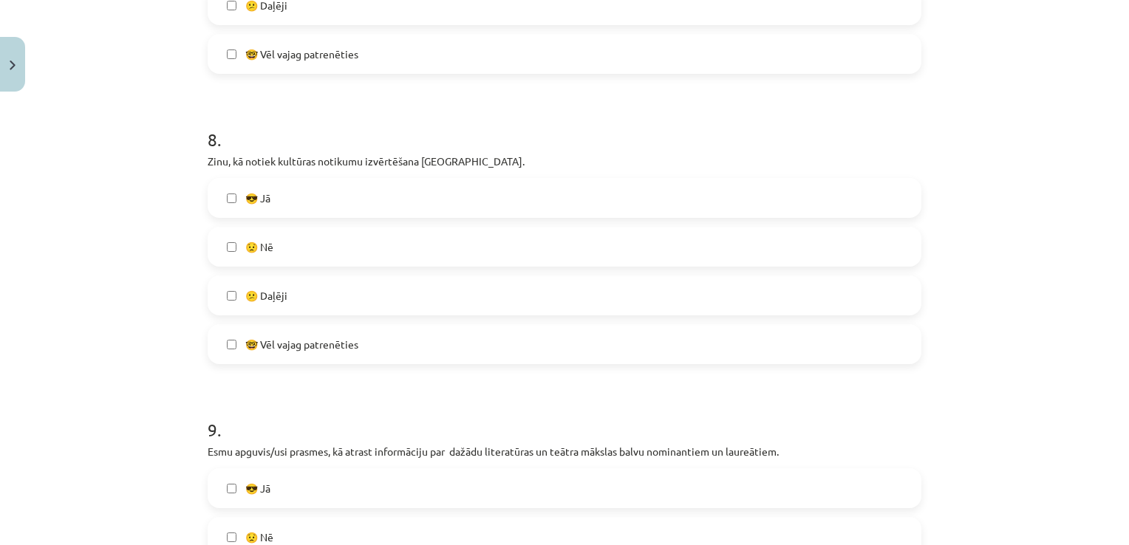
scroll to position [2364, 0]
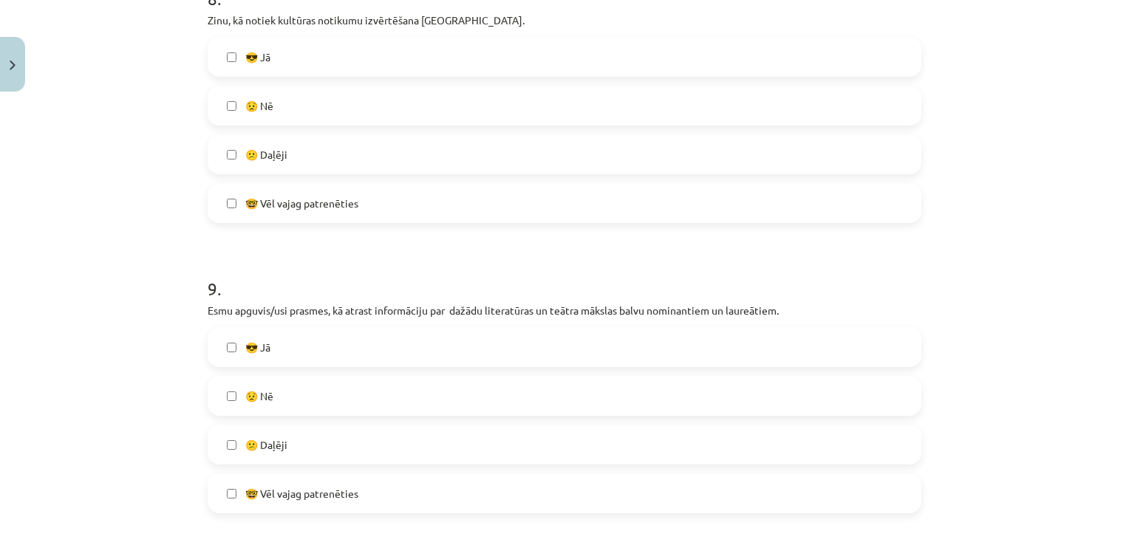
click at [414, 211] on label "🤓 Vēl vajag patrenēties" at bounding box center [564, 203] width 711 height 37
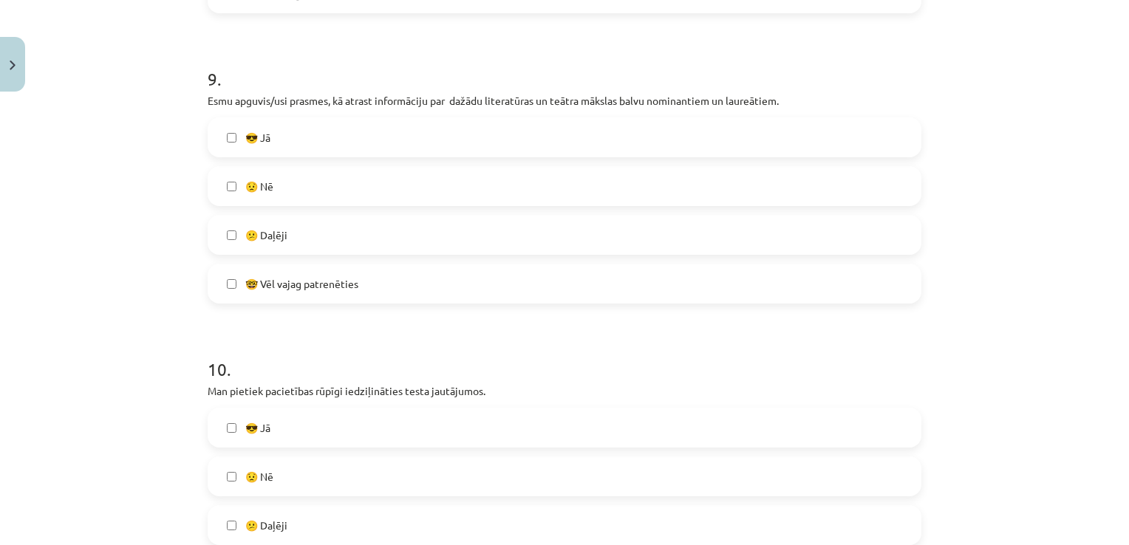
scroll to position [2660, 0]
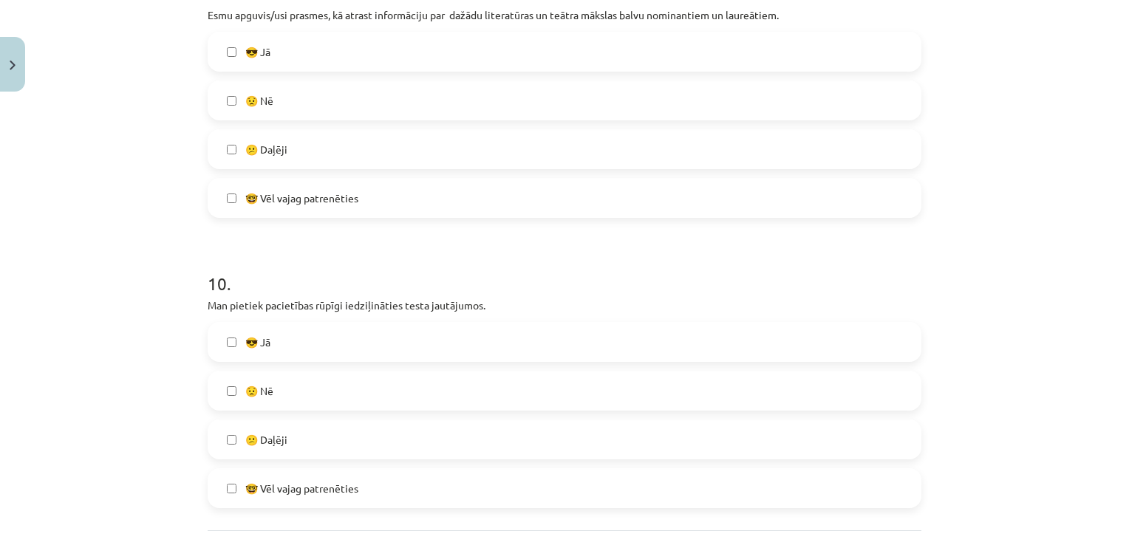
click at [394, 180] on div "😎 Jā 😟 Nē 😕 Daļēji 🤓 Vēl vajag patrenēties" at bounding box center [565, 125] width 714 height 186
click at [398, 188] on label "🤓 Vēl vajag patrenēties" at bounding box center [564, 198] width 711 height 37
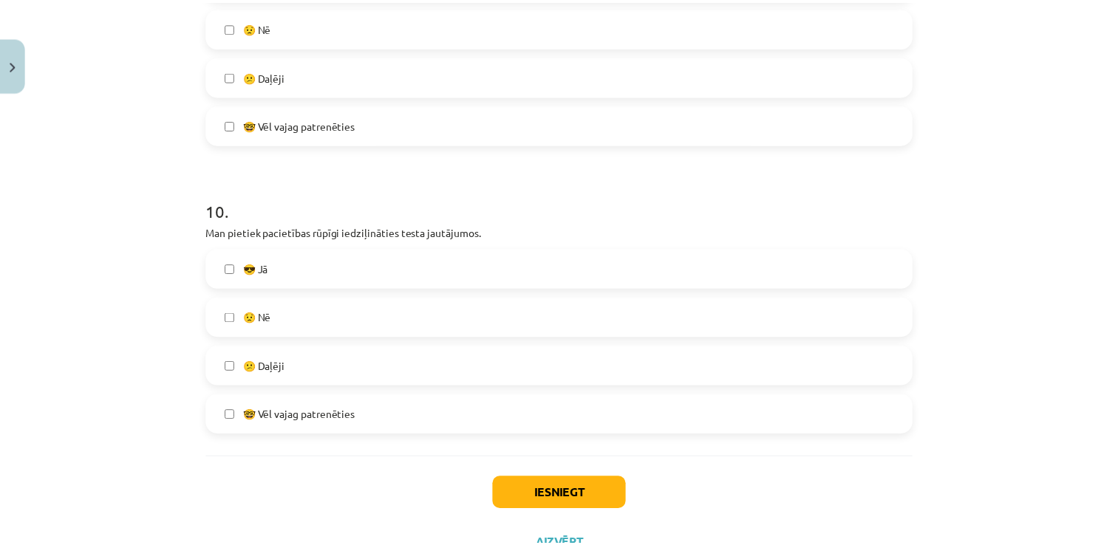
scroll to position [2793, 0]
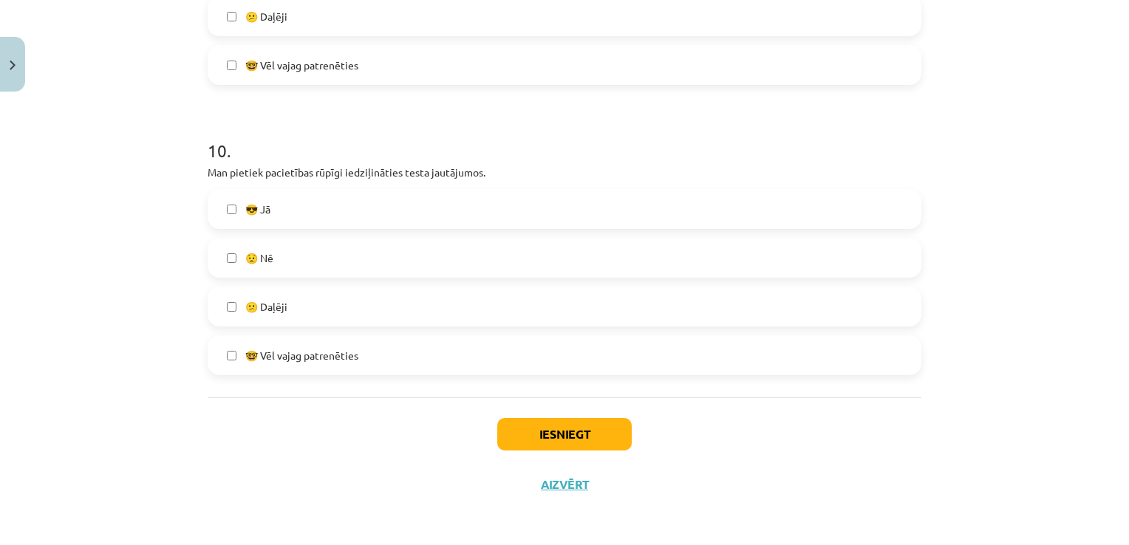
click at [374, 356] on label "🤓 Vēl vajag patrenēties" at bounding box center [564, 355] width 711 height 37
click at [573, 426] on button "Iesniegt" at bounding box center [564, 434] width 134 height 33
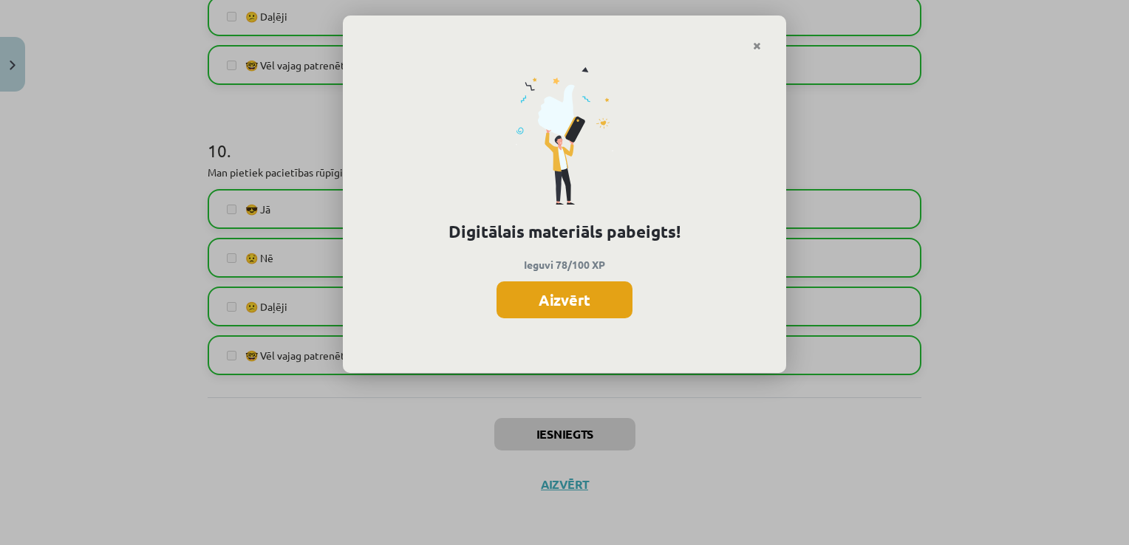
click at [530, 295] on button "Aizvērt" at bounding box center [565, 300] width 136 height 37
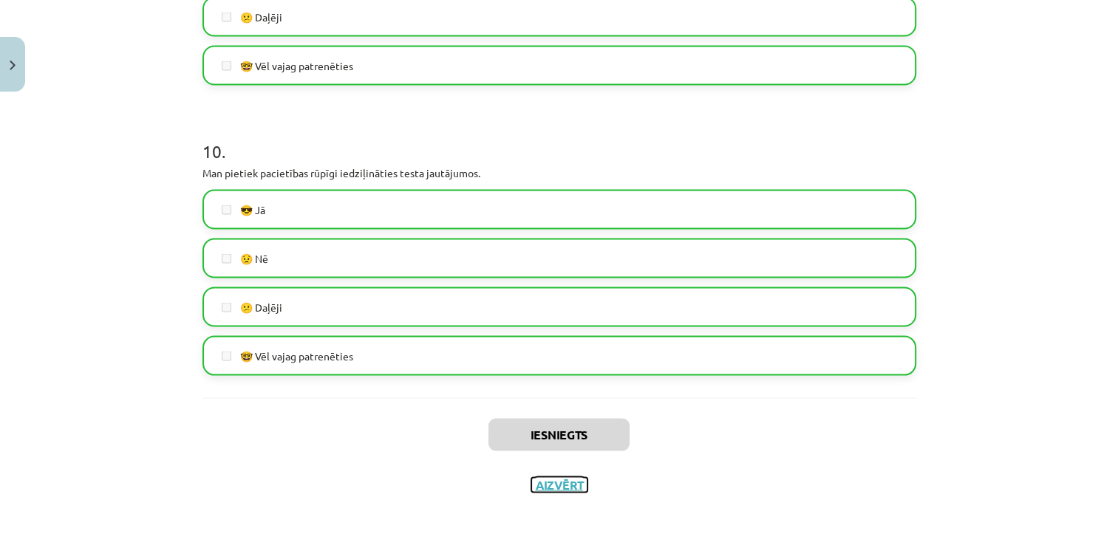
click at [564, 477] on button "Aizvērt" at bounding box center [559, 484] width 56 height 15
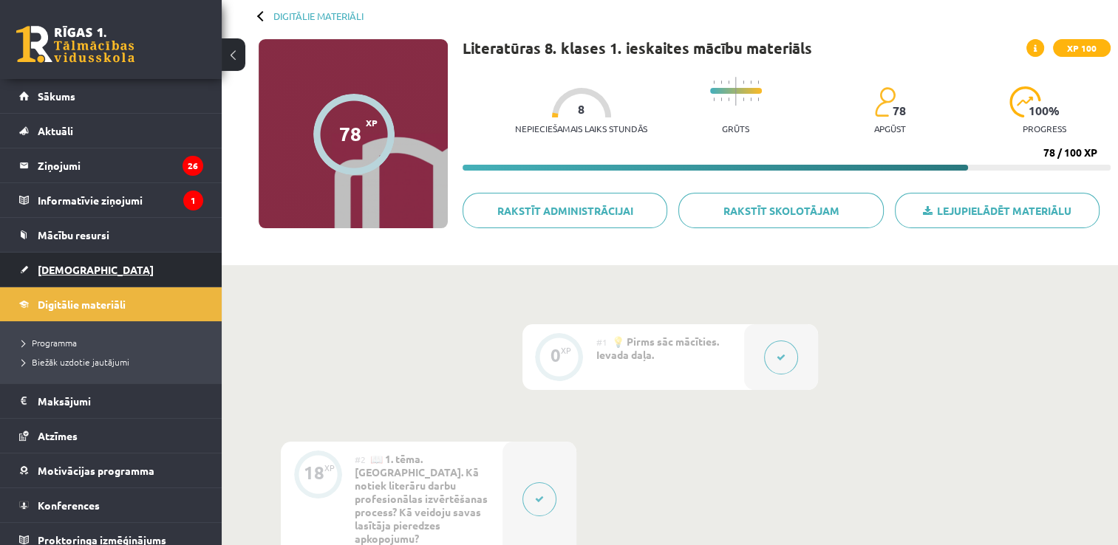
click at [66, 267] on span "[DEMOGRAPHIC_DATA]" at bounding box center [96, 269] width 116 height 13
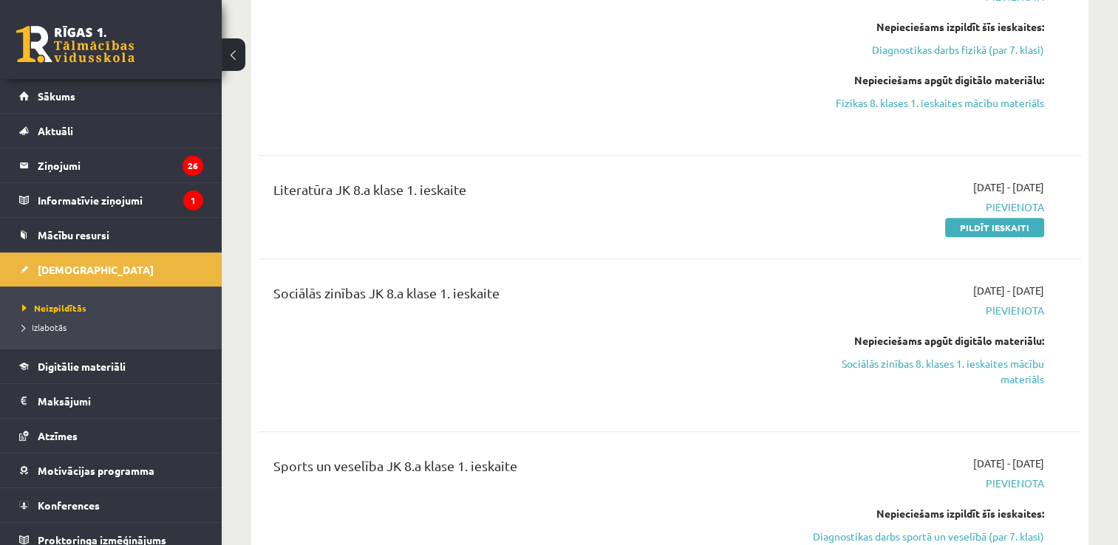
scroll to position [961, 0]
